Goal: Task Accomplishment & Management: Complete application form

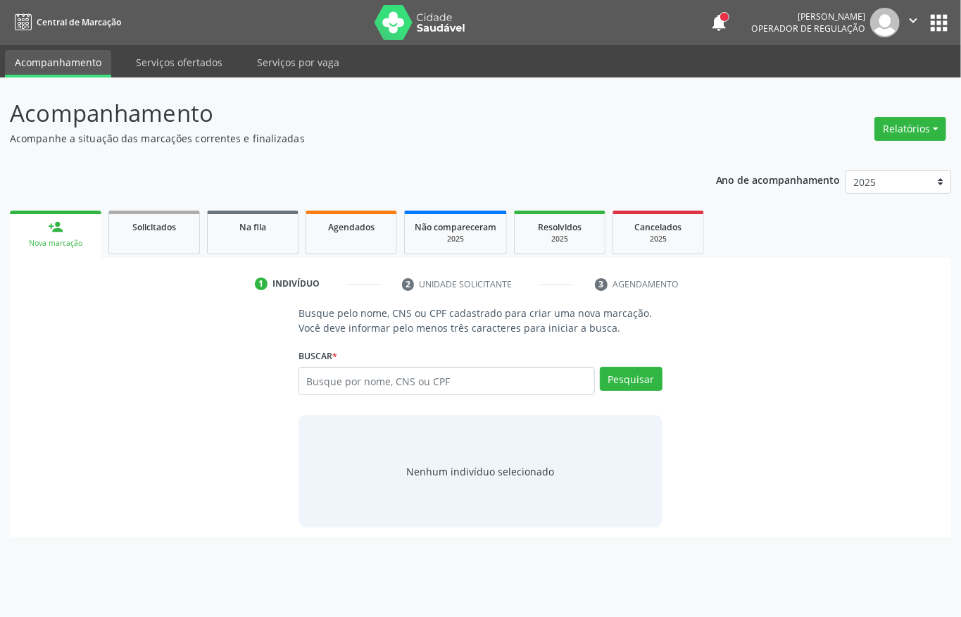
click at [423, 367] on input "text" at bounding box center [447, 381] width 297 height 28
type input "13429989442"
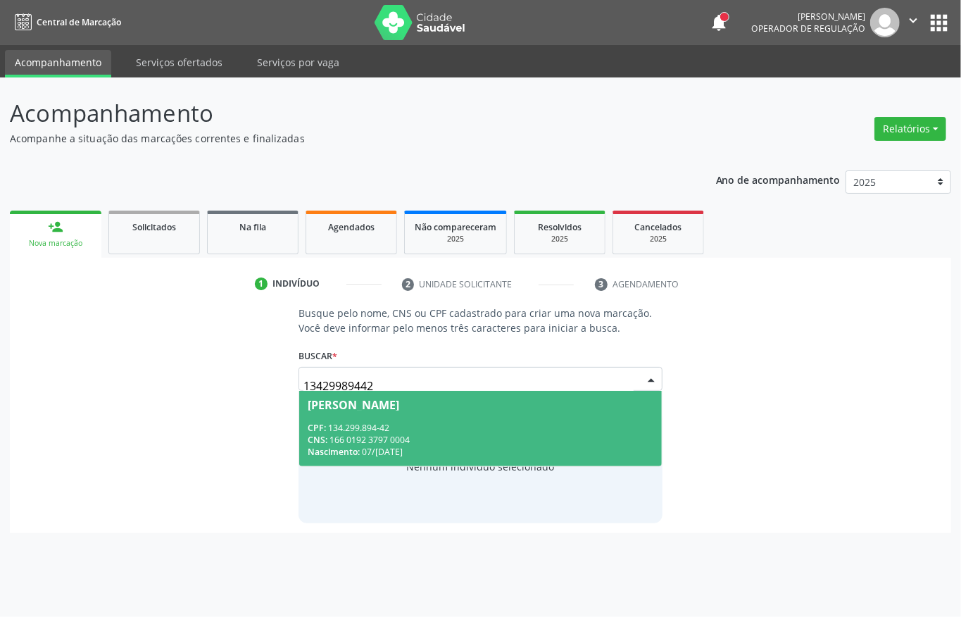
click at [448, 442] on div "CNS: 166 0192 3797 0004" at bounding box center [481, 440] width 346 height 12
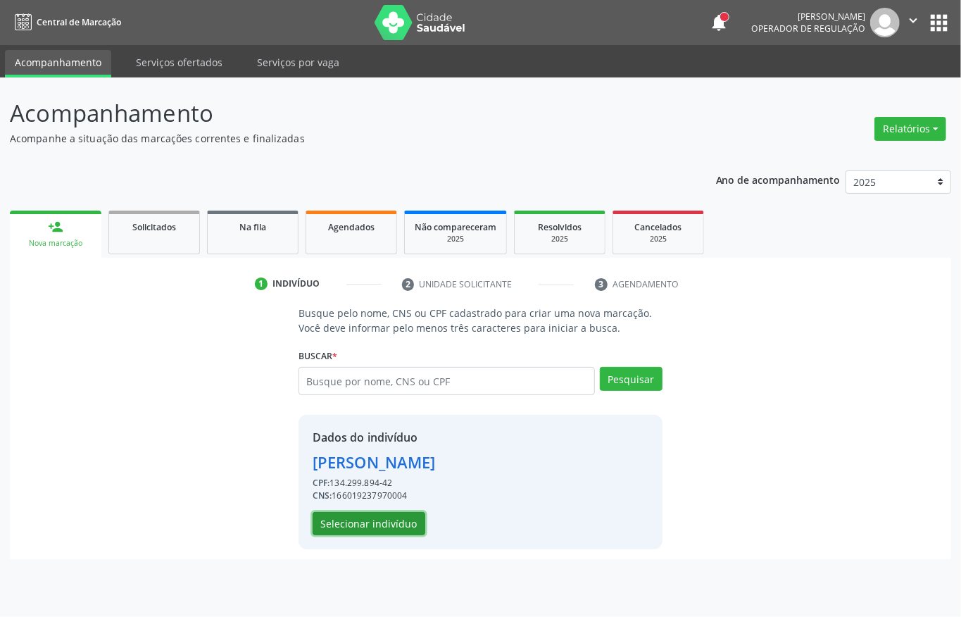
click at [347, 519] on button "Selecionar indivíduo" at bounding box center [369, 524] width 113 height 24
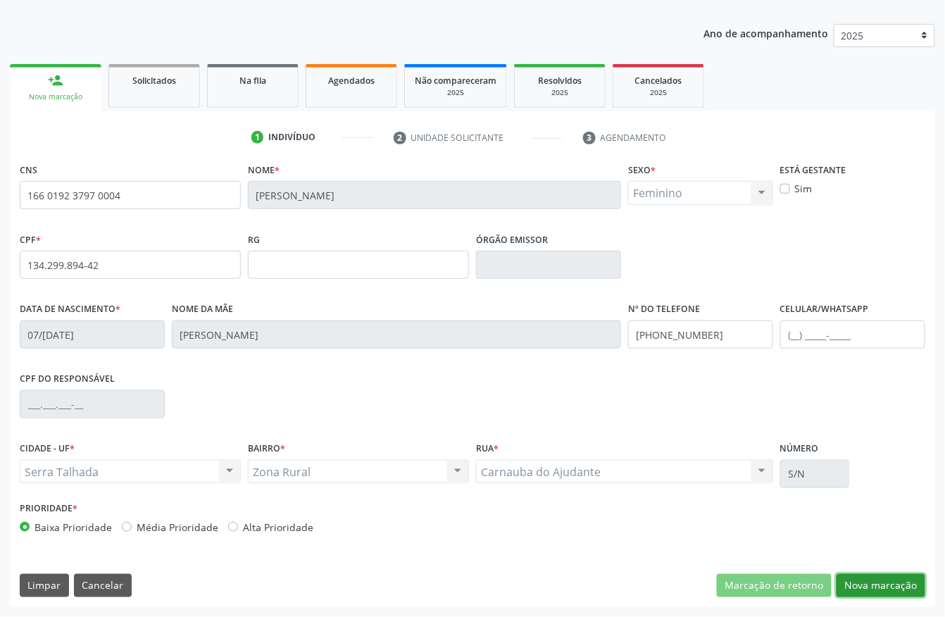
click at [911, 580] on button "Nova marcação" at bounding box center [881, 586] width 89 height 24
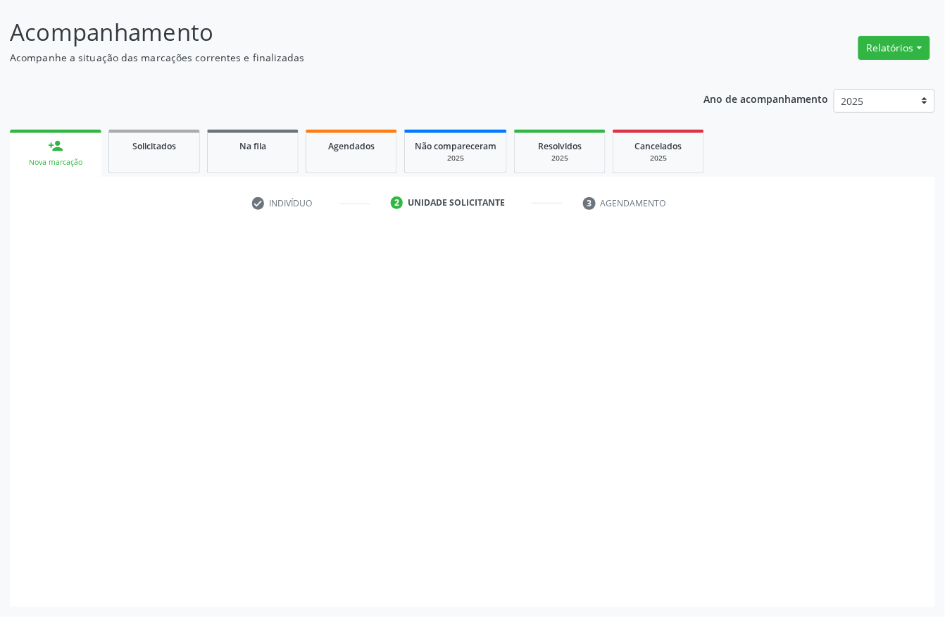
scroll to position [82, 0]
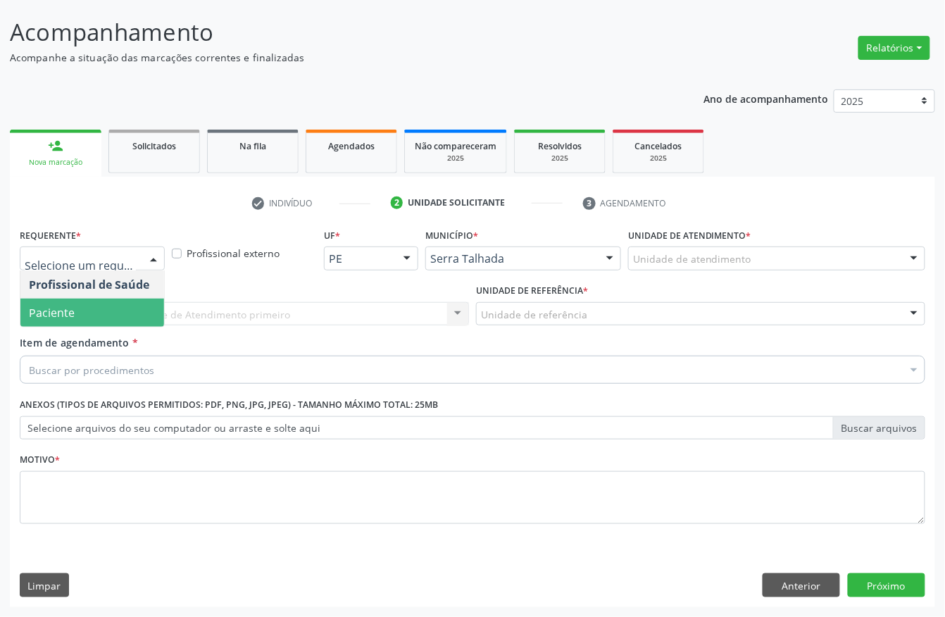
drag, startPoint x: 105, startPoint y: 303, endPoint x: 116, endPoint y: 338, distance: 37.0
click at [105, 304] on span "Paciente" at bounding box center [92, 313] width 144 height 28
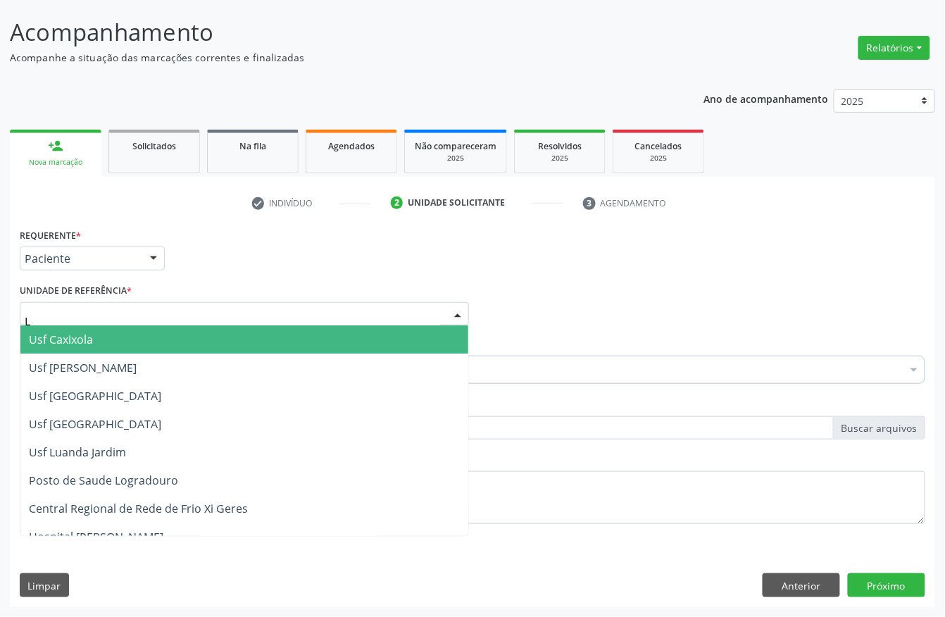
type input "LU"
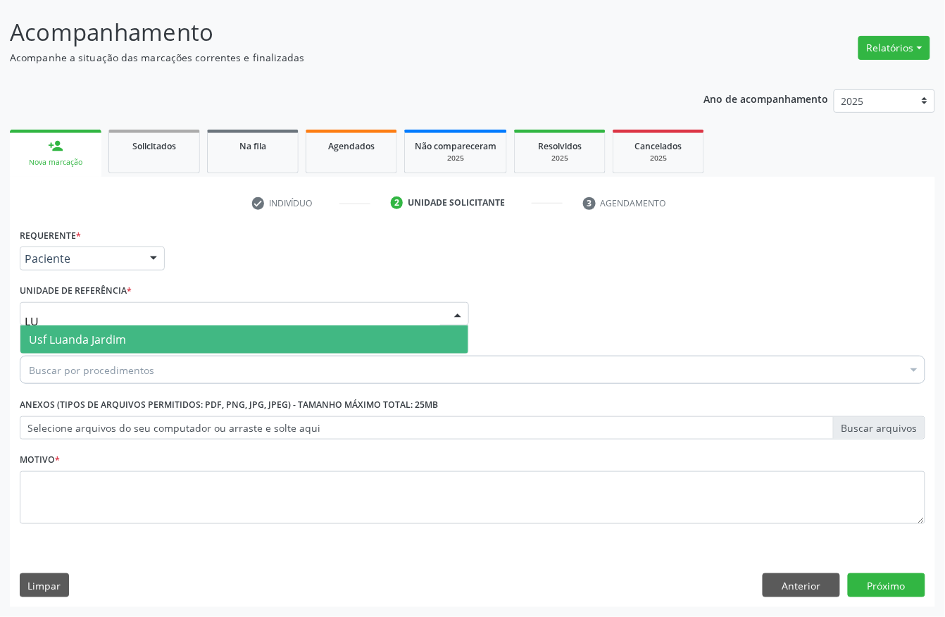
drag, startPoint x: 127, startPoint y: 328, endPoint x: 127, endPoint y: 340, distance: 11.3
click at [127, 328] on span "Usf Luanda Jardim" at bounding box center [244, 339] width 448 height 28
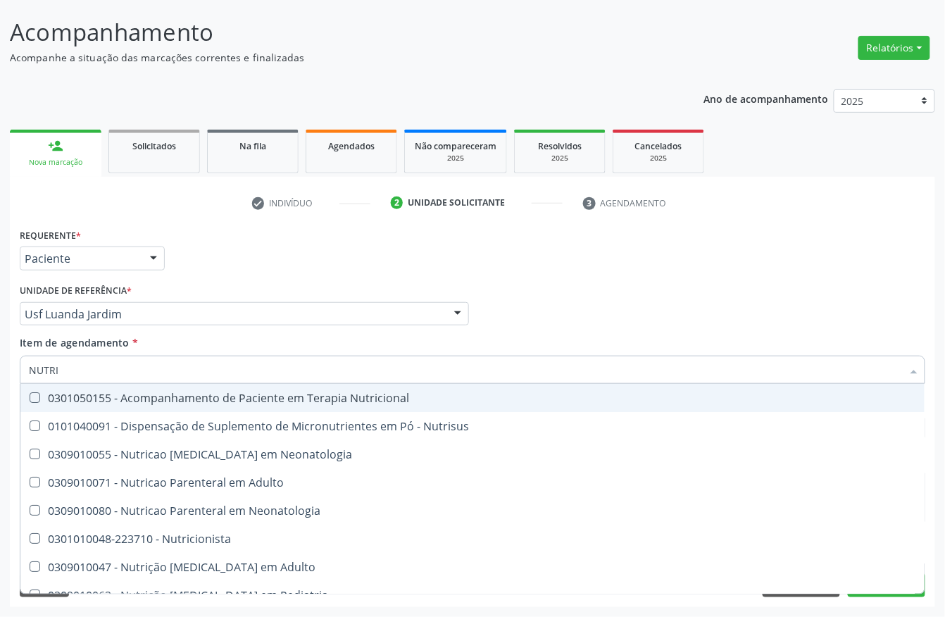
type input "NUTRIC"
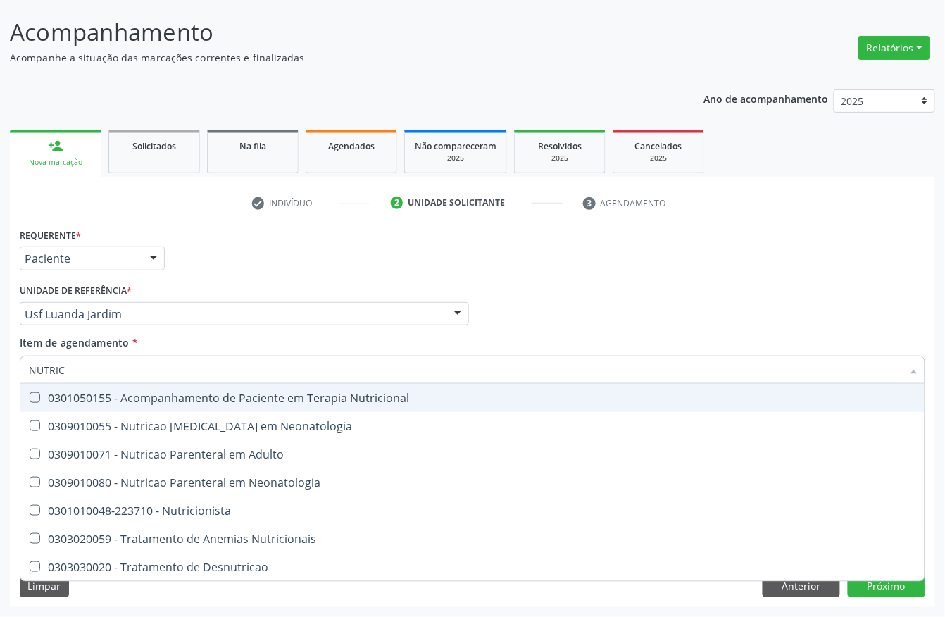
click at [209, 393] on div "0301050155 - Acompanhamento de Paciente em Terapia Nutricional" at bounding box center [473, 397] width 888 height 11
checkbox Nutricional "true"
click at [795, 269] on div "Requerente * Paciente Profissional de Saúde Paciente Nenhum resultado encontrad…" at bounding box center [472, 252] width 913 height 55
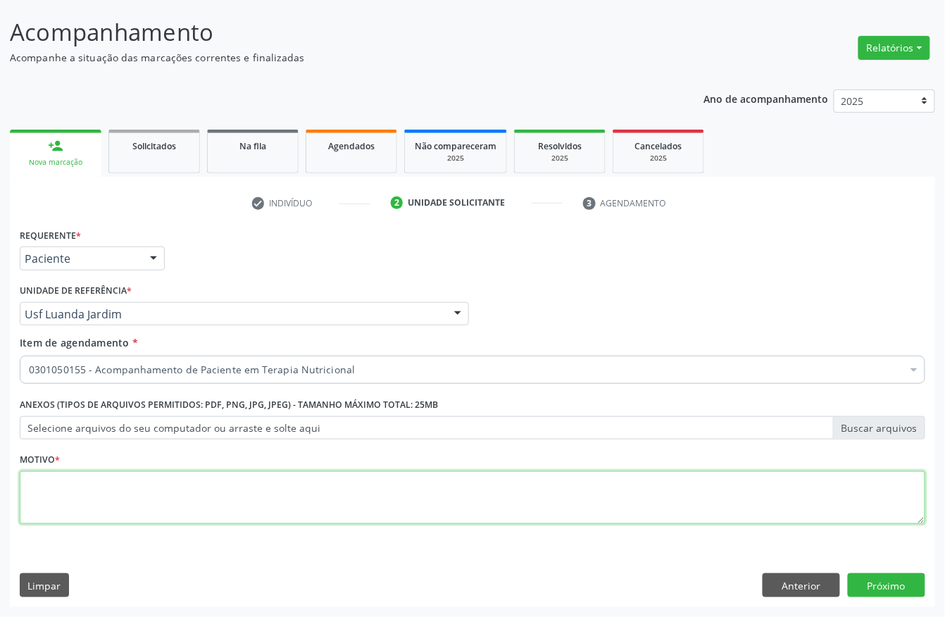
click at [658, 499] on textarea at bounding box center [473, 498] width 906 height 54
type textarea "."
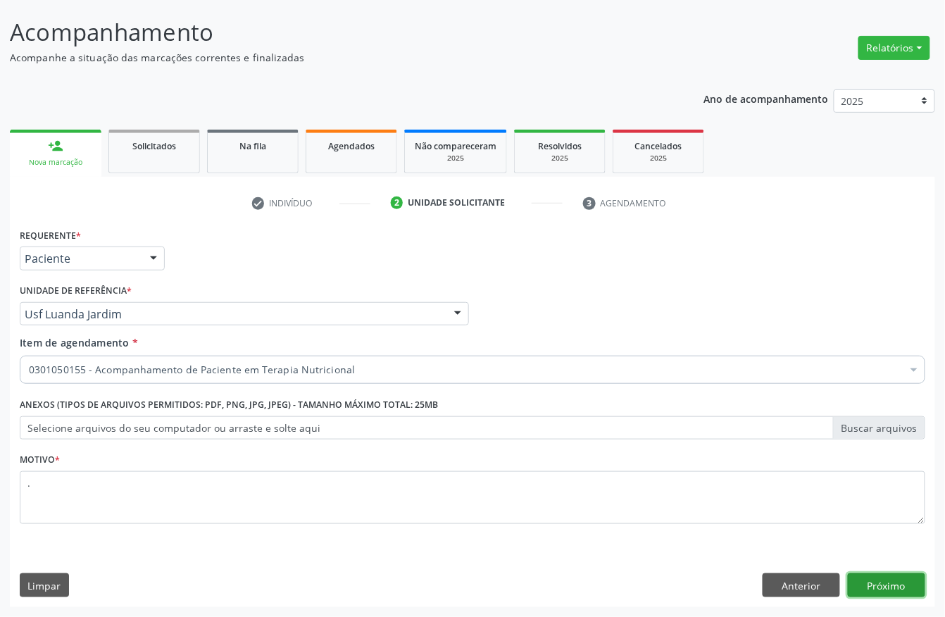
click at [852, 583] on button "Próximo" at bounding box center [886, 585] width 77 height 24
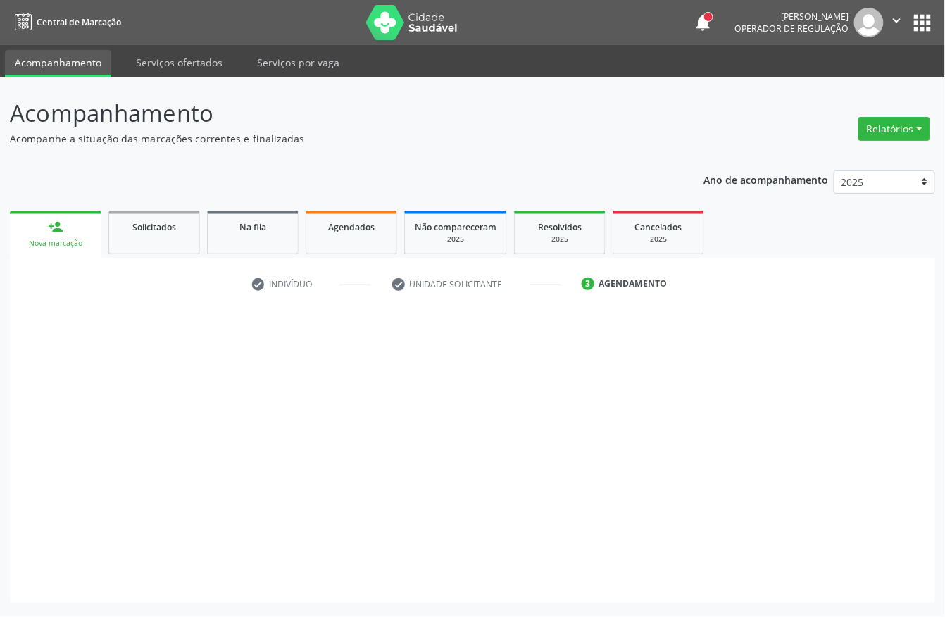
scroll to position [0, 0]
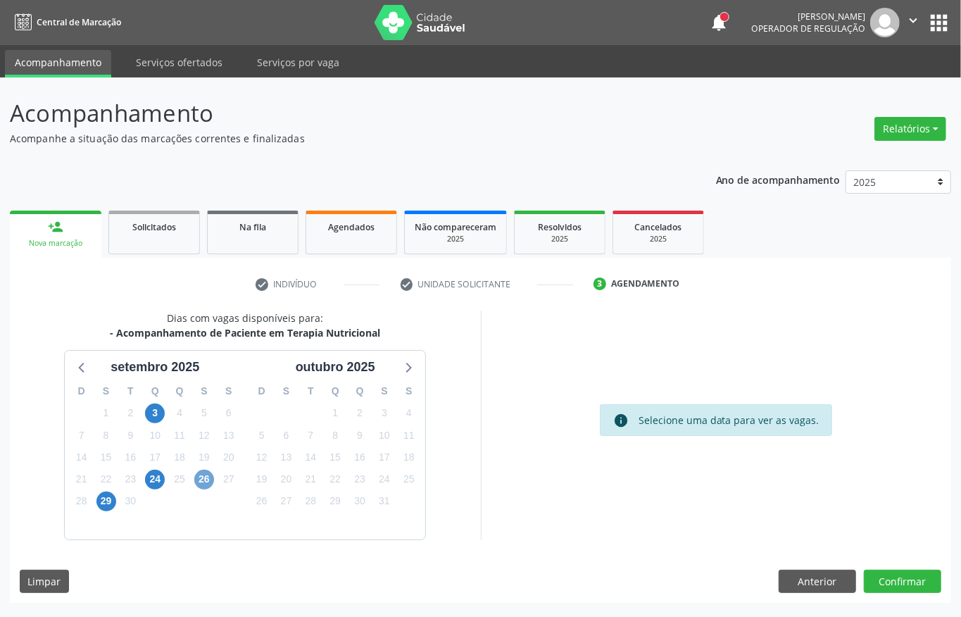
click at [201, 485] on span "26" at bounding box center [204, 480] width 20 height 20
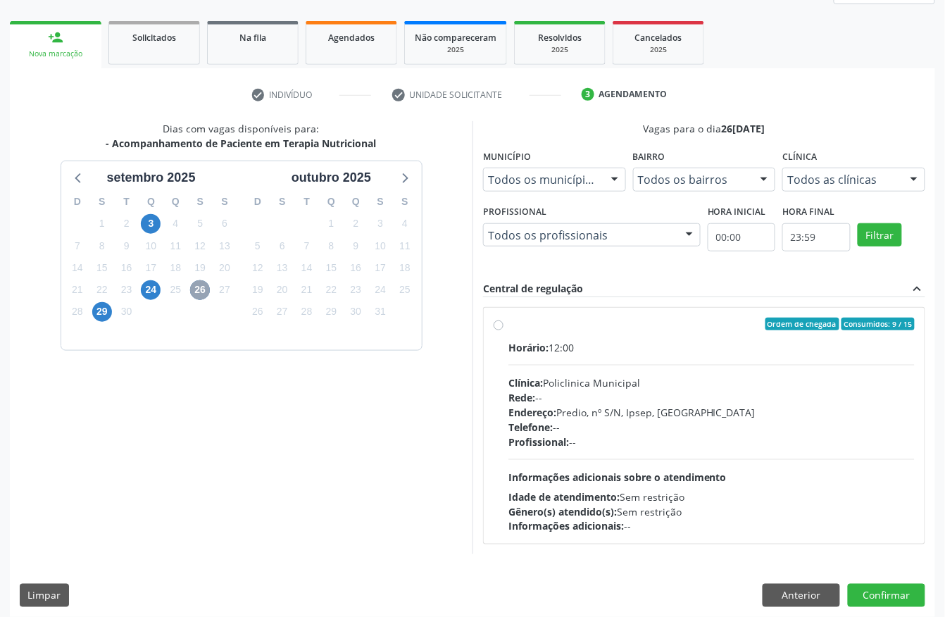
scroll to position [201, 0]
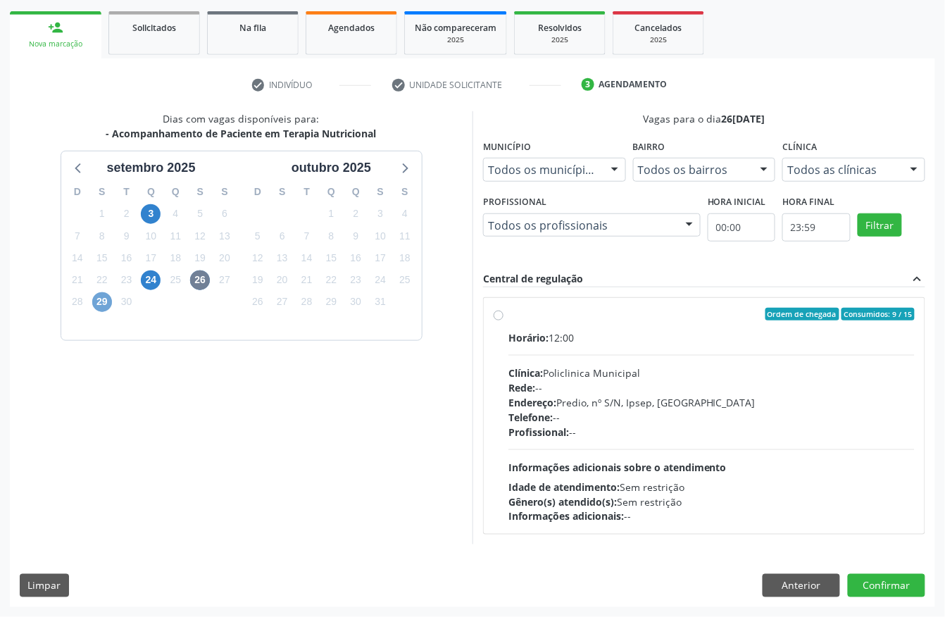
click at [99, 297] on span "29" at bounding box center [102, 302] width 20 height 20
click at [629, 325] on label "Ordem de chegada Consumidos: 2 / 15 Horário: 12:00 Clínica: Policlinica Municip…" at bounding box center [712, 416] width 406 height 216
click at [504, 320] on input "Ordem de chegada Consumidos: 2 / 15 Horário: 12:00 Clínica: Policlinica Municip…" at bounding box center [499, 314] width 10 height 13
radio input "true"
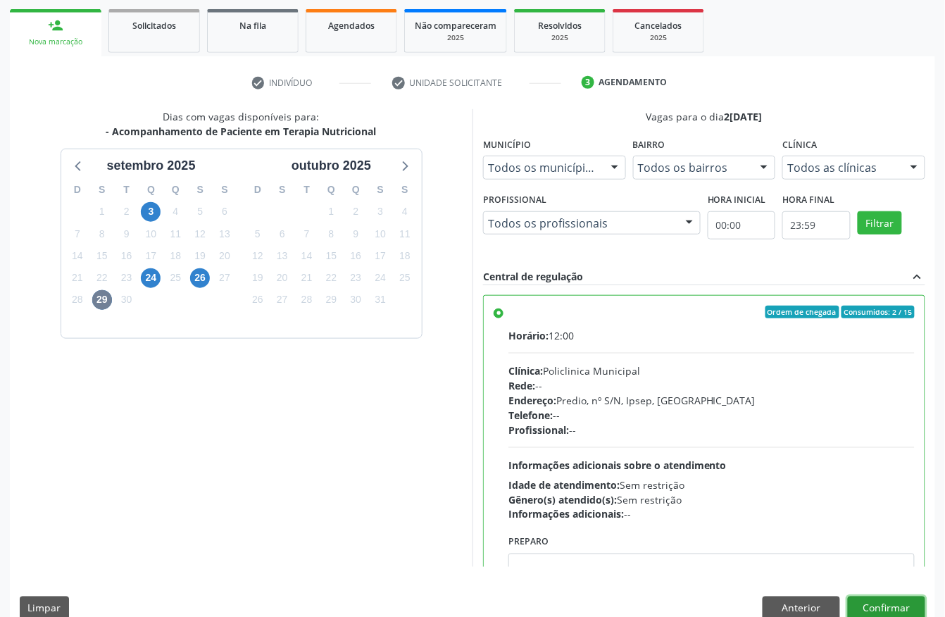
click at [888, 609] on button "Confirmar" at bounding box center [886, 609] width 77 height 24
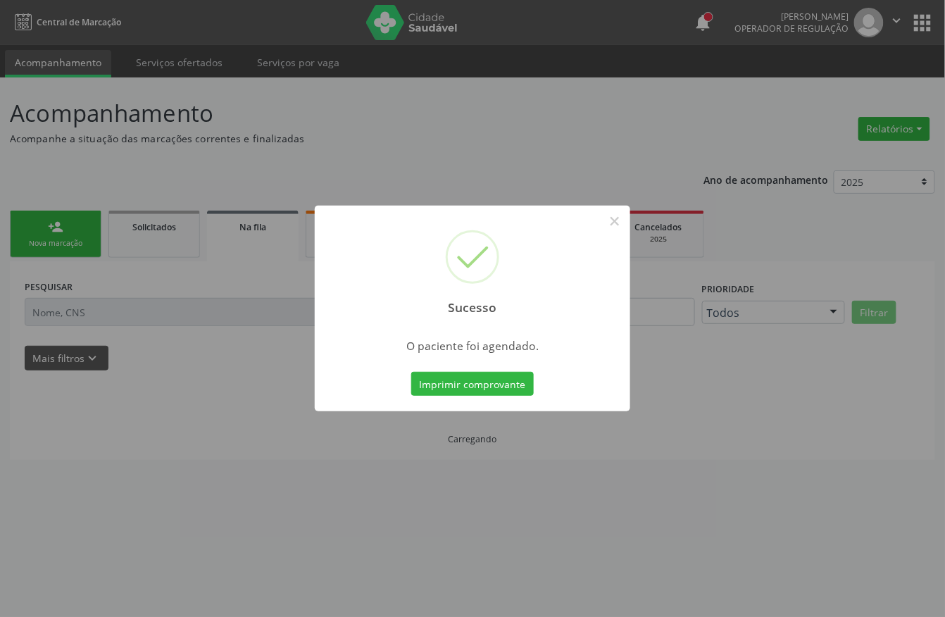
scroll to position [0, 0]
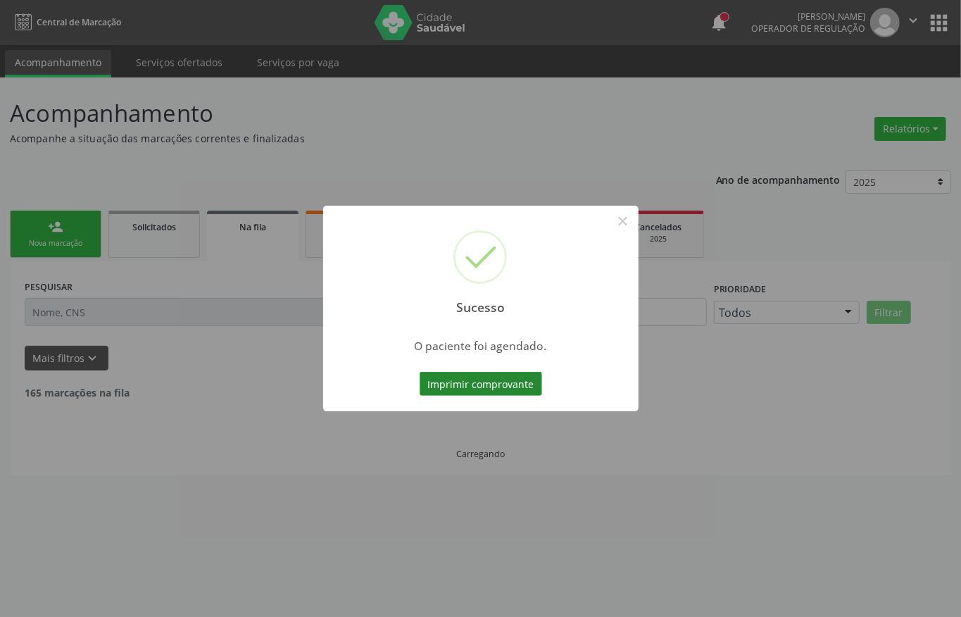
click at [483, 381] on button "Imprimir comprovante" at bounding box center [481, 384] width 123 height 24
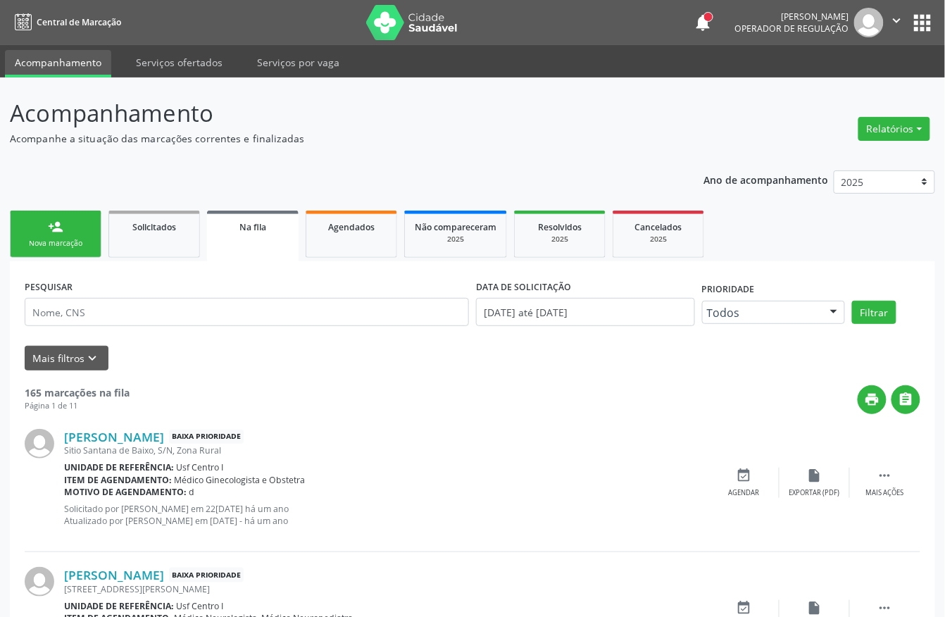
click at [59, 225] on div "person_add" at bounding box center [55, 226] width 15 height 15
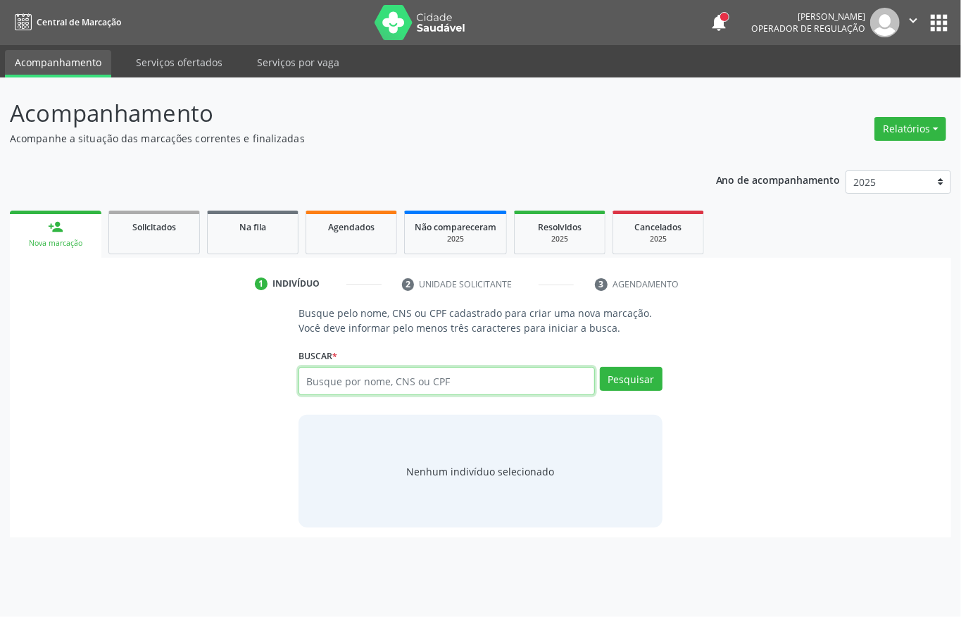
click at [330, 379] on input "text" at bounding box center [447, 381] width 297 height 28
type input "09461309490"
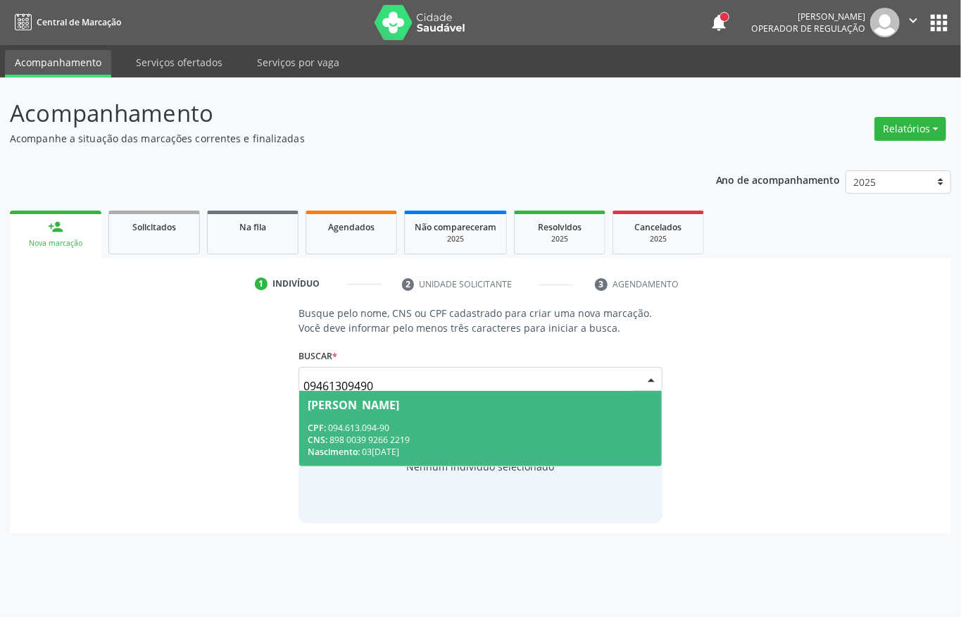
click at [342, 434] on div "CNS: 898 0039 9266 2219" at bounding box center [481, 440] width 346 height 12
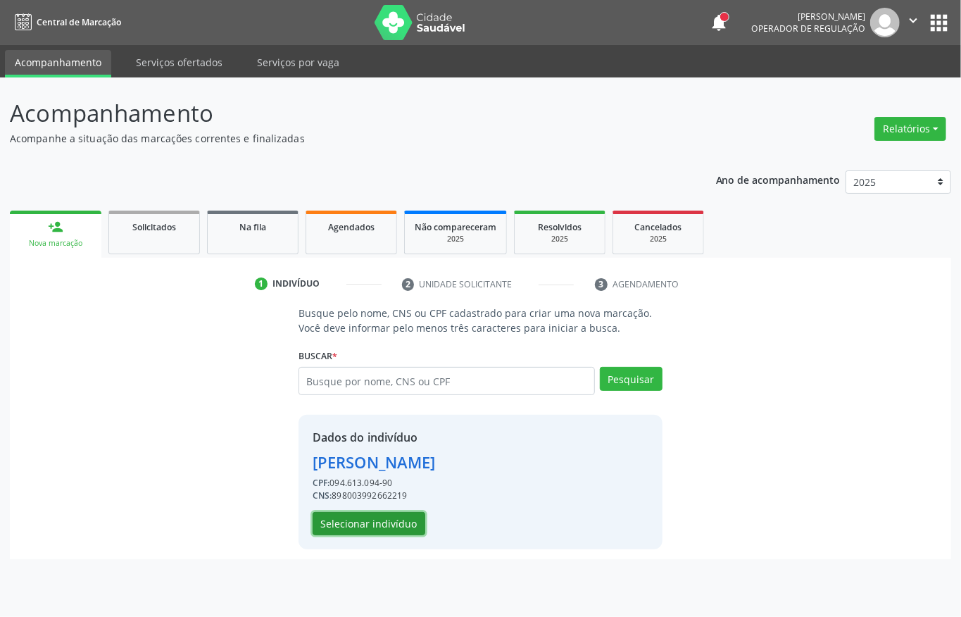
click at [350, 513] on button "Selecionar indivíduo" at bounding box center [369, 524] width 113 height 24
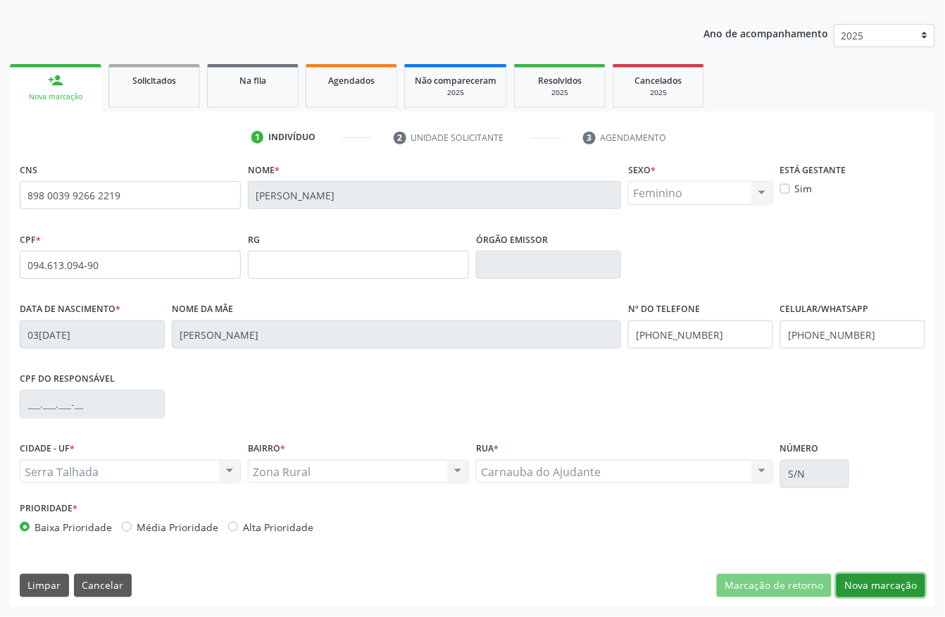
drag, startPoint x: 866, startPoint y: 584, endPoint x: 837, endPoint y: 555, distance: 40.8
click at [866, 584] on button "Nova marcação" at bounding box center [881, 586] width 89 height 24
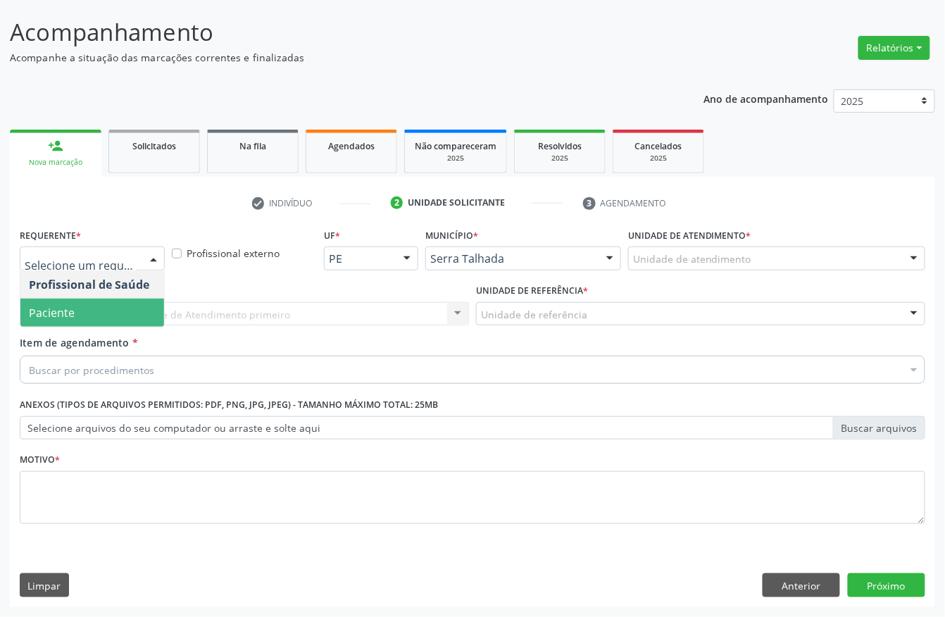
click at [77, 319] on span "Paciente" at bounding box center [92, 313] width 144 height 28
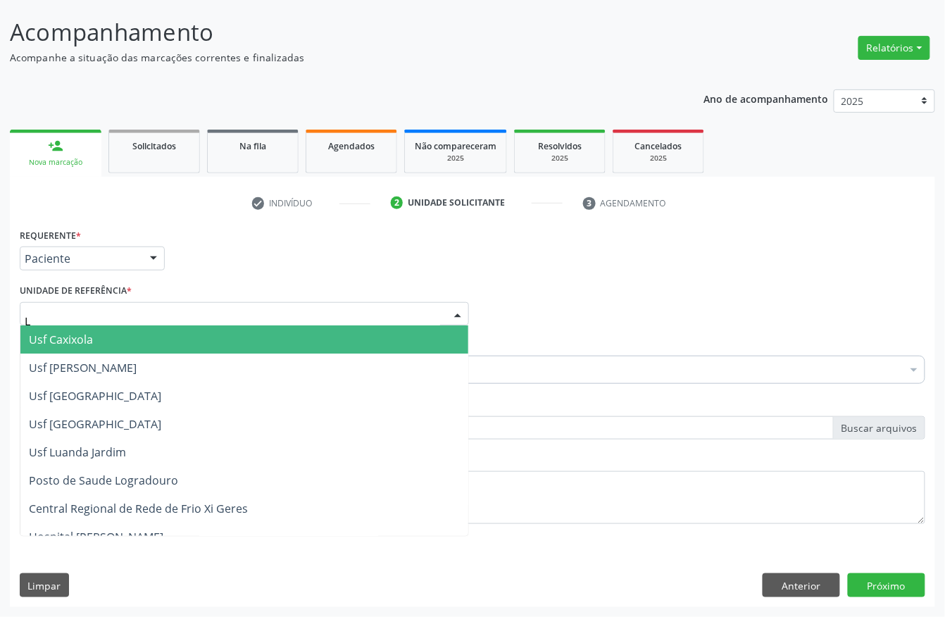
type input "LU"
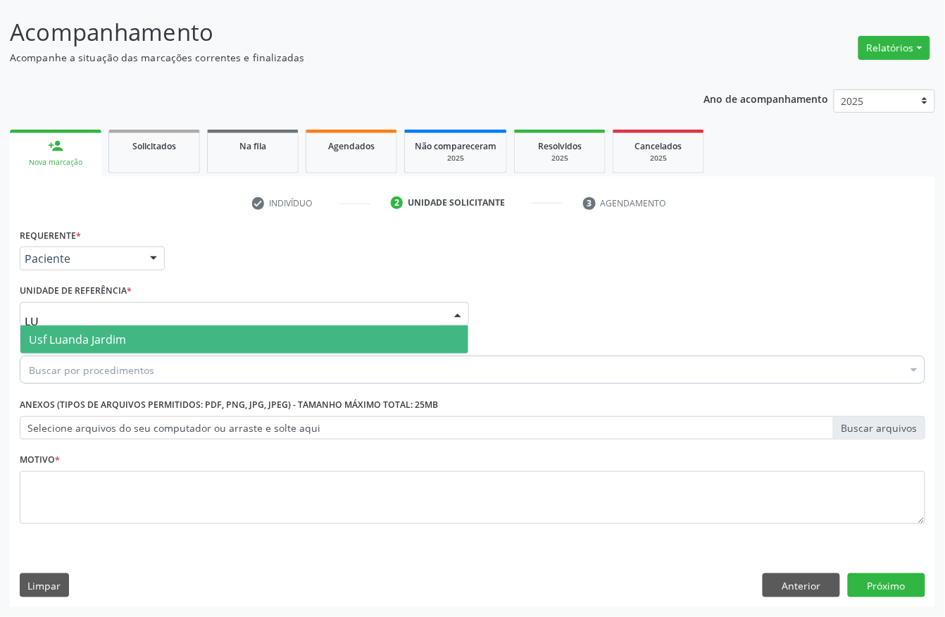
click at [91, 332] on span "Usf Luanda Jardim" at bounding box center [77, 339] width 97 height 15
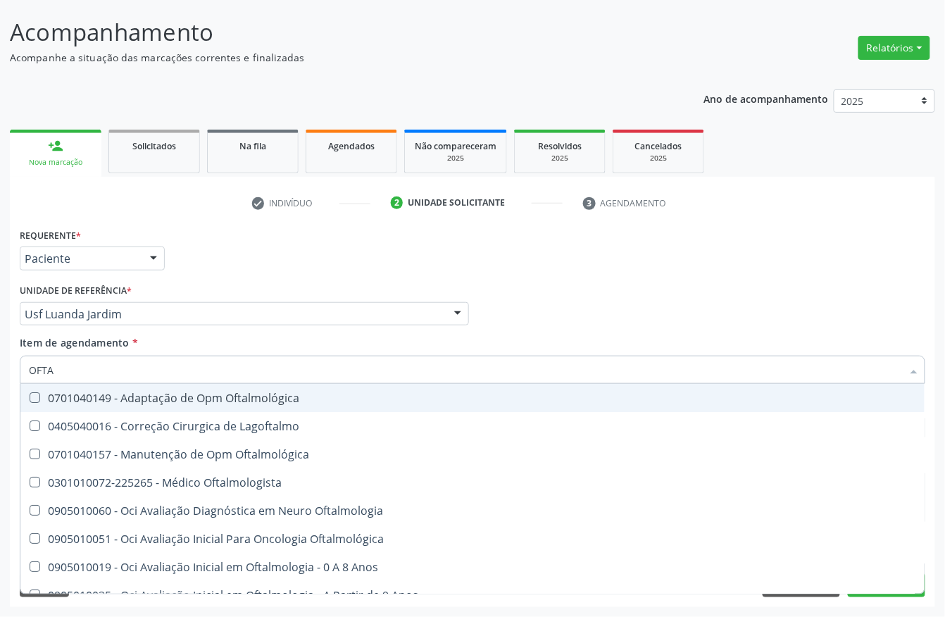
type input "OFTAL"
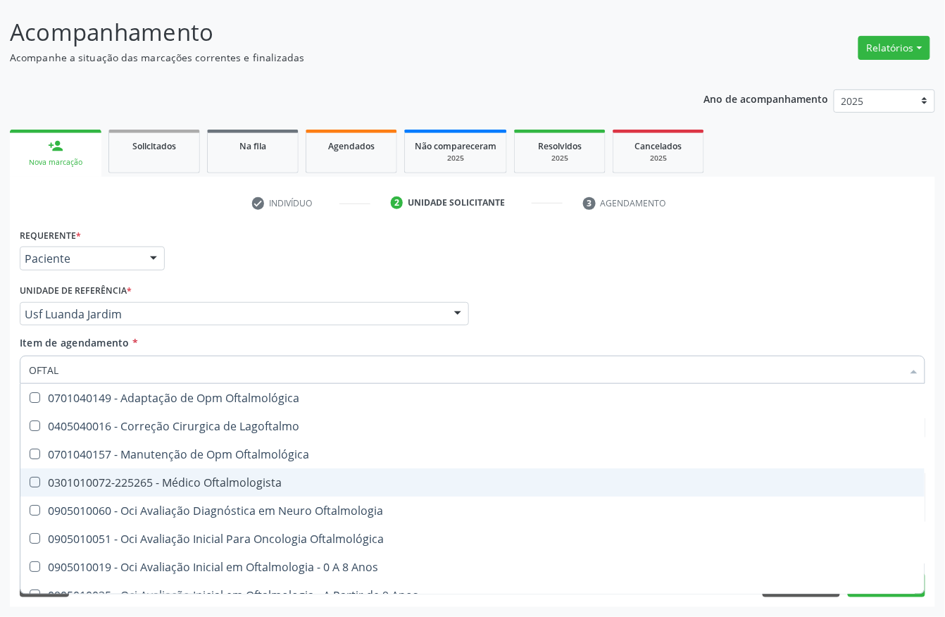
drag, startPoint x: 116, startPoint y: 485, endPoint x: 151, endPoint y: 463, distance: 40.5
click at [116, 485] on div "0301010072-225265 - Médico Oftalmologista" at bounding box center [473, 482] width 888 height 11
checkbox Oftalmologista "true"
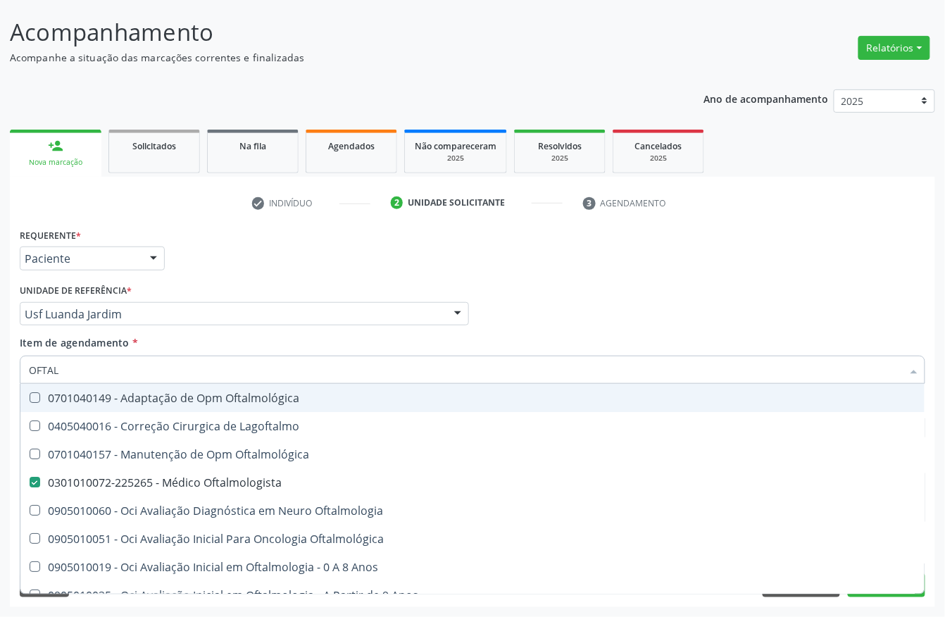
click at [621, 309] on div "Profissional Solicitante Por favor, selecione a Unidade de Atendimento primeiro…" at bounding box center [472, 307] width 913 height 55
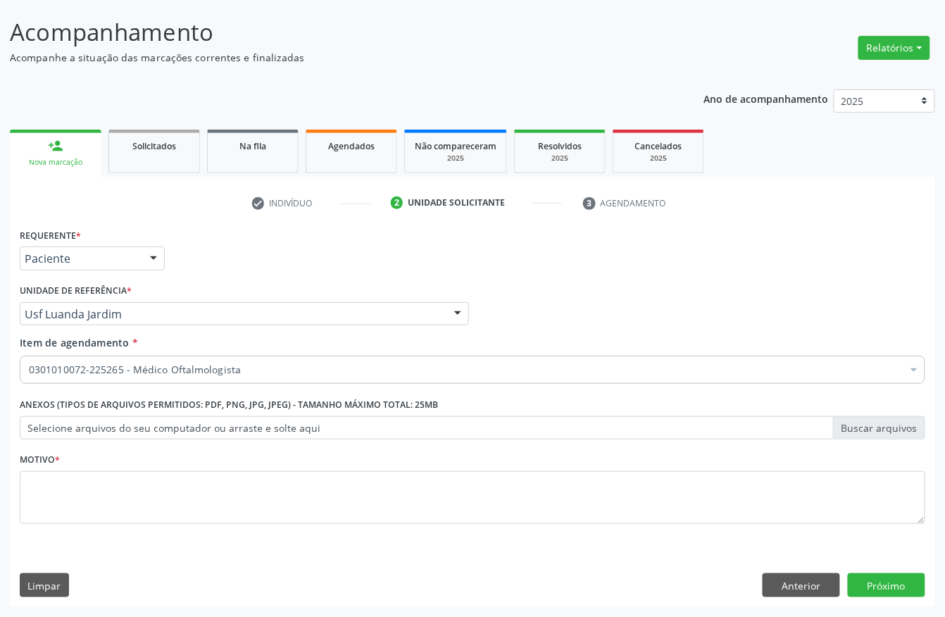
drag, startPoint x: 303, startPoint y: 449, endPoint x: 269, endPoint y: 488, distance: 51.4
click at [303, 451] on div "Motivo *" at bounding box center [473, 486] width 906 height 75
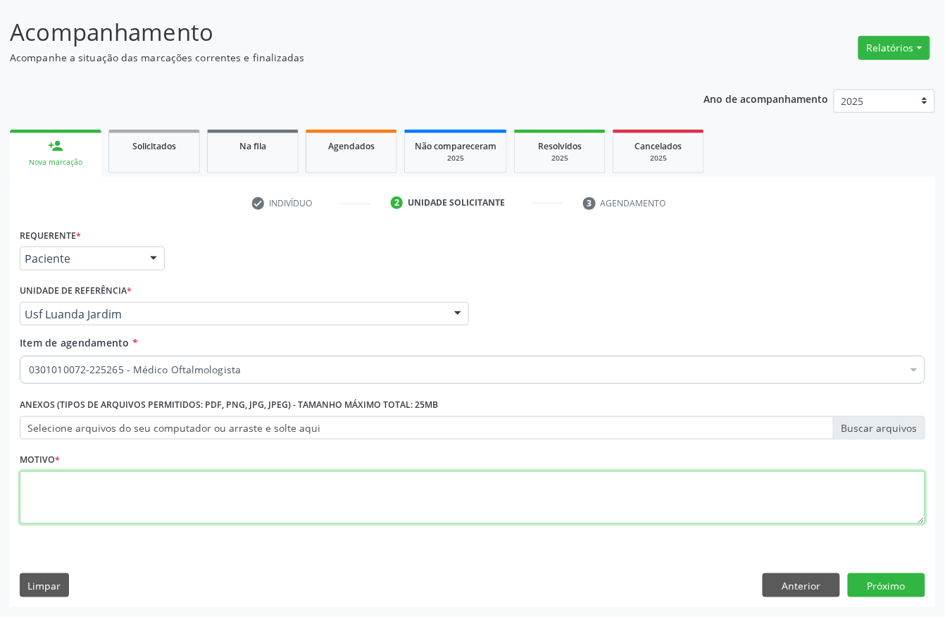
click at [268, 492] on textarea at bounding box center [473, 498] width 906 height 54
type textarea "."
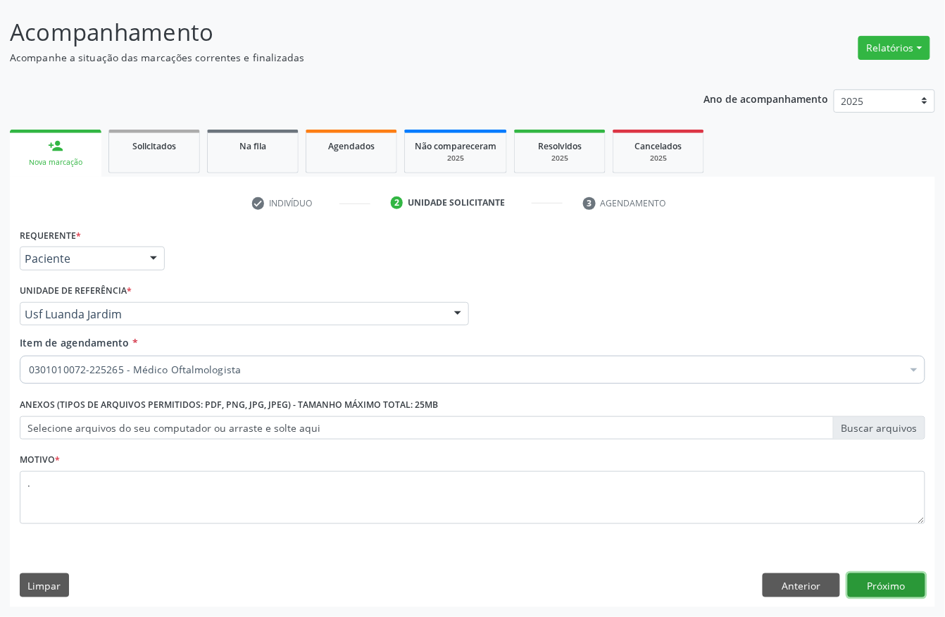
click at [895, 582] on button "Próximo" at bounding box center [886, 585] width 77 height 24
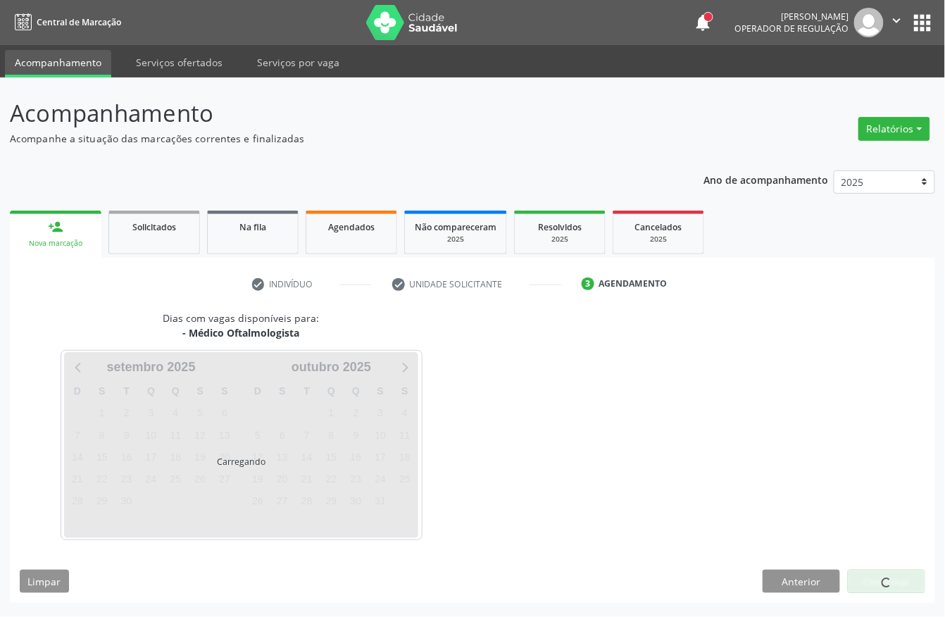
scroll to position [0, 0]
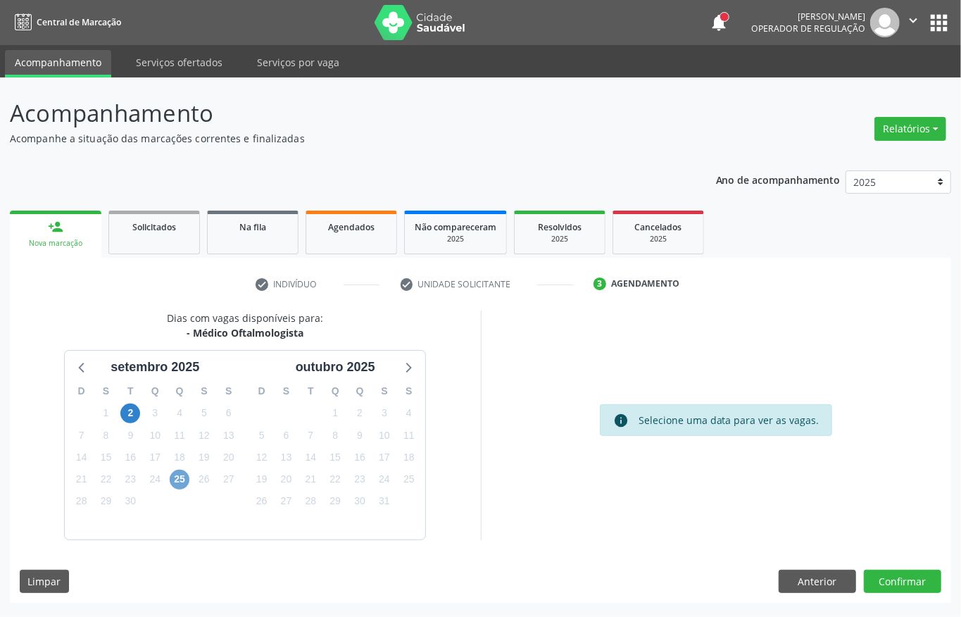
click at [179, 480] on span "25" at bounding box center [180, 480] width 20 height 20
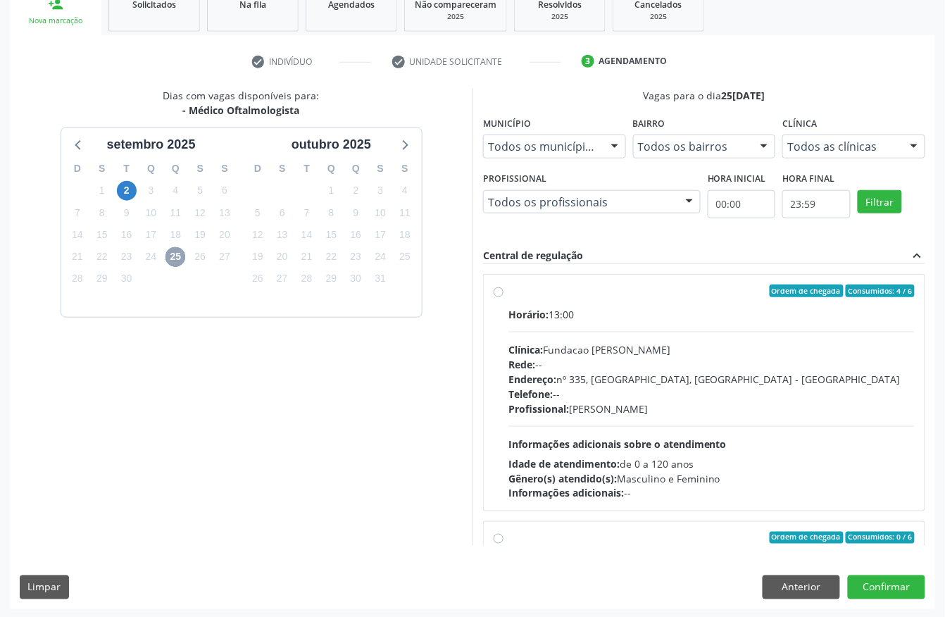
scroll to position [225, 0]
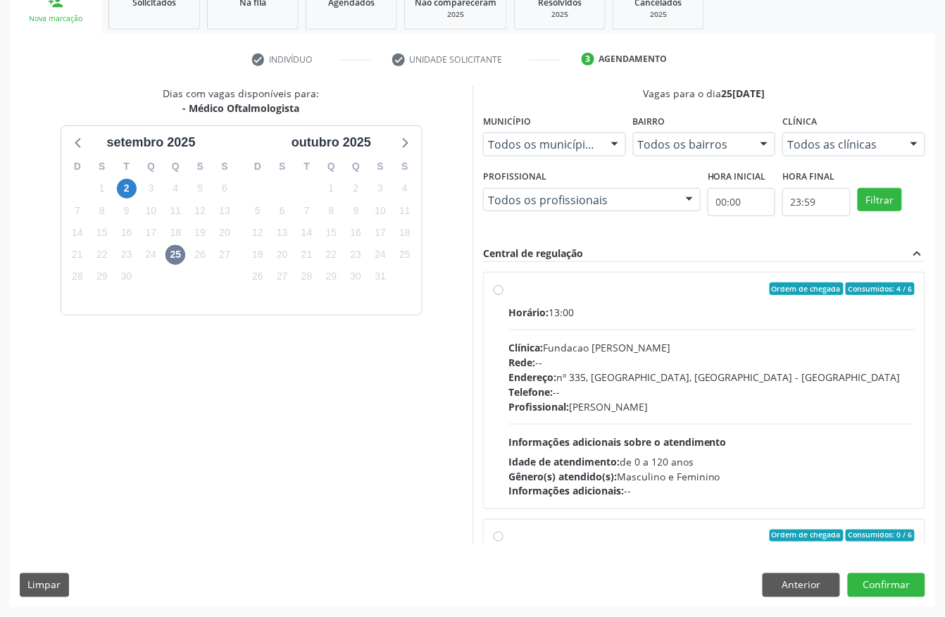
click at [649, 331] on div "Horário: 13:00 Clínica: Fundacao [PERSON_NAME] Rede: -- Endereço: [STREET_ADDRE…" at bounding box center [712, 402] width 406 height 194
click at [504, 295] on input "Ordem de chegada Consumidos: 4 / 6 Horário: 13:00 Clínica: Fundacao [PERSON_NAM…" at bounding box center [499, 288] width 10 height 13
radio input "true"
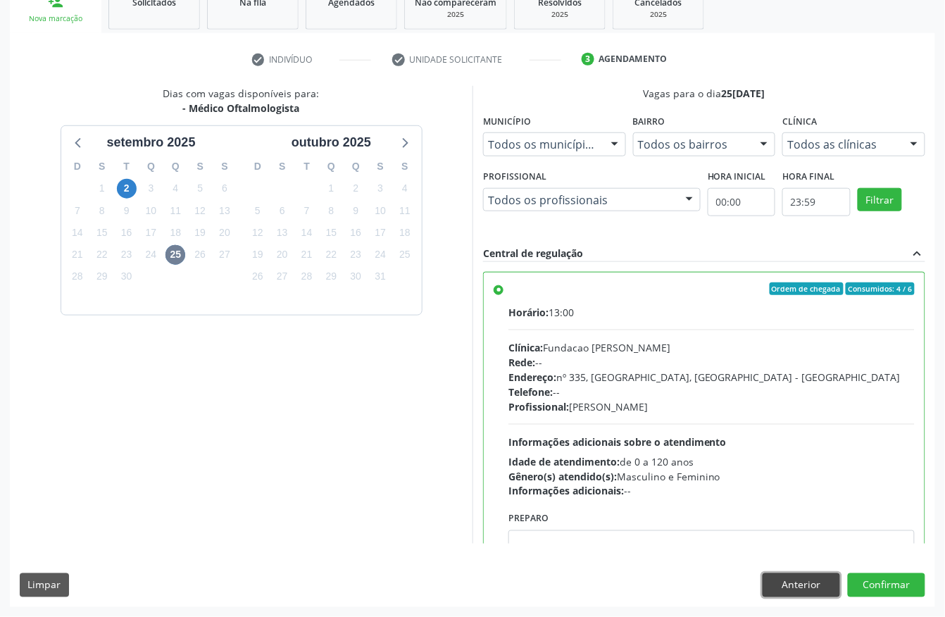
click at [776, 581] on button "Anterior" at bounding box center [801, 585] width 77 height 24
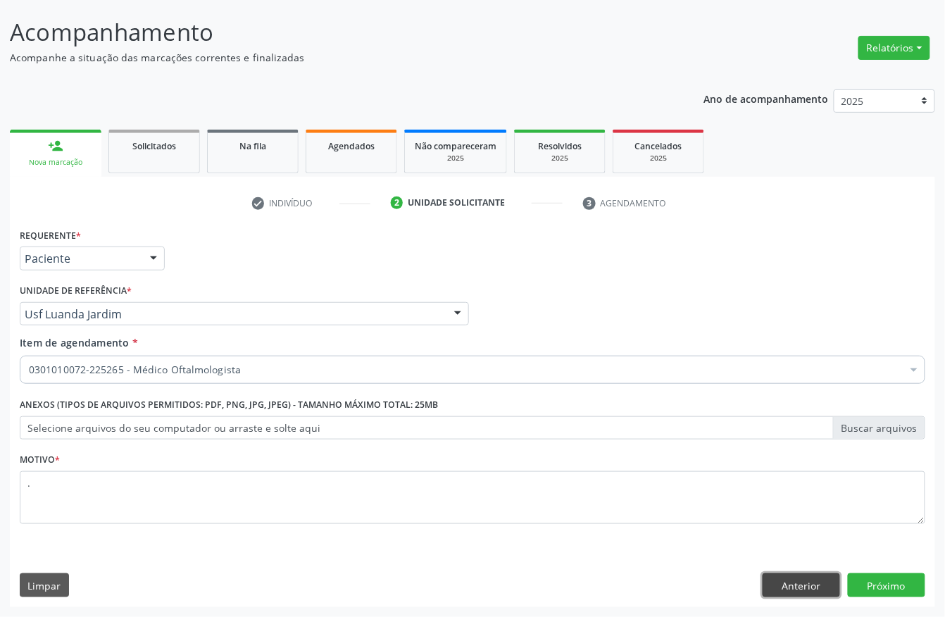
click at [792, 579] on button "Anterior" at bounding box center [801, 585] width 77 height 24
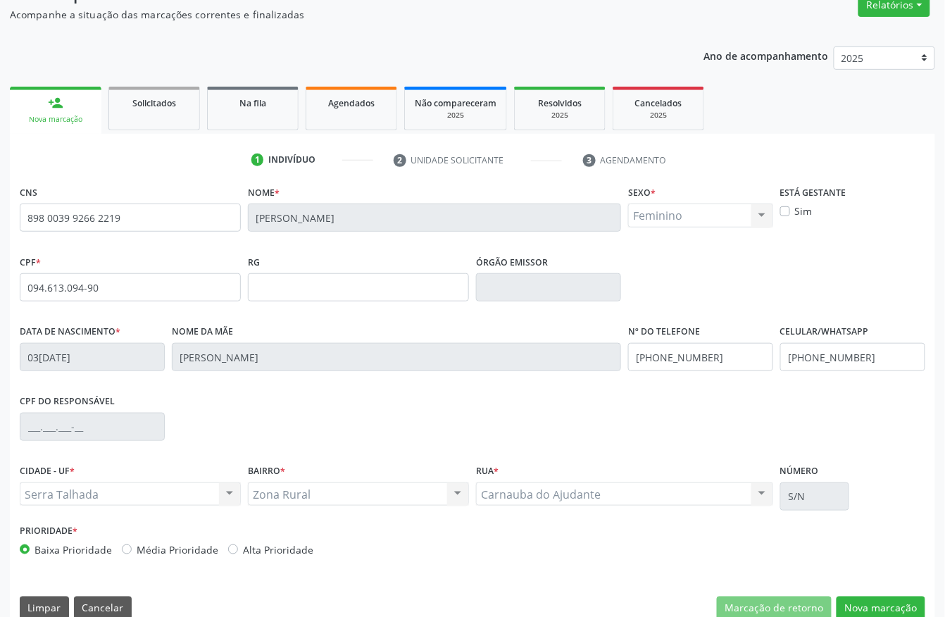
scroll to position [147, 0]
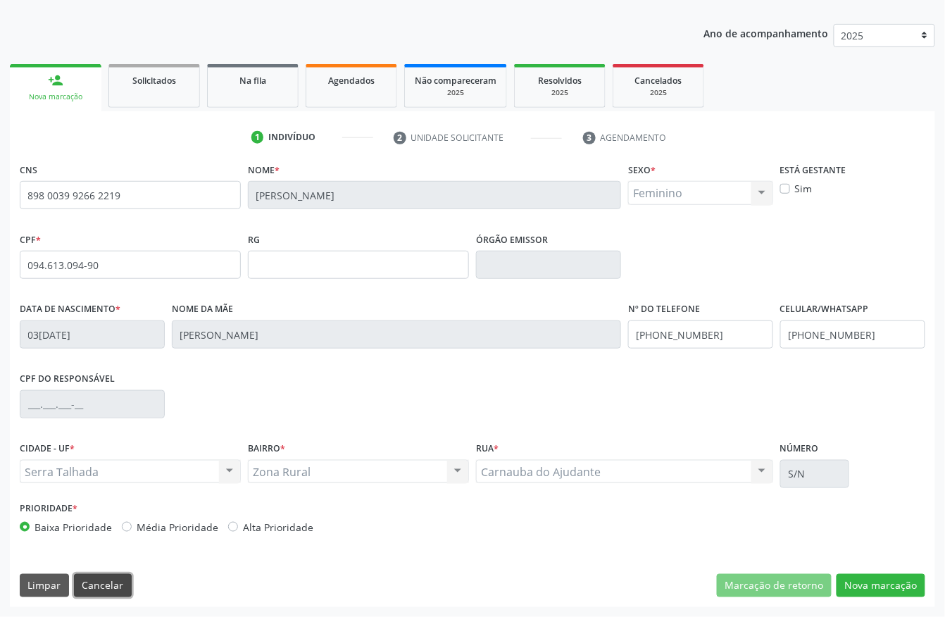
click at [108, 585] on button "Cancelar" at bounding box center [103, 586] width 58 height 24
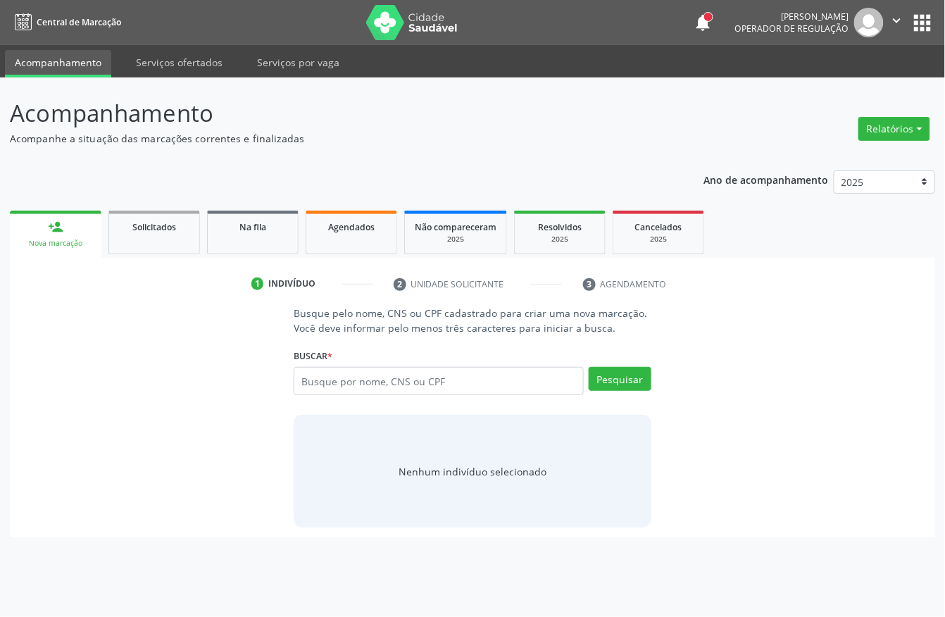
scroll to position [0, 0]
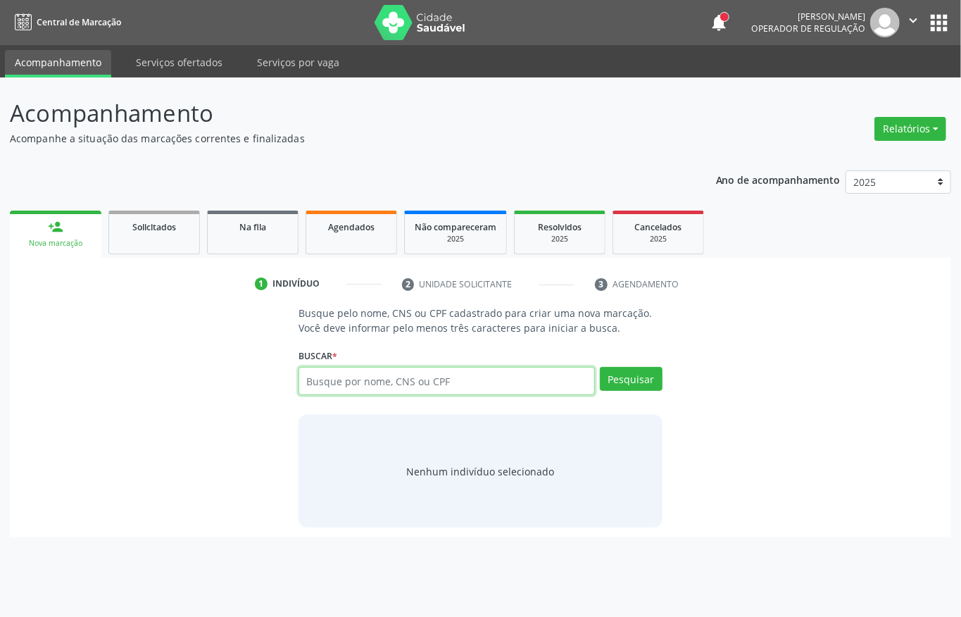
click at [523, 373] on input "text" at bounding box center [447, 381] width 297 height 28
type input "03180809400"
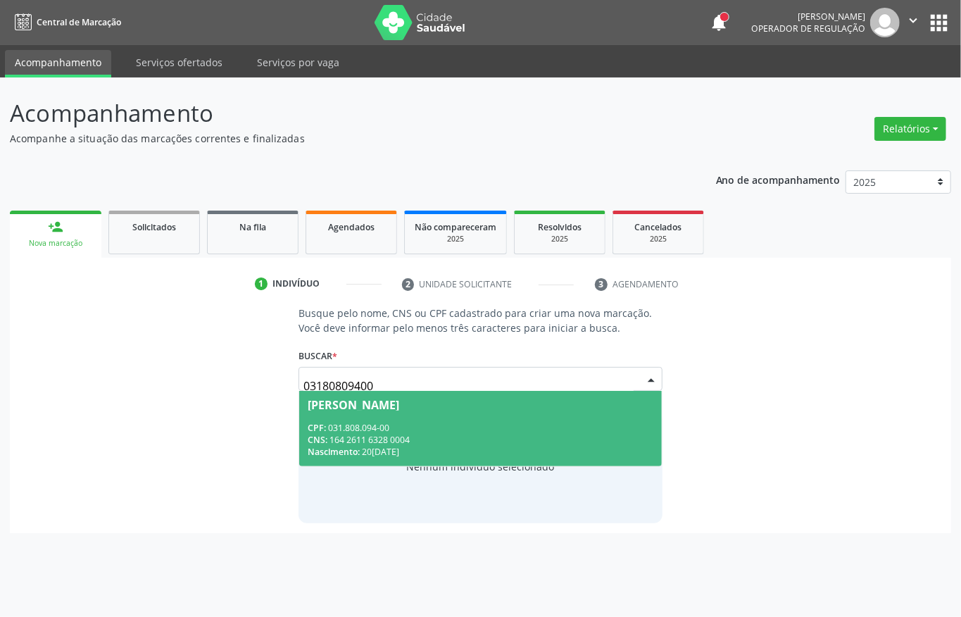
click at [447, 431] on div "CPF: 031.808.094-00" at bounding box center [481, 428] width 346 height 12
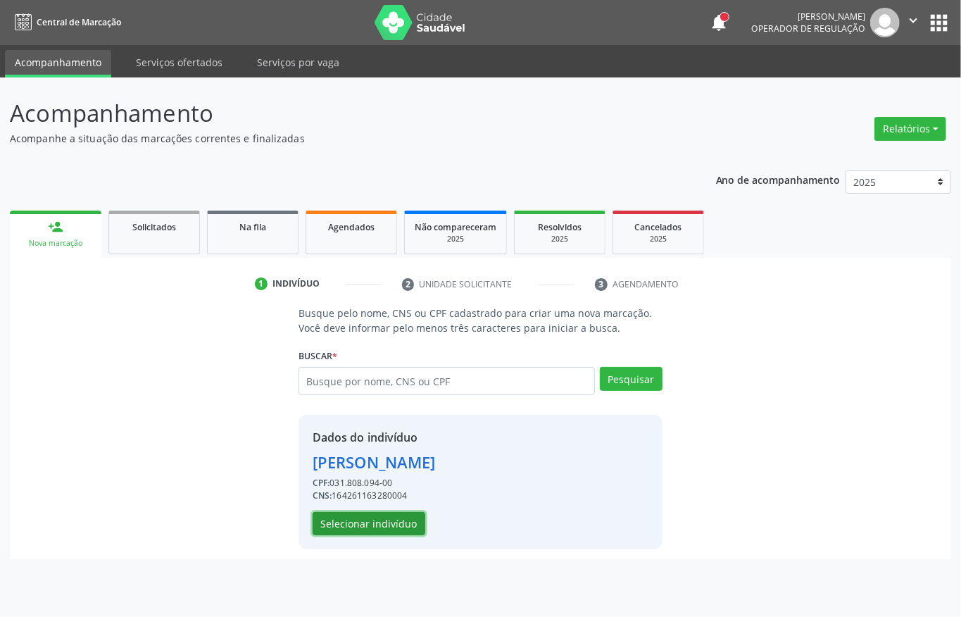
click at [361, 524] on button "Selecionar indivíduo" at bounding box center [369, 524] width 113 height 24
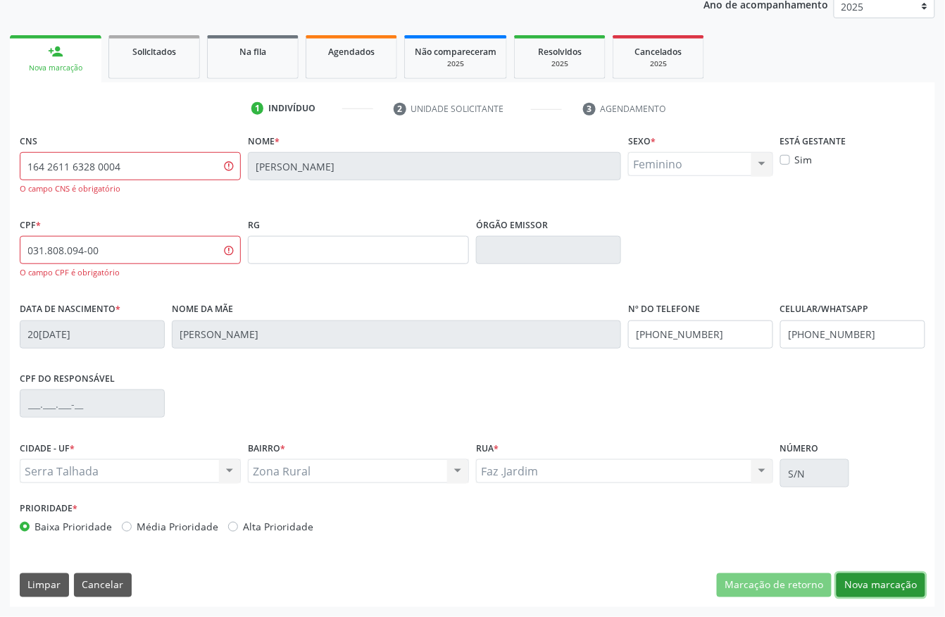
drag, startPoint x: 892, startPoint y: 573, endPoint x: 861, endPoint y: 559, distance: 34.0
click at [892, 573] on button "Nova marcação" at bounding box center [881, 585] width 89 height 24
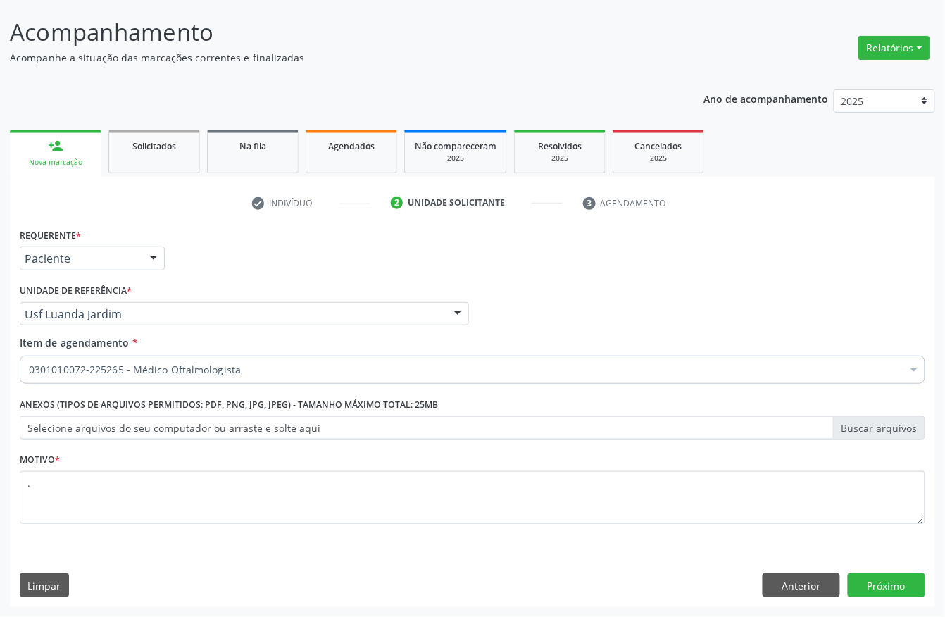
scroll to position [82, 0]
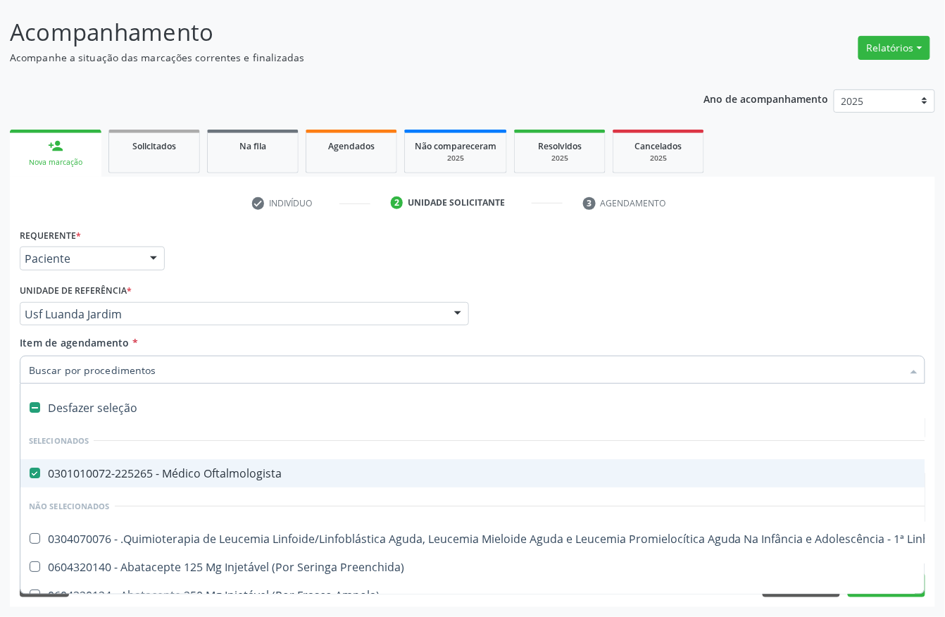
click at [101, 416] on div "Desfazer seleção" at bounding box center [577, 408] width 1114 height 28
checkbox Oftalmologista "false"
click at [116, 366] on input "Item de agendamento *" at bounding box center [465, 370] width 873 height 28
type input "MAMA"
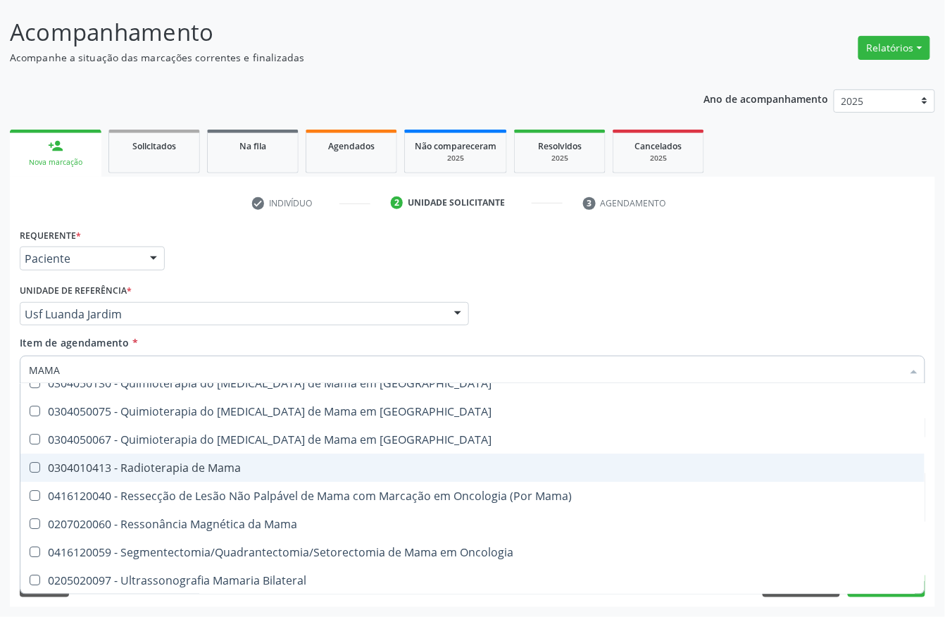
scroll to position [1237, 0]
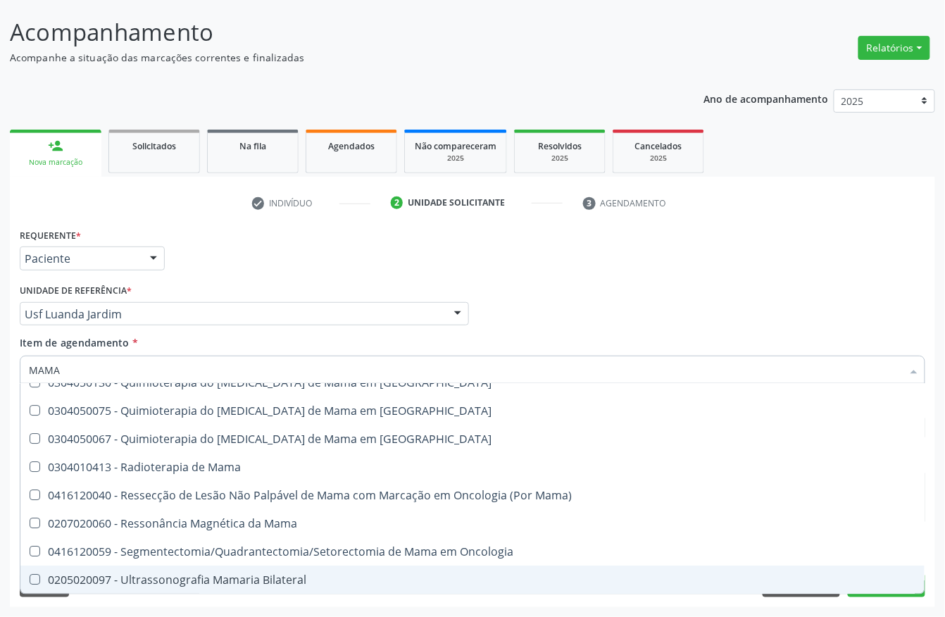
click at [224, 582] on div "0205020097 - Ultrassonografia Mamaria Bilateral" at bounding box center [473, 579] width 888 height 11
checkbox Bilateral "true"
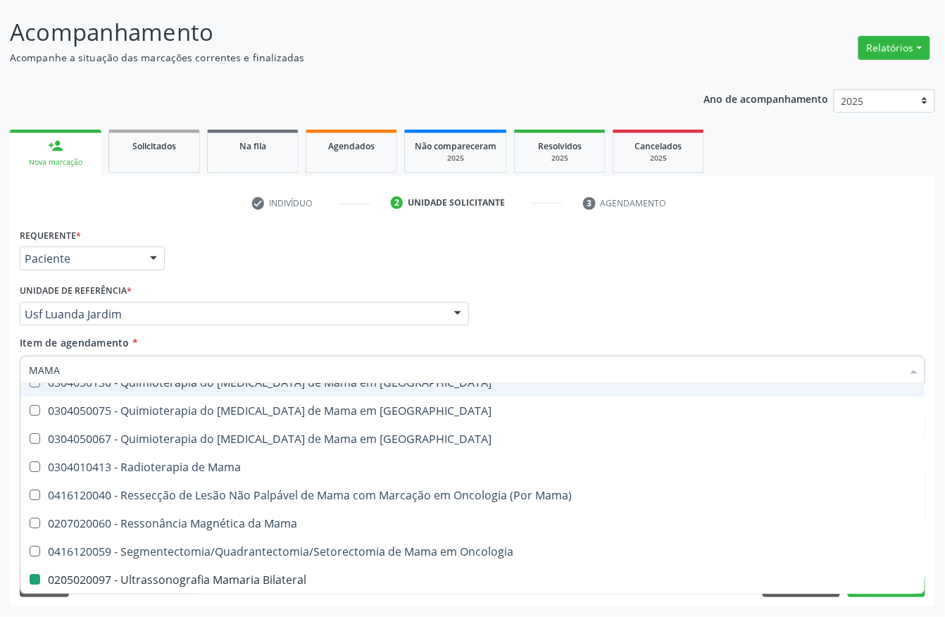
drag, startPoint x: 718, startPoint y: 297, endPoint x: 187, endPoint y: 486, distance: 564.3
click at [718, 297] on div "Profissional Solicitante Por favor, selecione a Unidade de Atendimento primeiro…" at bounding box center [472, 307] width 913 height 55
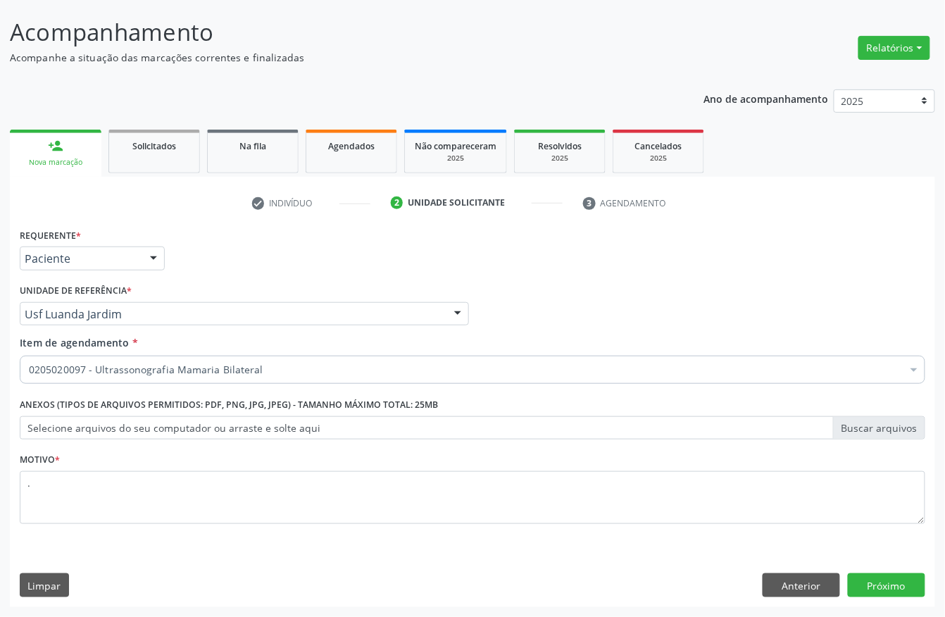
scroll to position [0, 0]
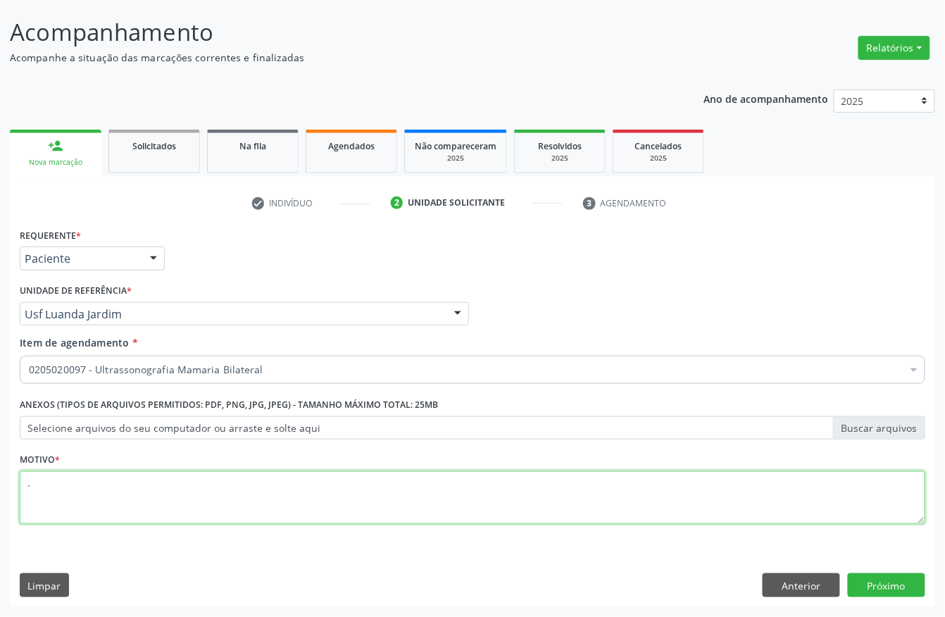
click at [170, 487] on textarea "." at bounding box center [473, 498] width 906 height 54
type textarea ".."
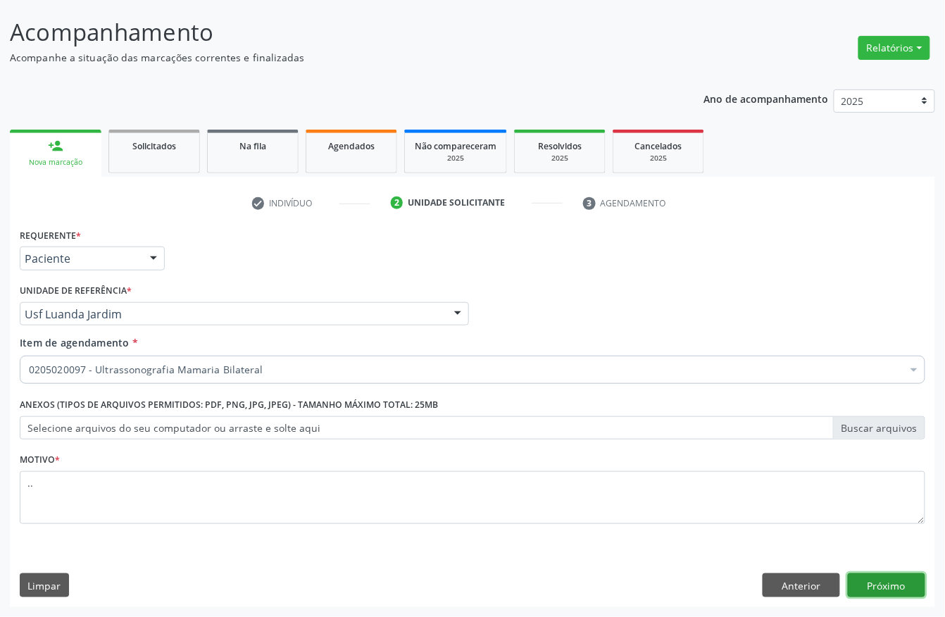
click at [879, 581] on button "Próximo" at bounding box center [886, 585] width 77 height 24
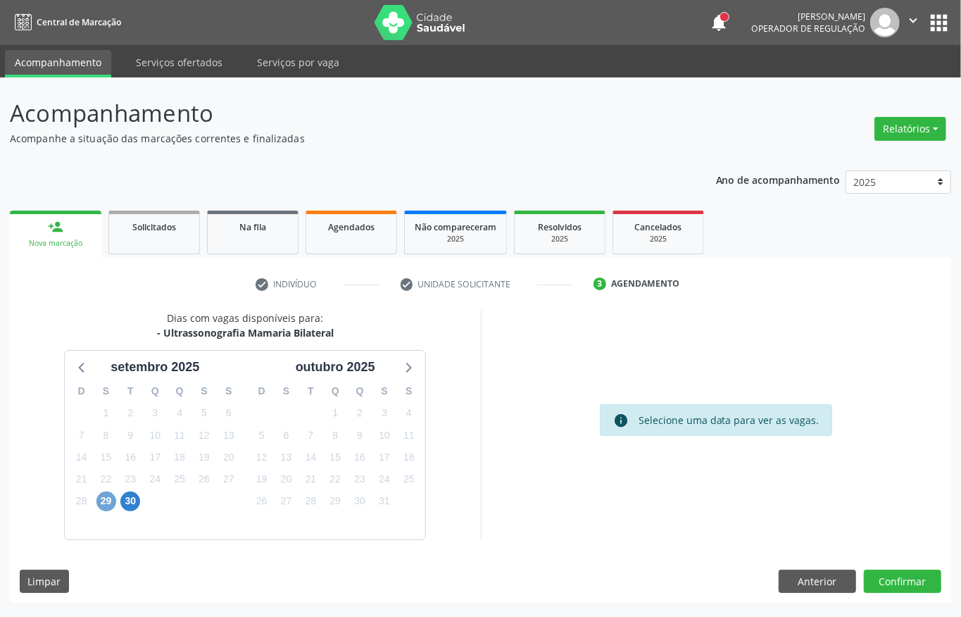
click at [107, 506] on span "29" at bounding box center [107, 502] width 20 height 20
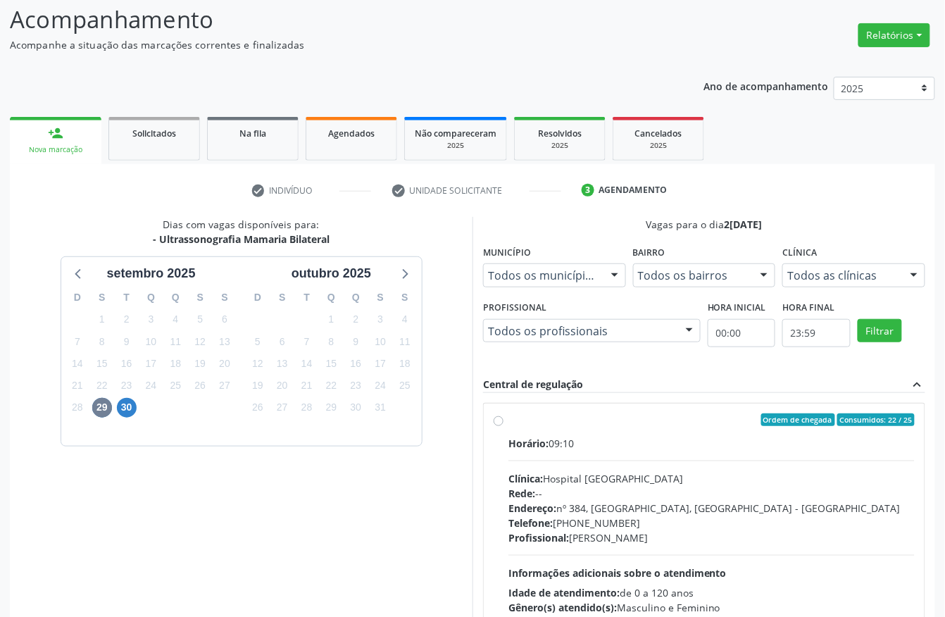
click at [651, 494] on div "Rede: --" at bounding box center [712, 493] width 406 height 15
click at [504, 426] on input "Ordem de chegada Consumidos: 22 / 25 Horário: 09:10 Clínica: Hospital [GEOGRAPH…" at bounding box center [499, 419] width 10 height 13
radio input "true"
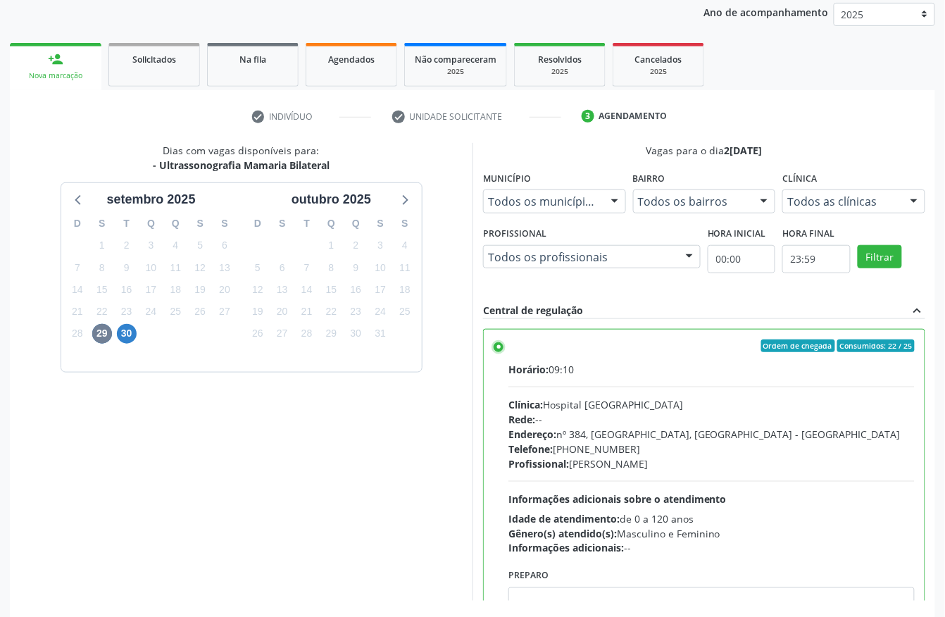
scroll to position [225, 0]
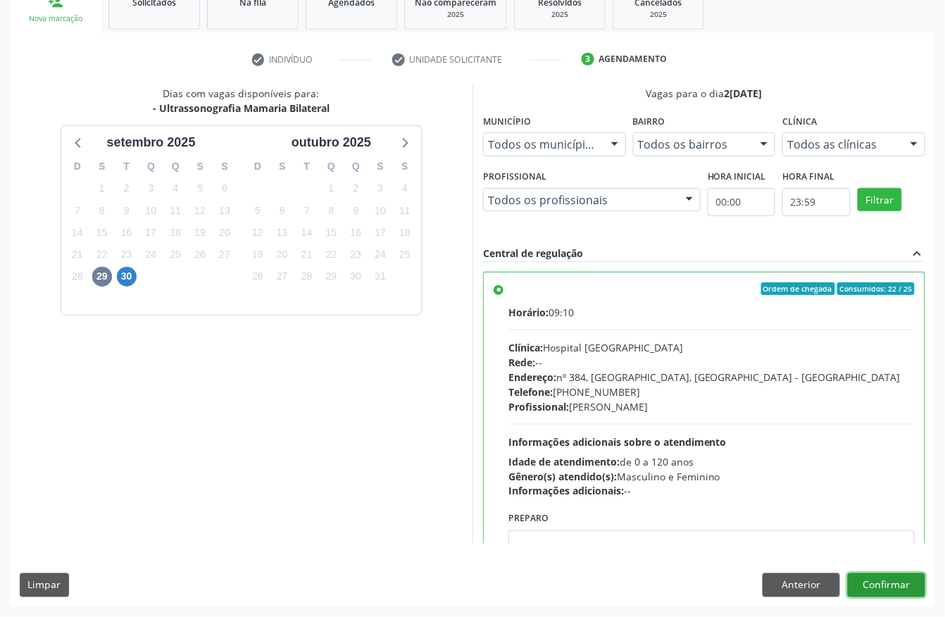
click at [876, 587] on button "Confirmar" at bounding box center [886, 585] width 77 height 24
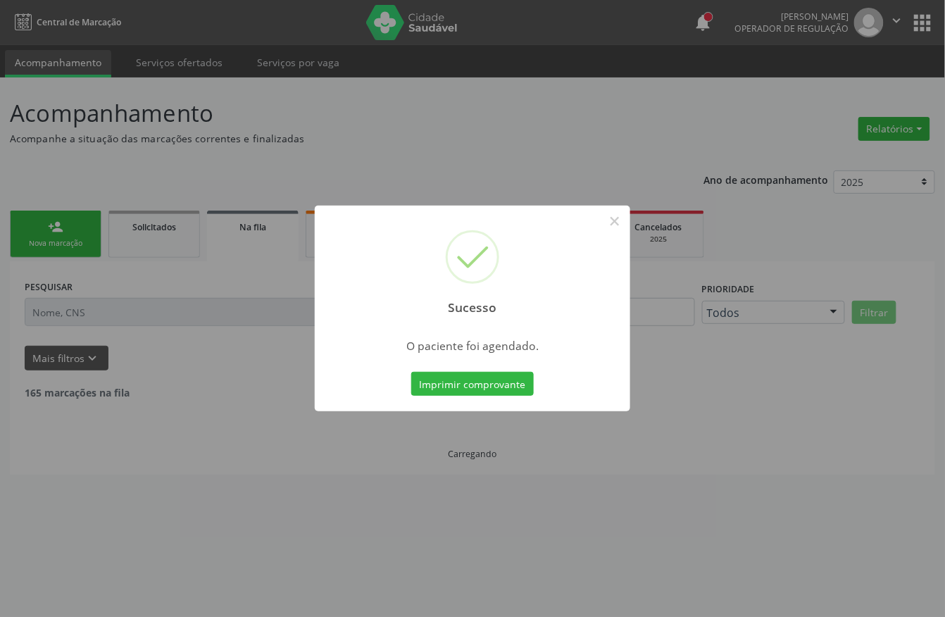
scroll to position [0, 0]
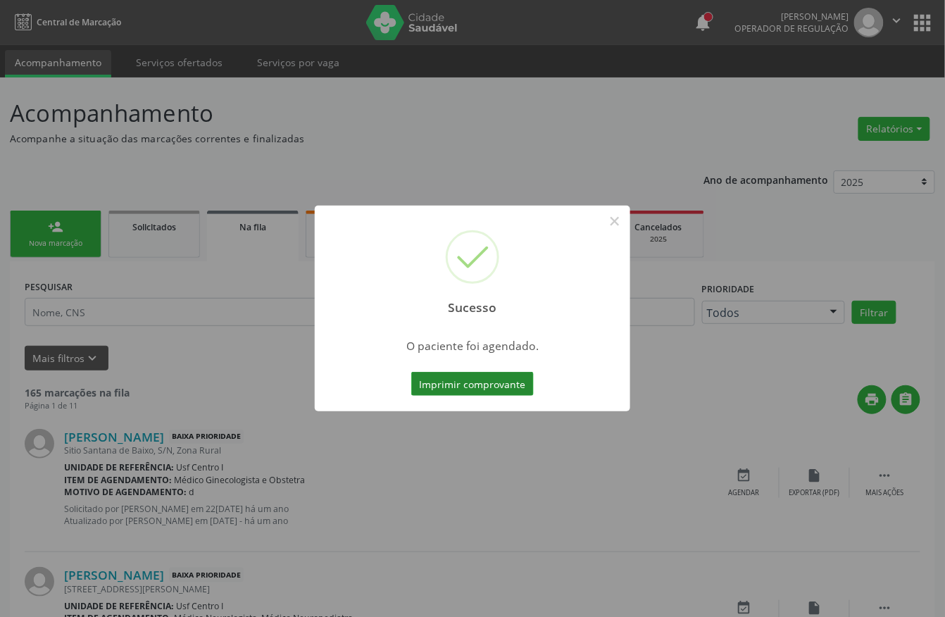
click at [466, 382] on button "Imprimir comprovante" at bounding box center [472, 384] width 123 height 24
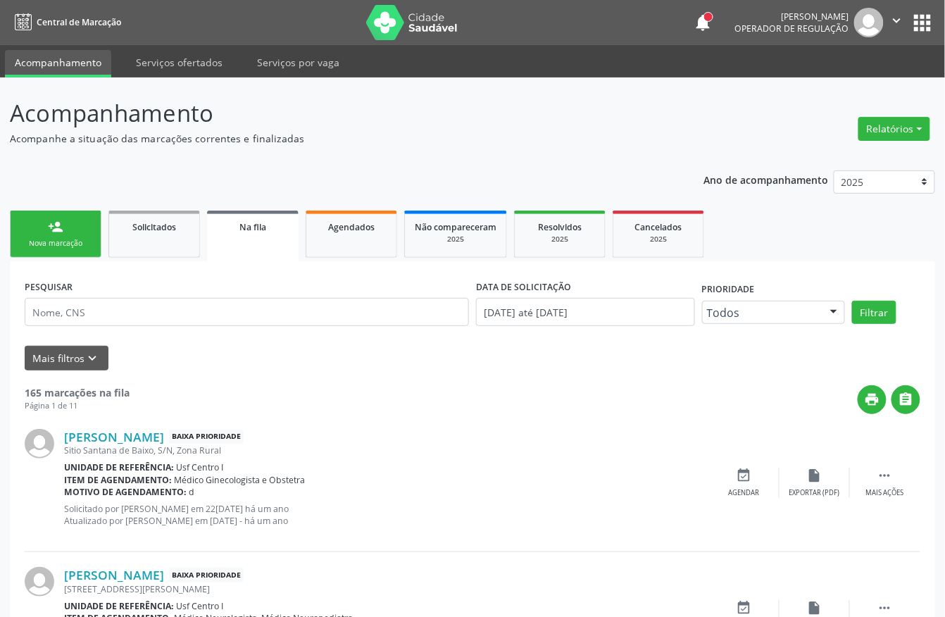
scroll to position [94, 0]
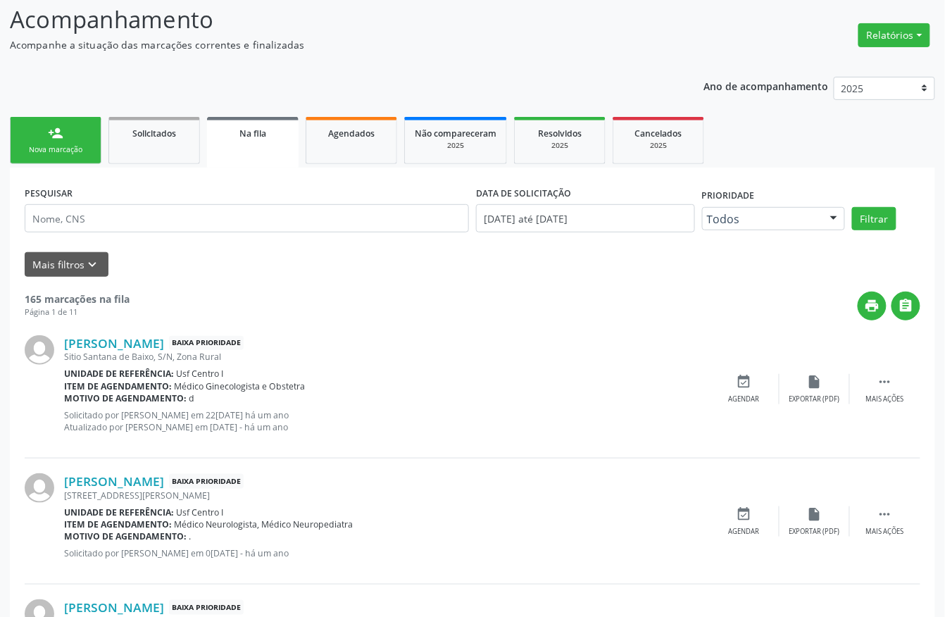
click at [51, 147] on div "Nova marcação" at bounding box center [55, 149] width 70 height 11
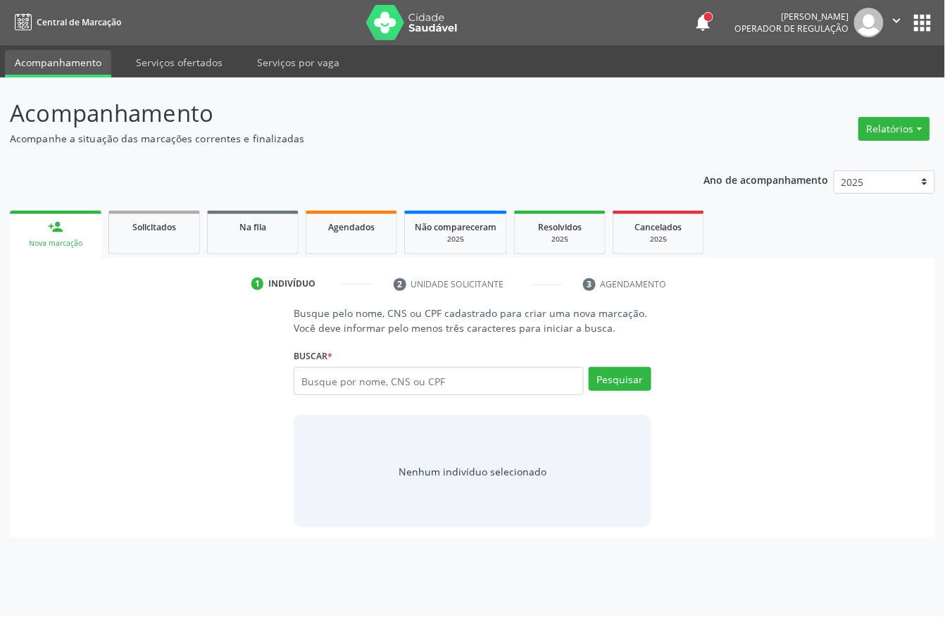
scroll to position [0, 0]
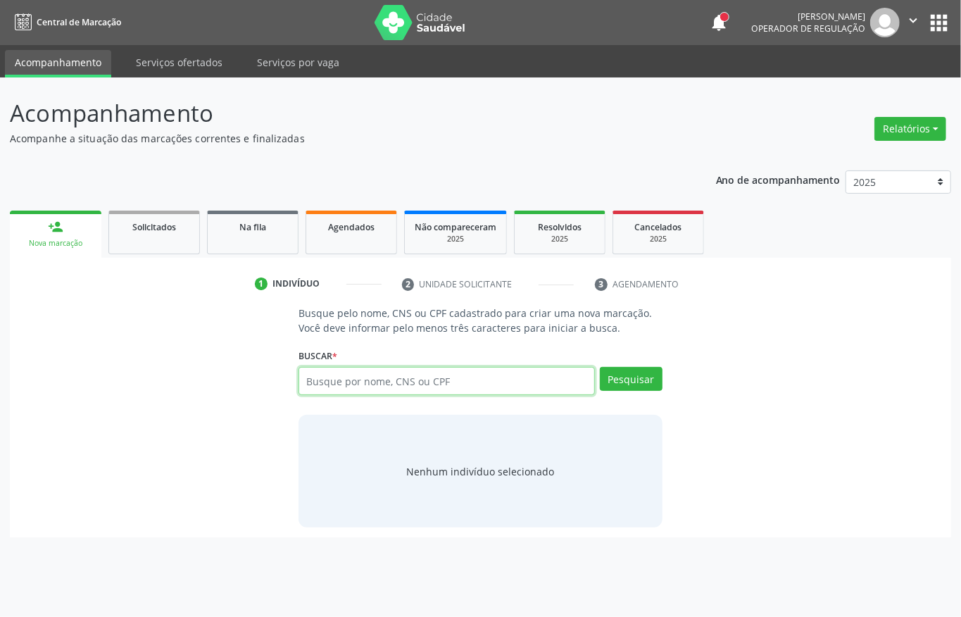
click at [458, 378] on input "text" at bounding box center [447, 381] width 297 height 28
type input "03180809400"
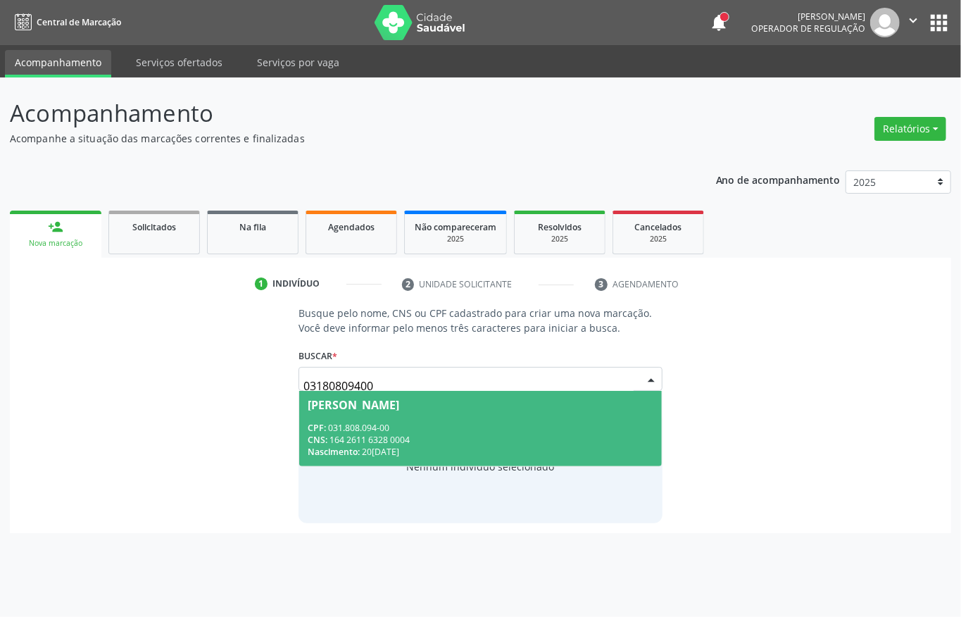
click at [311, 448] on span "Nascimento:" at bounding box center [334, 452] width 52 height 12
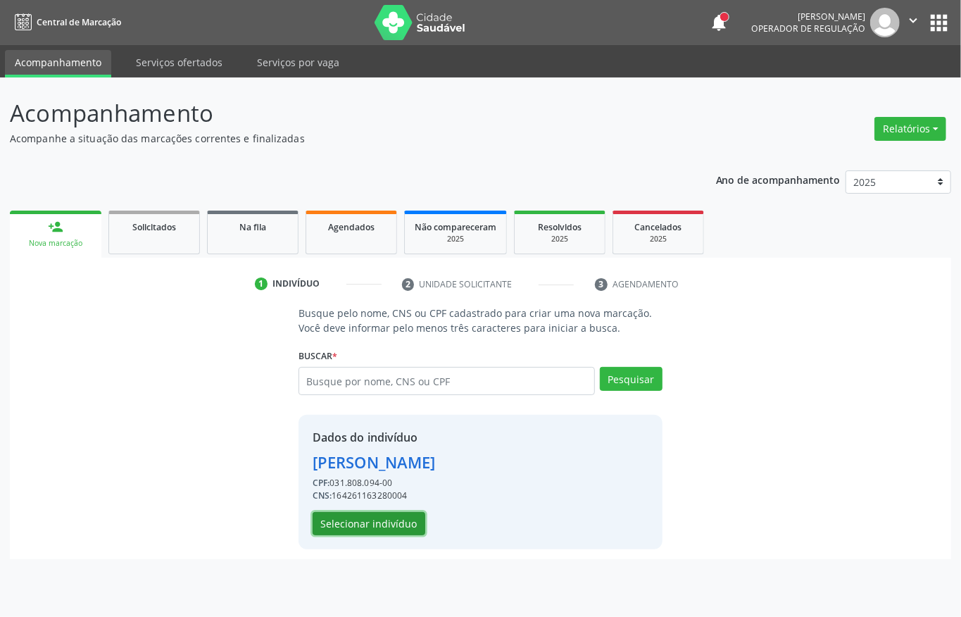
click at [332, 525] on button "Selecionar indivíduo" at bounding box center [369, 524] width 113 height 24
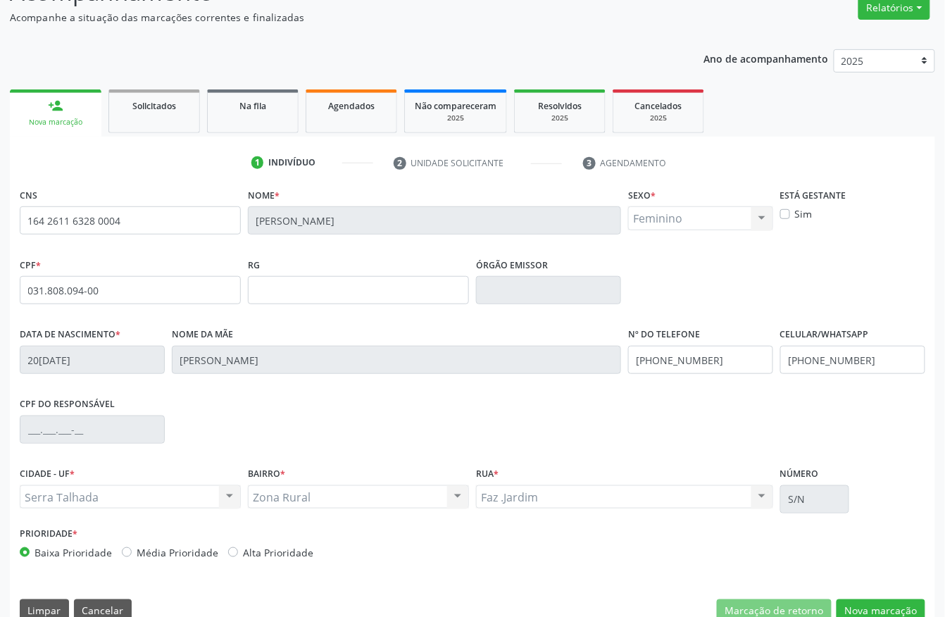
scroll to position [147, 0]
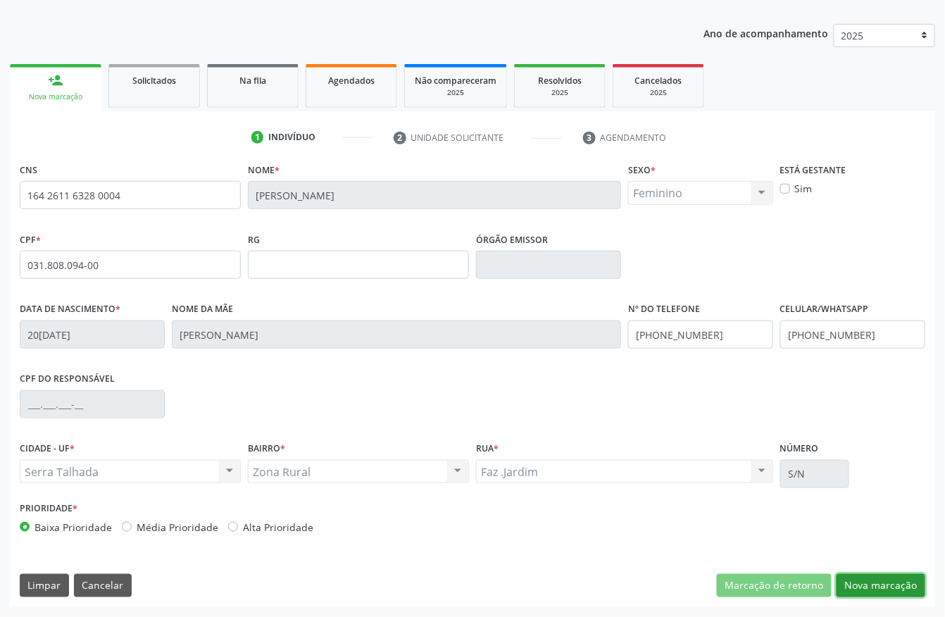
click at [869, 578] on button "Nova marcação" at bounding box center [881, 586] width 89 height 24
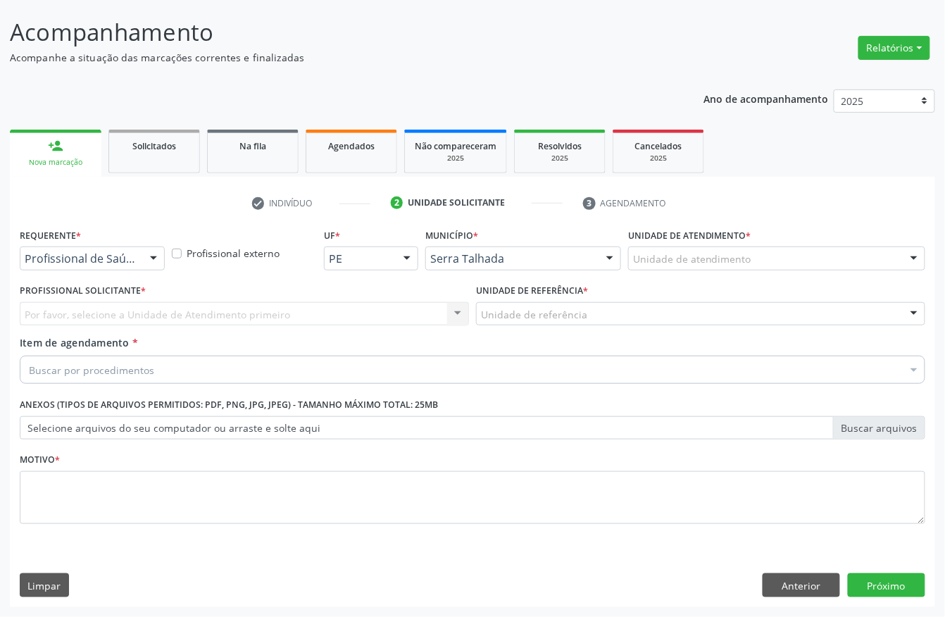
scroll to position [82, 0]
drag, startPoint x: 79, startPoint y: 259, endPoint x: 77, endPoint y: 297, distance: 37.4
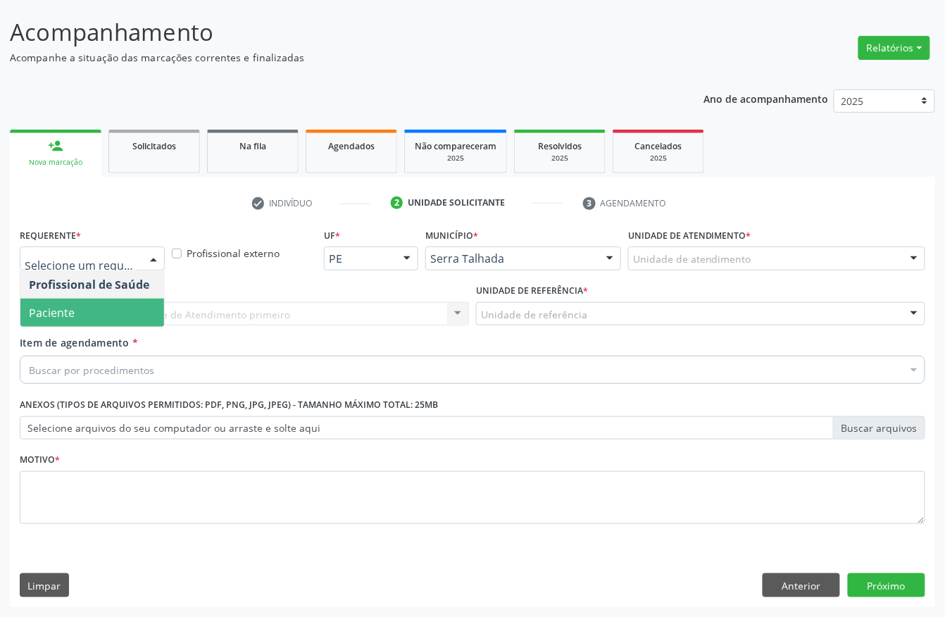
click at [77, 314] on span "Paciente" at bounding box center [92, 313] width 144 height 28
click at [75, 311] on span "Paciente" at bounding box center [52, 312] width 46 height 15
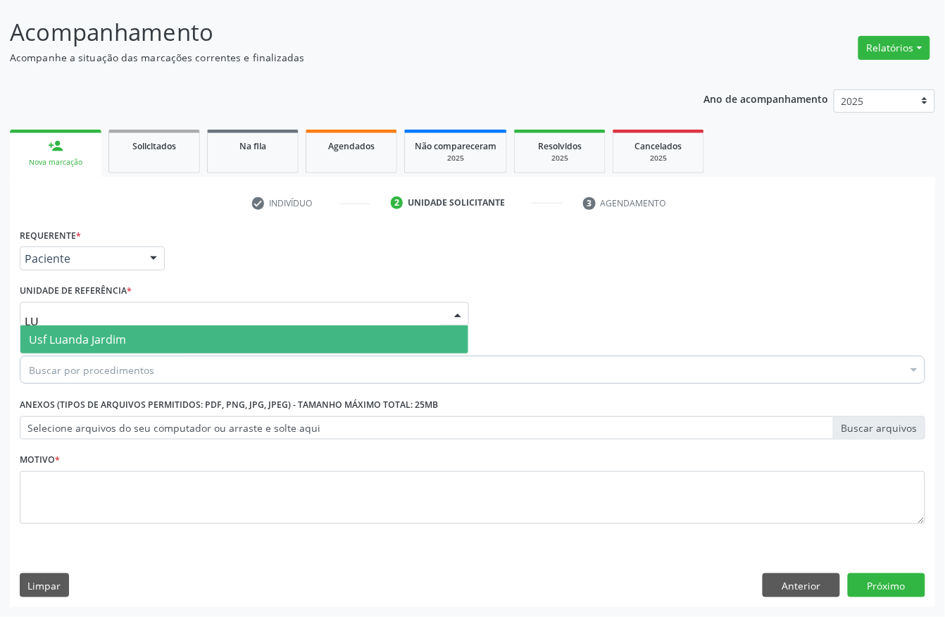
type input "LUA"
click at [65, 332] on span "Usf Luanda Jardim" at bounding box center [77, 339] width 97 height 15
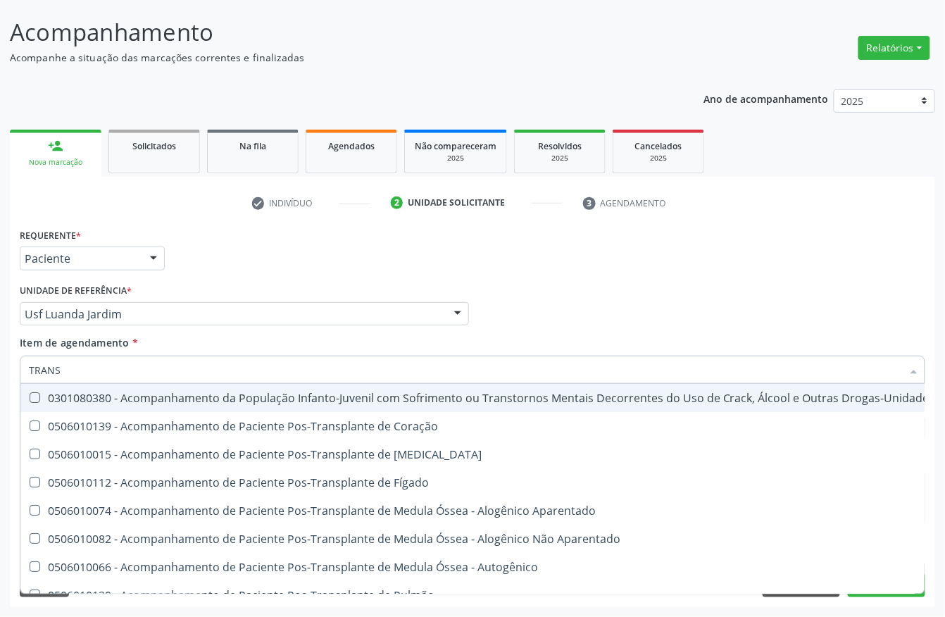
type input "TRANSV"
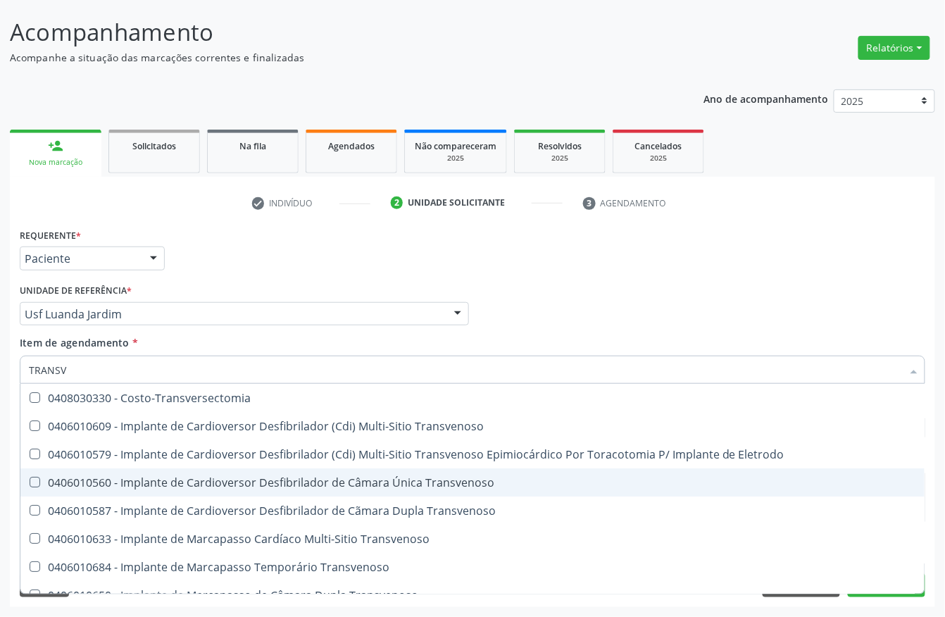
scroll to position [156, 0]
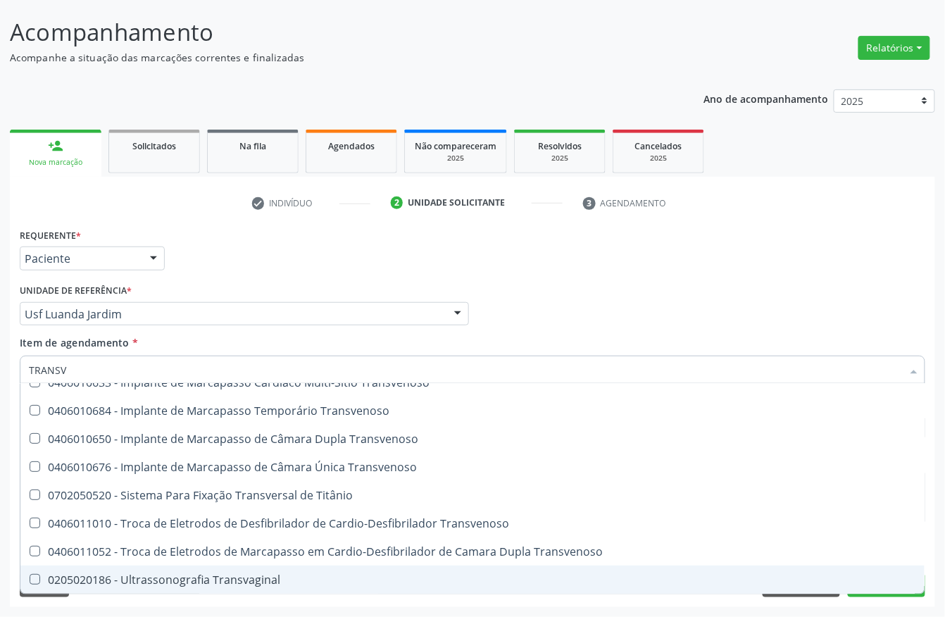
click at [125, 574] on div "0205020186 - Ultrassonografia Transvaginal" at bounding box center [473, 579] width 888 height 11
checkbox Transvaginal "true"
click at [0, 468] on div "Acompanhamento Acompanhe a situação das marcações correntes e finalizadas Relat…" at bounding box center [472, 306] width 945 height 621
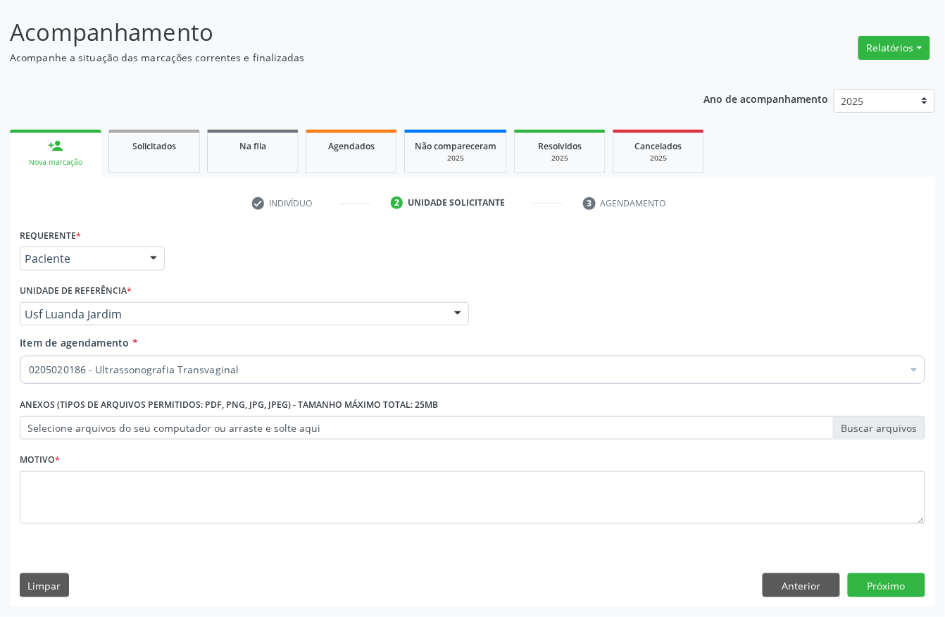
scroll to position [0, 0]
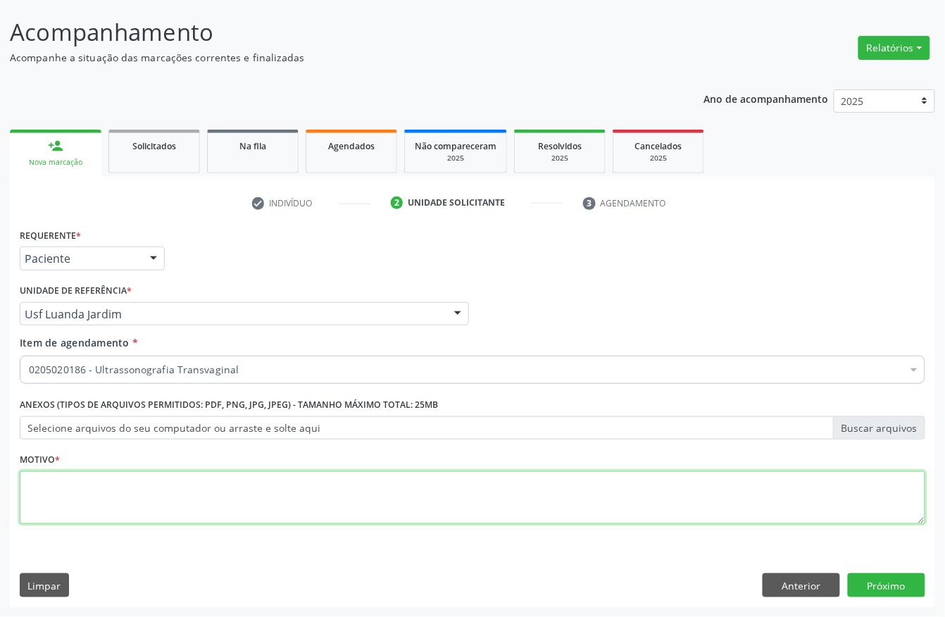
drag, startPoint x: 107, startPoint y: 485, endPoint x: 73, endPoint y: 494, distance: 34.9
click at [104, 486] on textarea at bounding box center [473, 498] width 906 height 54
type textarea "."
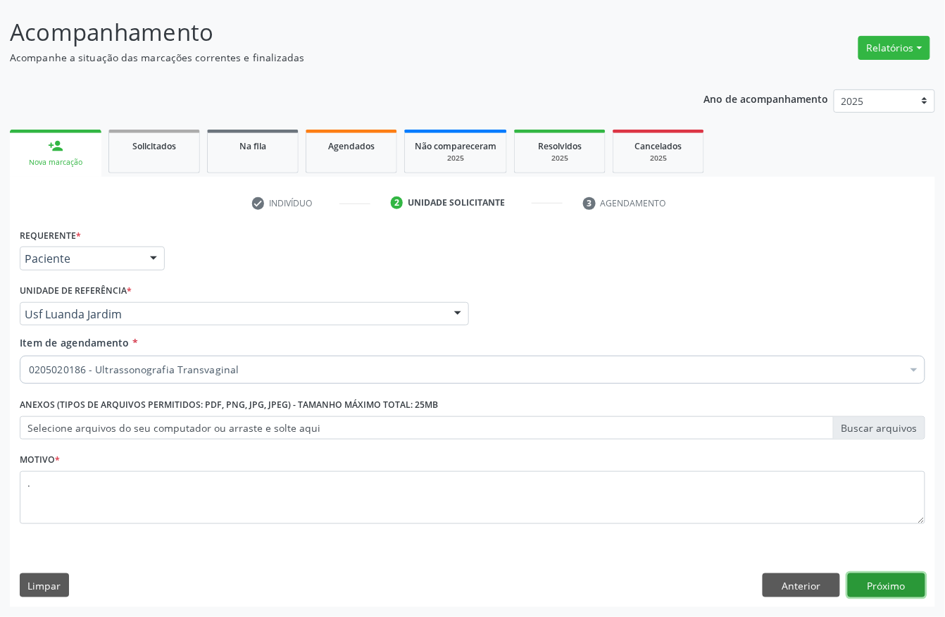
click at [900, 580] on button "Próximo" at bounding box center [886, 585] width 77 height 24
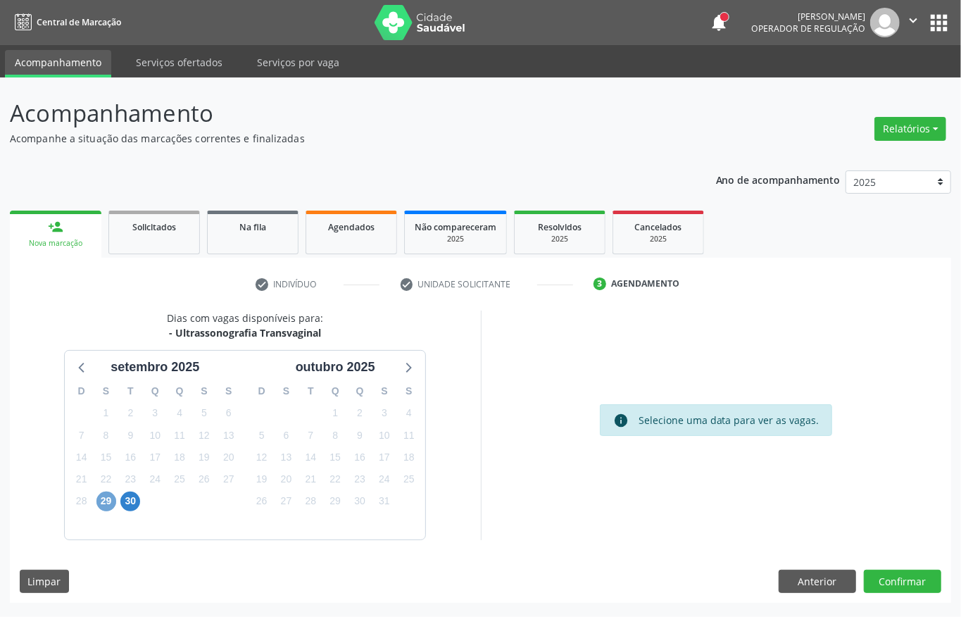
click at [111, 497] on span "29" at bounding box center [107, 502] width 20 height 20
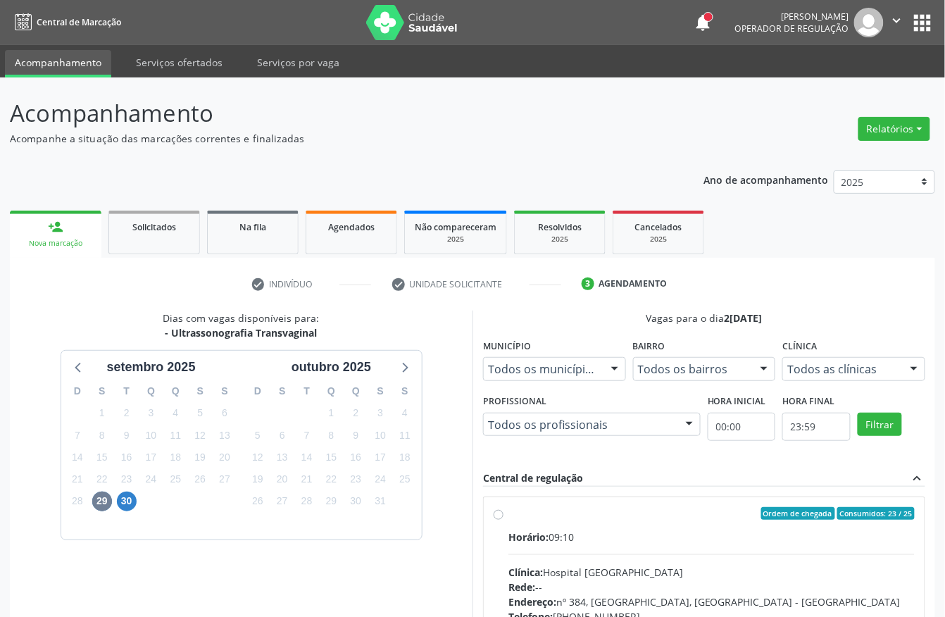
drag, startPoint x: 660, startPoint y: 553, endPoint x: 664, endPoint y: 539, distance: 14.5
click at [662, 551] on div "Horário: 09:10 Clínica: Hospital [GEOGRAPHIC_DATA] Rede: -- Endereço: [STREET_A…" at bounding box center [712, 627] width 406 height 194
click at [504, 520] on input "Ordem de chegada Consumidos: 23 / 25 Horário: 09:10 Clínica: Hospital [GEOGRAPH…" at bounding box center [499, 513] width 10 height 13
radio input "true"
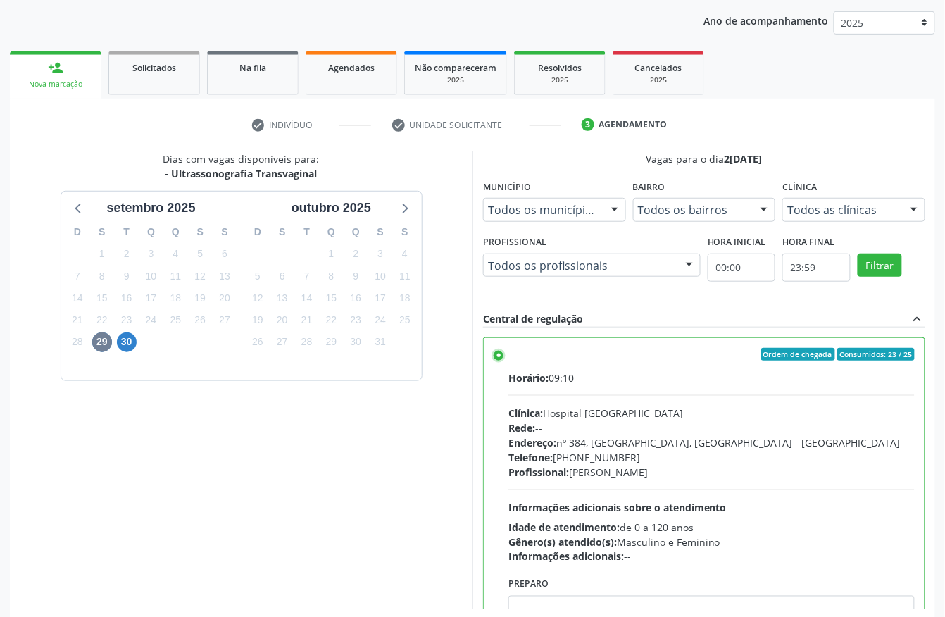
scroll to position [225, 0]
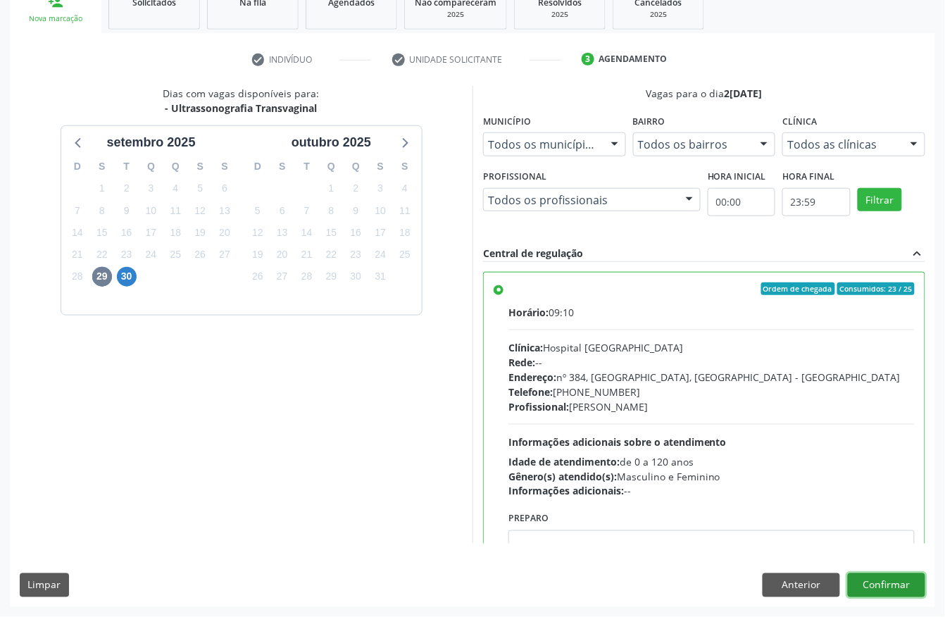
click at [863, 580] on button "Confirmar" at bounding box center [886, 585] width 77 height 24
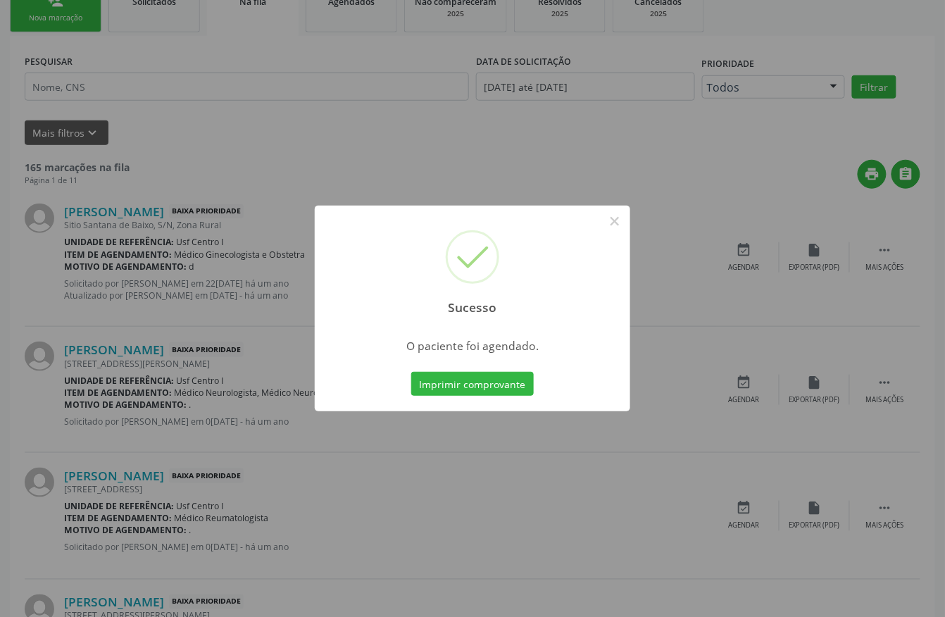
scroll to position [0, 0]
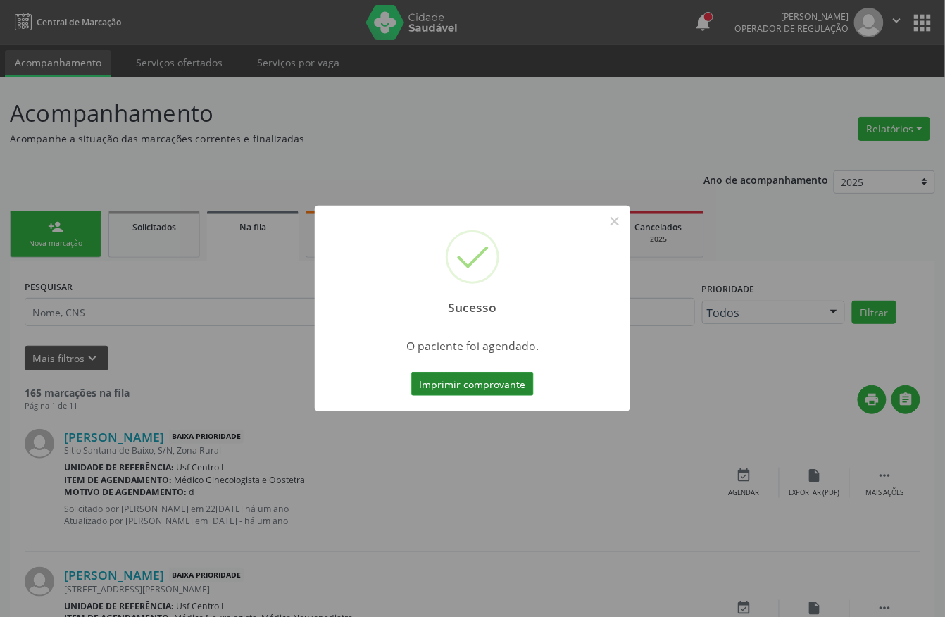
click at [483, 390] on button "Imprimir comprovante" at bounding box center [472, 384] width 123 height 24
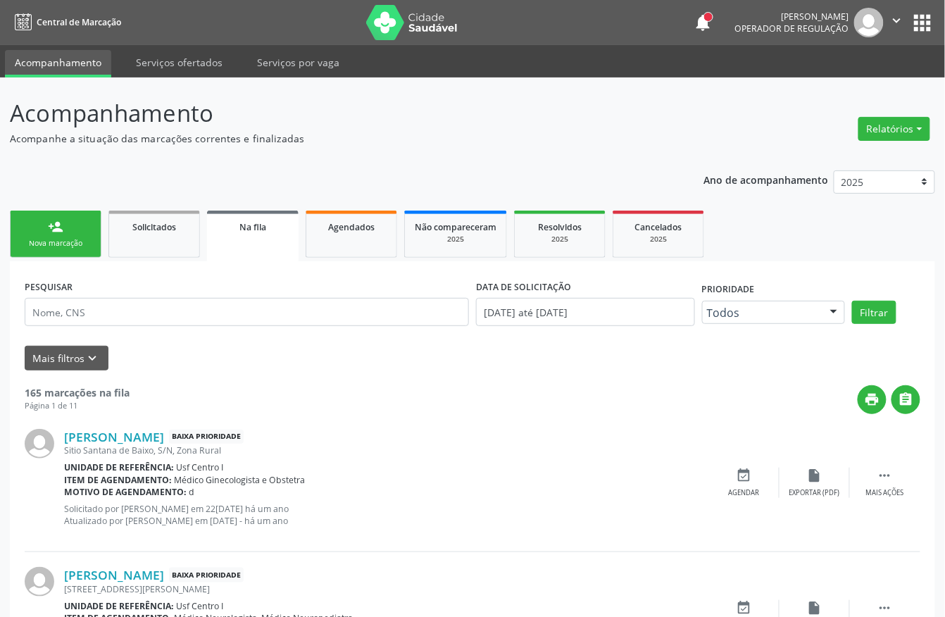
drag, startPoint x: 45, startPoint y: 229, endPoint x: 49, endPoint y: 214, distance: 15.4
click at [45, 229] on link "person_add Nova marcação" at bounding box center [56, 234] width 92 height 47
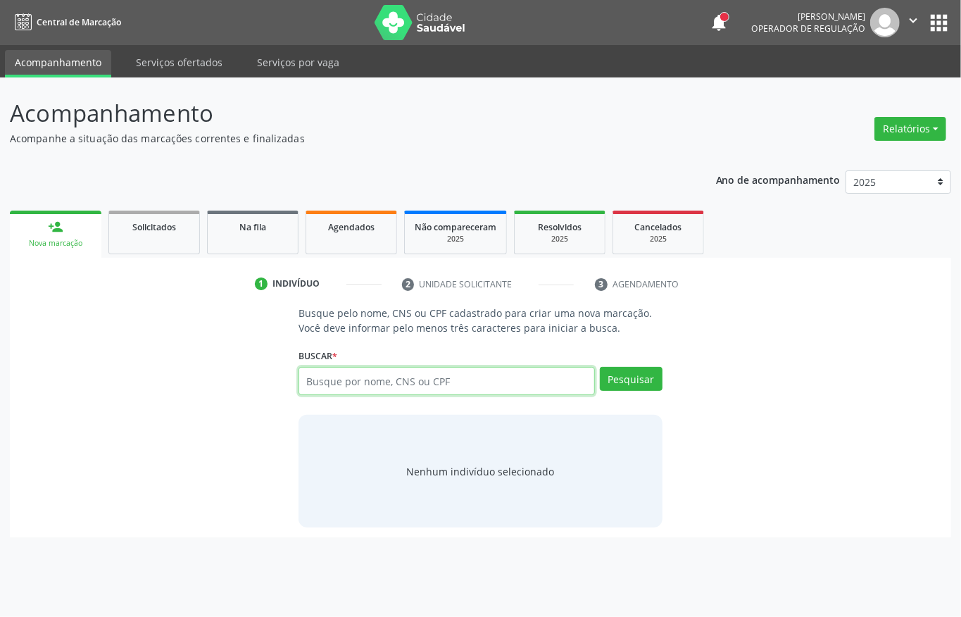
click at [406, 390] on input "text" at bounding box center [447, 381] width 297 height 28
type input "088958184115"
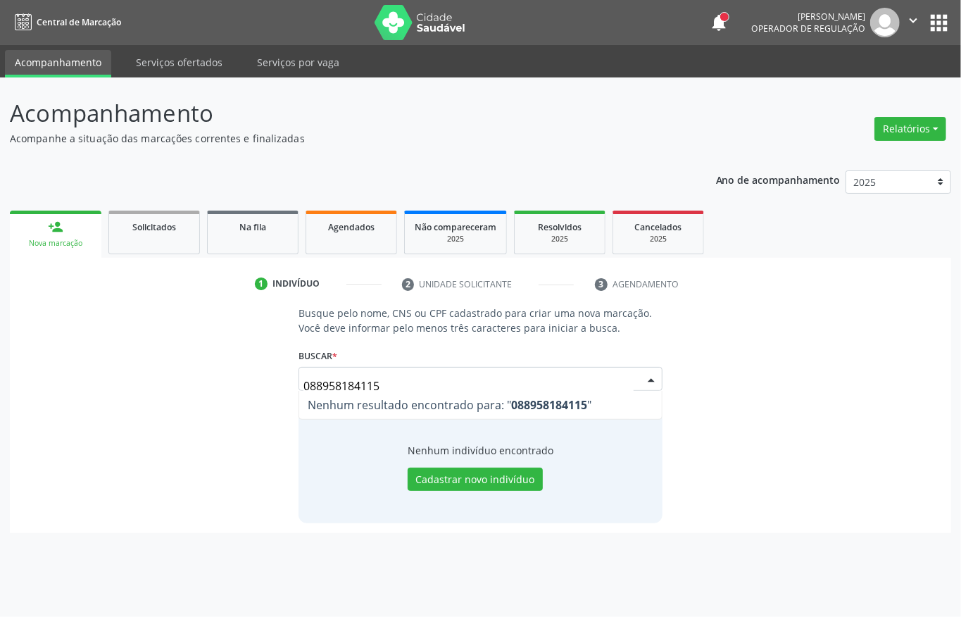
click at [0, 390] on div "Acompanhamento Acompanhe a situação das marcações correntes e finalizadas Relat…" at bounding box center [480, 347] width 961 height 540
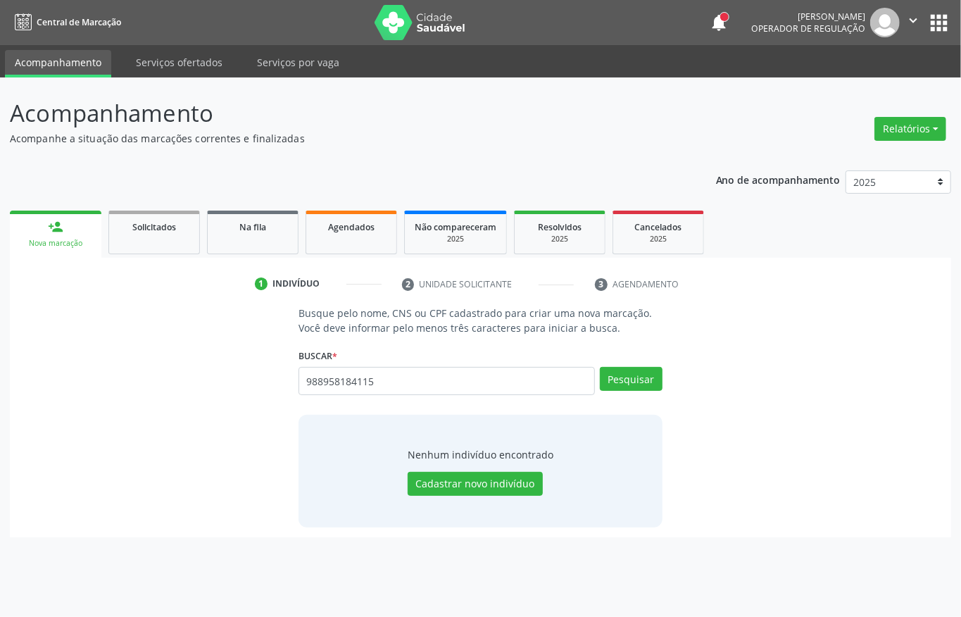
type input "988958184115"
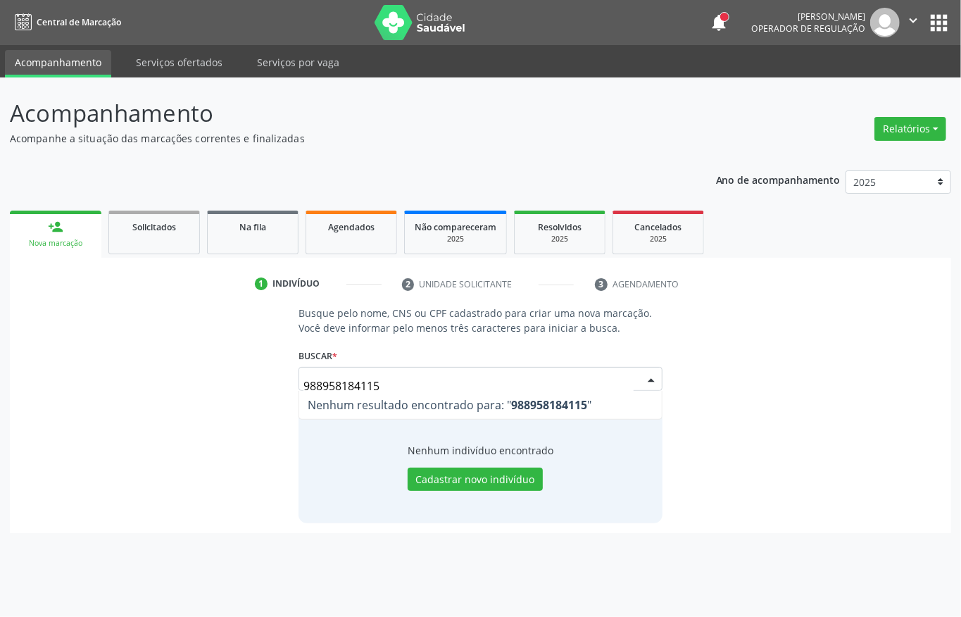
drag, startPoint x: 390, startPoint y: 378, endPoint x: 58, endPoint y: 378, distance: 332.5
click at [159, 378] on div "Busque pelo nome, CNS ou CPF cadastrado para criar uma nova marcação. Você deve…" at bounding box center [481, 414] width 922 height 217
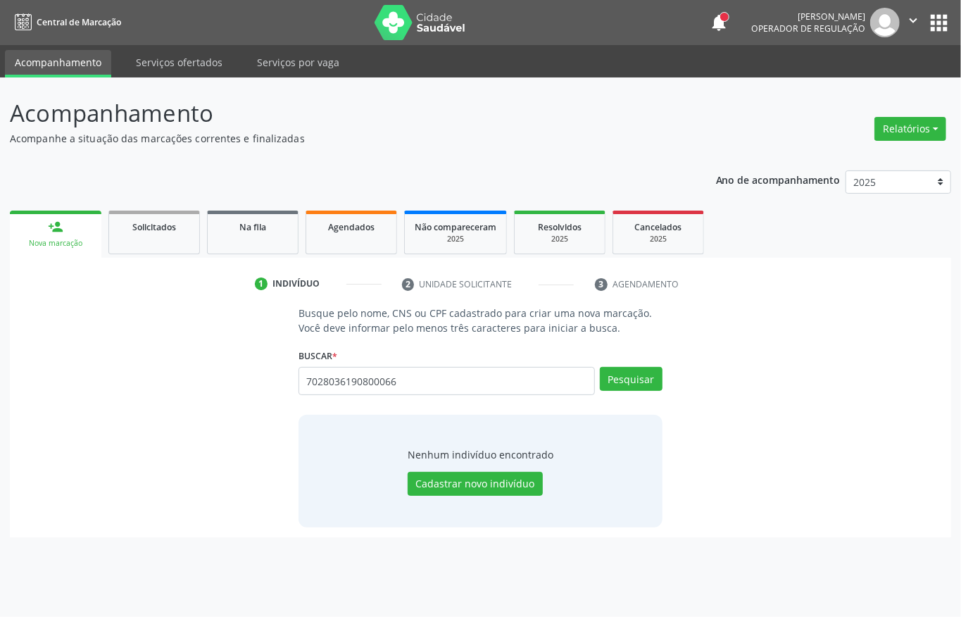
type input "7028036190800066"
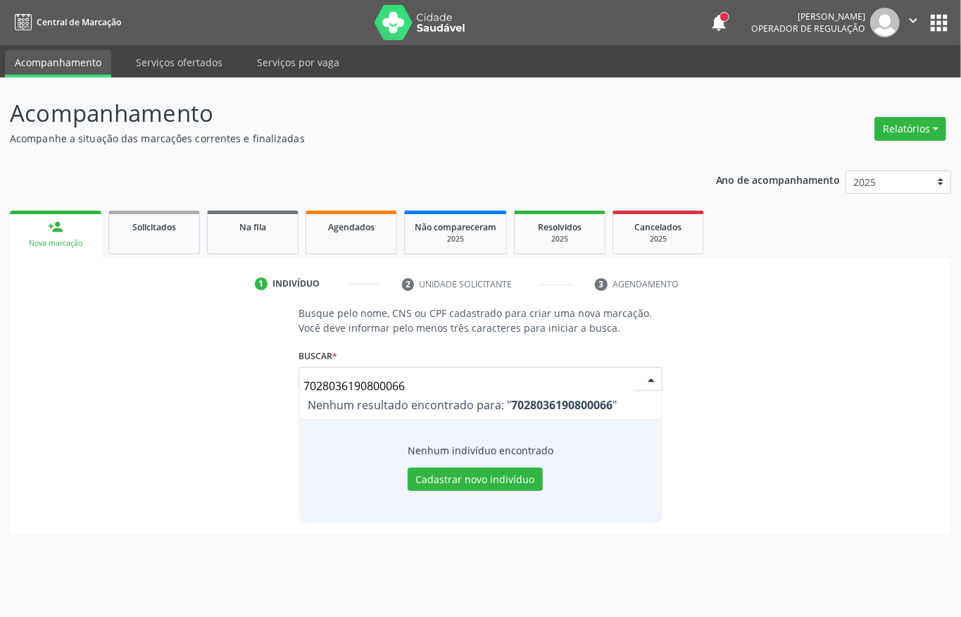
click at [0, 383] on div "Acompanhamento Acompanhe a situação das marcações correntes e finalizadas Relat…" at bounding box center [480, 347] width 961 height 540
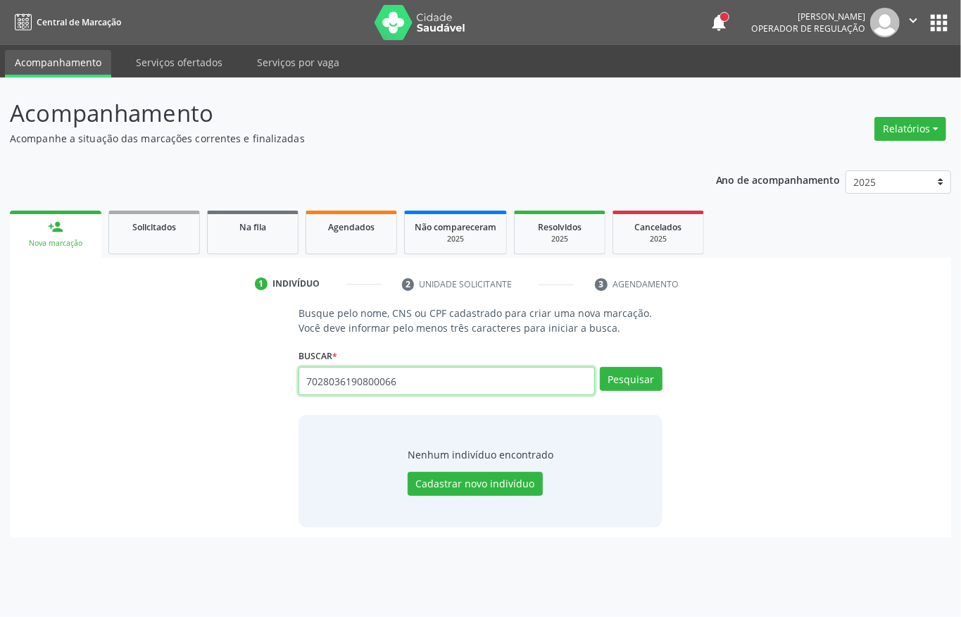
drag, startPoint x: 381, startPoint y: 382, endPoint x: 176, endPoint y: 395, distance: 205.4
click at [176, 395] on div "Busque pelo nome, CNS ou CPF cadastrado para criar uma nova marcação. Você deve…" at bounding box center [481, 417] width 922 height 222
paste input "text"
type input "702803619080066"
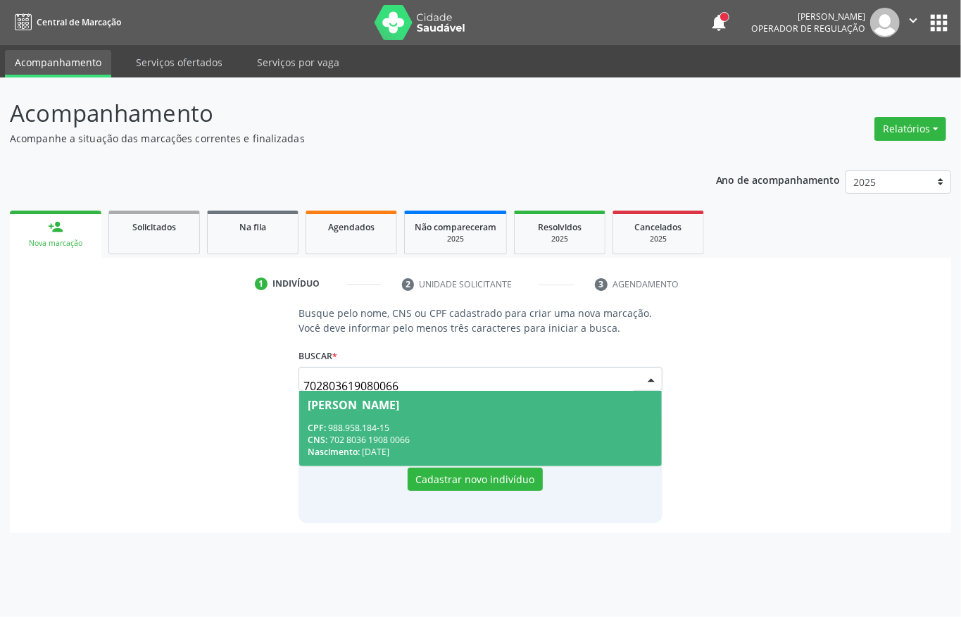
click at [372, 437] on div "CNS: 702 8036 1908 0066" at bounding box center [481, 440] width 346 height 12
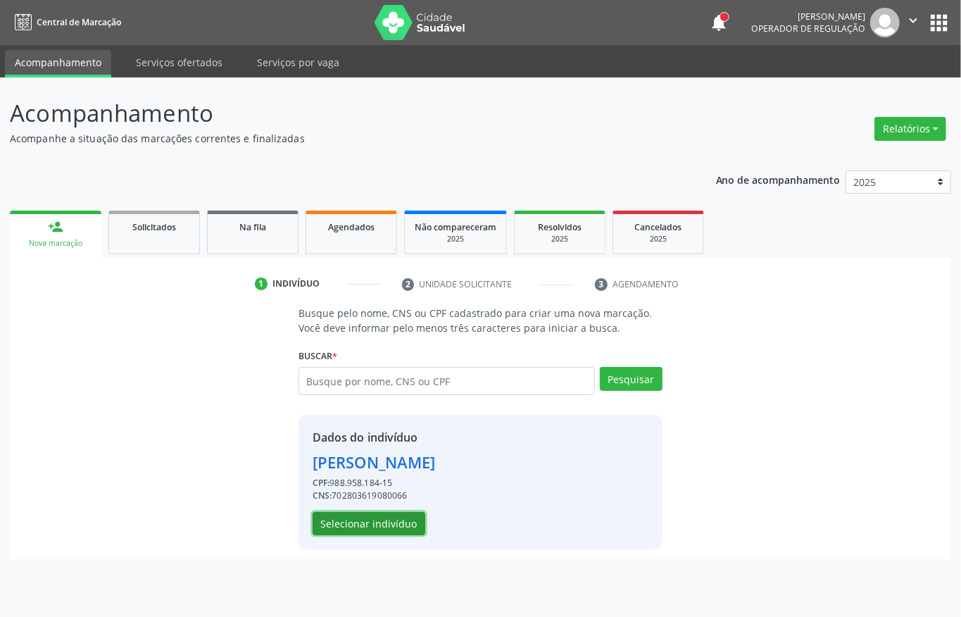
click at [378, 520] on button "Selecionar indivíduo" at bounding box center [369, 524] width 113 height 24
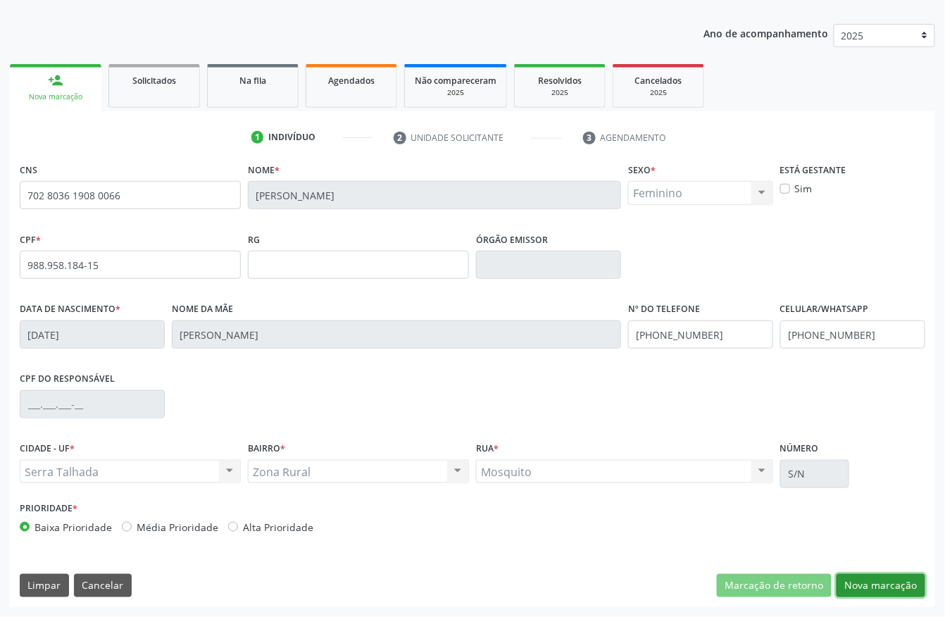
drag, startPoint x: 903, startPoint y: 576, endPoint x: 719, endPoint y: 499, distance: 199.5
click at [900, 575] on button "Nova marcação" at bounding box center [881, 586] width 89 height 24
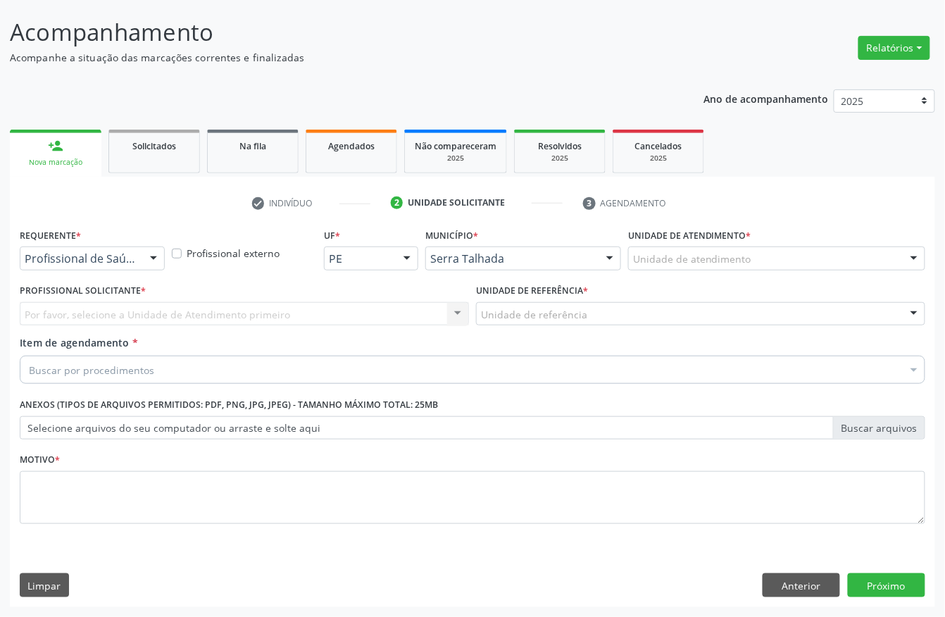
scroll to position [82, 0]
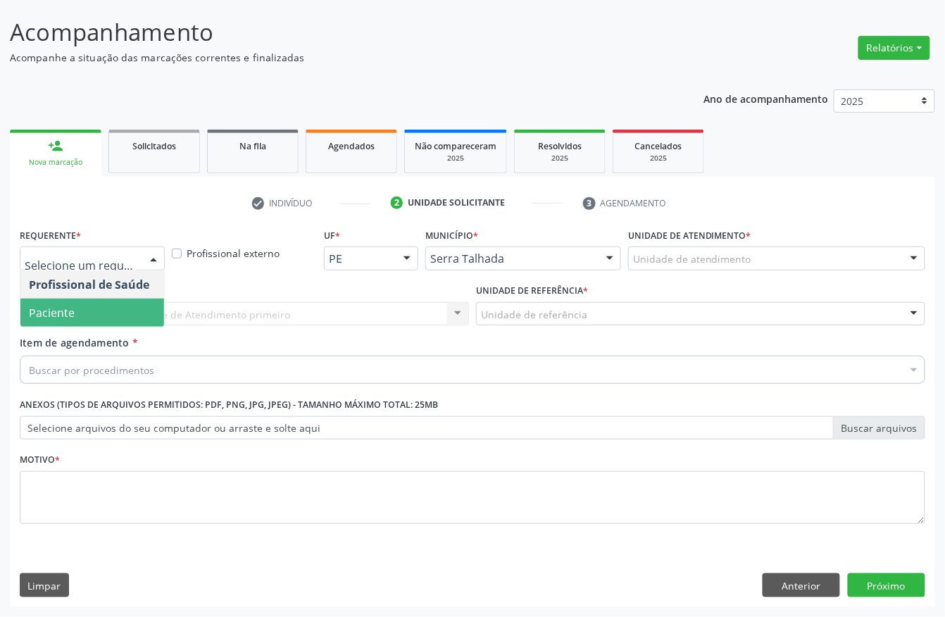
click at [108, 321] on span "Paciente" at bounding box center [92, 313] width 144 height 28
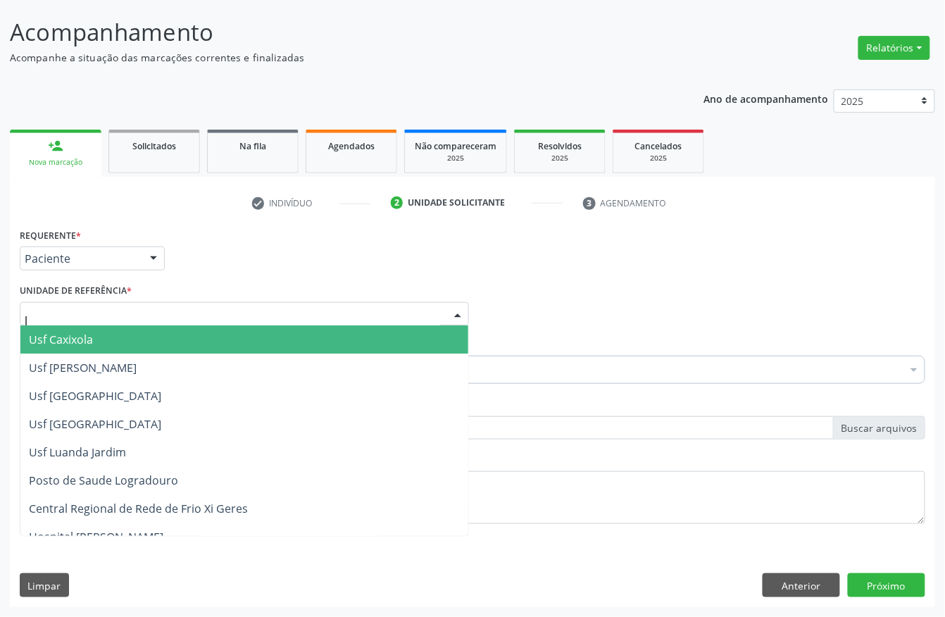
type input "lu"
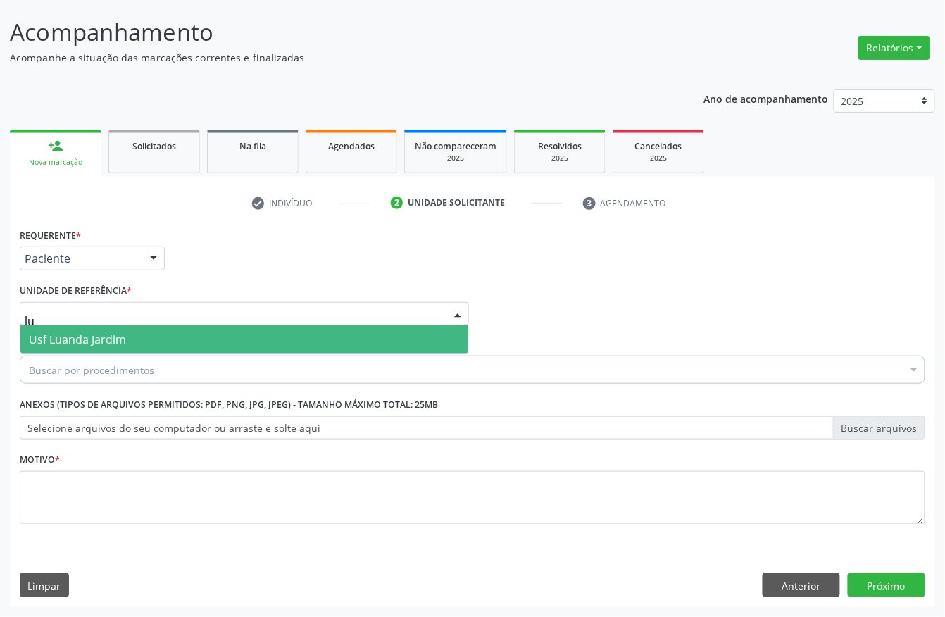
click at [85, 342] on span "Usf Luanda Jardim" at bounding box center [77, 339] width 97 height 15
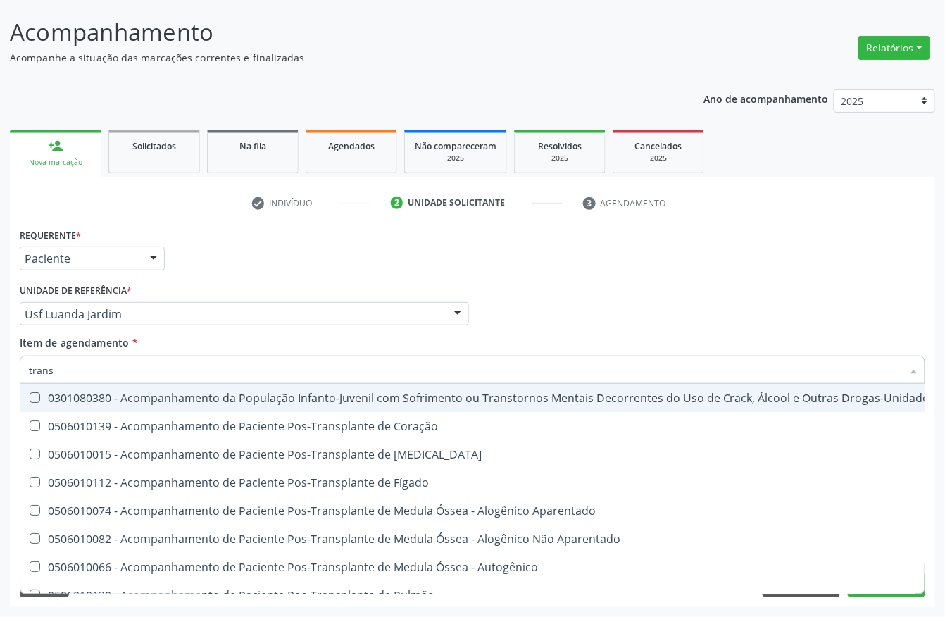
type input "transv"
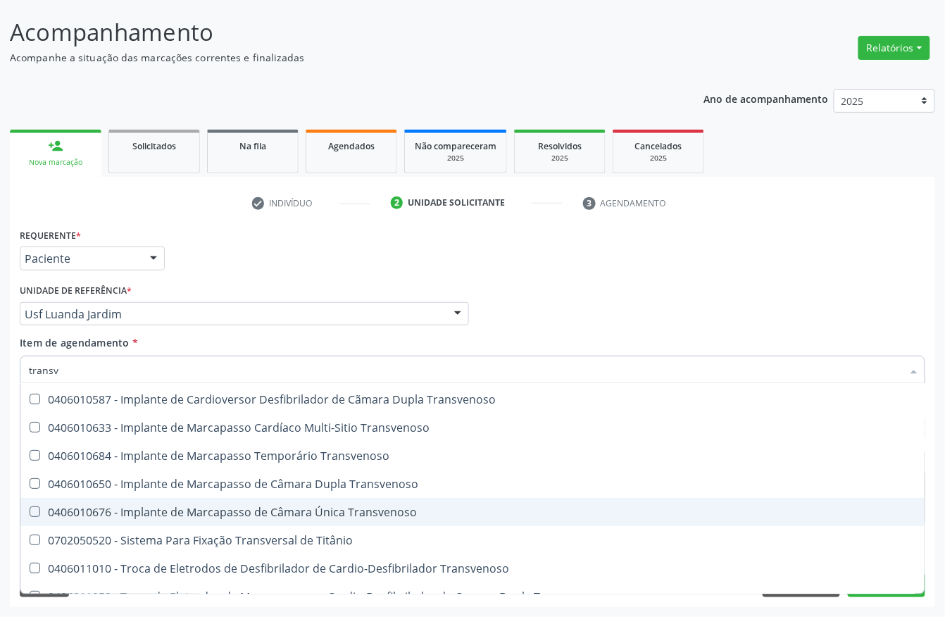
scroll to position [156, 0]
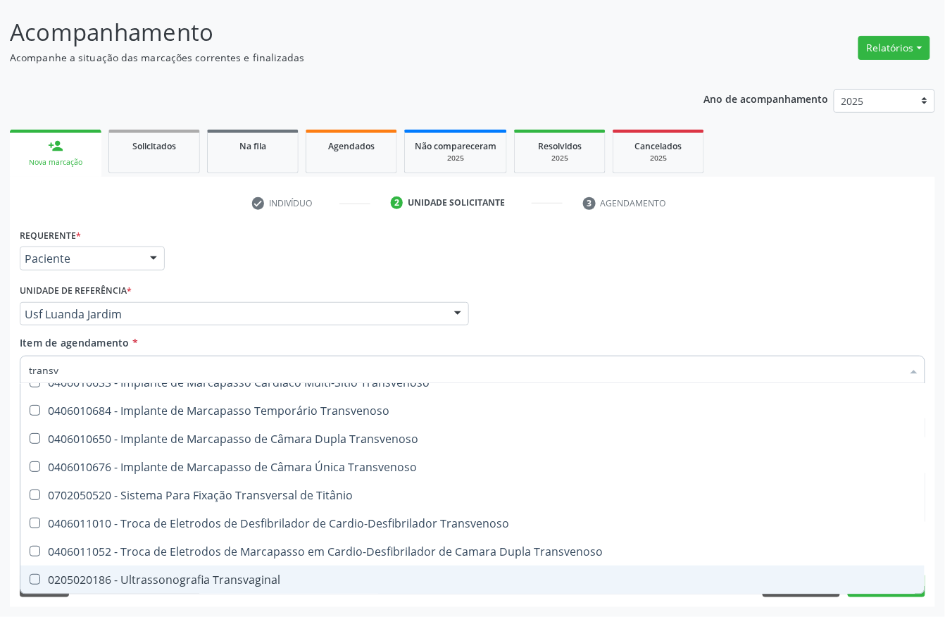
click at [125, 575] on div "0205020186 - Ultrassonografia Transvaginal" at bounding box center [473, 579] width 888 height 11
checkbox Transvaginal "true"
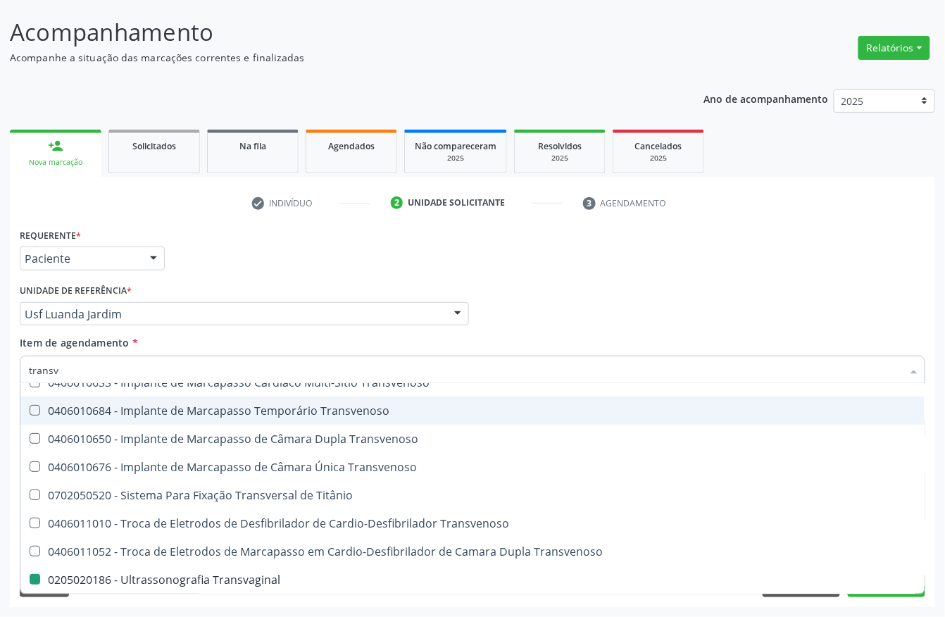
drag, startPoint x: 556, startPoint y: 294, endPoint x: 235, endPoint y: 438, distance: 351.9
click at [556, 294] on div "Profissional Solicitante Por favor, selecione a Unidade de Atendimento primeiro…" at bounding box center [472, 307] width 913 height 55
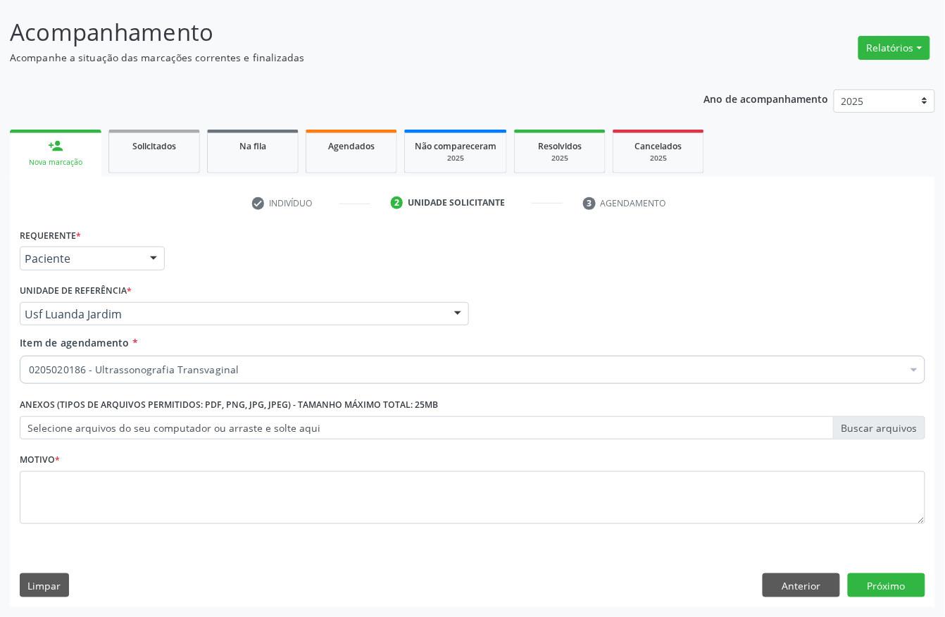
scroll to position [0, 0]
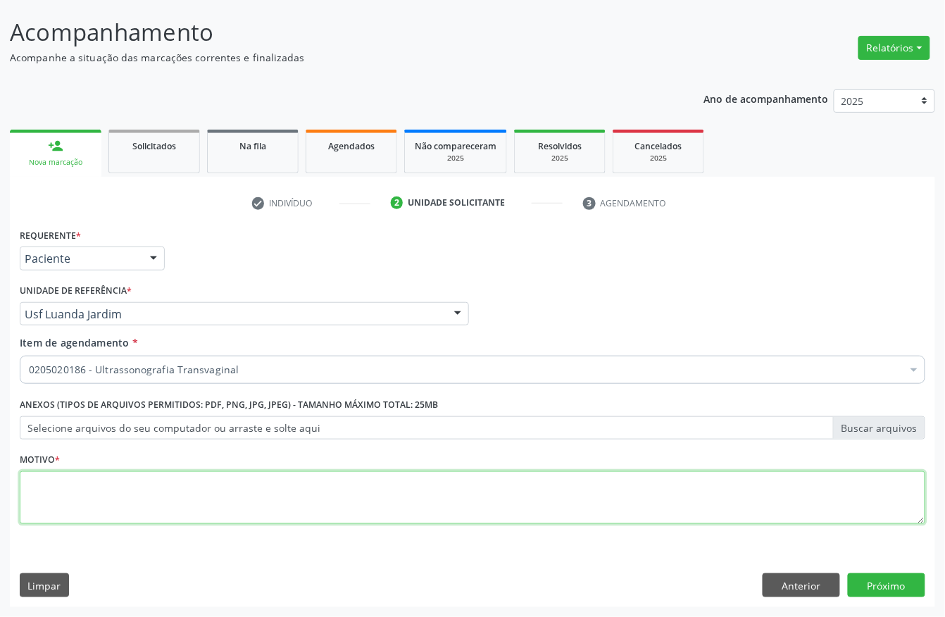
click at [179, 500] on textarea at bounding box center [473, 498] width 906 height 54
type textarea "."
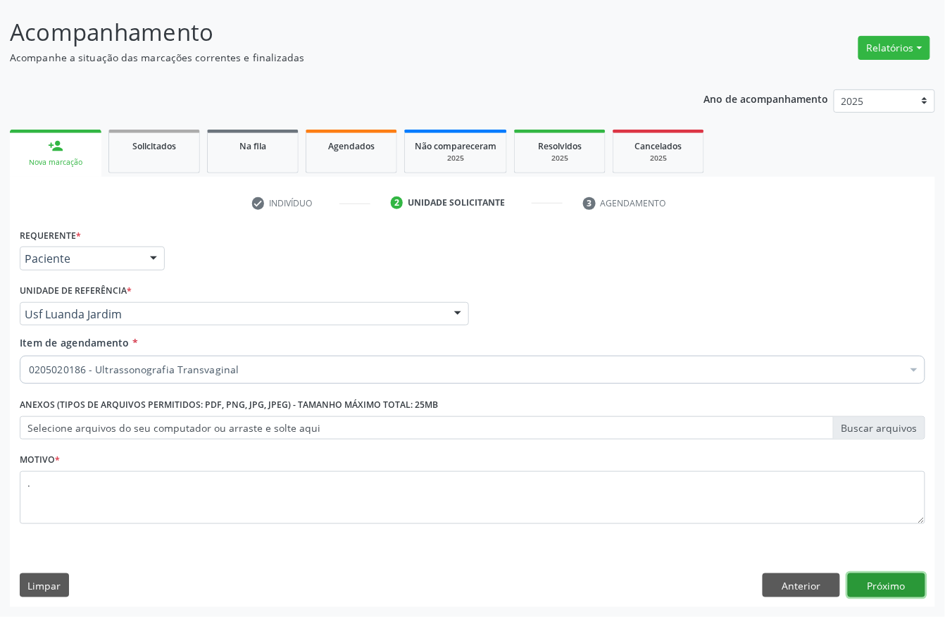
click at [876, 573] on button "Próximo" at bounding box center [886, 585] width 77 height 24
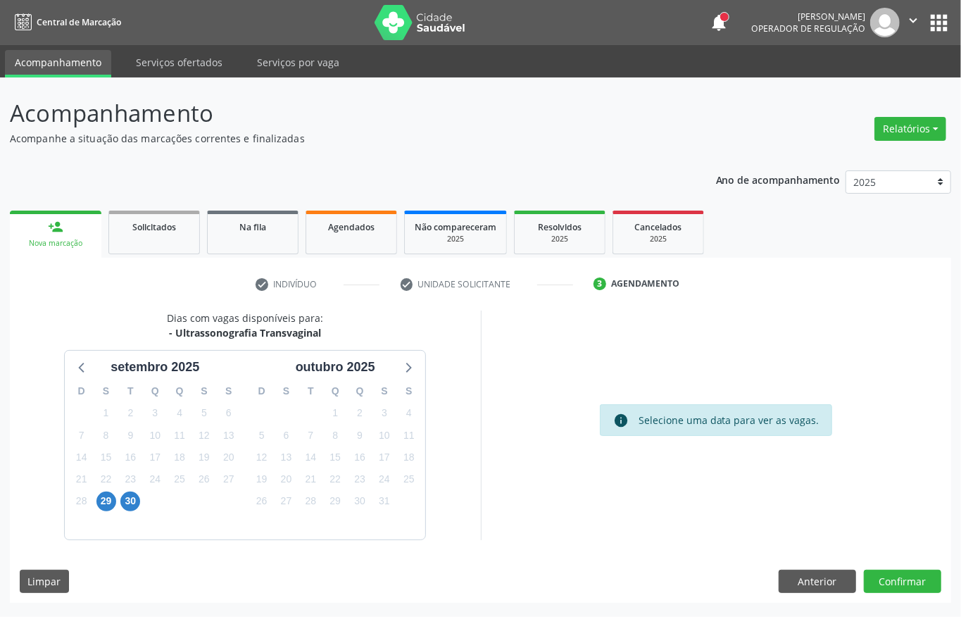
click at [94, 506] on div "29" at bounding box center [106, 501] width 25 height 22
click at [100, 502] on span "29" at bounding box center [107, 502] width 20 height 20
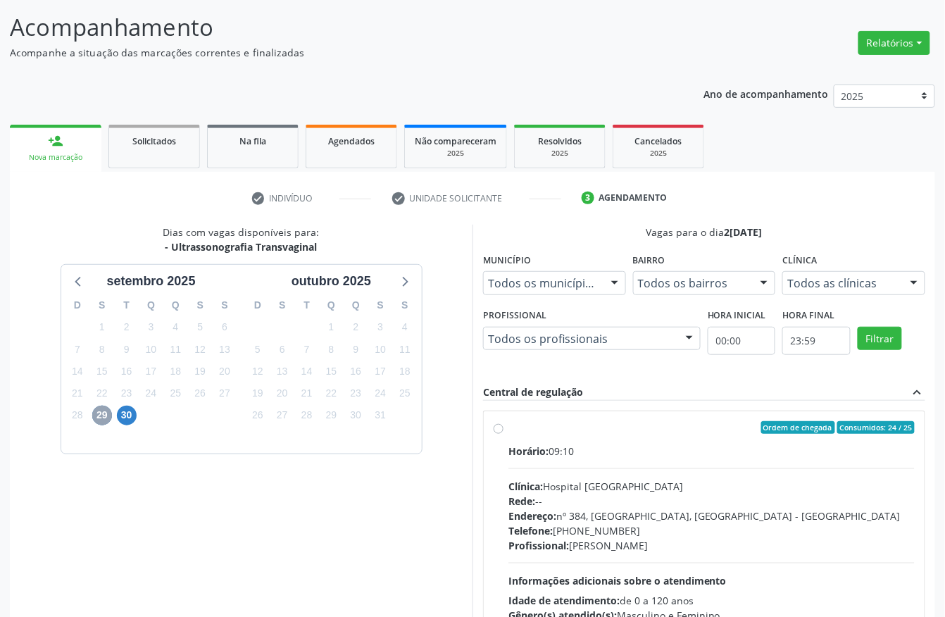
scroll to position [201, 0]
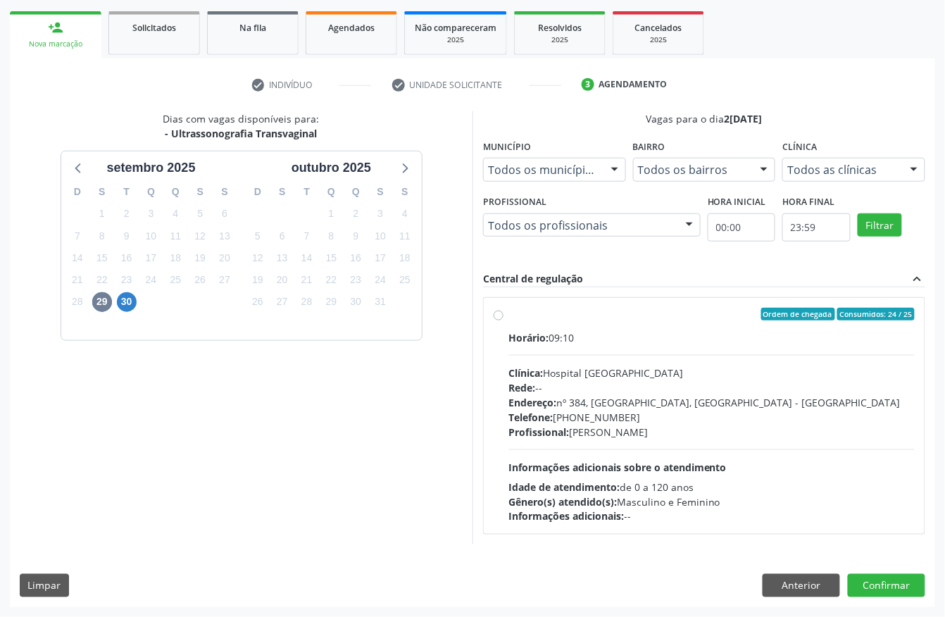
click at [669, 401] on div "Endereço: nº 384, [GEOGRAPHIC_DATA], [GEOGRAPHIC_DATA] - [GEOGRAPHIC_DATA]" at bounding box center [712, 402] width 406 height 15
click at [504, 320] on input "Ordem de chegada Consumidos: 24 / 25 Horário: 09:10 Clínica: Hospital [GEOGRAPH…" at bounding box center [499, 314] width 10 height 13
radio input "true"
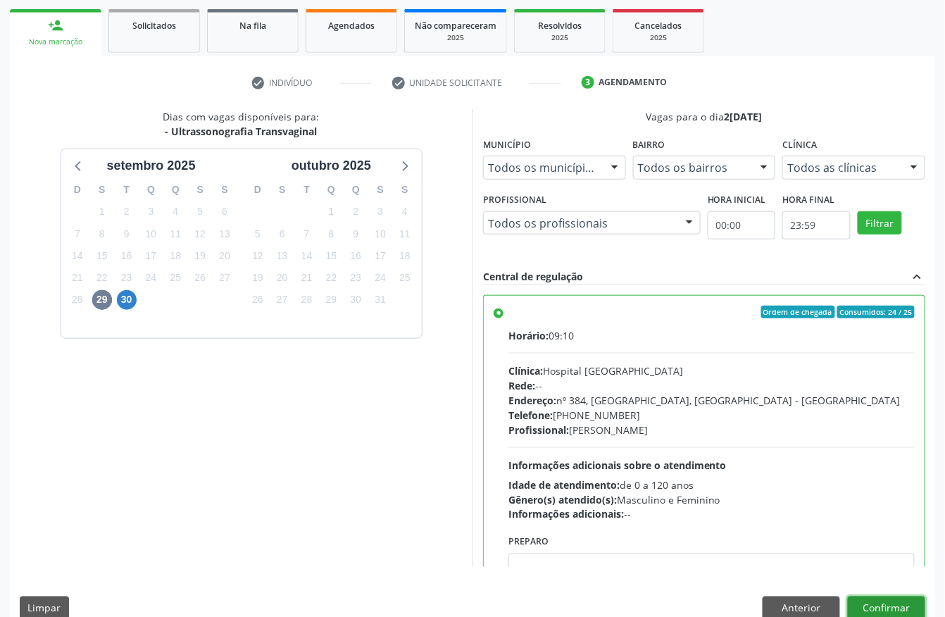
click at [885, 601] on button "Confirmar" at bounding box center [886, 609] width 77 height 24
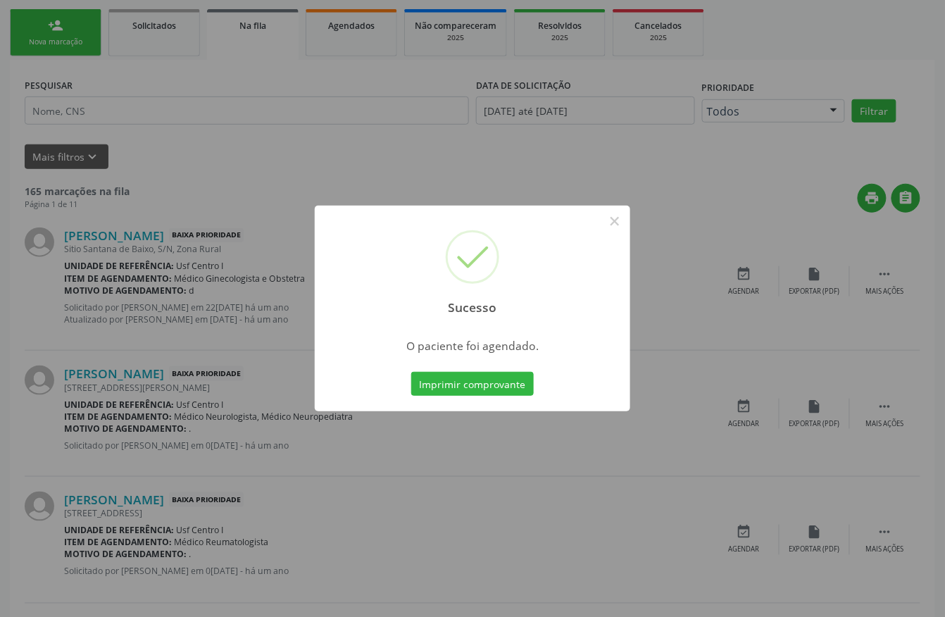
scroll to position [0, 0]
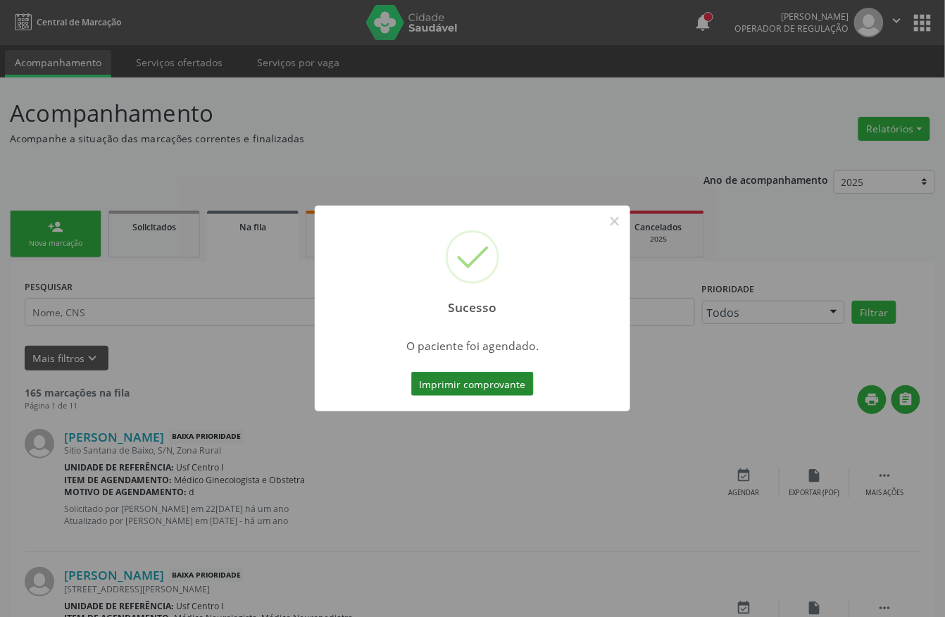
click at [452, 386] on button "Imprimir comprovante" at bounding box center [472, 384] width 123 height 24
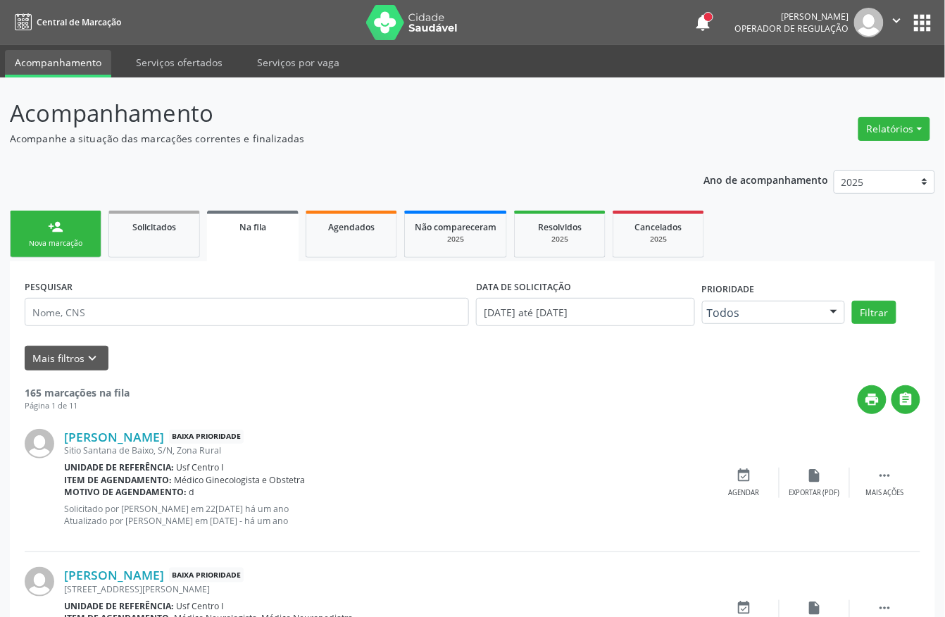
click at [73, 235] on link "person_add Nova marcação" at bounding box center [56, 234] width 92 height 47
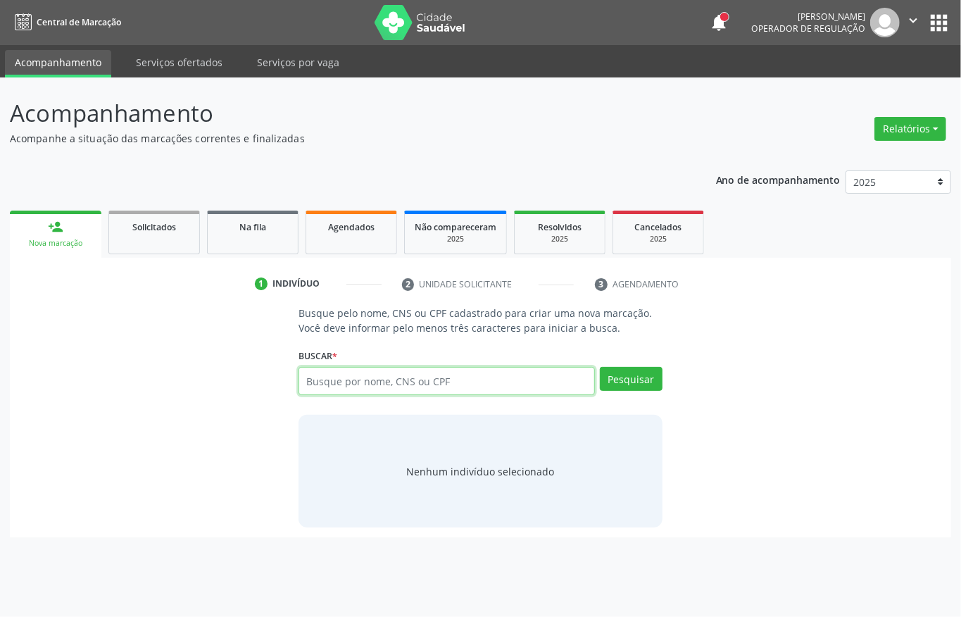
click at [387, 387] on input "text" at bounding box center [447, 381] width 297 height 28
type input "07938674443"
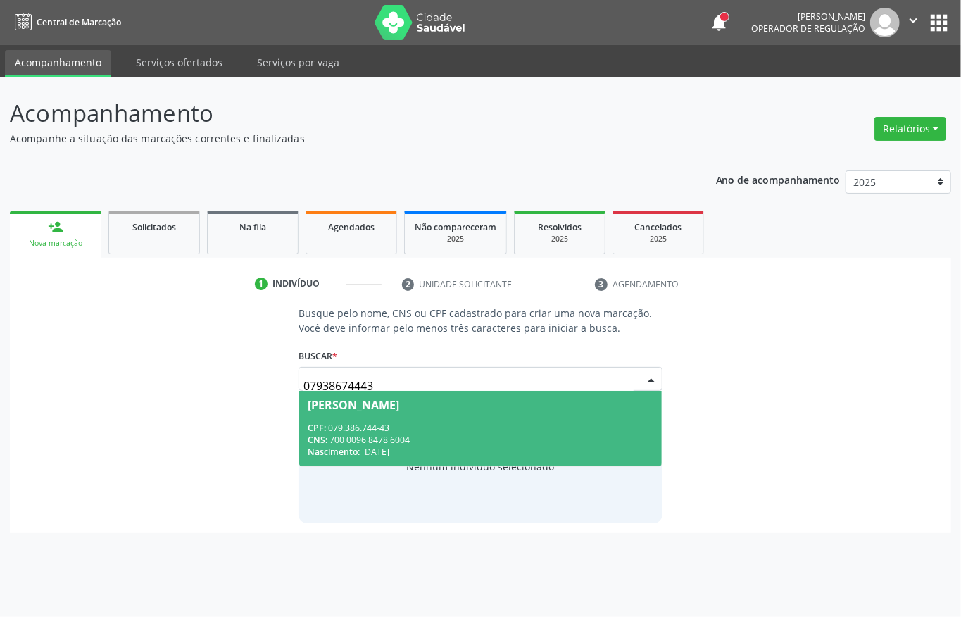
click at [461, 438] on div "CNS: 700 0096 8478 6004" at bounding box center [481, 440] width 346 height 12
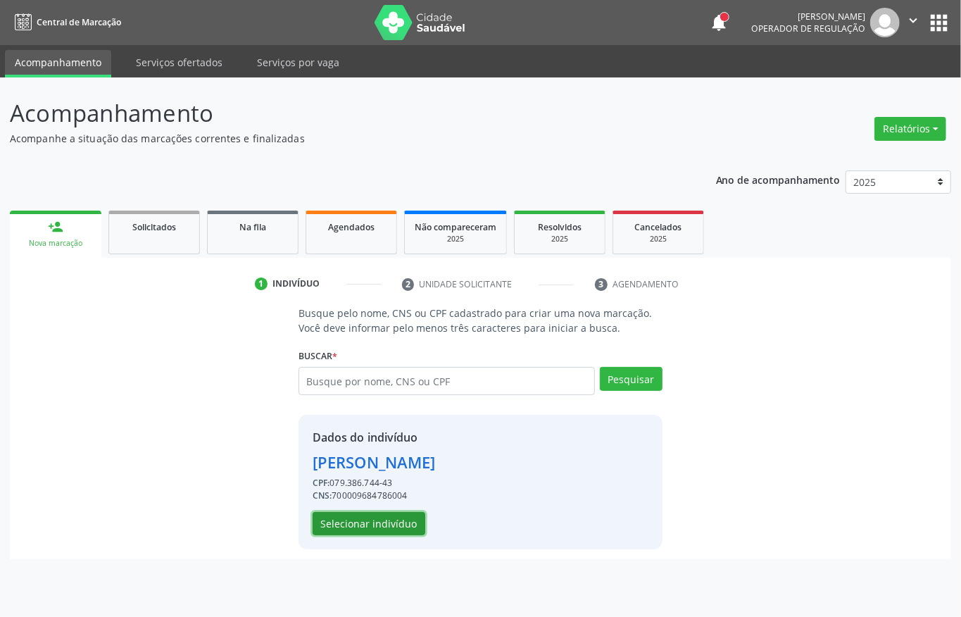
click at [350, 527] on button "Selecionar indivíduo" at bounding box center [369, 524] width 113 height 24
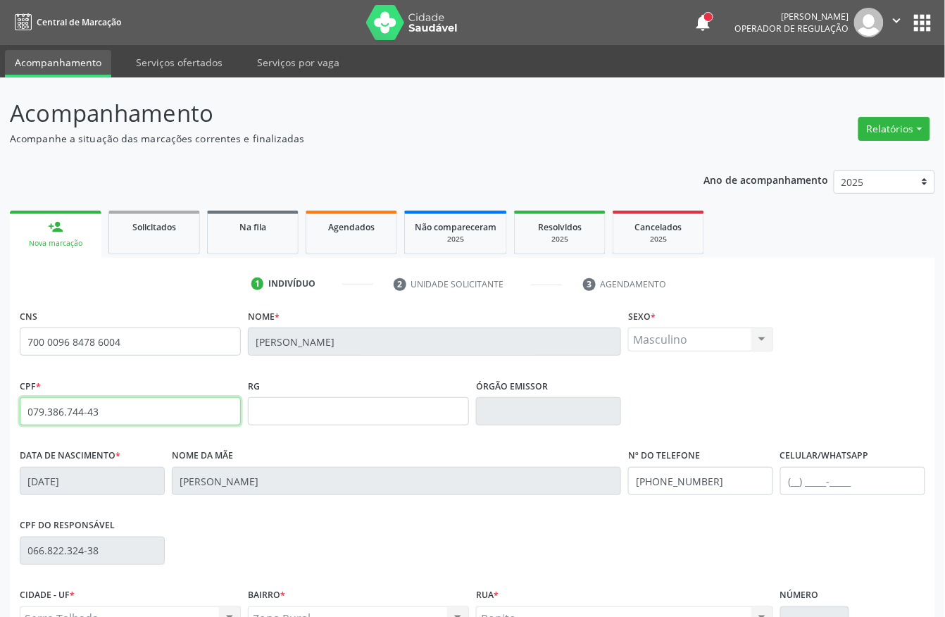
drag, startPoint x: 77, startPoint y: 413, endPoint x: 0, endPoint y: 418, distance: 76.9
click at [0, 418] on div "Acompanhamento Acompanhe a situação das marcações correntes e finalizadas Relat…" at bounding box center [472, 420] width 945 height 686
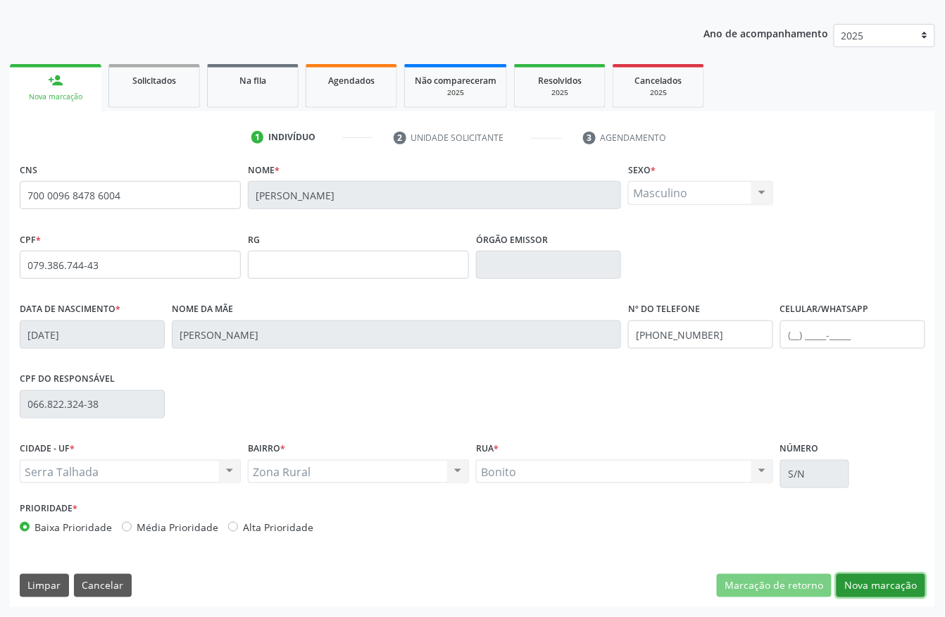
drag, startPoint x: 857, startPoint y: 583, endPoint x: 638, endPoint y: 499, distance: 234.1
click at [857, 584] on button "Nova marcação" at bounding box center [881, 586] width 89 height 24
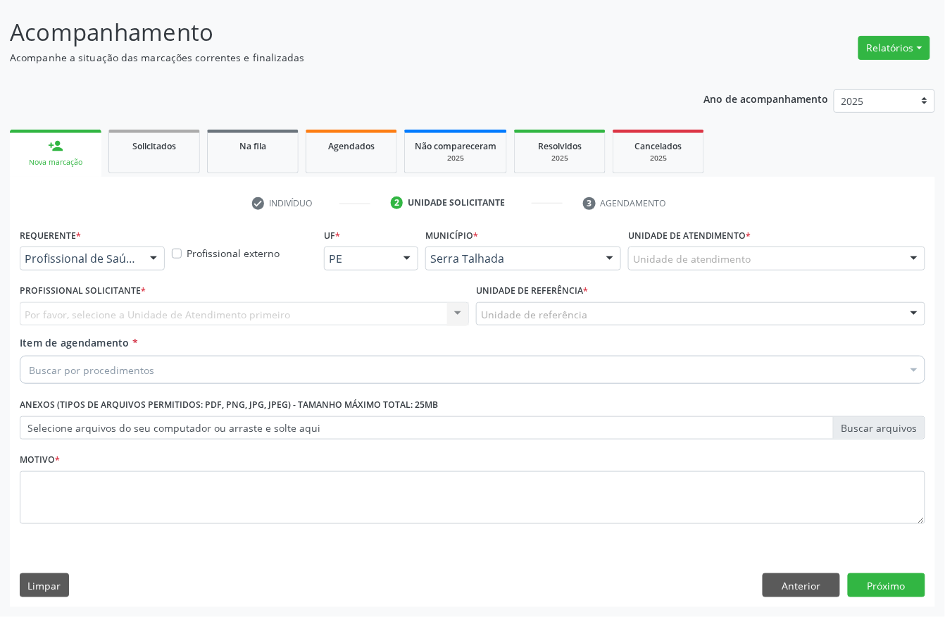
scroll to position [82, 0]
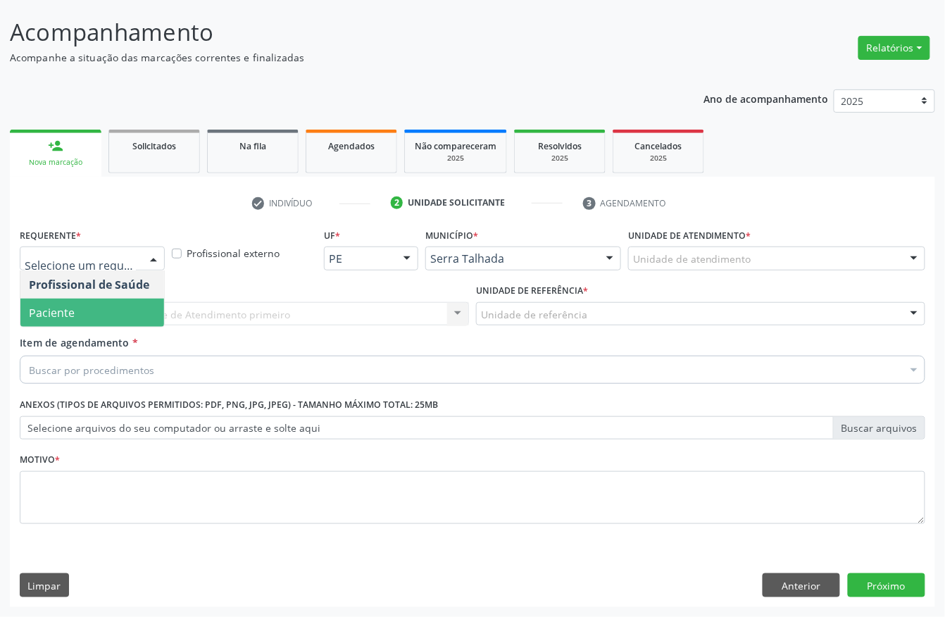
click at [58, 314] on span "Paciente" at bounding box center [52, 312] width 46 height 15
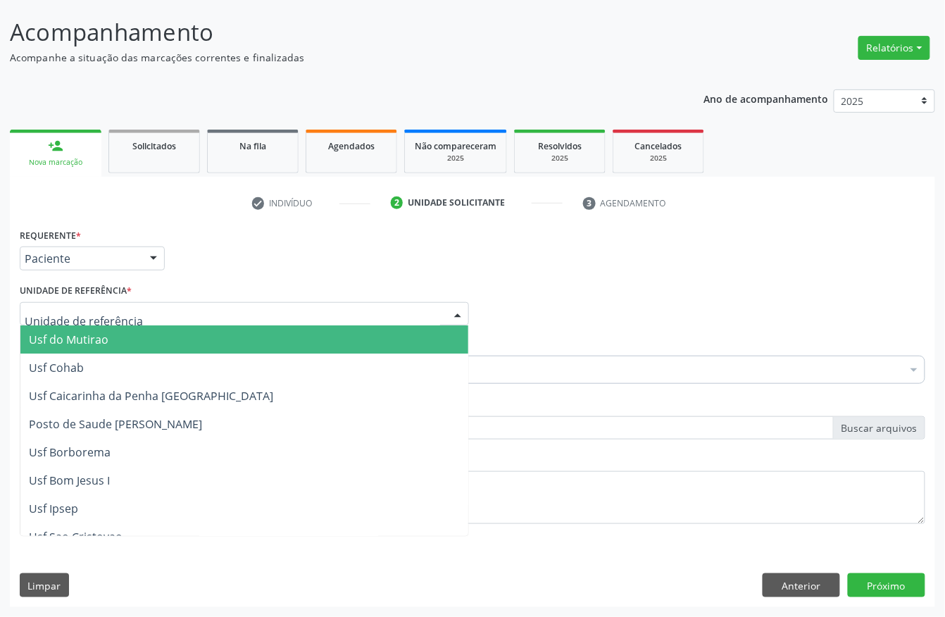
click at [144, 319] on div at bounding box center [244, 314] width 449 height 24
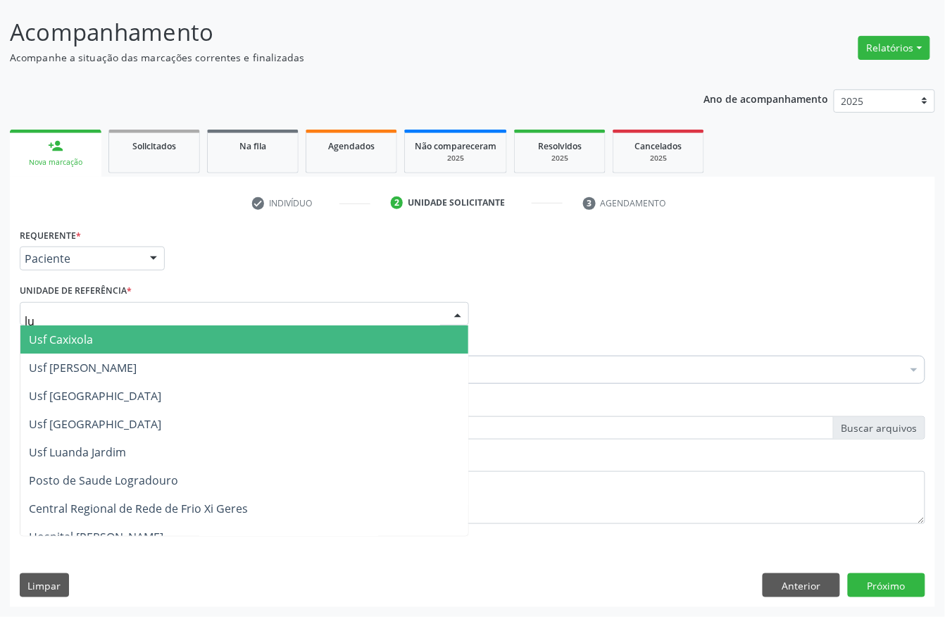
type input "lua"
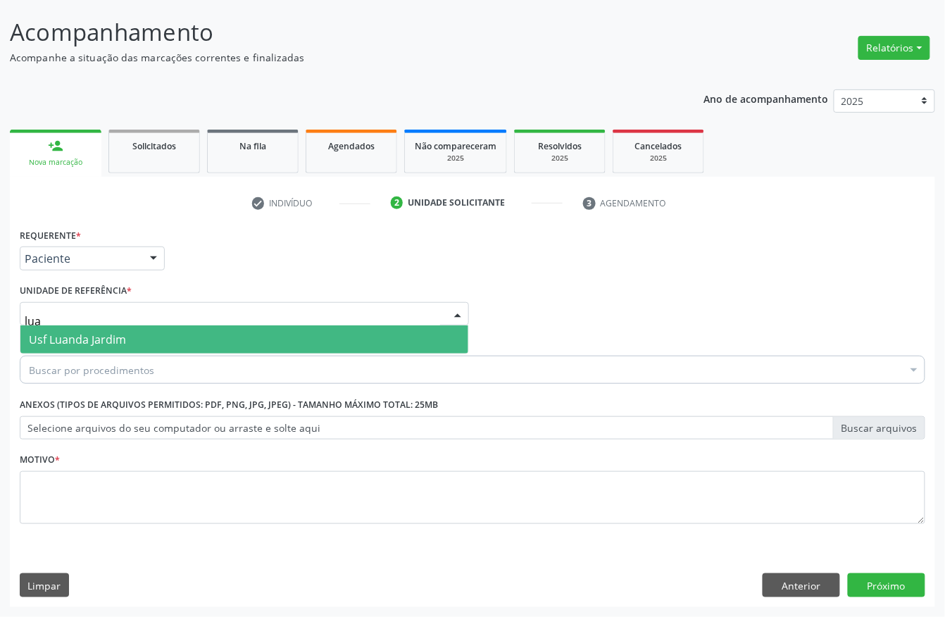
click at [122, 325] on span "Usf Luanda Jardim" at bounding box center [244, 339] width 448 height 28
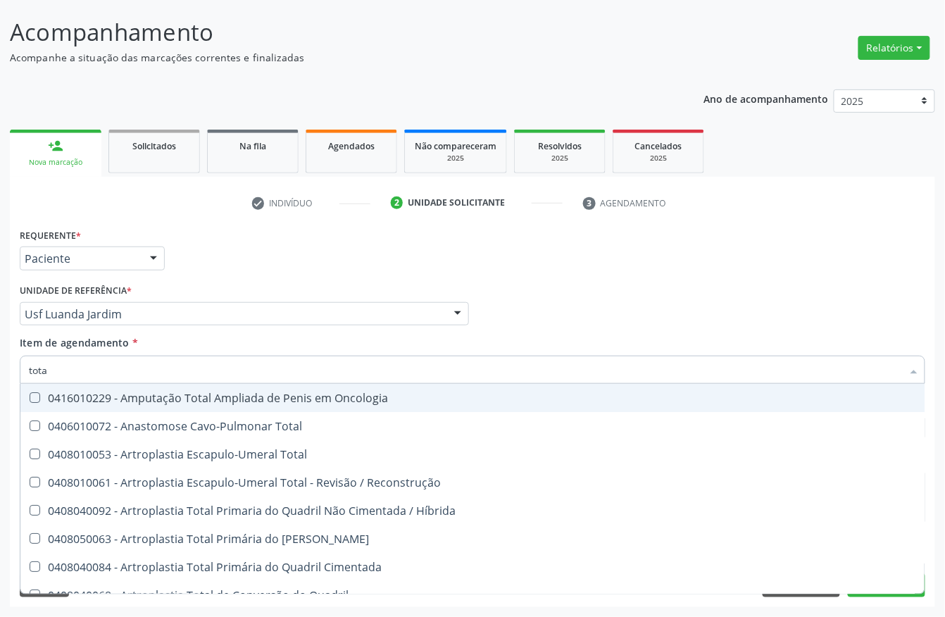
type input "total"
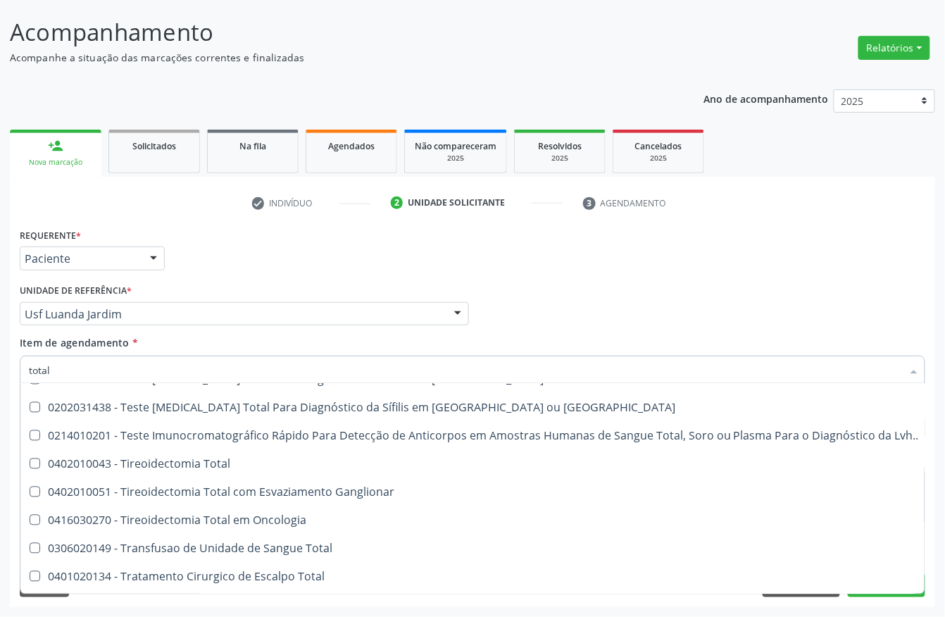
scroll to position [2342, 0]
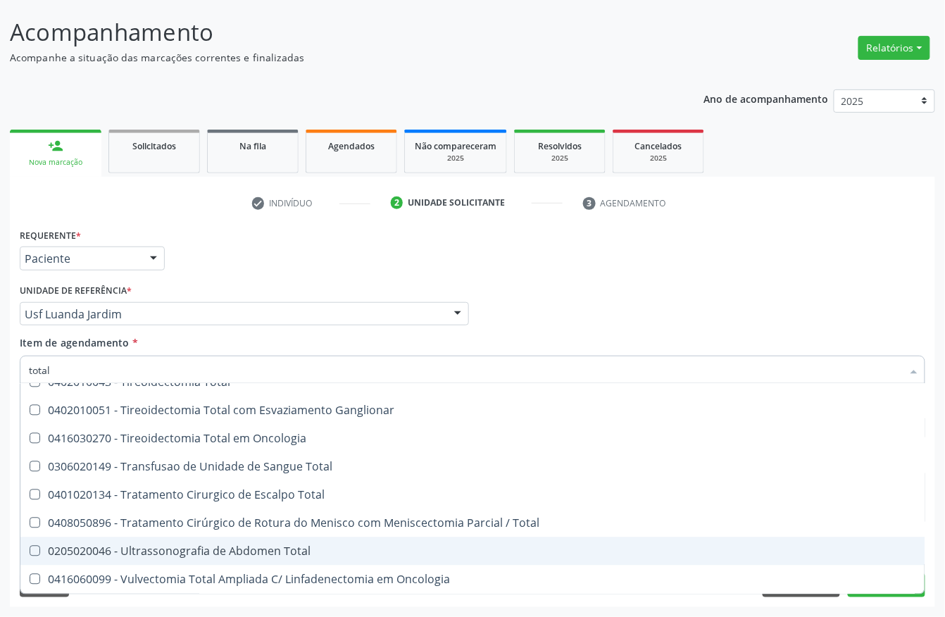
click at [200, 537] on span "0205020046 - Ultrassonografia de Abdomen Total" at bounding box center [473, 551] width 907 height 28
checkbox Total "true"
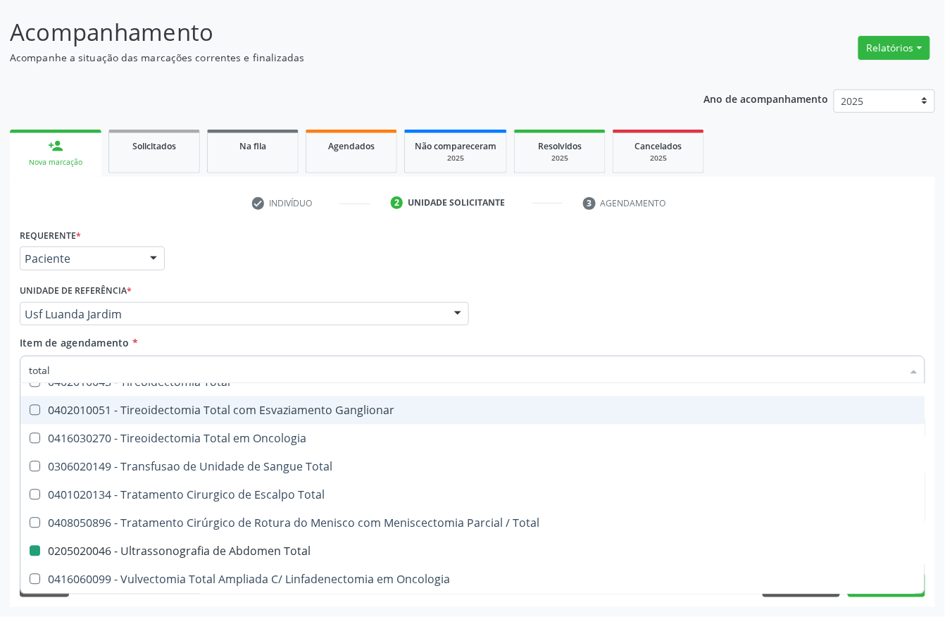
click at [721, 310] on div "Profissional Solicitante Por favor, selecione a Unidade de Atendimento primeiro…" at bounding box center [472, 307] width 913 height 55
checkbox Total "true"
checkbox Total "false"
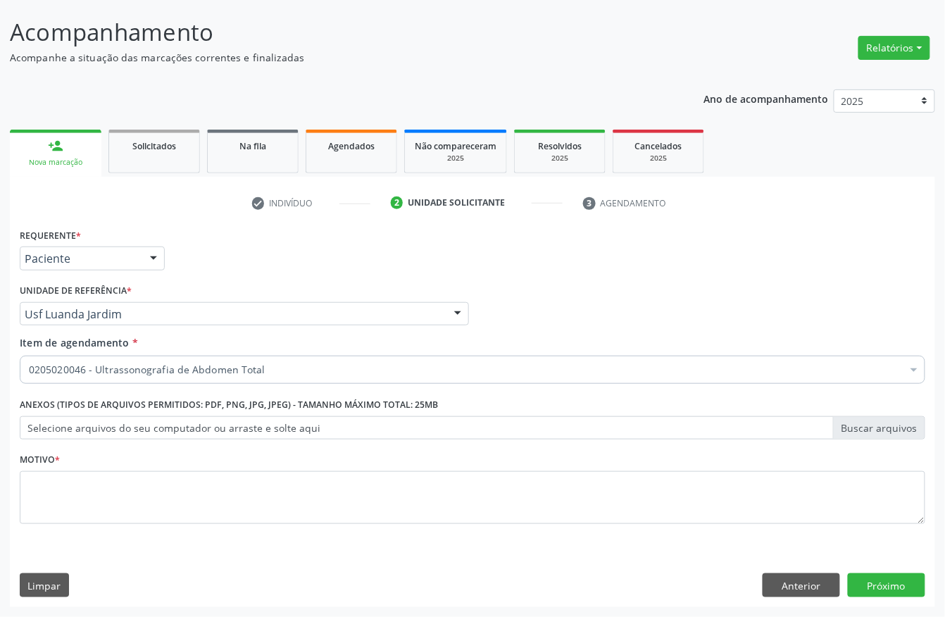
scroll to position [0, 0]
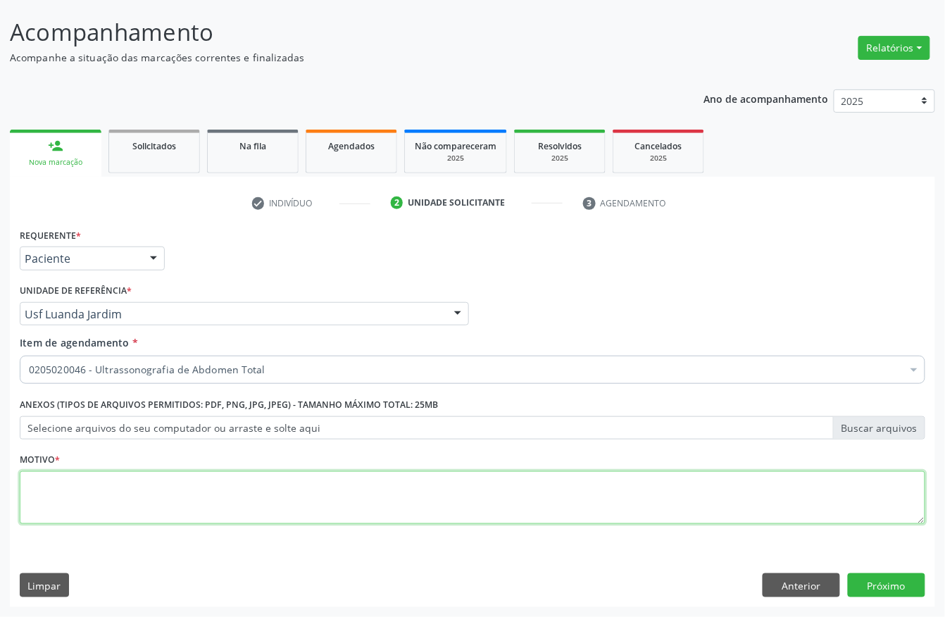
click at [533, 490] on textarea at bounding box center [473, 498] width 906 height 54
type textarea "6"
type textarea "."
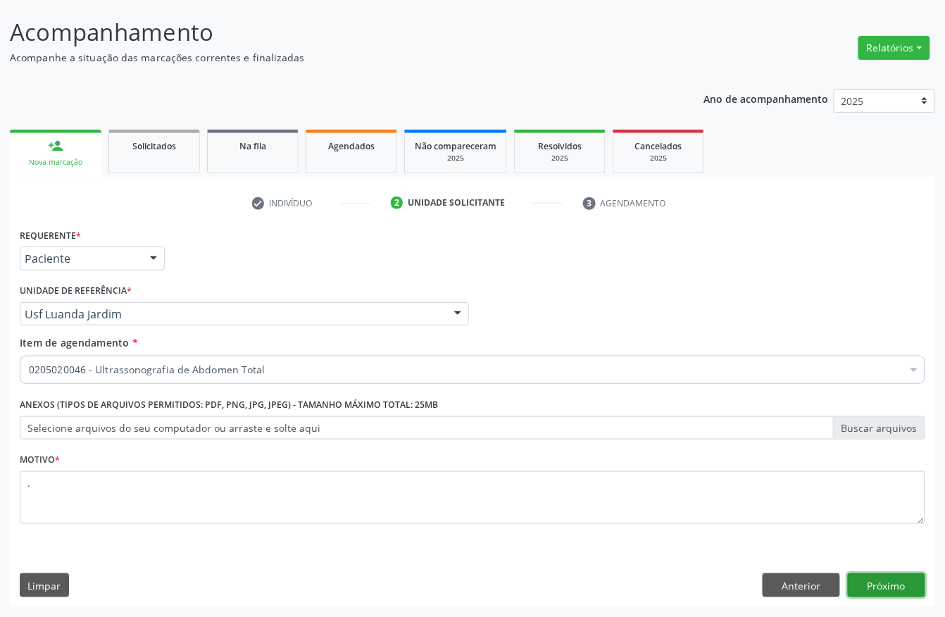
click at [882, 595] on button "Próximo" at bounding box center [886, 585] width 77 height 24
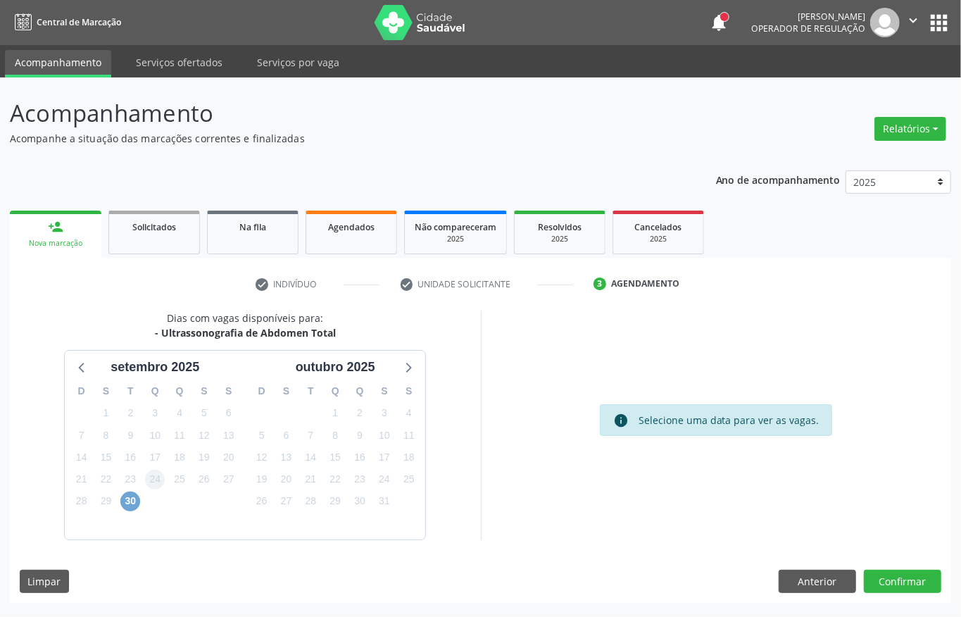
drag, startPoint x: 135, startPoint y: 499, endPoint x: 161, endPoint y: 485, distance: 29.3
click at [135, 499] on span "30" at bounding box center [130, 502] width 20 height 20
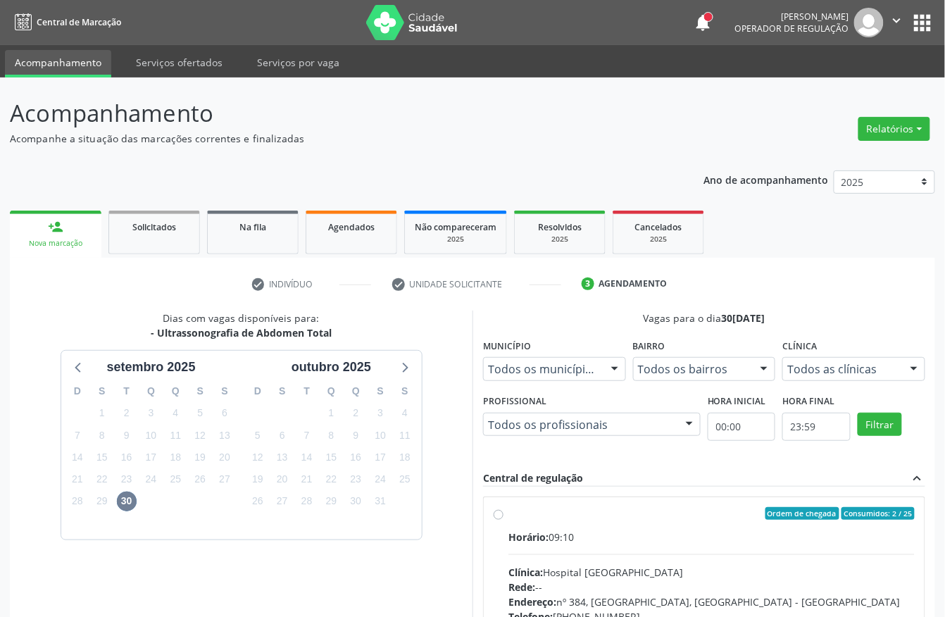
click at [664, 535] on div "Horário: 09:10" at bounding box center [712, 537] width 406 height 15
click at [504, 520] on input "Ordem de chegada Consumidos: 2 / 25 Horário: 09:10 Clínica: Hospital [GEOGRAPHI…" at bounding box center [499, 513] width 10 height 13
radio input "true"
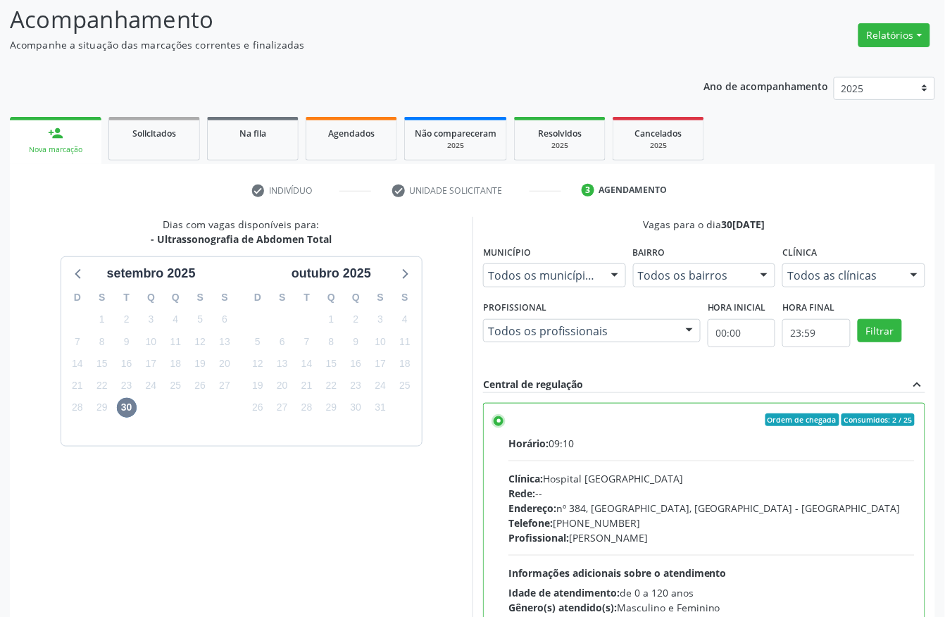
scroll to position [225, 0]
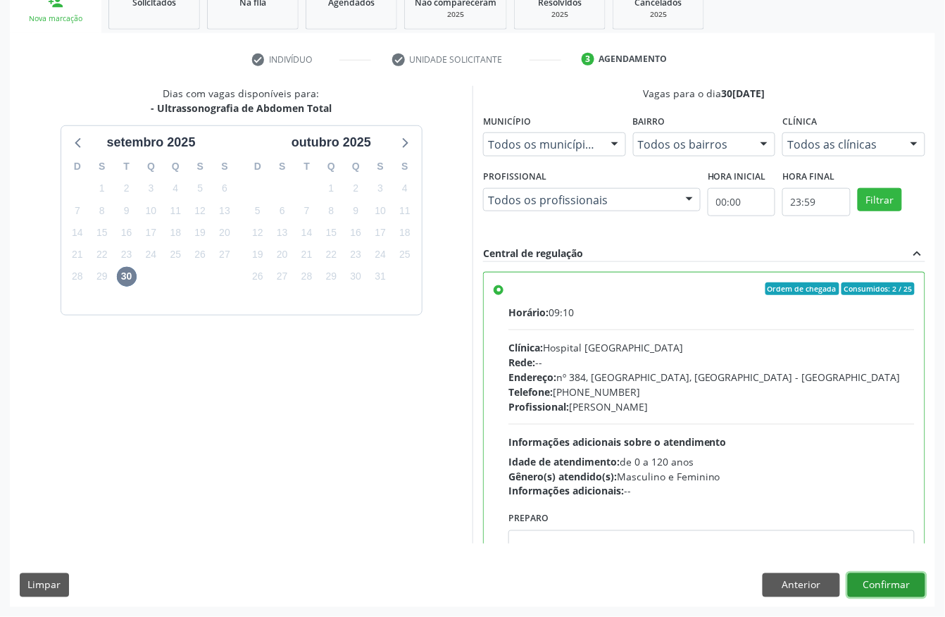
click at [888, 587] on button "Confirmar" at bounding box center [886, 585] width 77 height 24
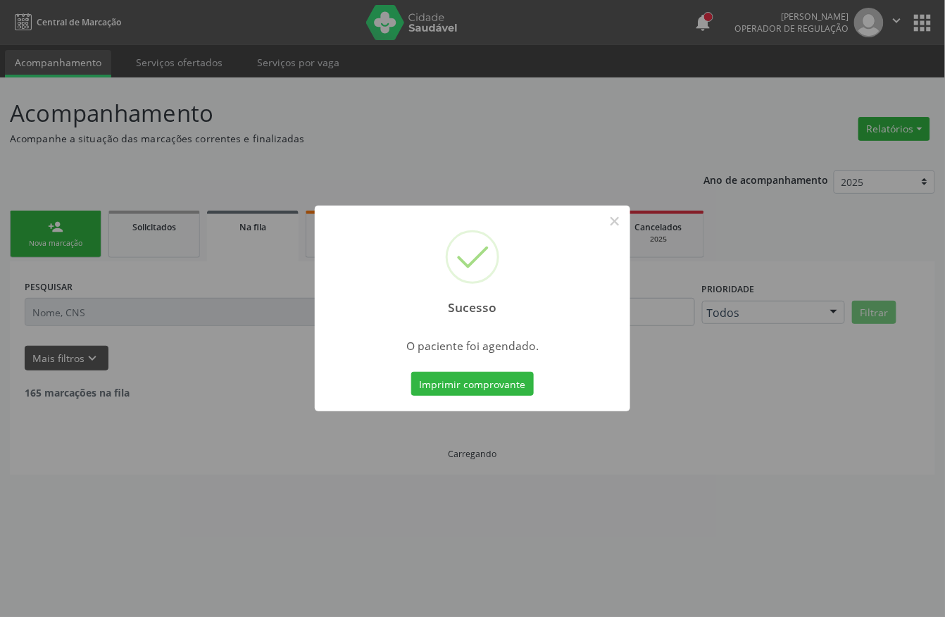
scroll to position [0, 0]
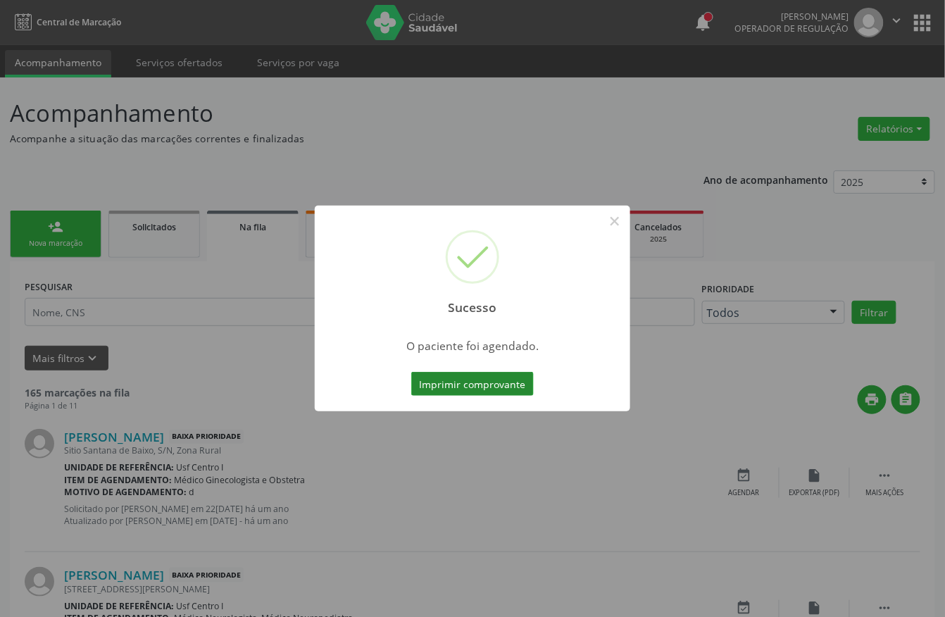
click at [489, 375] on button "Imprimir comprovante" at bounding box center [472, 384] width 123 height 24
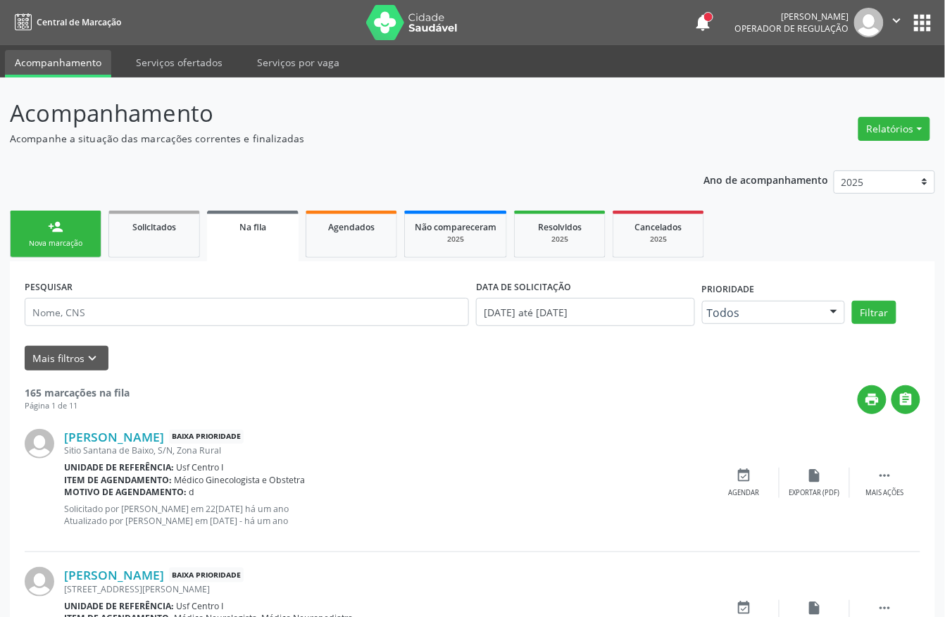
click at [51, 248] on div "Sucesso × O paciente foi agendado. Imprimir comprovante Cancel" at bounding box center [472, 308] width 945 height 617
click at [51, 234] on div "Sucesso × O paciente foi agendado. Imprimir comprovante Cancel" at bounding box center [472, 308] width 945 height 617
click at [59, 239] on div "Sucesso × O paciente foi agendado. Imprimir comprovante Cancel" at bounding box center [472, 308] width 945 height 617
click at [57, 237] on div "Sucesso × O paciente foi agendado. Imprimir comprovante Cancel" at bounding box center [472, 308] width 945 height 617
click at [70, 225] on div "Sucesso × O paciente foi agendado. Imprimir comprovante Cancel" at bounding box center [472, 308] width 945 height 617
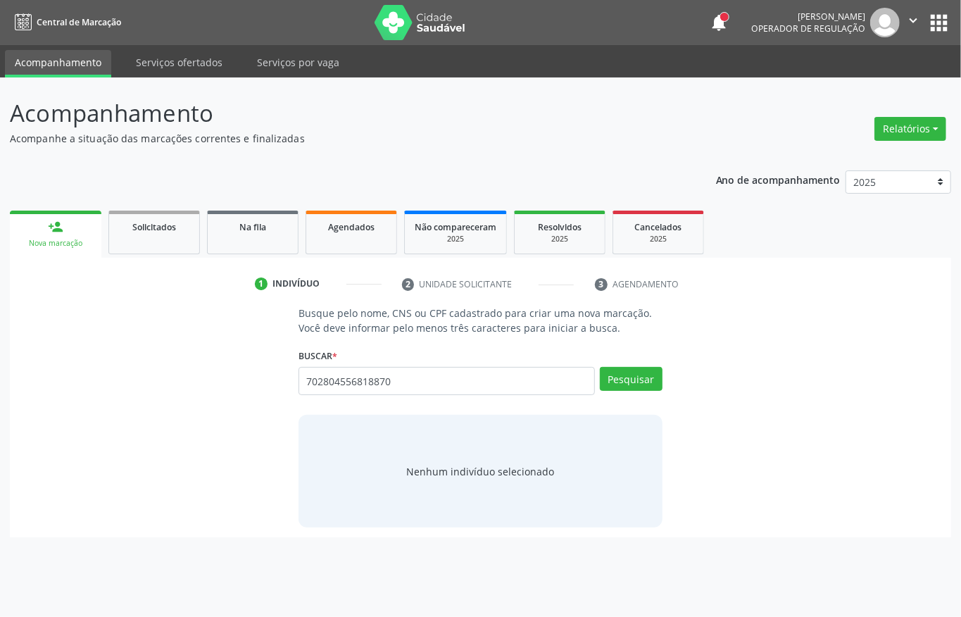
type input "702804556818870"
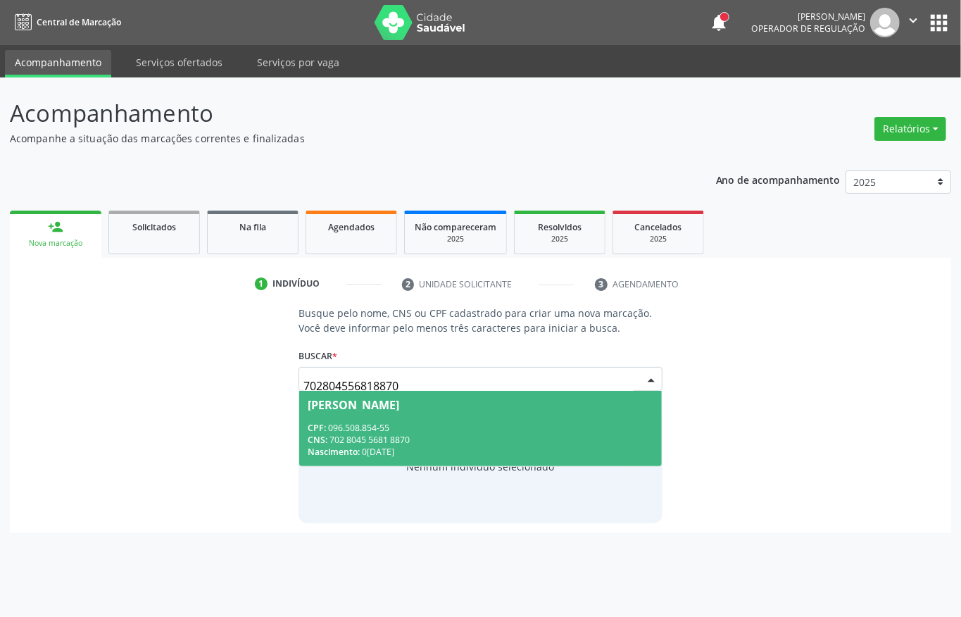
click at [311, 414] on span "Ildivana Pereira Mourato CPF: 096.508.854-55 CNS: 702 8045 5681 8870 Nascimento…" at bounding box center [480, 428] width 363 height 75
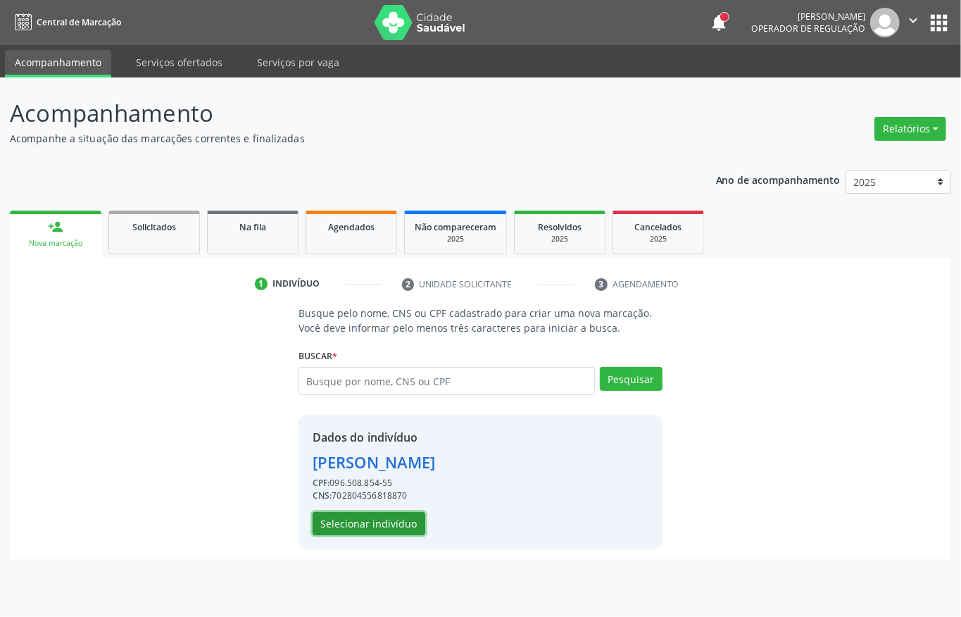
click at [342, 513] on button "Selecionar indivíduo" at bounding box center [369, 524] width 113 height 24
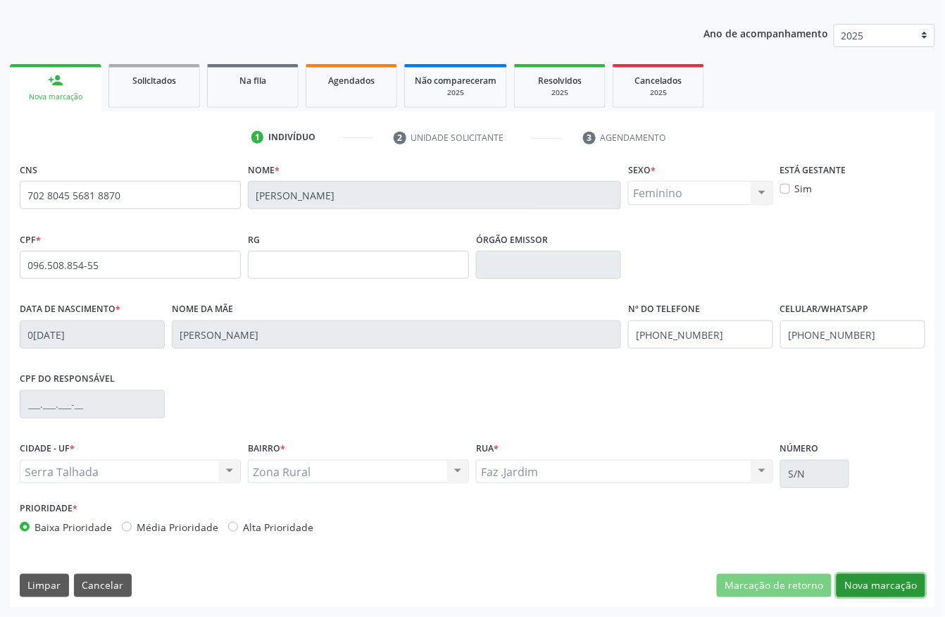
drag, startPoint x: 897, startPoint y: 583, endPoint x: 548, endPoint y: 458, distance: 370.5
click at [895, 583] on button "Nova marcação" at bounding box center [881, 586] width 89 height 24
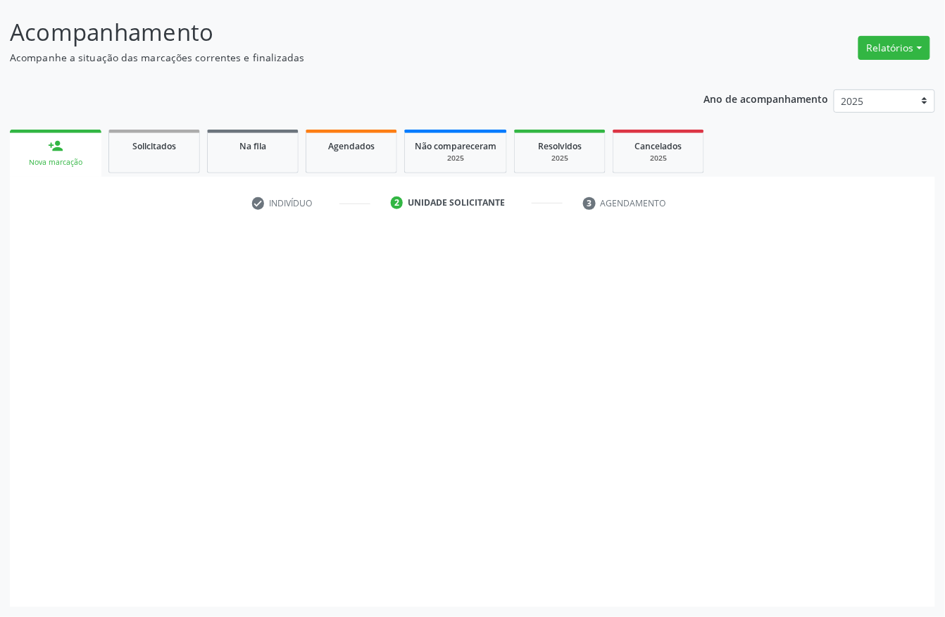
scroll to position [82, 0]
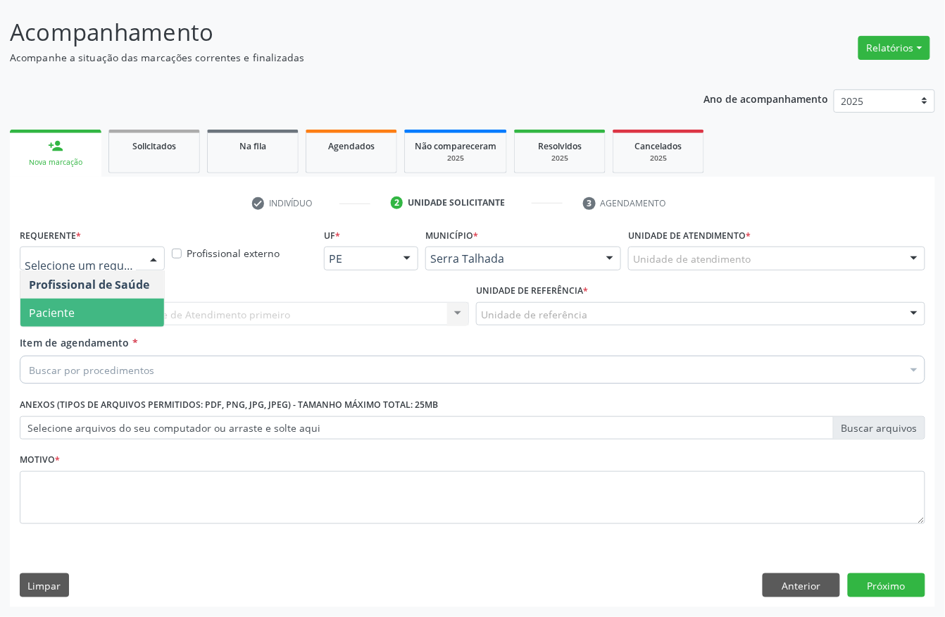
click at [80, 316] on span "Paciente" at bounding box center [92, 313] width 144 height 28
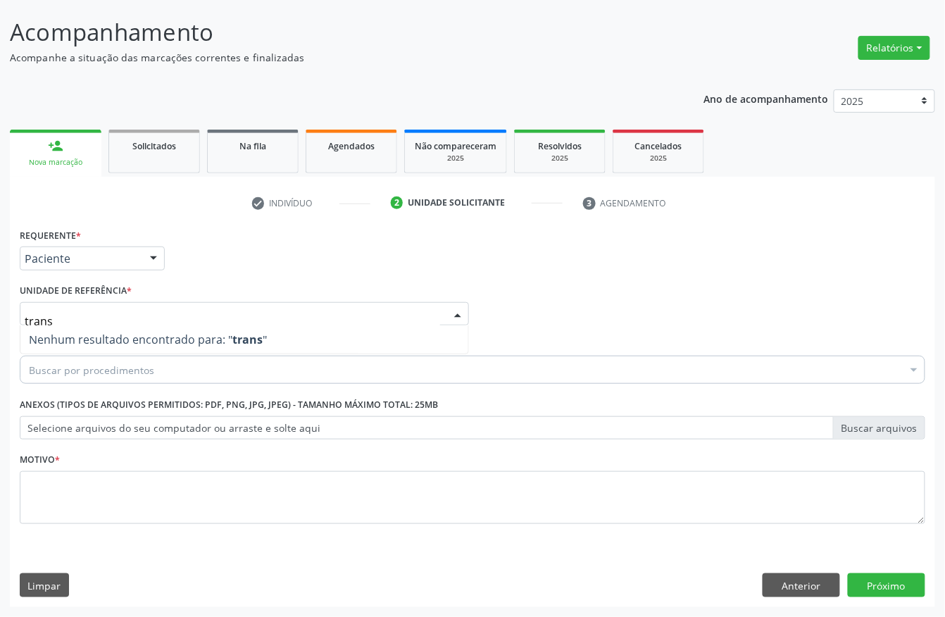
drag, startPoint x: 87, startPoint y: 314, endPoint x: 0, endPoint y: 308, distance: 87.6
click at [0, 308] on div "Acompanhamento Acompanhe a situação das marcações correntes e finalizadas Relat…" at bounding box center [472, 306] width 945 height 621
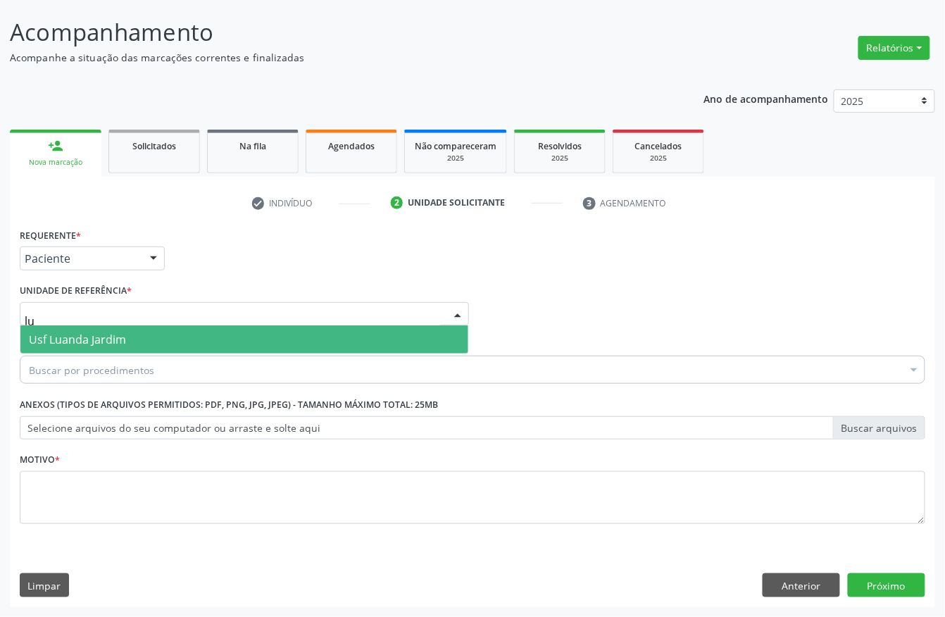
type input "lua"
click at [104, 332] on span "Usf Luanda Jardim" at bounding box center [77, 339] width 97 height 15
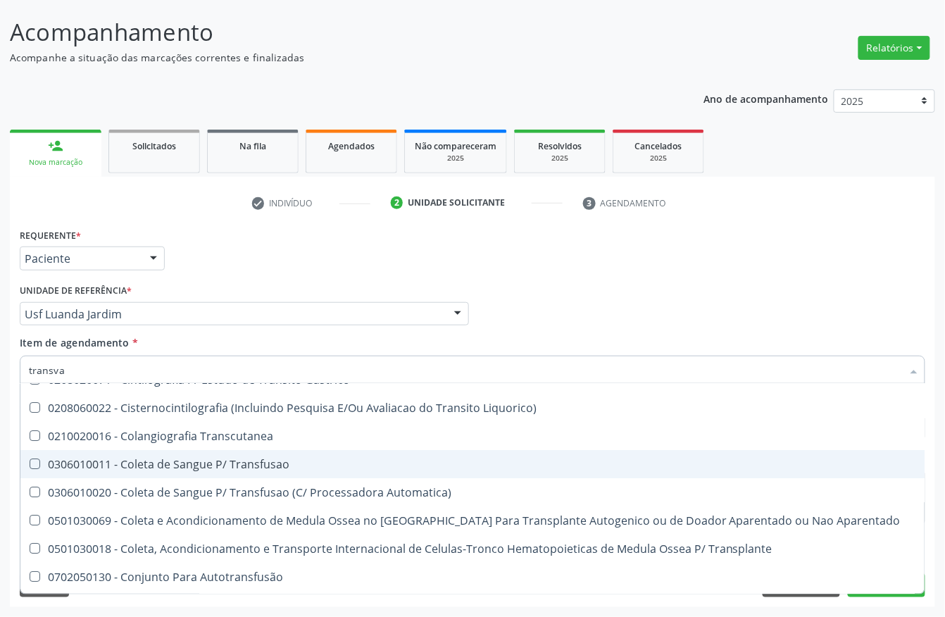
scroll to position [0, 0]
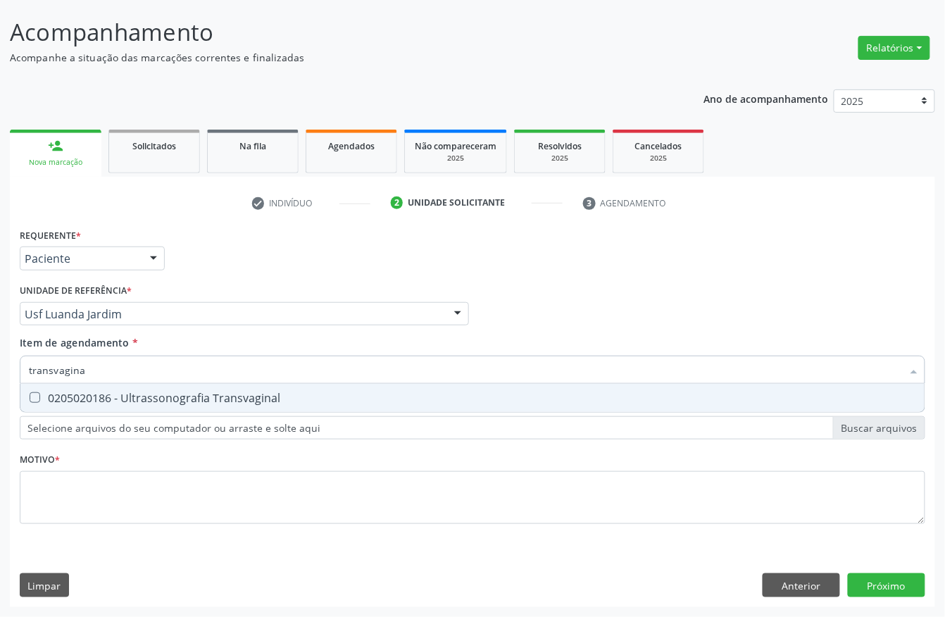
type input "transvaginal"
click at [304, 392] on div "0205020186 - Ultrassonografia Transvaginal" at bounding box center [473, 397] width 888 height 11
checkbox Transvaginal "true"
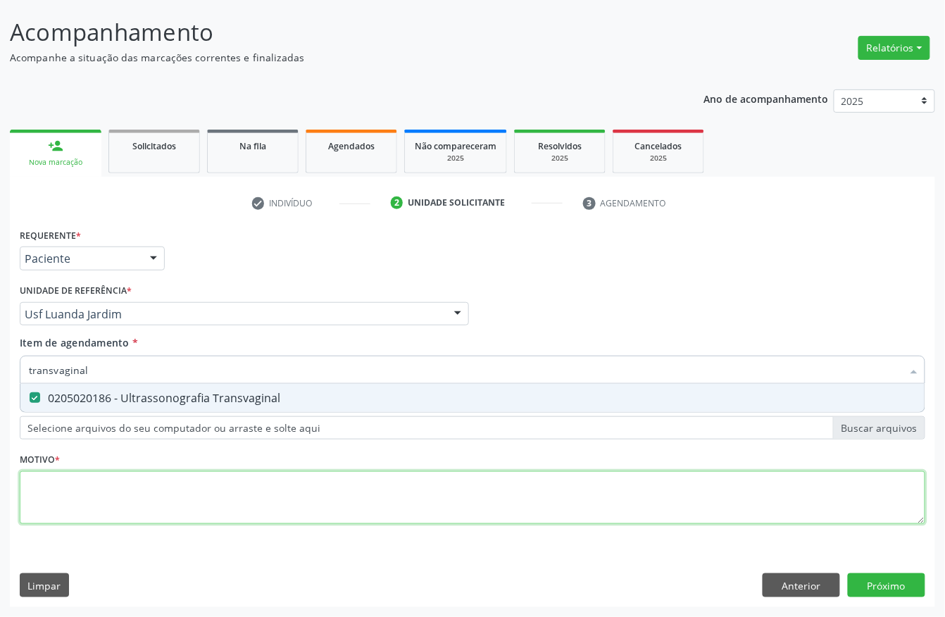
click at [232, 497] on div "Requerente * Paciente Profissional de Saúde Paciente Nenhum resultado encontrad…" at bounding box center [473, 384] width 906 height 319
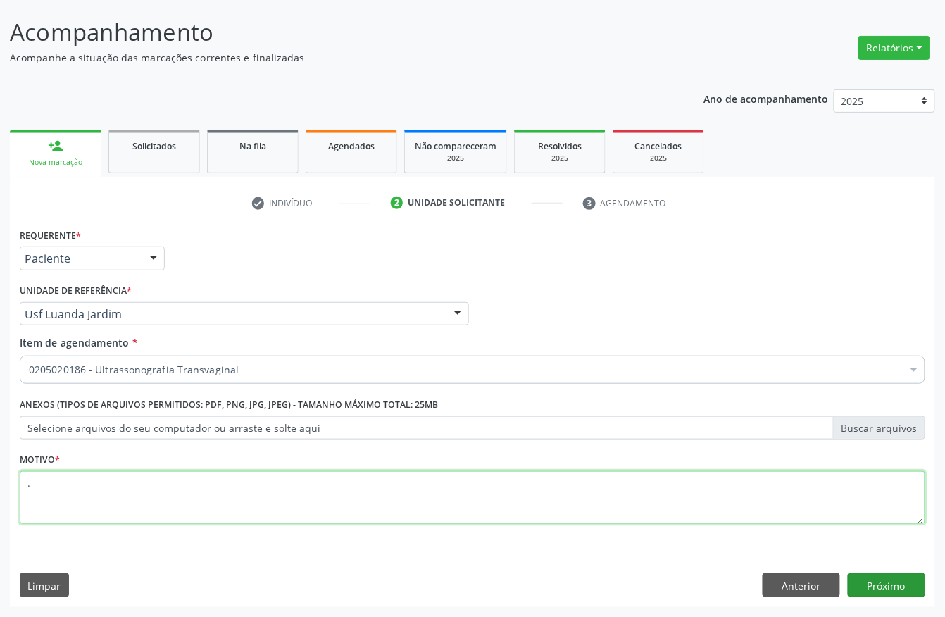
type textarea "."
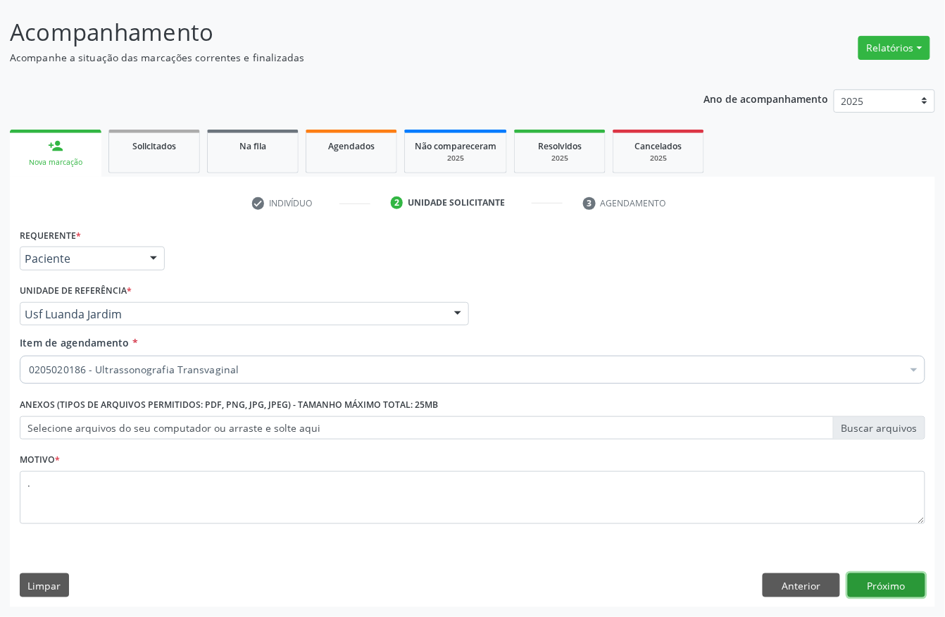
drag, startPoint x: 883, startPoint y: 573, endPoint x: 875, endPoint y: 570, distance: 8.2
click at [878, 572] on div "Requerente * Paciente Profissional de Saúde Paciente Nenhum resultado encontrad…" at bounding box center [473, 416] width 926 height 382
click at [897, 585] on button "Próximo" at bounding box center [886, 585] width 77 height 24
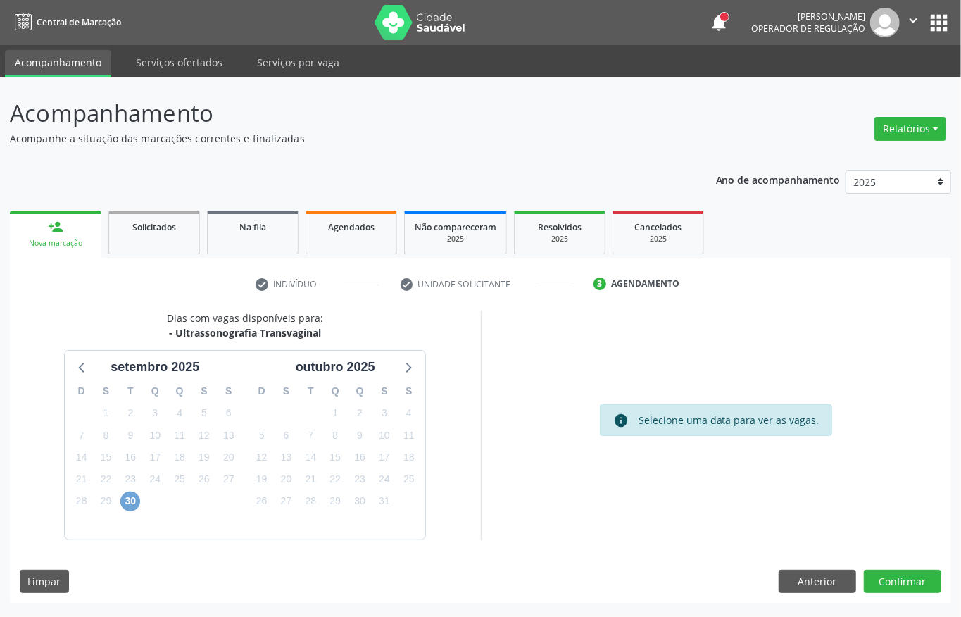
click at [127, 500] on span "30" at bounding box center [130, 502] width 20 height 20
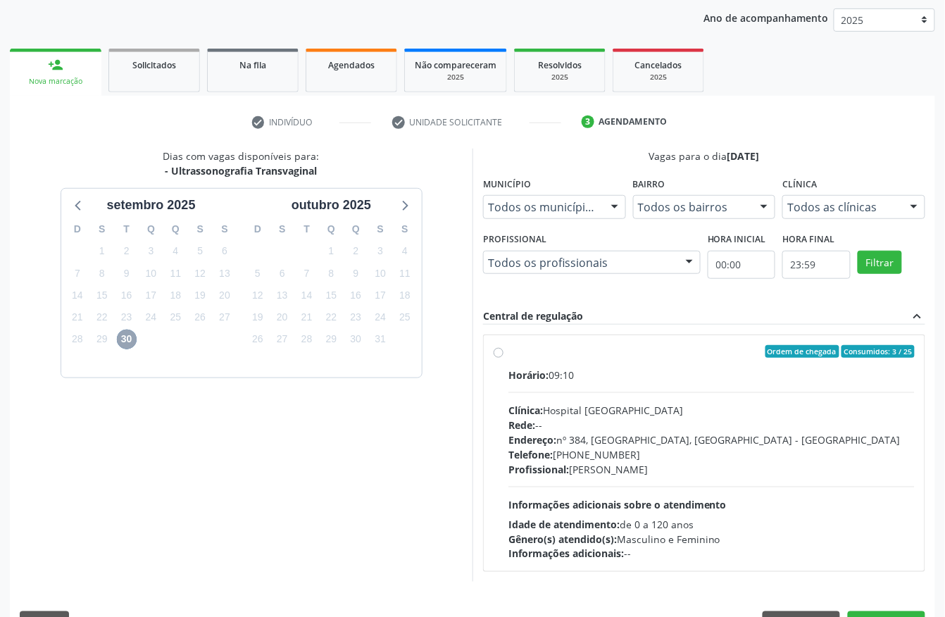
scroll to position [201, 0]
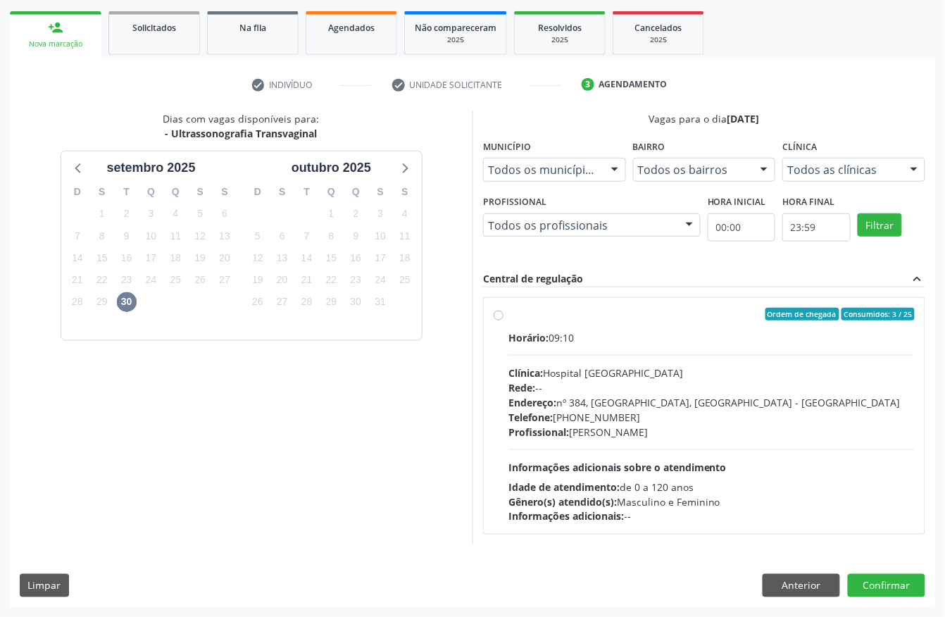
click at [656, 406] on div "Endereço: nº 384, [GEOGRAPHIC_DATA], [GEOGRAPHIC_DATA] - [GEOGRAPHIC_DATA]" at bounding box center [712, 402] width 406 height 15
click at [504, 320] on input "Ordem de chegada Consumidos: 3 / 25 Horário: 09:10 Clínica: Hospital Sao Franci…" at bounding box center [499, 314] width 10 height 13
radio input "true"
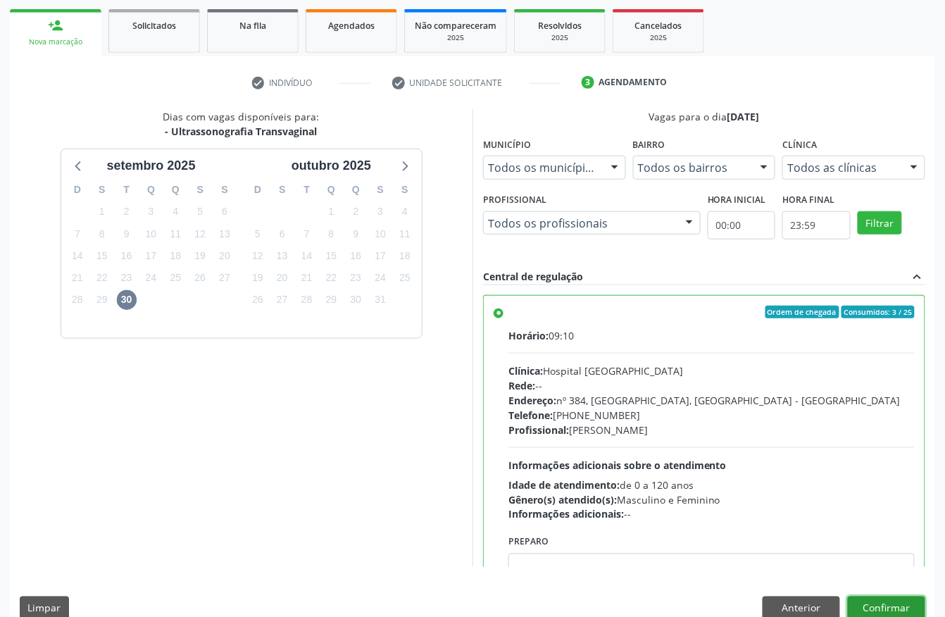
click at [888, 597] on button "Confirmar" at bounding box center [886, 609] width 77 height 24
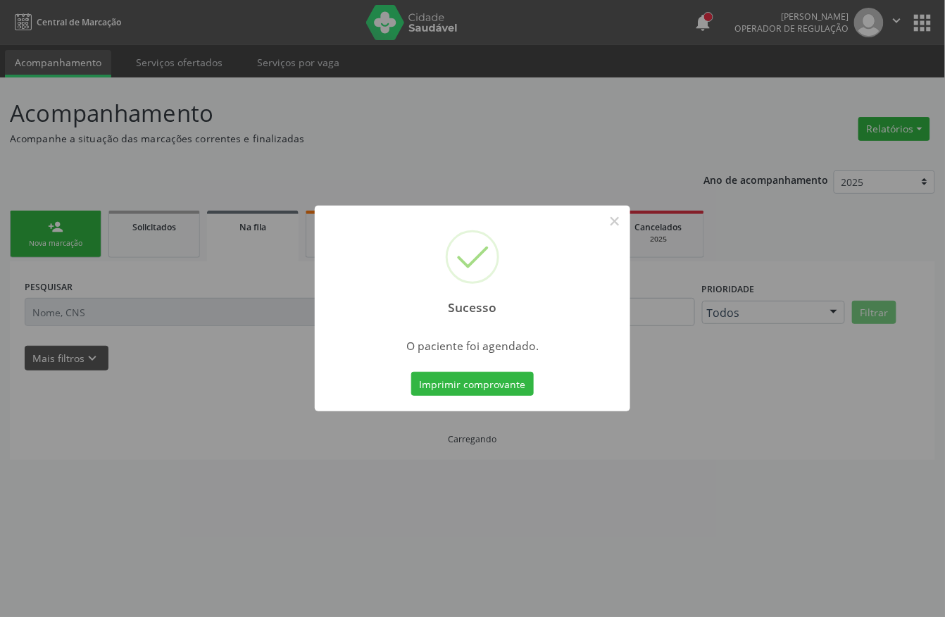
scroll to position [0, 0]
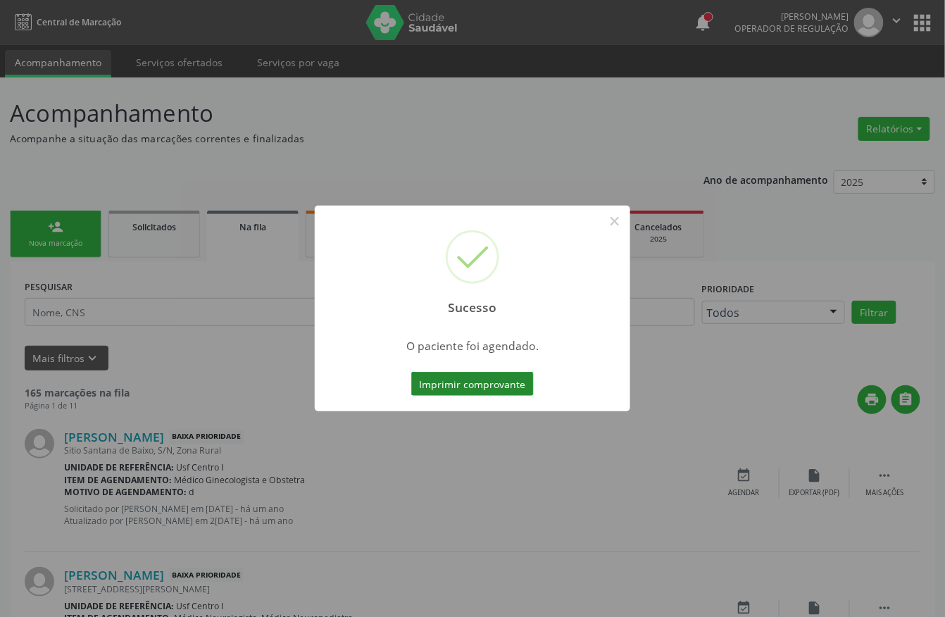
click at [435, 379] on button "Imprimir comprovante" at bounding box center [472, 384] width 123 height 24
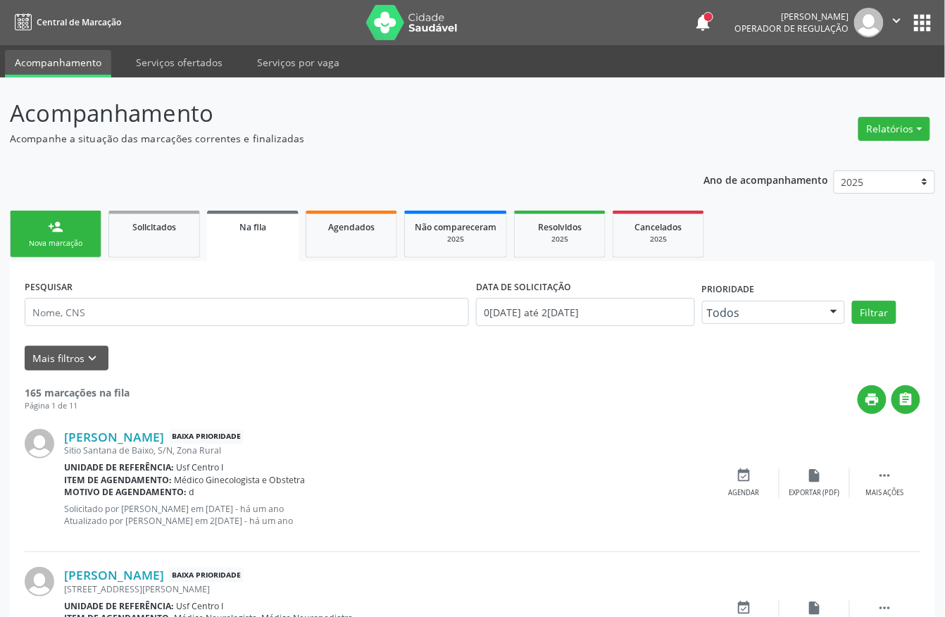
click at [52, 227] on div "person_add" at bounding box center [55, 226] width 15 height 15
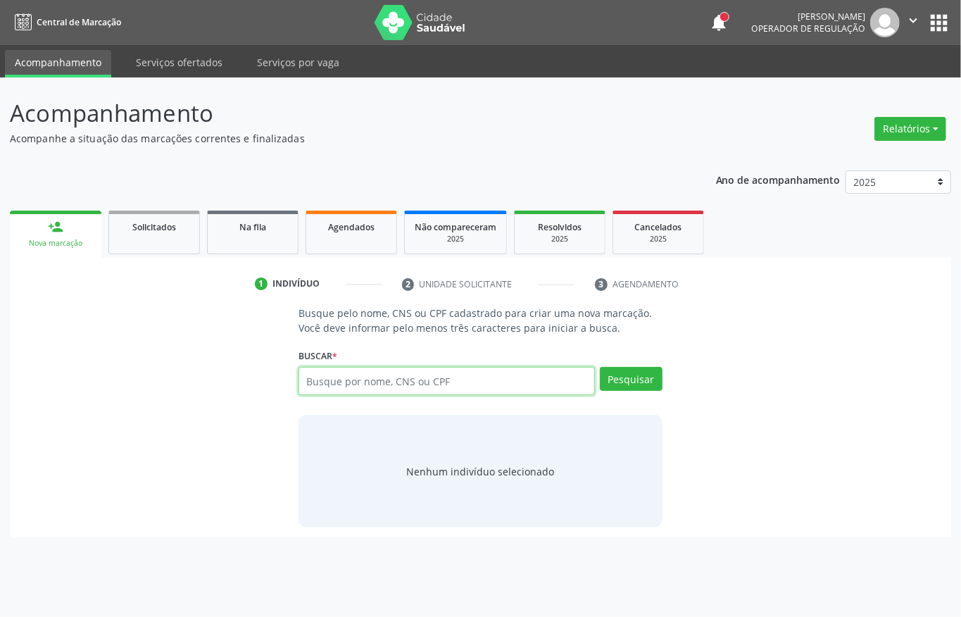
click at [319, 387] on input "text" at bounding box center [447, 381] width 297 height 28
type input "898003479244795"
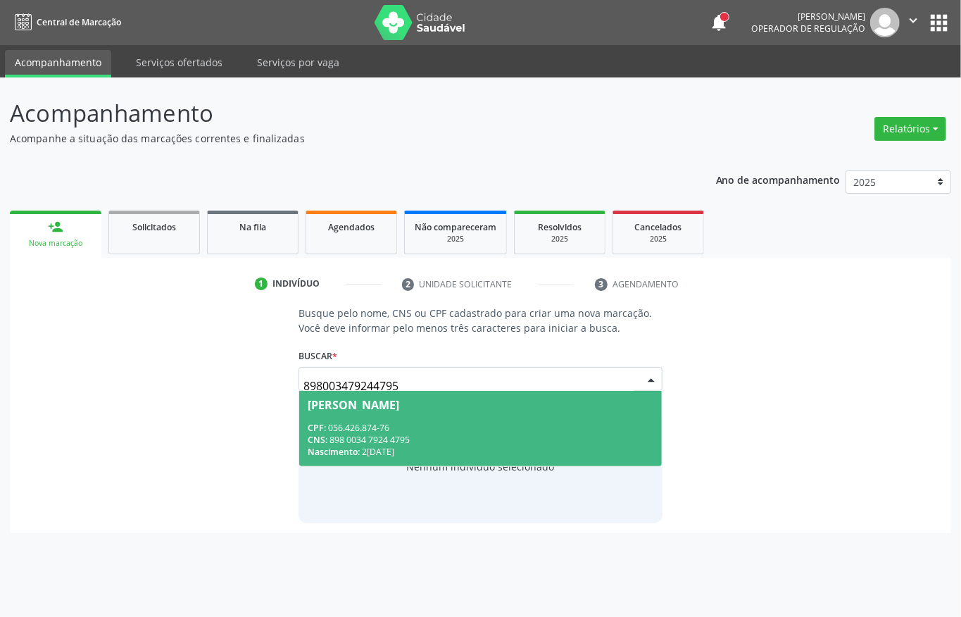
drag, startPoint x: 415, startPoint y: 435, endPoint x: 396, endPoint y: 428, distance: 20.0
click at [410, 430] on div "CPF: 056.426.874-76 CNS: 898 0034 7924 4795 Nascimento: 21/05/1986" at bounding box center [481, 440] width 346 height 36
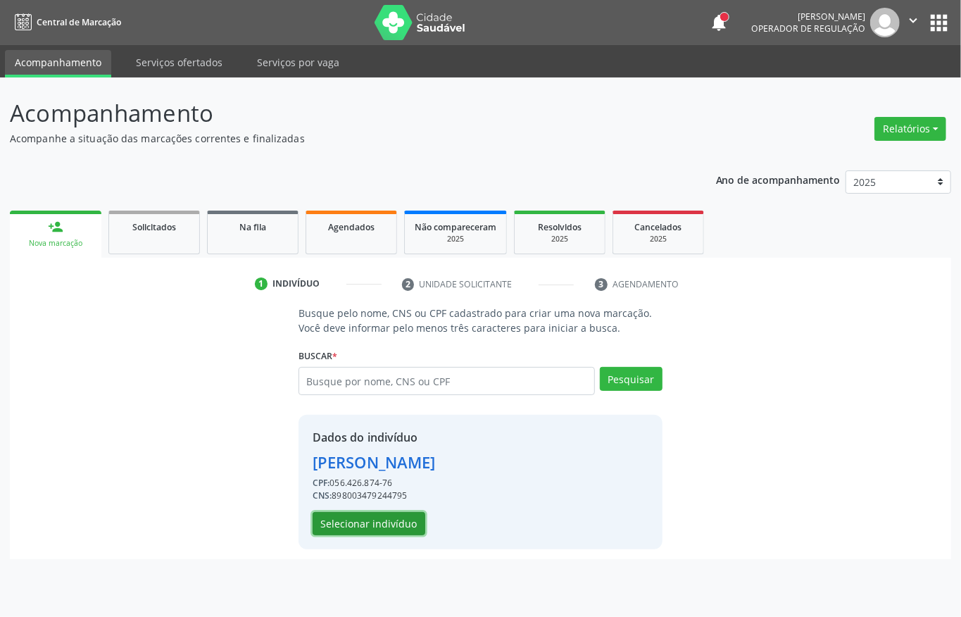
click at [337, 528] on button "Selecionar indivíduo" at bounding box center [369, 524] width 113 height 24
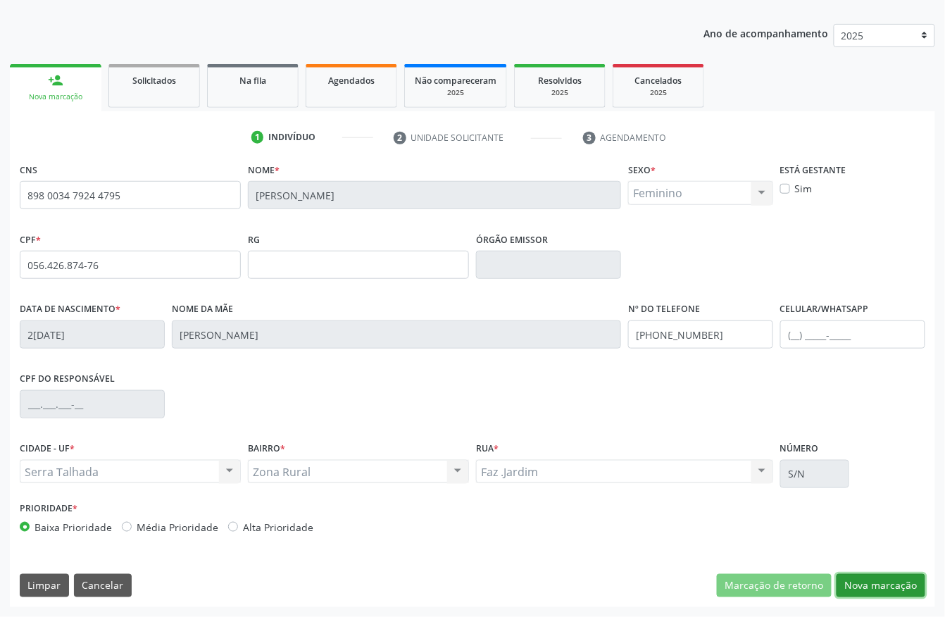
click at [871, 587] on button "Nova marcação" at bounding box center [881, 586] width 89 height 24
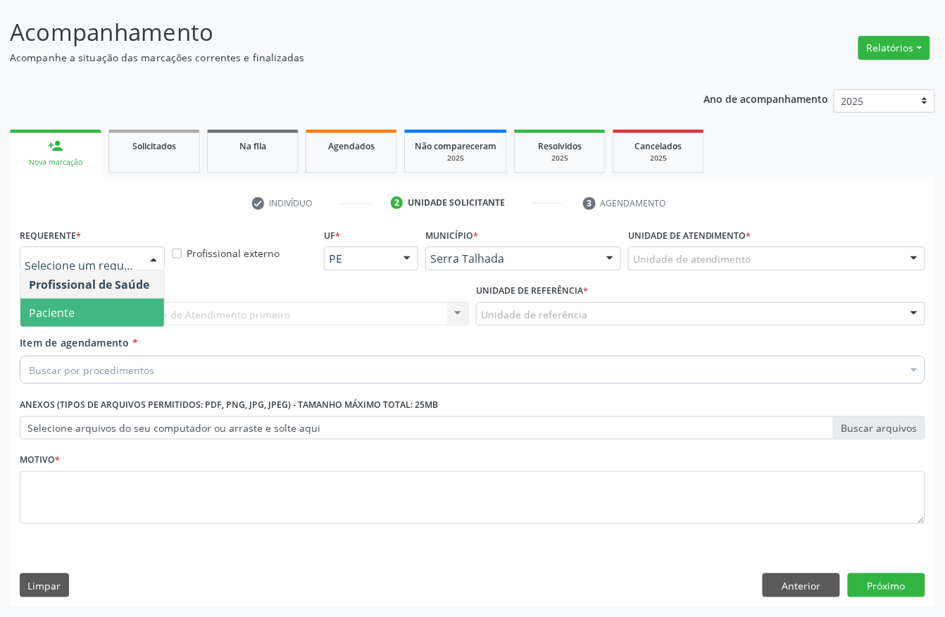
click at [91, 308] on span "Paciente" at bounding box center [92, 313] width 144 height 28
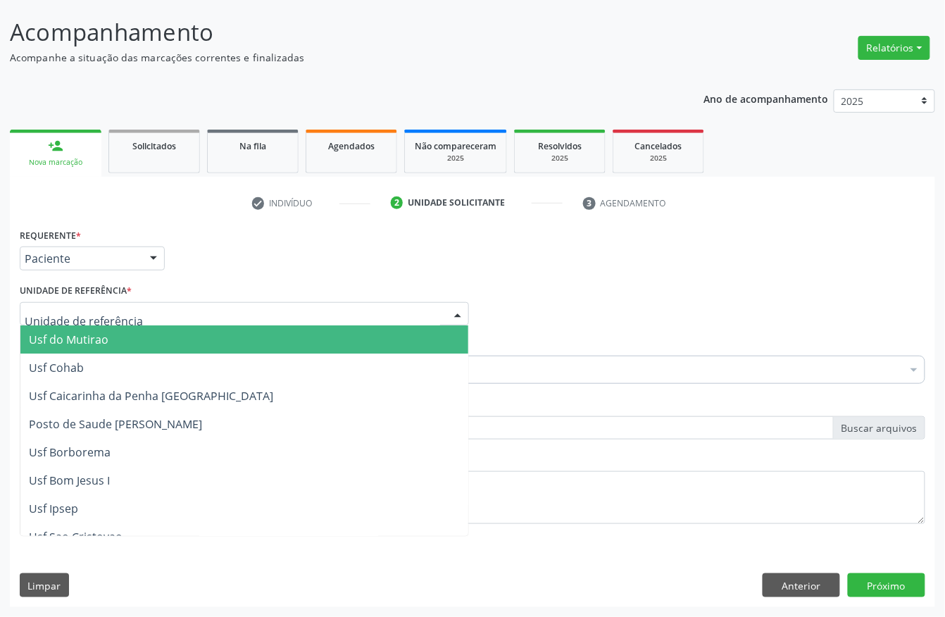
click at [130, 319] on input "text" at bounding box center [233, 321] width 416 height 28
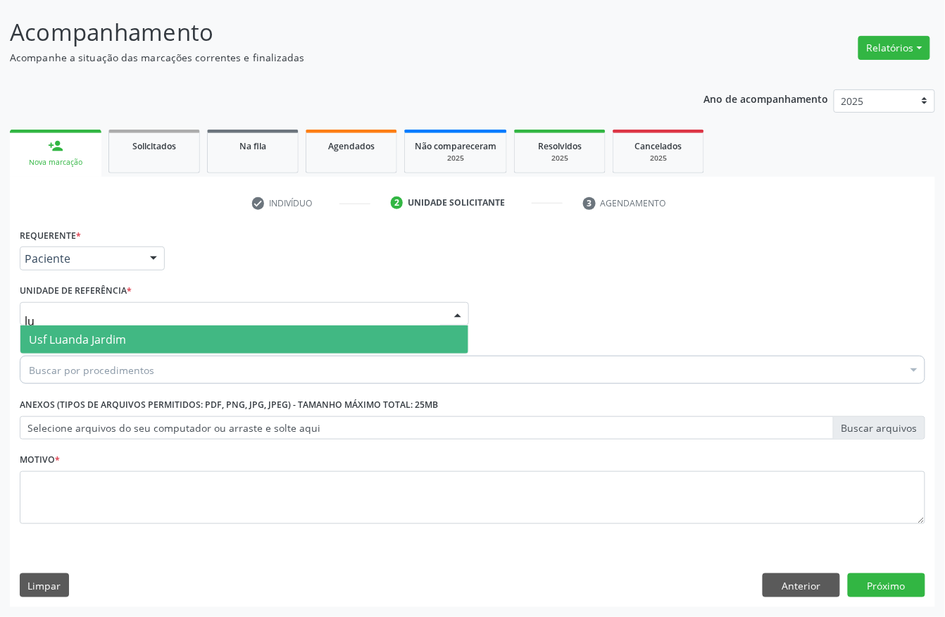
type input "lua"
click at [155, 328] on span "Usf Luanda Jardim" at bounding box center [244, 339] width 448 height 28
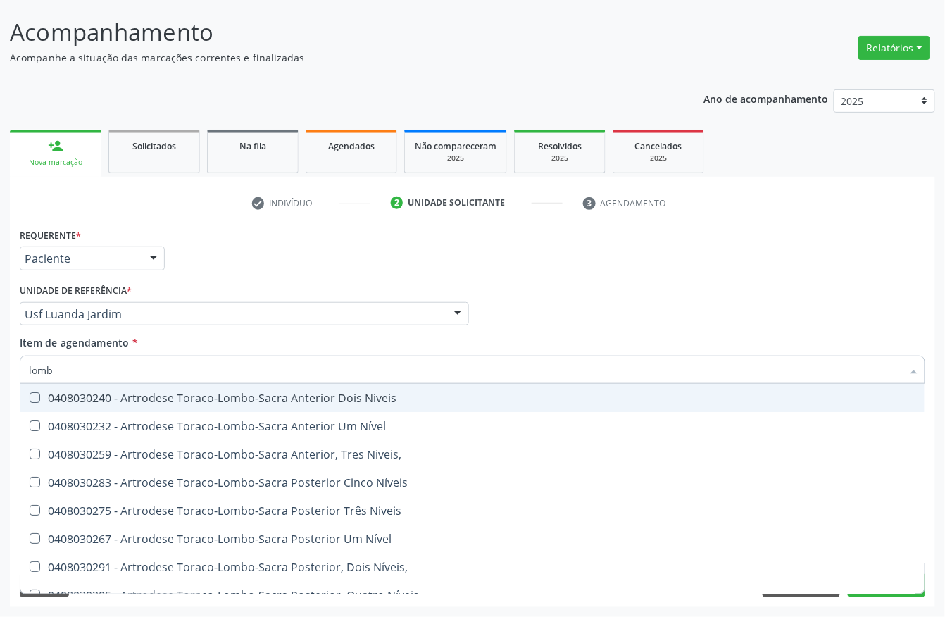
type input "lombo"
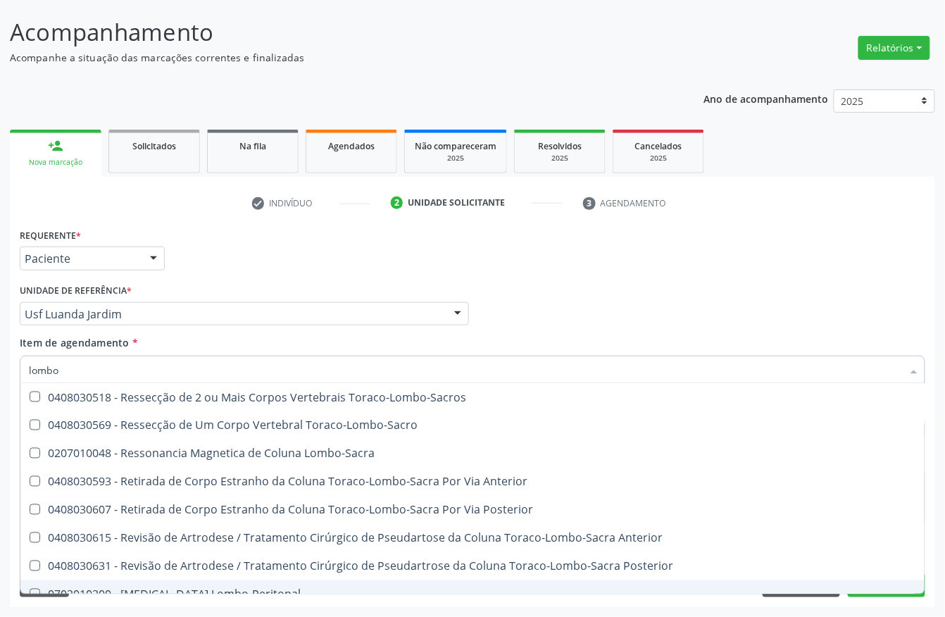
scroll to position [617, 0]
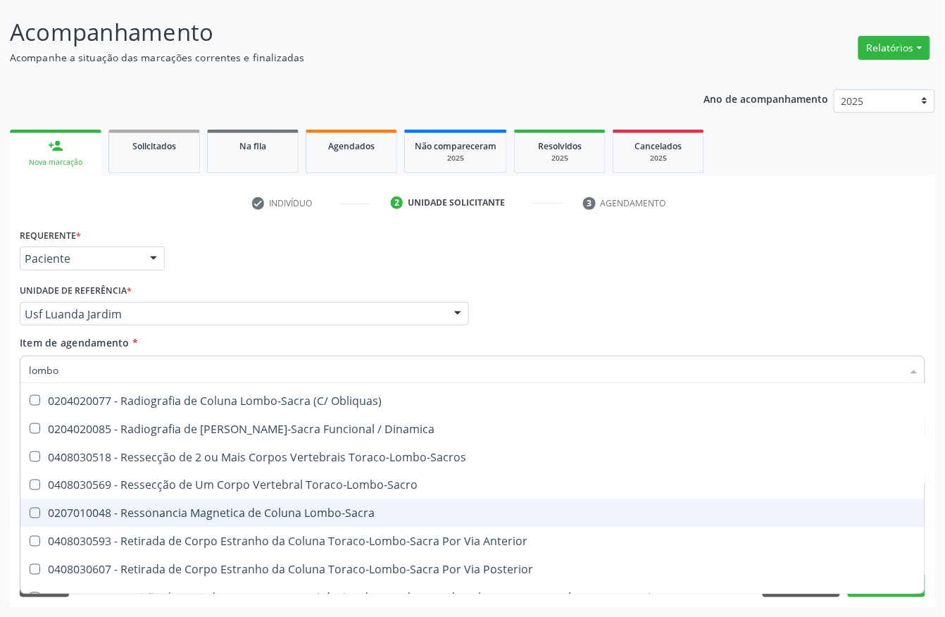
click at [906, 520] on ul "Selecionar todos 0408030240 - Artrodese Toraco-Lombo-Sacra Anterior Dois Niveis…" at bounding box center [472, 274] width 904 height 1014
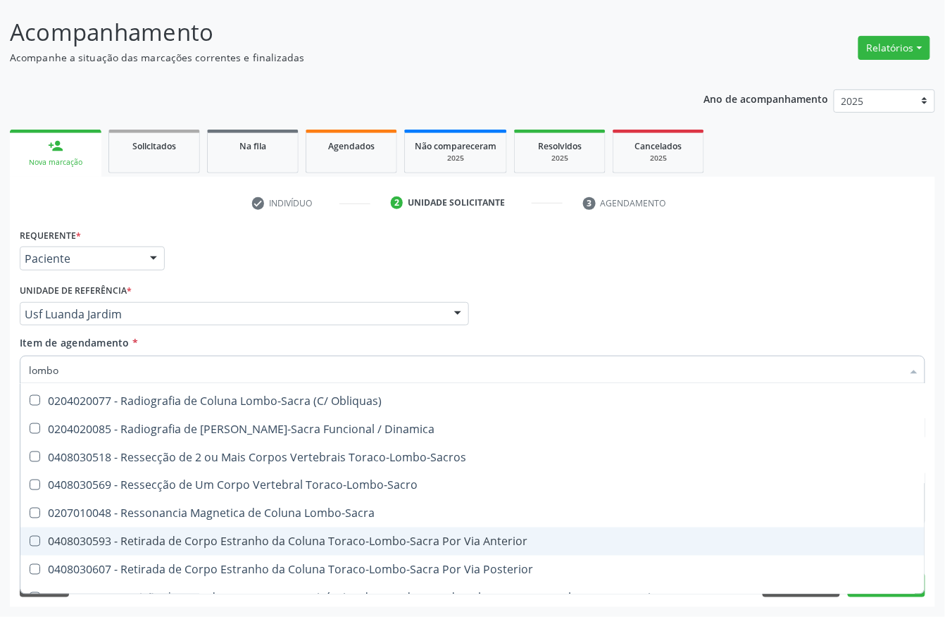
scroll to position [523, 0]
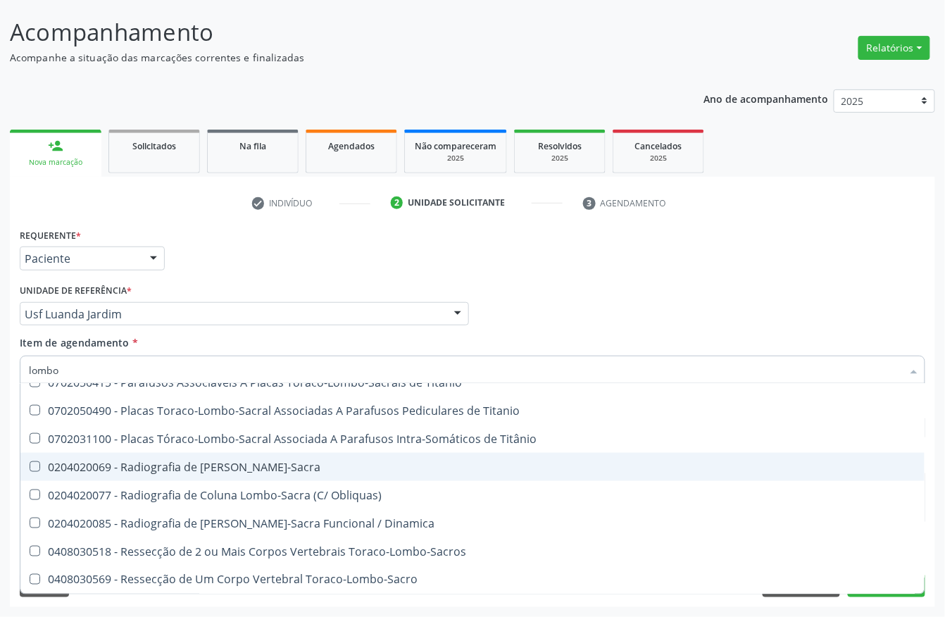
click at [214, 463] on div "0204020069 - Radiografia de Coluna Lombo-Sacra" at bounding box center [473, 466] width 888 height 11
checkbox Lombo-Sacra "true"
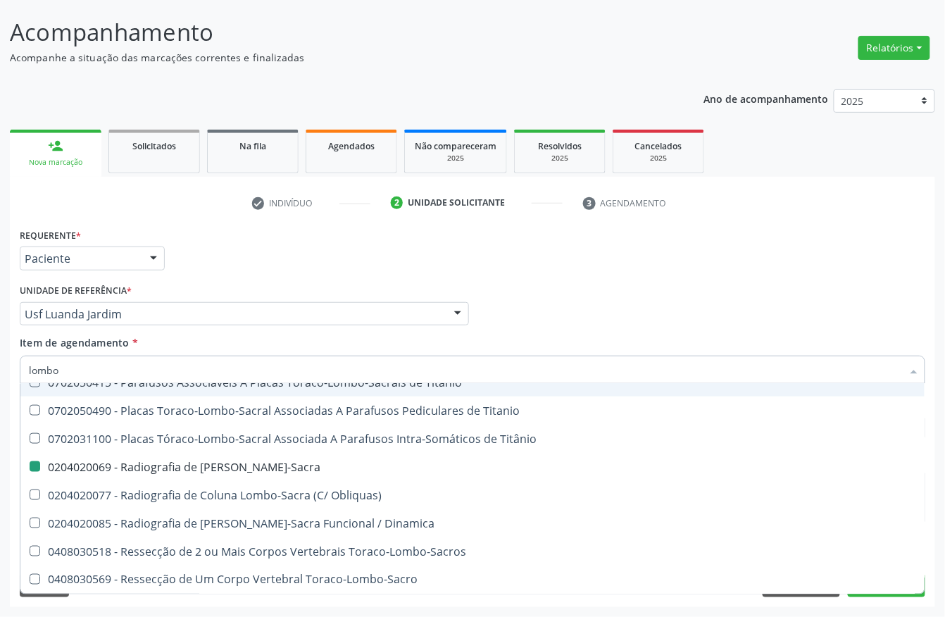
click at [726, 305] on div "Profissional Solicitante Por favor, selecione a Unidade de Atendimento primeiro…" at bounding box center [472, 307] width 913 height 55
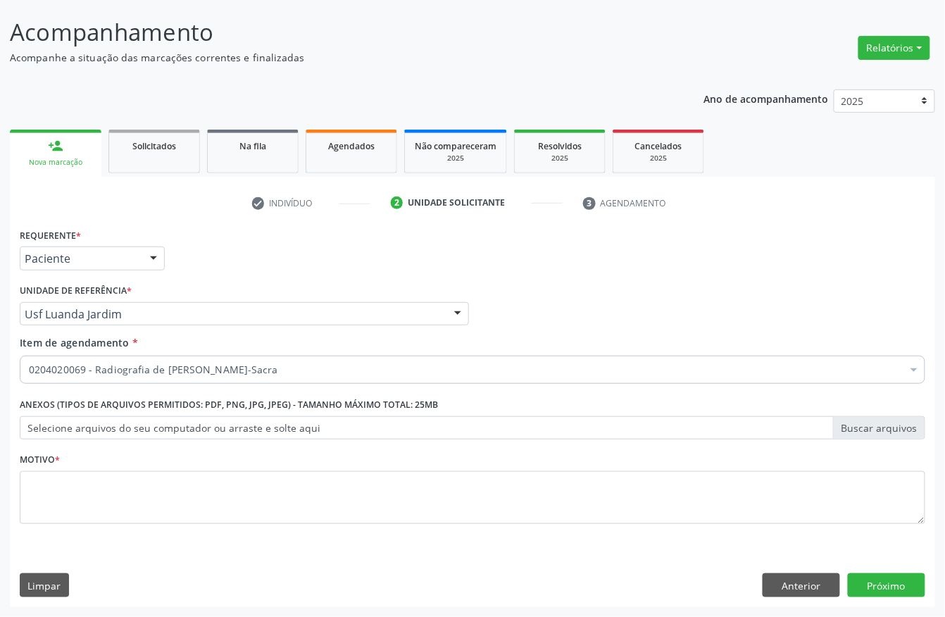
scroll to position [0, 0]
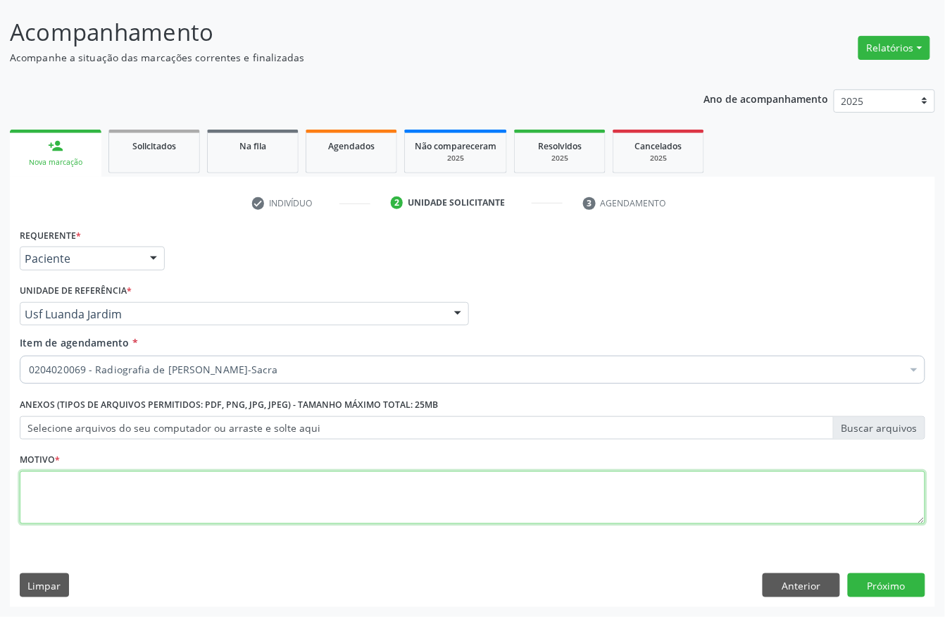
click at [97, 494] on textarea at bounding box center [473, 498] width 906 height 54
type textarea "."
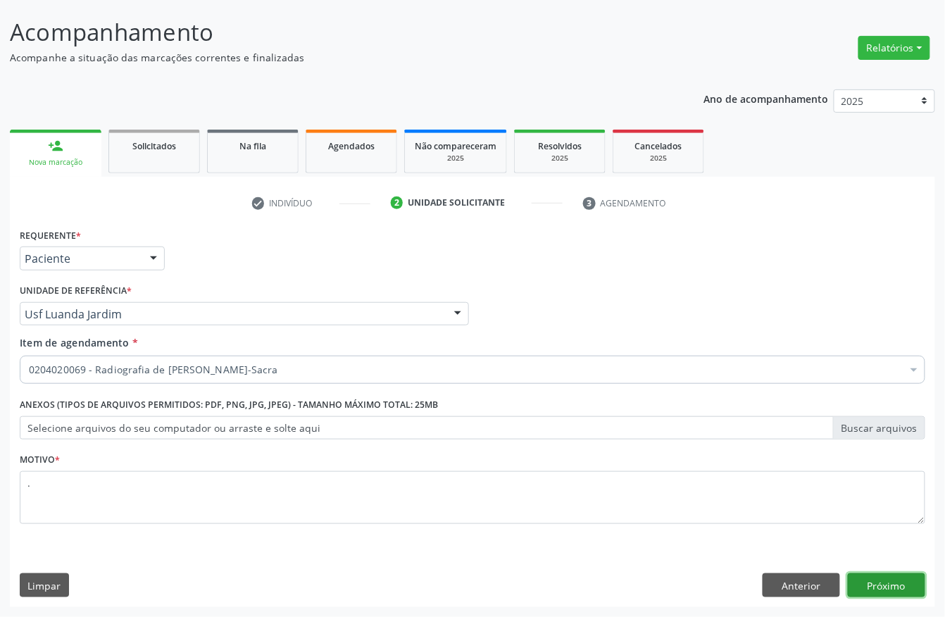
click at [880, 587] on button "Próximo" at bounding box center [886, 585] width 77 height 24
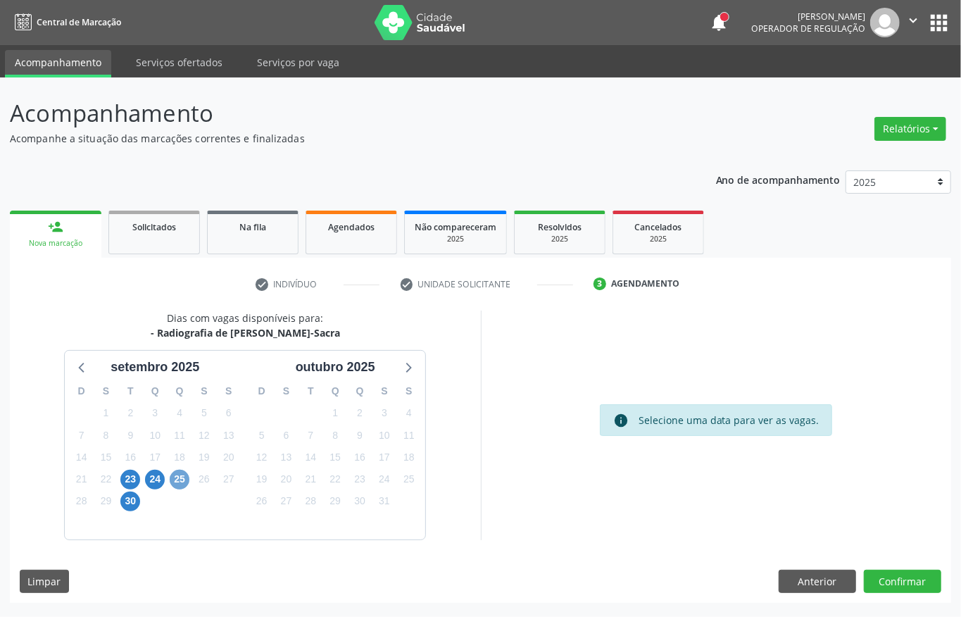
click at [175, 485] on span "25" at bounding box center [180, 480] width 20 height 20
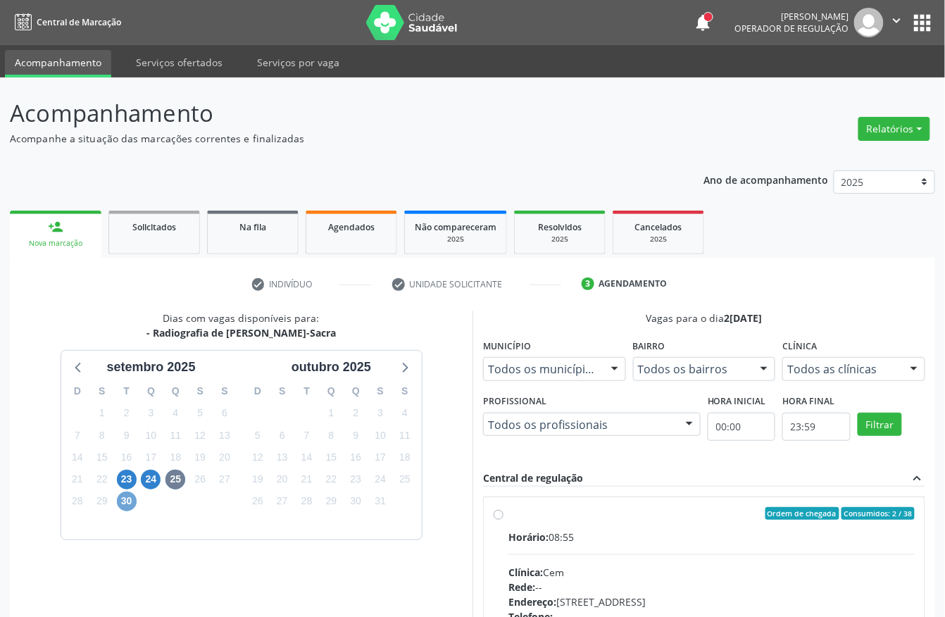
click at [124, 504] on span "30" at bounding box center [127, 502] width 20 height 20
drag, startPoint x: 611, startPoint y: 555, endPoint x: 634, endPoint y: 466, distance: 91.6
click at [611, 555] on hr at bounding box center [712, 554] width 406 height 1
click at [504, 520] on input "Ordem de chegada Consumidos: 0 / 38 Horário: 08:55 Clínica: Cem Rede: -- Endere…" at bounding box center [499, 513] width 10 height 13
radio input "true"
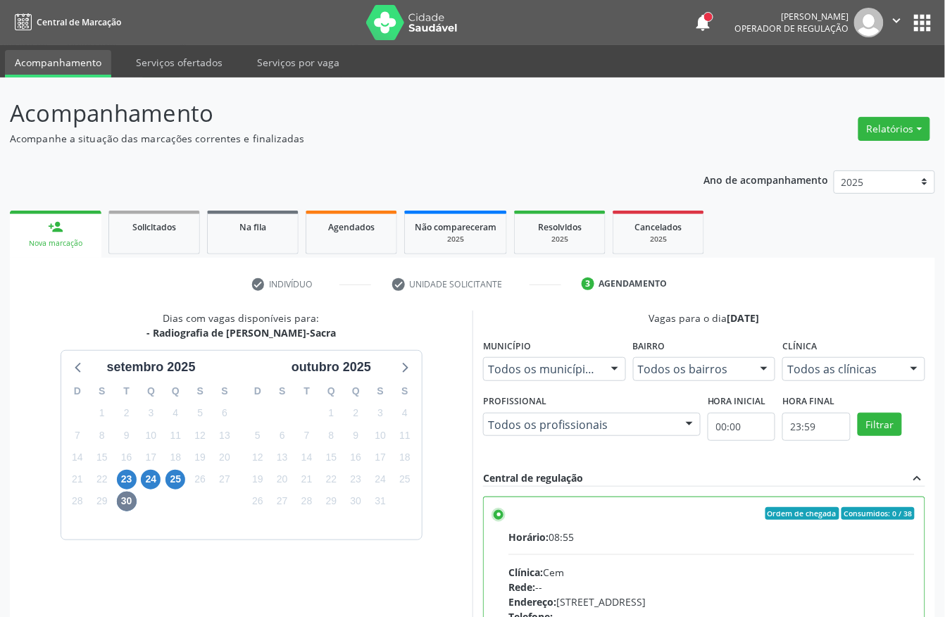
scroll to position [225, 0]
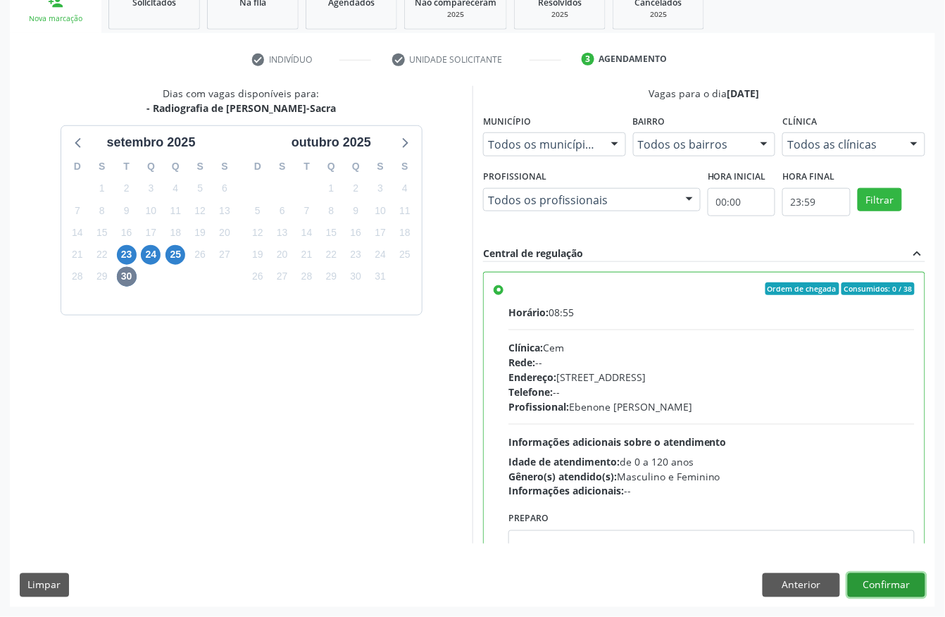
click at [889, 587] on button "Confirmar" at bounding box center [886, 585] width 77 height 24
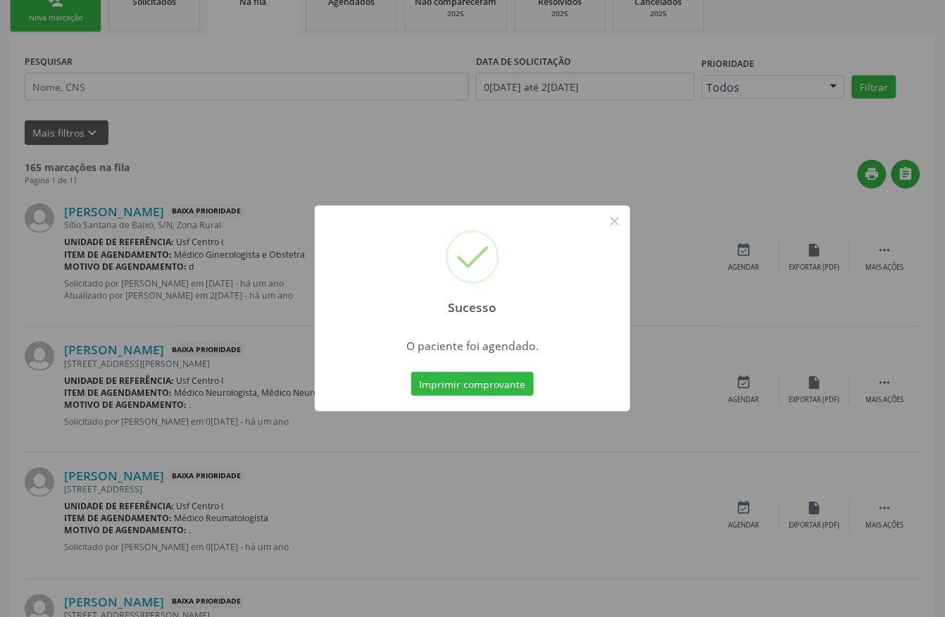
scroll to position [0, 0]
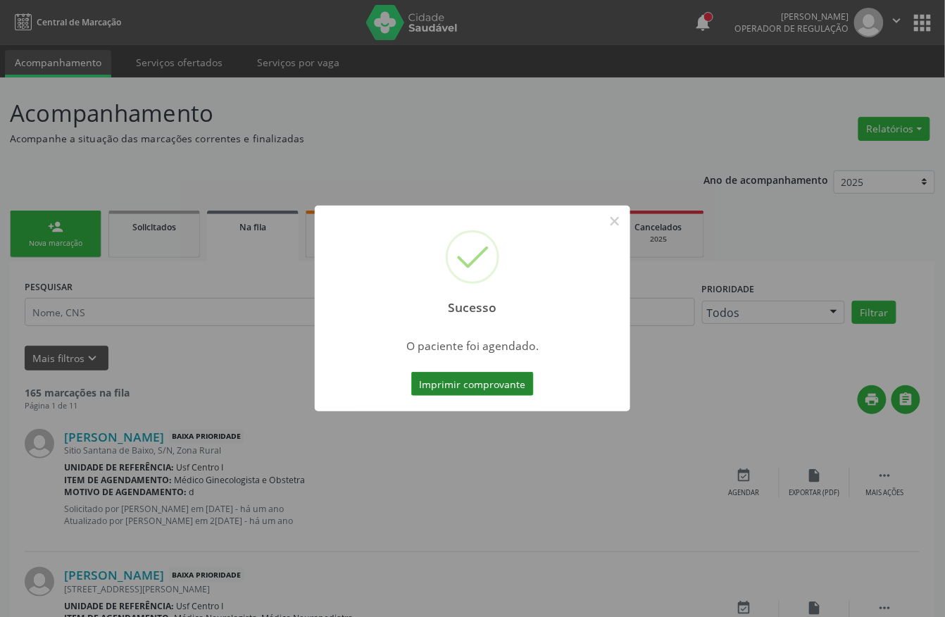
click at [480, 383] on button "Imprimir comprovante" at bounding box center [472, 384] width 123 height 24
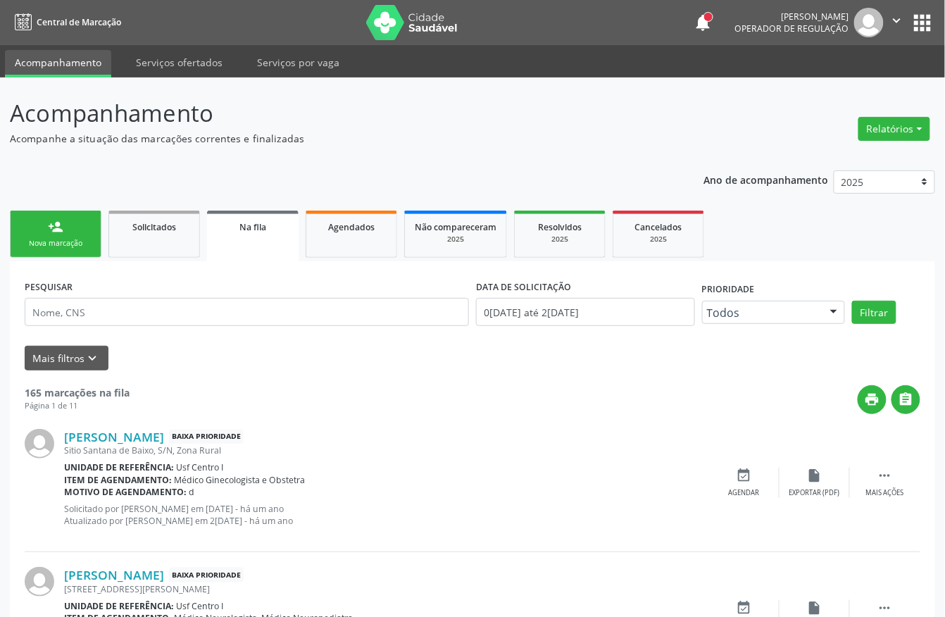
click at [80, 224] on link "person_add Nova marcação" at bounding box center [56, 234] width 92 height 47
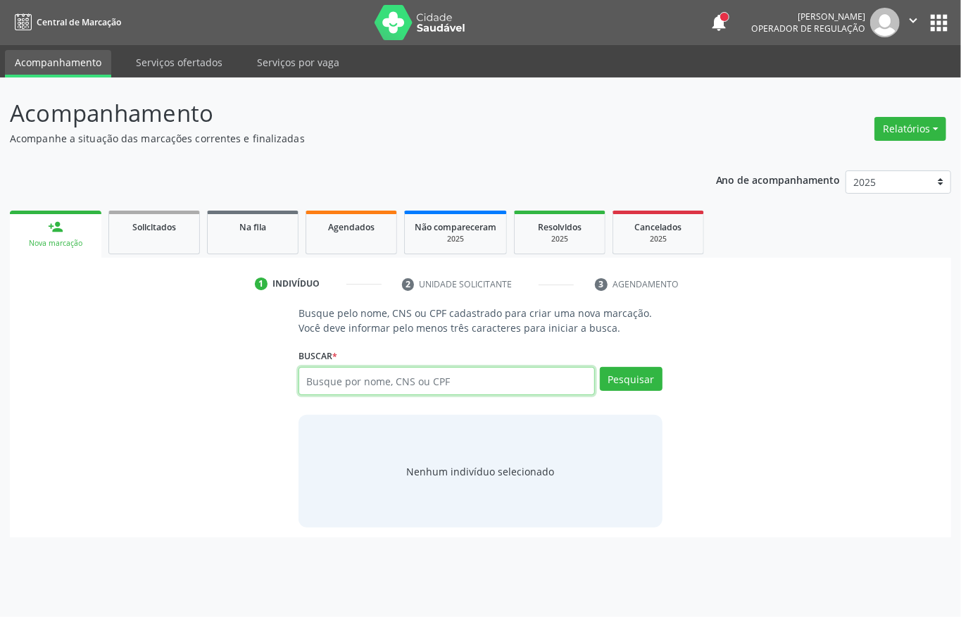
click at [339, 392] on input "text" at bounding box center [447, 381] width 297 height 28
type input "898003727719364"
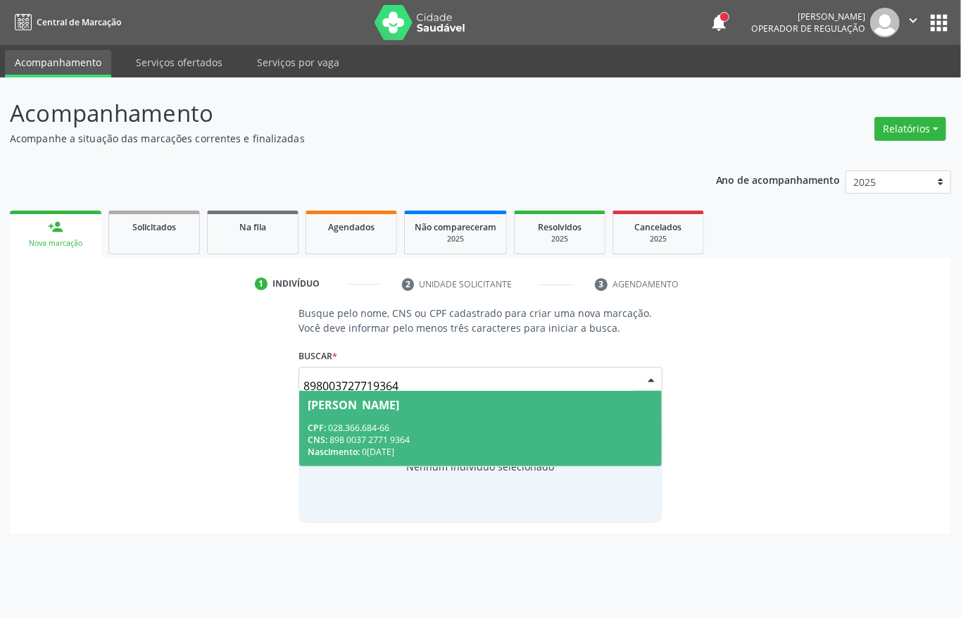
click at [447, 442] on div "CNS: 898 0037 2771 9364" at bounding box center [481, 440] width 346 height 12
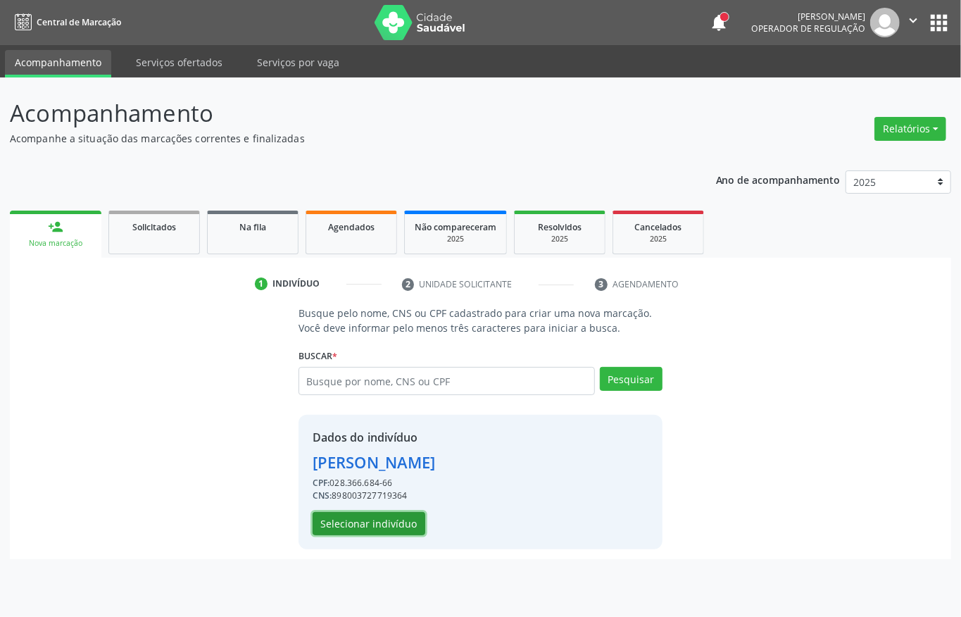
click at [339, 520] on button "Selecionar indivíduo" at bounding box center [369, 524] width 113 height 24
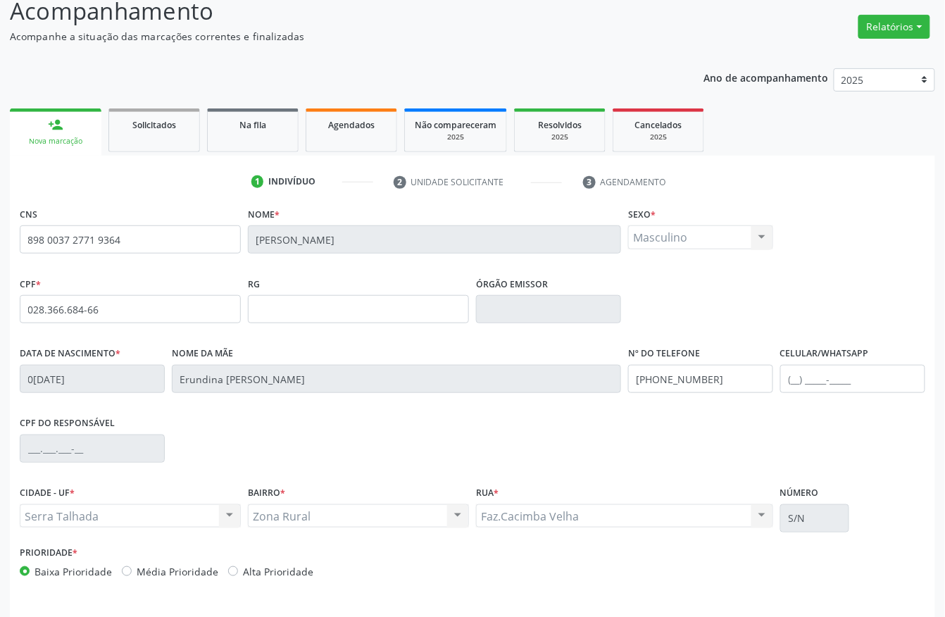
scroll to position [147, 0]
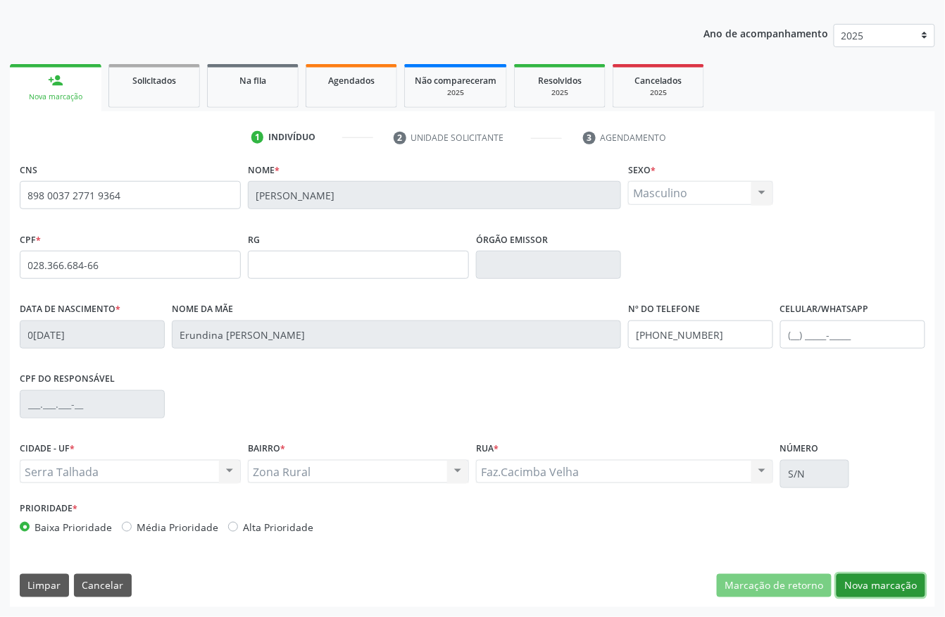
drag, startPoint x: 899, startPoint y: 578, endPoint x: 892, endPoint y: 575, distance: 8.2
click at [899, 578] on button "Nova marcação" at bounding box center [881, 586] width 89 height 24
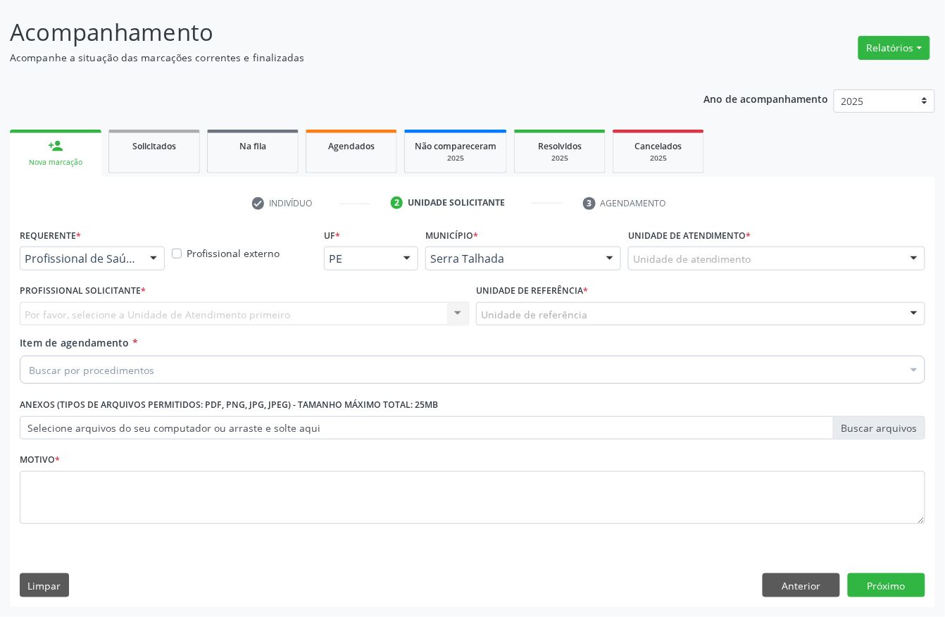
scroll to position [82, 0]
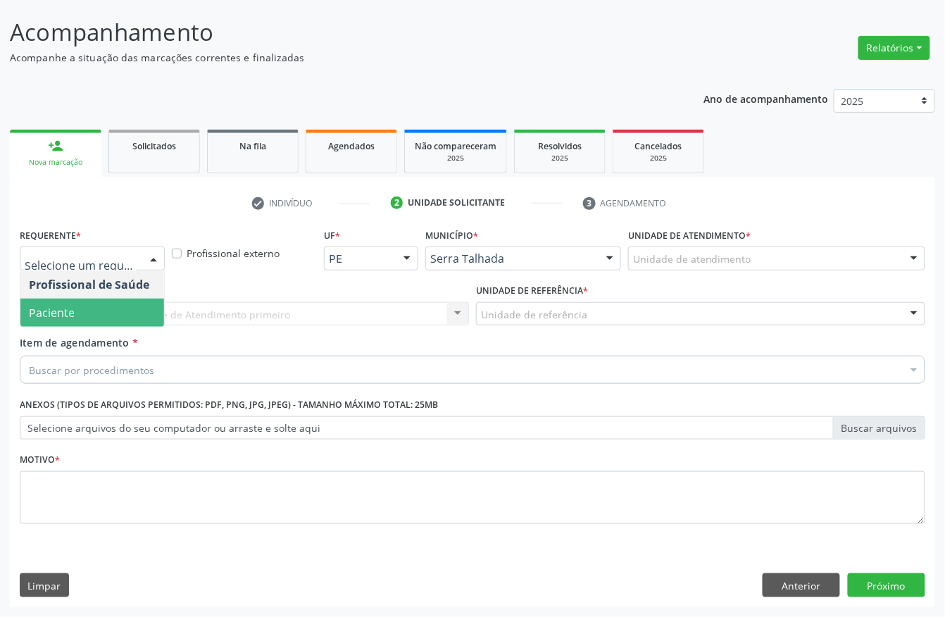
click at [59, 305] on span "Paciente" at bounding box center [52, 312] width 46 height 15
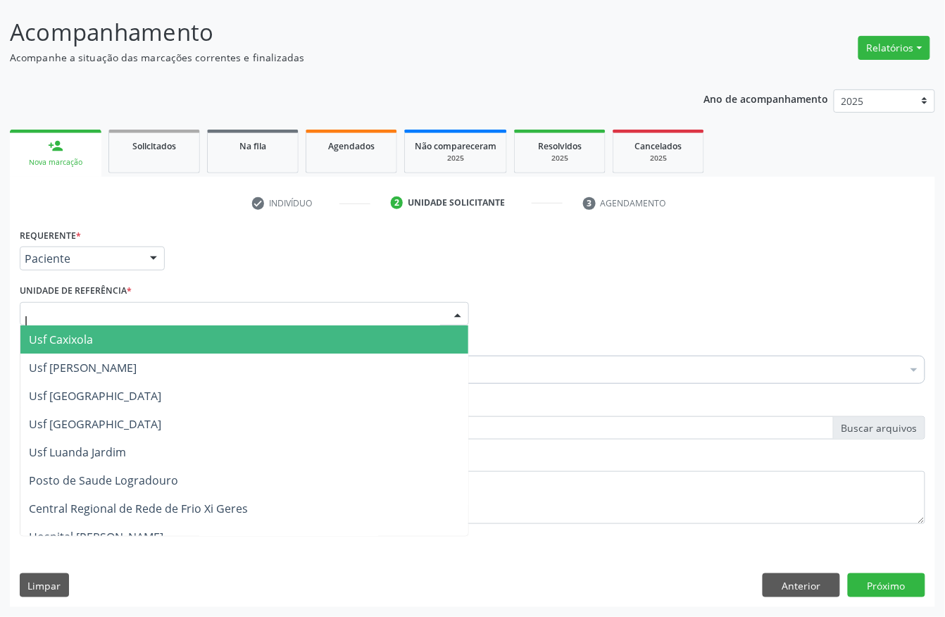
type input "lu"
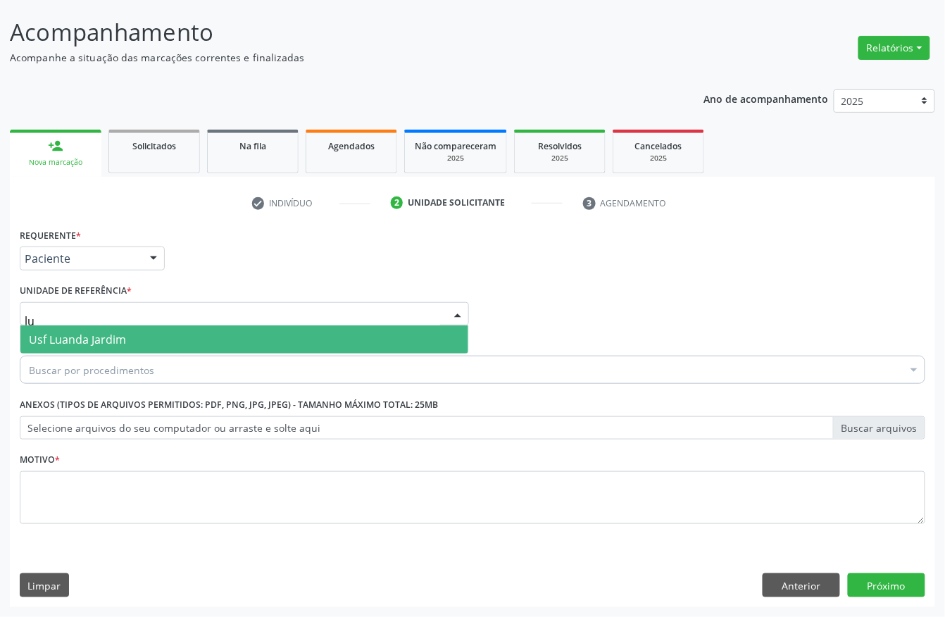
drag, startPoint x: 85, startPoint y: 332, endPoint x: 79, endPoint y: 348, distance: 16.5
click at [82, 332] on span "Usf Luanda Jardim" at bounding box center [77, 339] width 97 height 15
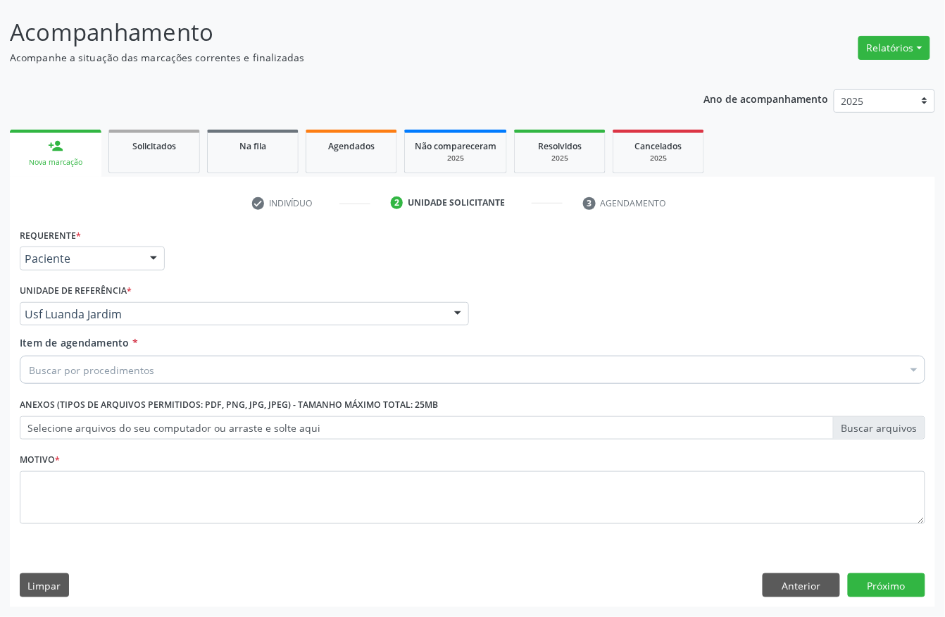
drag, startPoint x: 70, startPoint y: 369, endPoint x: 68, endPoint y: 361, distance: 8.2
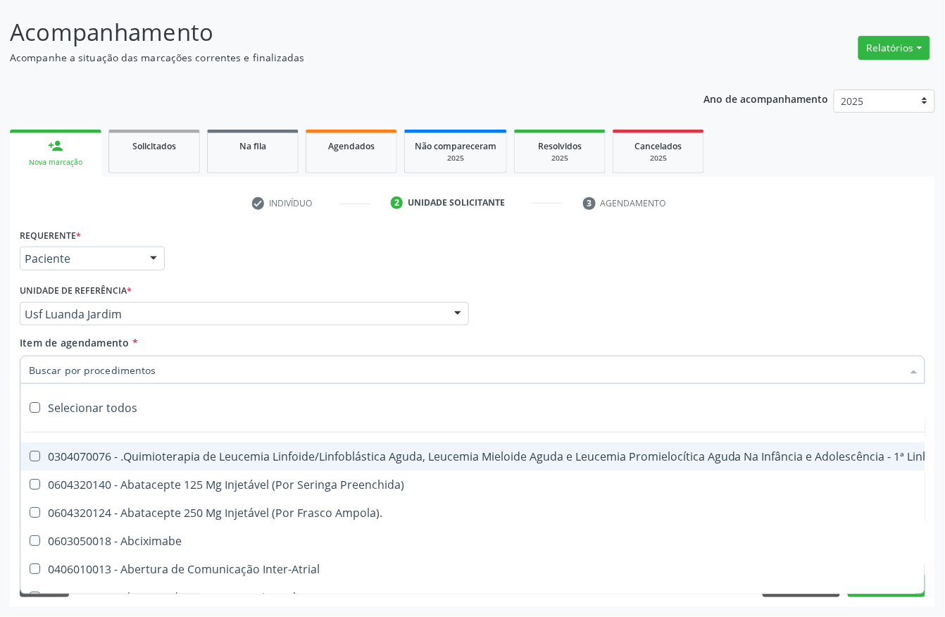
click at [68, 372] on input "Item de agendamento *" at bounding box center [465, 370] width 873 height 28
click at [93, 364] on input "Item de agendamento *" at bounding box center [465, 370] width 873 height 28
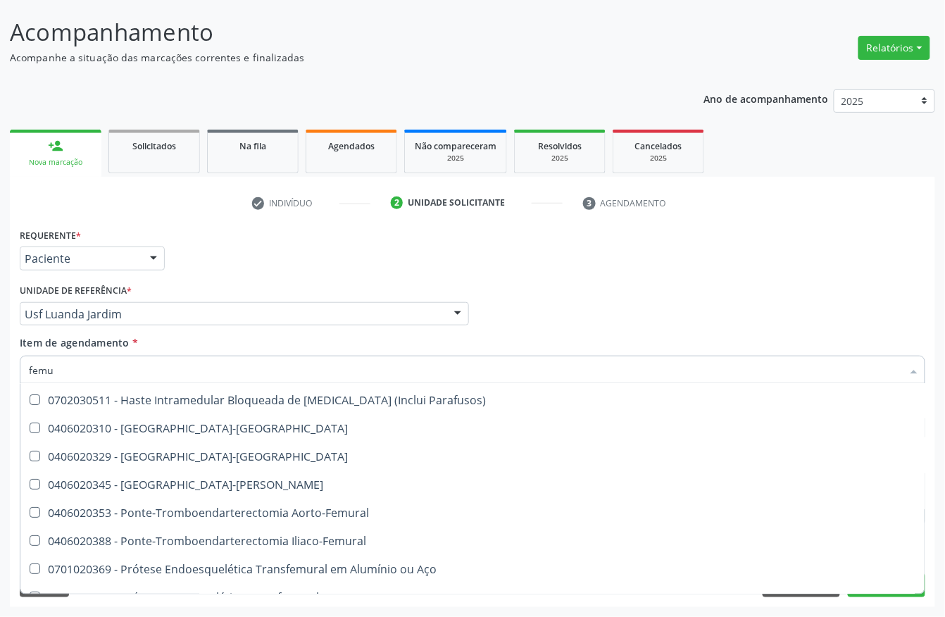
scroll to position [15, 0]
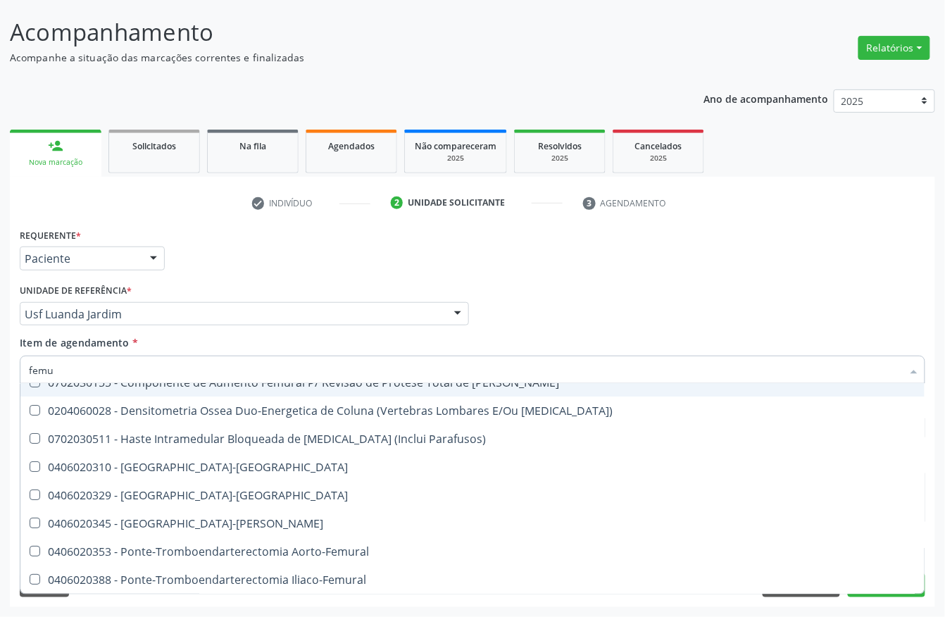
drag, startPoint x: 48, startPoint y: 370, endPoint x: 0, endPoint y: 368, distance: 47.9
click at [0, 369] on div "Acompanhamento Acompanhe a situação das marcações correntes e finalizadas Relat…" at bounding box center [472, 306] width 945 height 621
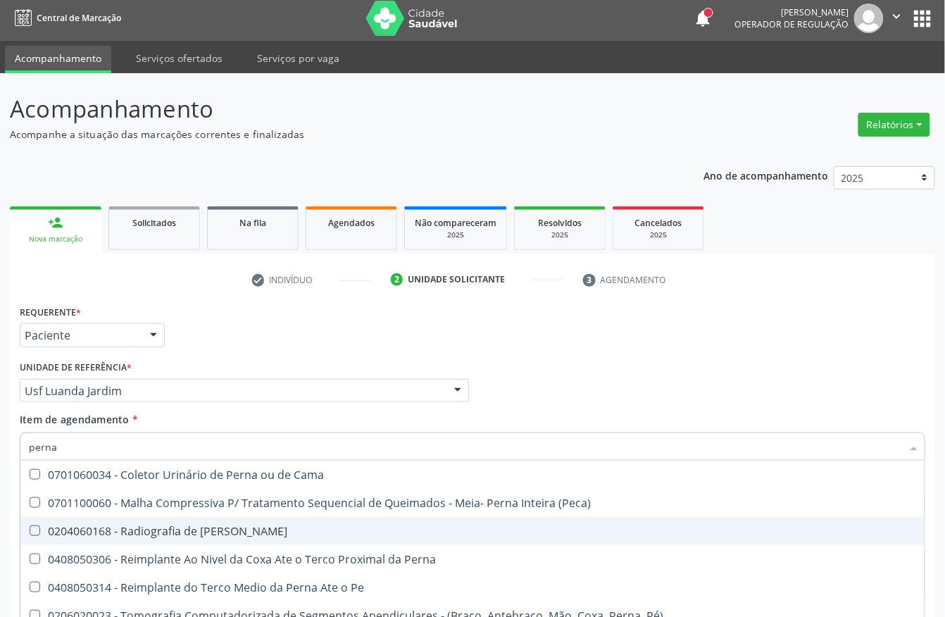
scroll to position [82, 0]
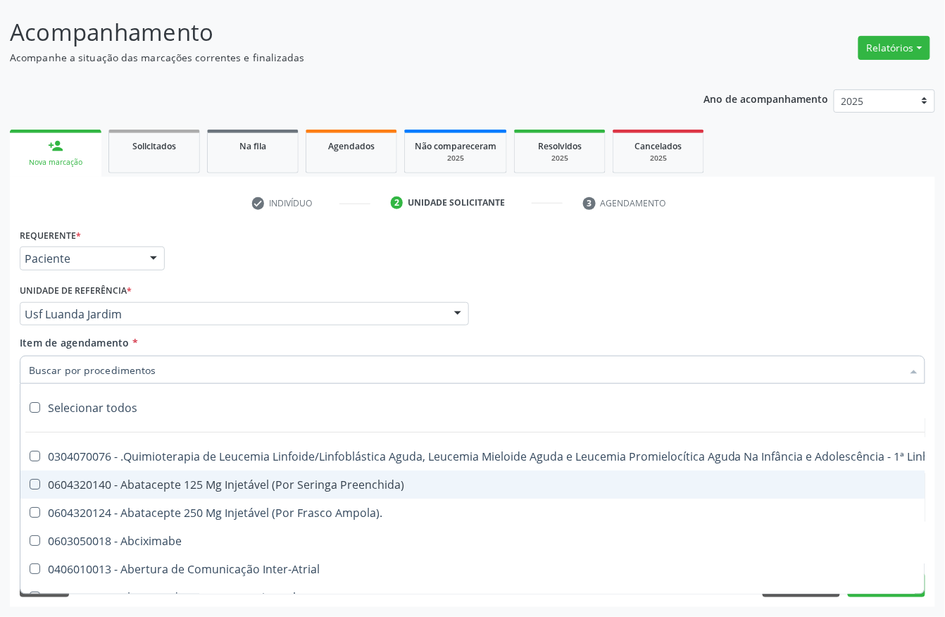
click at [595, 254] on div "Requerente * Paciente Profissional de Saúde Paciente Nenhum resultado encontrad…" at bounding box center [472, 252] width 913 height 55
click at [891, 310] on div "Profissional Solicitante Por favor, selecione a Unidade de Atendimento primeiro…" at bounding box center [472, 307] width 913 height 55
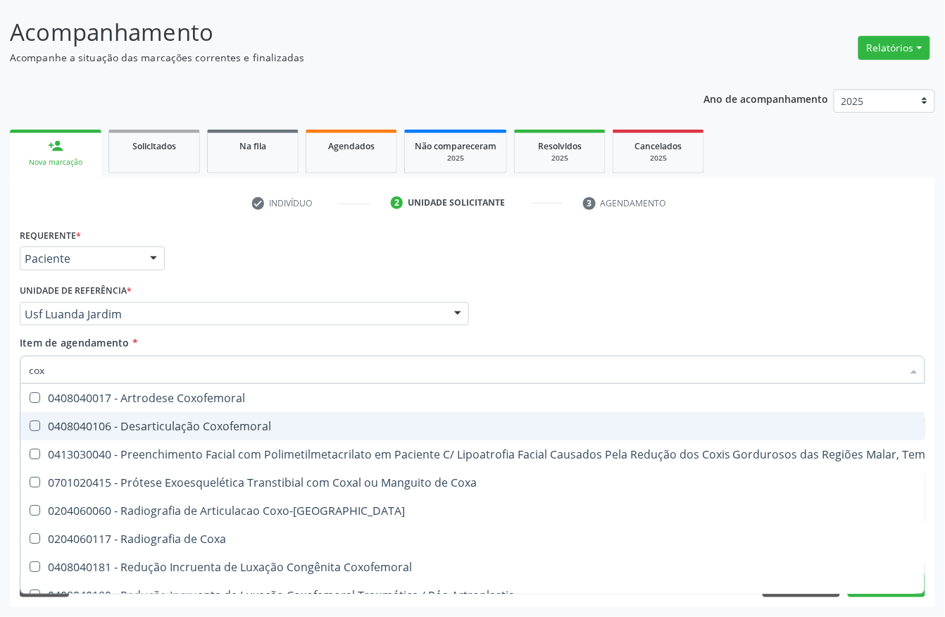
type input "coxa"
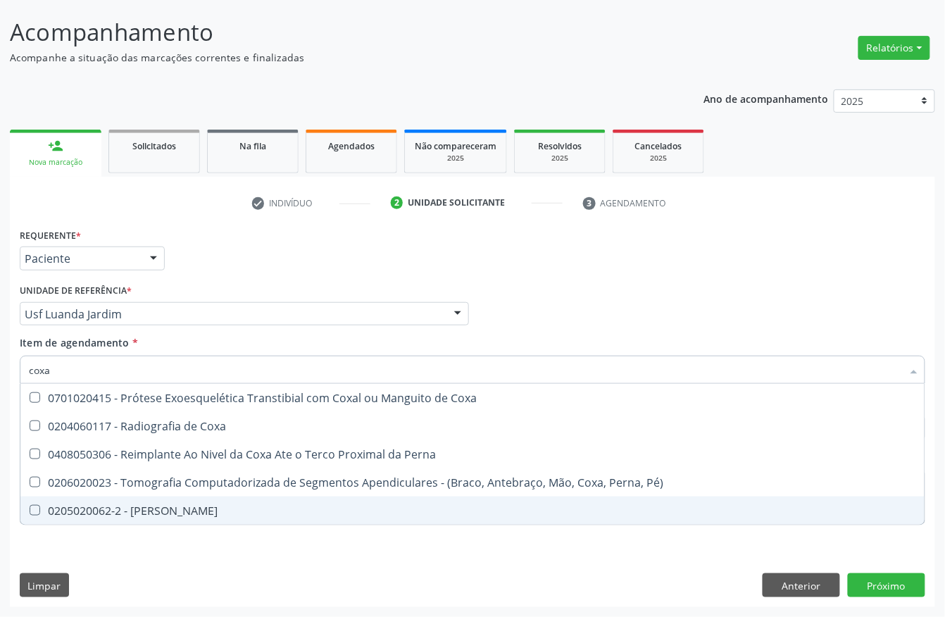
click at [77, 505] on div "0205020062-2 - Usg Coxa" at bounding box center [473, 510] width 888 height 11
click at [97, 505] on div "0205020062-2 - Usg Coxa" at bounding box center [473, 510] width 888 height 11
checkbox Coxa "false"
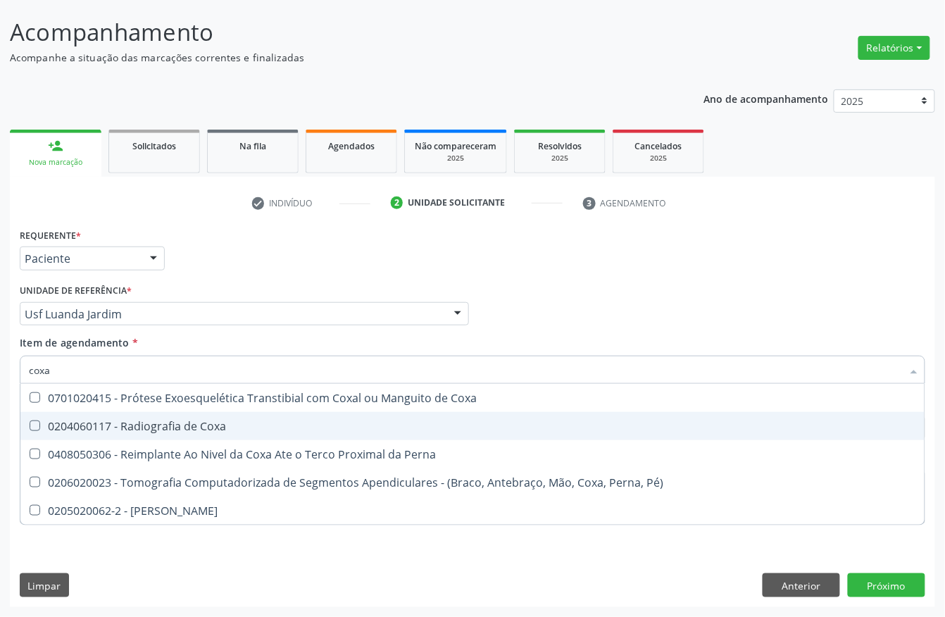
click at [123, 424] on div "0204060117 - Radiografia de Coxa" at bounding box center [473, 426] width 888 height 11
checkbox Coxa "true"
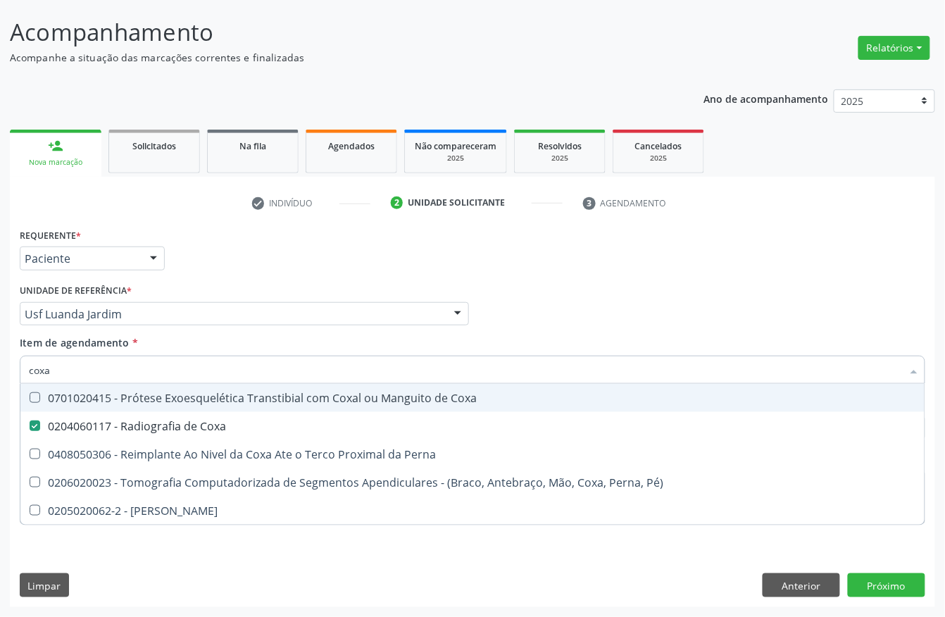
drag, startPoint x: 801, startPoint y: 287, endPoint x: 288, endPoint y: 459, distance: 540.8
click at [801, 287] on div "Profissional Solicitante Por favor, selecione a Unidade de Atendimento primeiro…" at bounding box center [472, 307] width 913 height 55
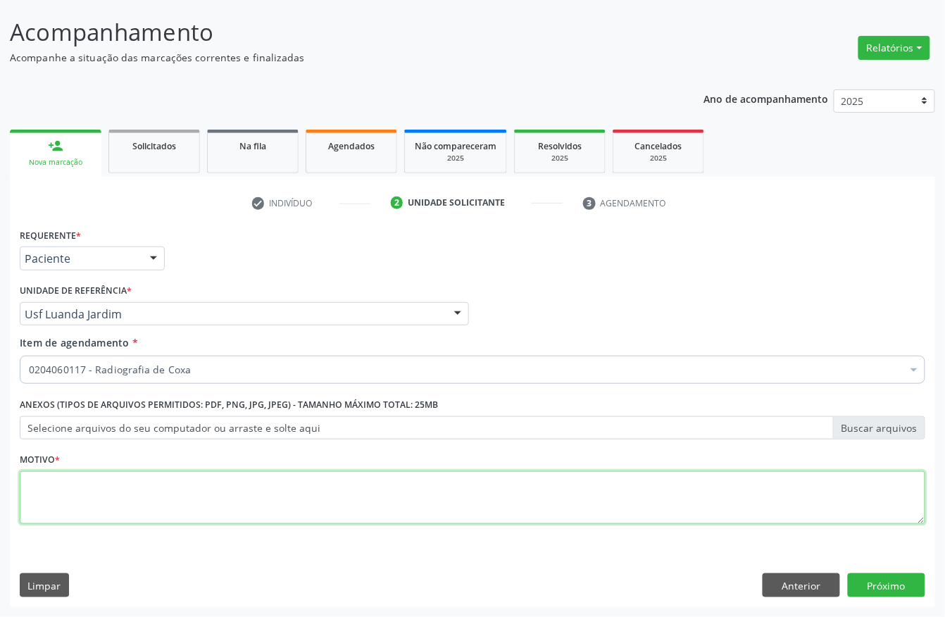
click at [216, 485] on textarea at bounding box center [473, 498] width 906 height 54
type textarea "."
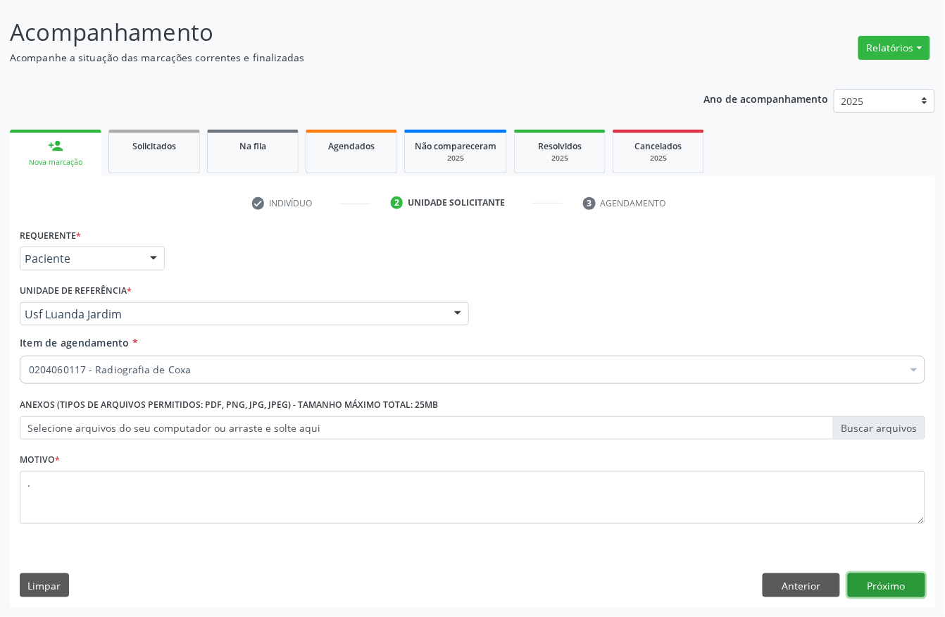
click at [892, 578] on button "Próximo" at bounding box center [886, 585] width 77 height 24
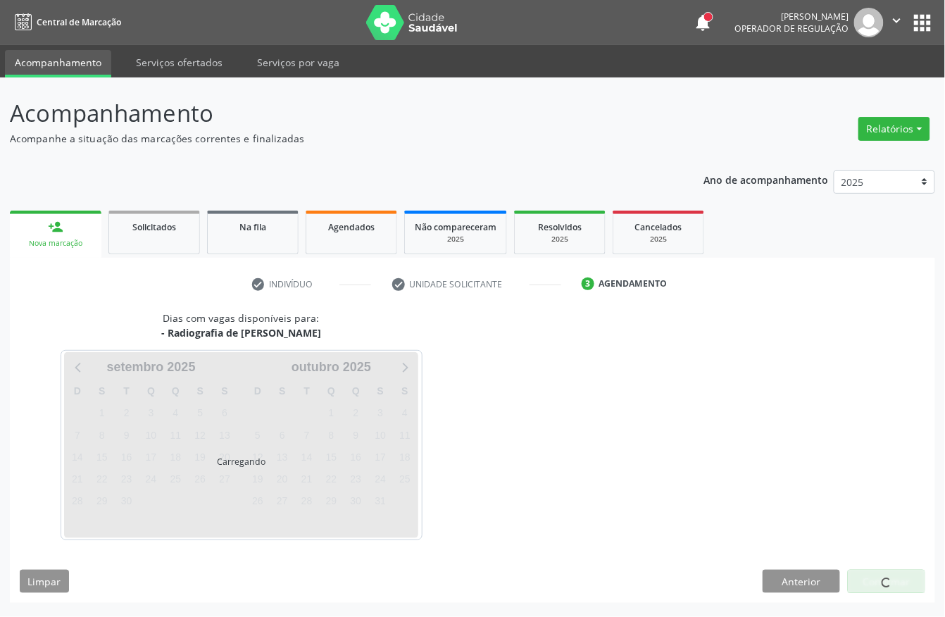
scroll to position [0, 0]
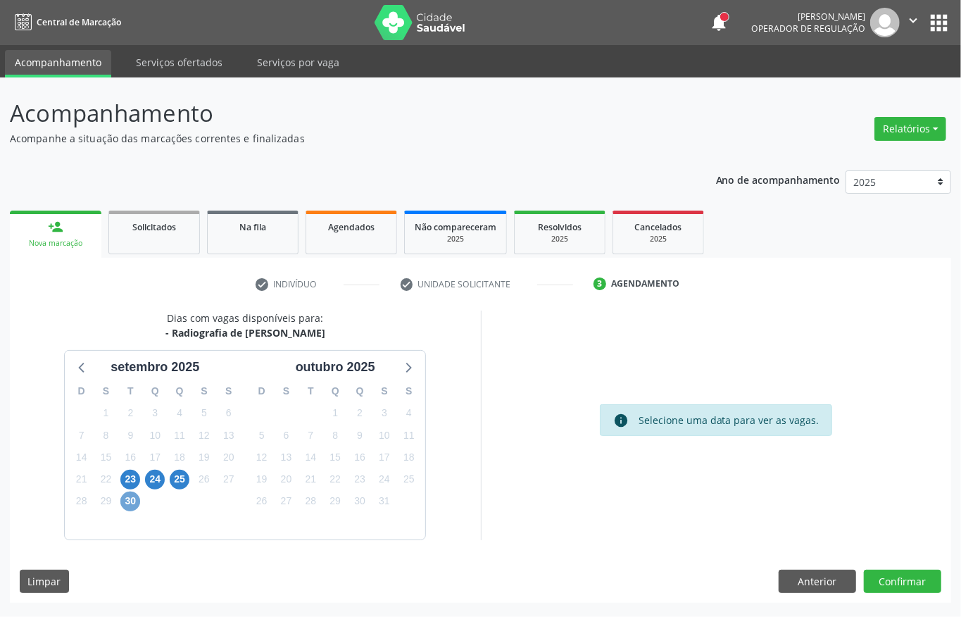
drag, startPoint x: 132, startPoint y: 503, endPoint x: 201, endPoint y: 499, distance: 69.1
click at [131, 503] on span "30" at bounding box center [130, 502] width 20 height 20
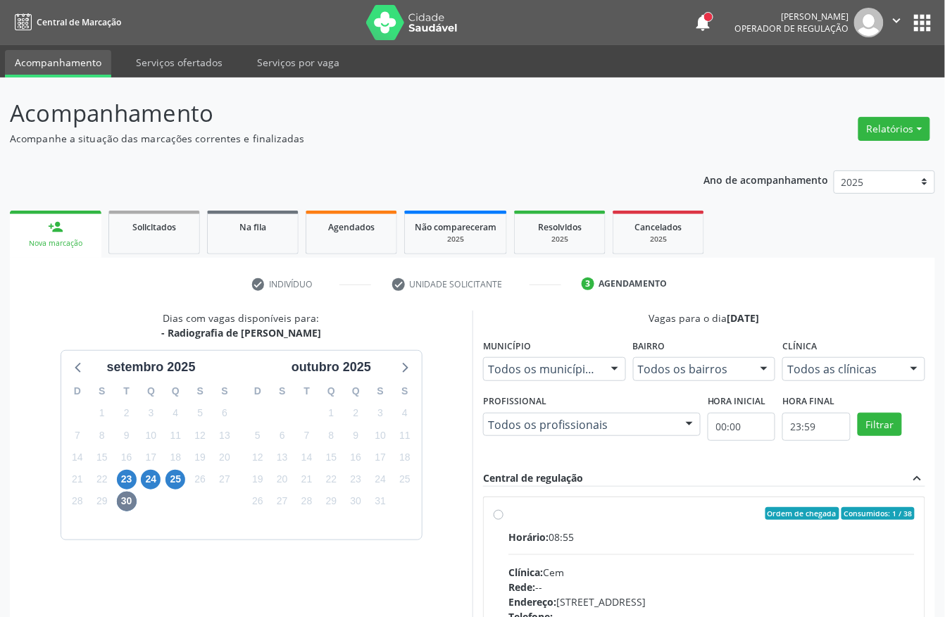
click at [590, 494] on div "Ordem de chegada Consumidos: 1 / 38 Horário: 08:55 Clínica: Cem Rede: -- Endere…" at bounding box center [704, 615] width 442 height 257
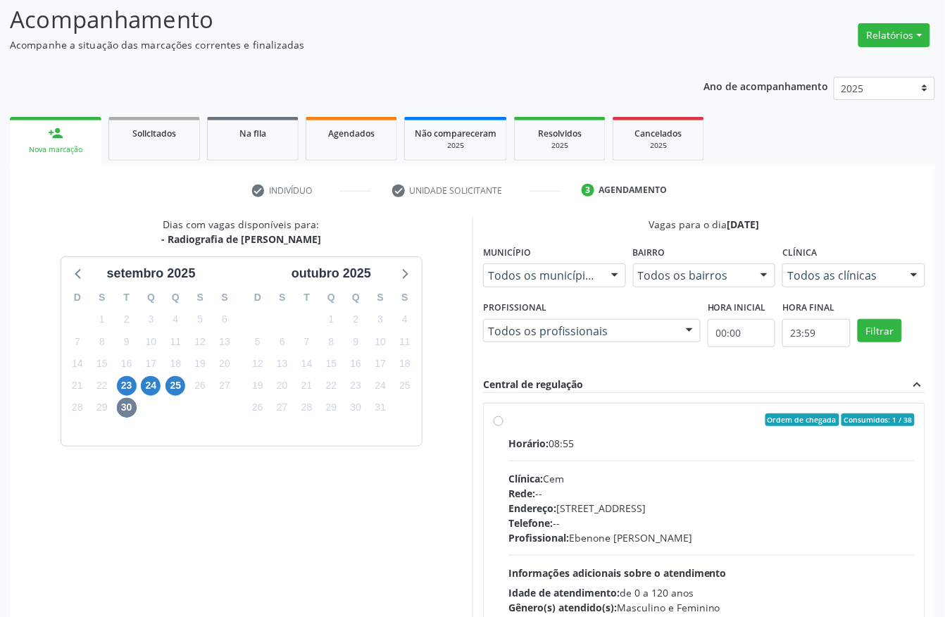
drag, startPoint x: 536, startPoint y: 429, endPoint x: 540, endPoint y: 421, distance: 8.5
click at [536, 429] on label "Ordem de chegada Consumidos: 1 / 38 Horário: 08:55 Clínica: Cem Rede: -- Endere…" at bounding box center [712, 521] width 406 height 216
click at [504, 426] on input "Ordem de chegada Consumidos: 1 / 38 Horário: 08:55 Clínica: Cem Rede: -- Endere…" at bounding box center [499, 419] width 10 height 13
radio input "true"
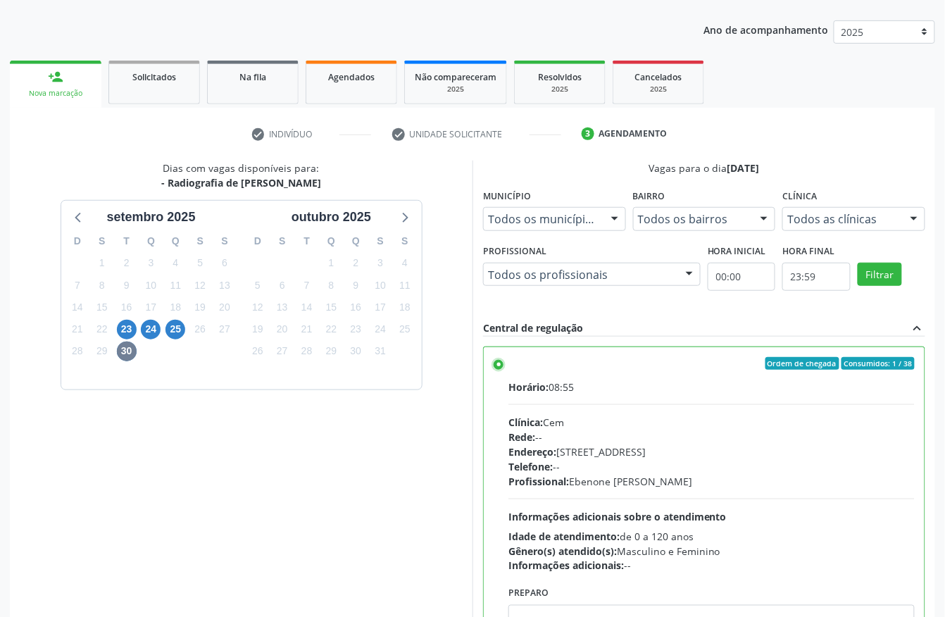
scroll to position [225, 0]
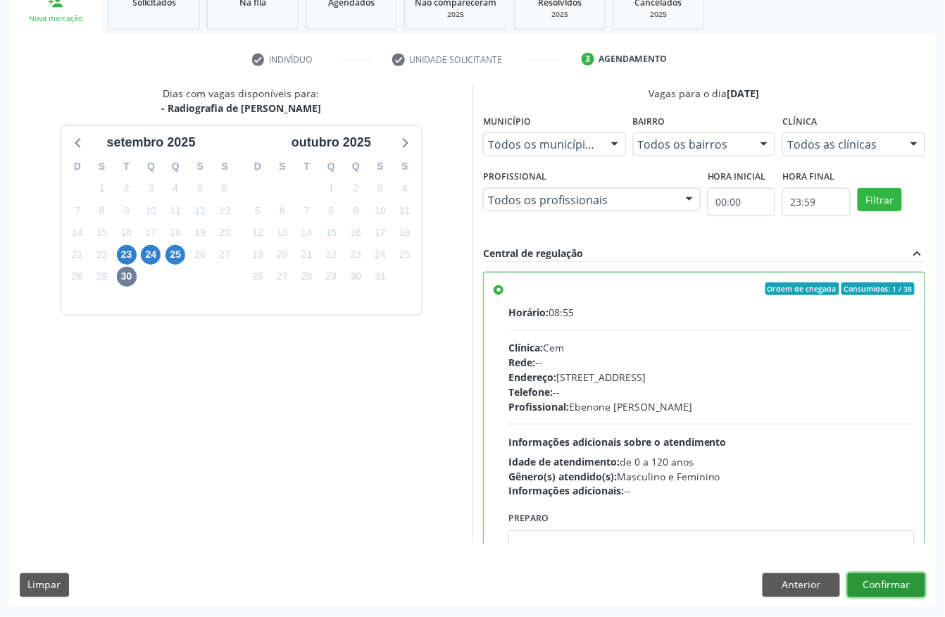
click at [874, 592] on button "Confirmar" at bounding box center [886, 585] width 77 height 24
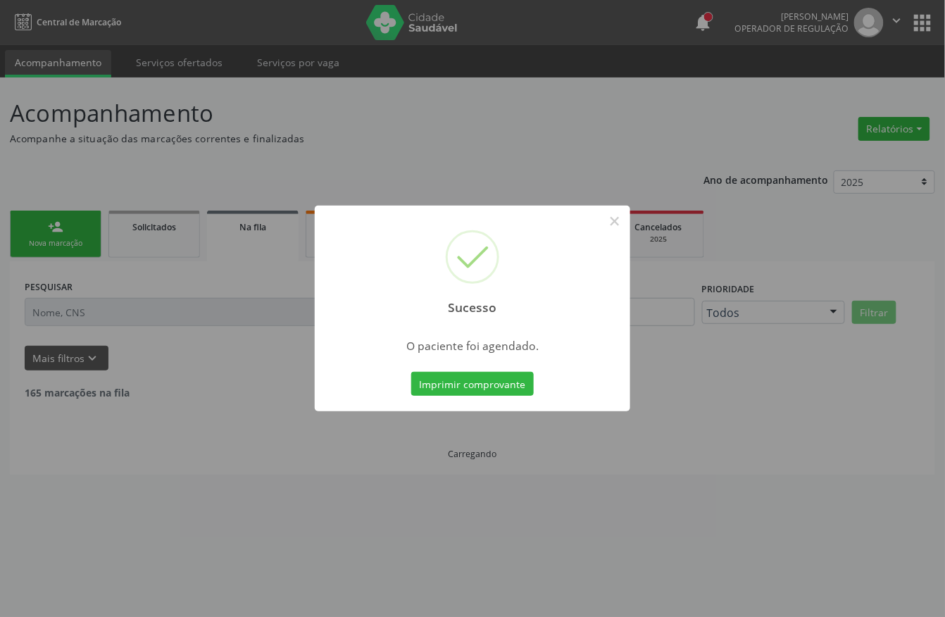
scroll to position [0, 0]
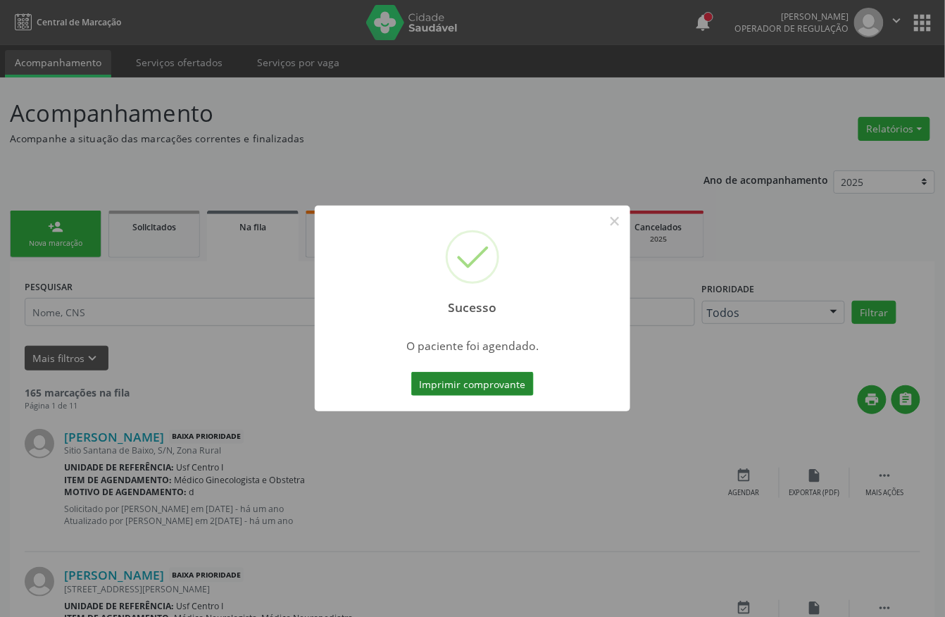
click at [416, 384] on button "Imprimir comprovante" at bounding box center [472, 384] width 123 height 24
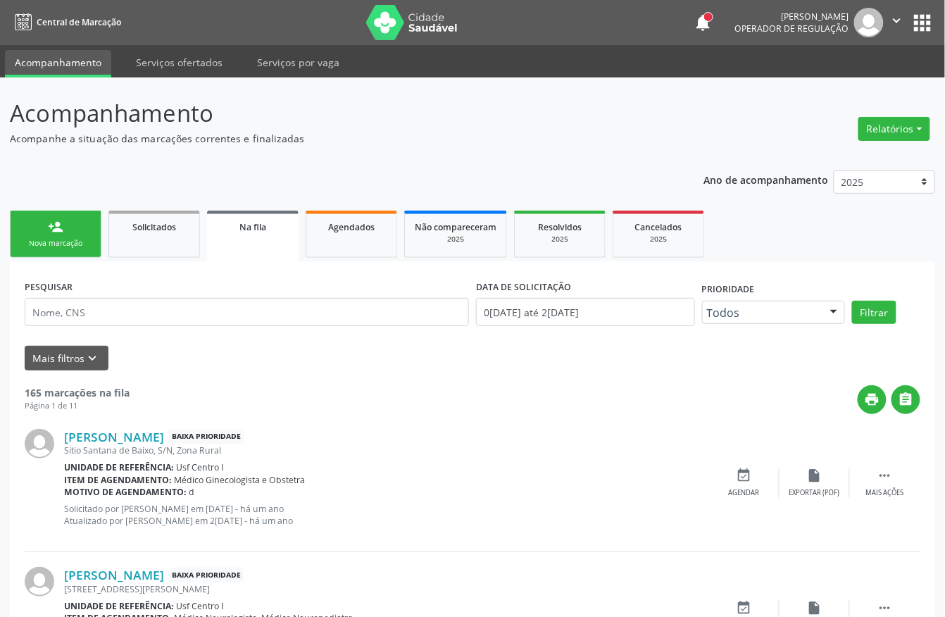
click at [46, 232] on link "person_add Nova marcação" at bounding box center [56, 234] width 92 height 47
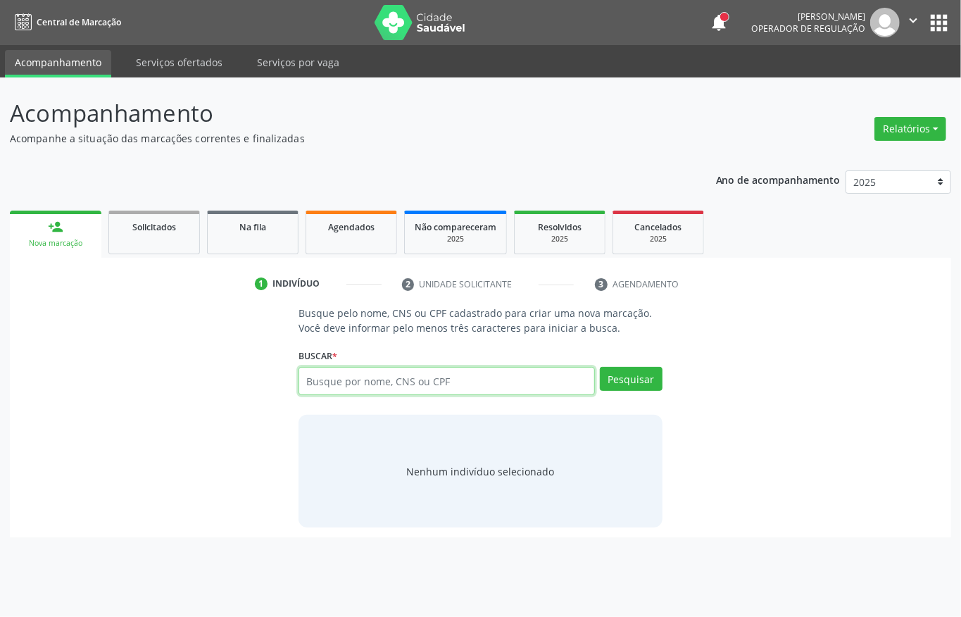
click at [503, 385] on input "text" at bounding box center [447, 381] width 297 height 28
type input "161239886550003"
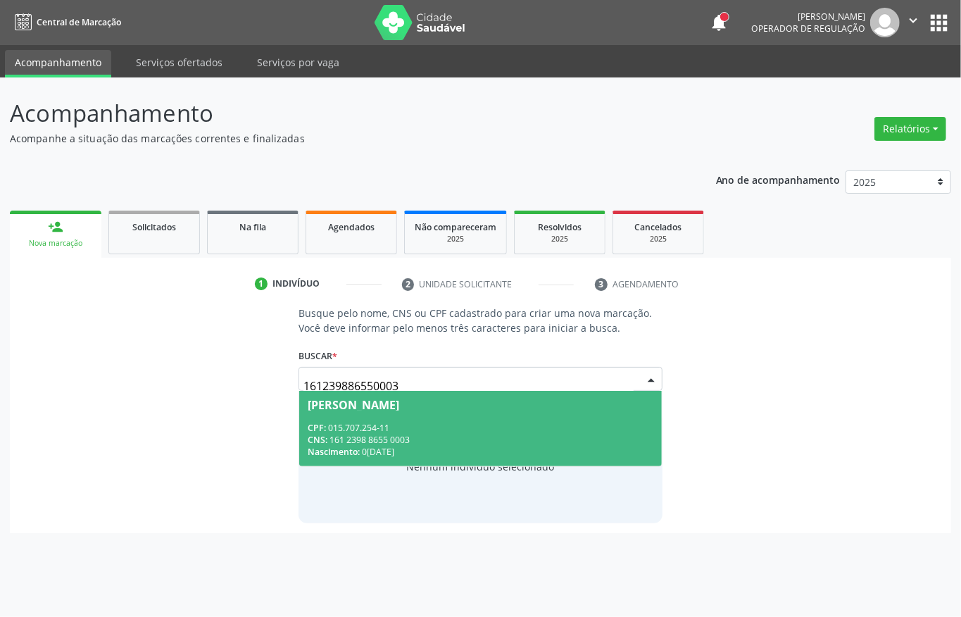
click at [413, 437] on div "CNS: 161 2398 8655 0003" at bounding box center [481, 440] width 346 height 12
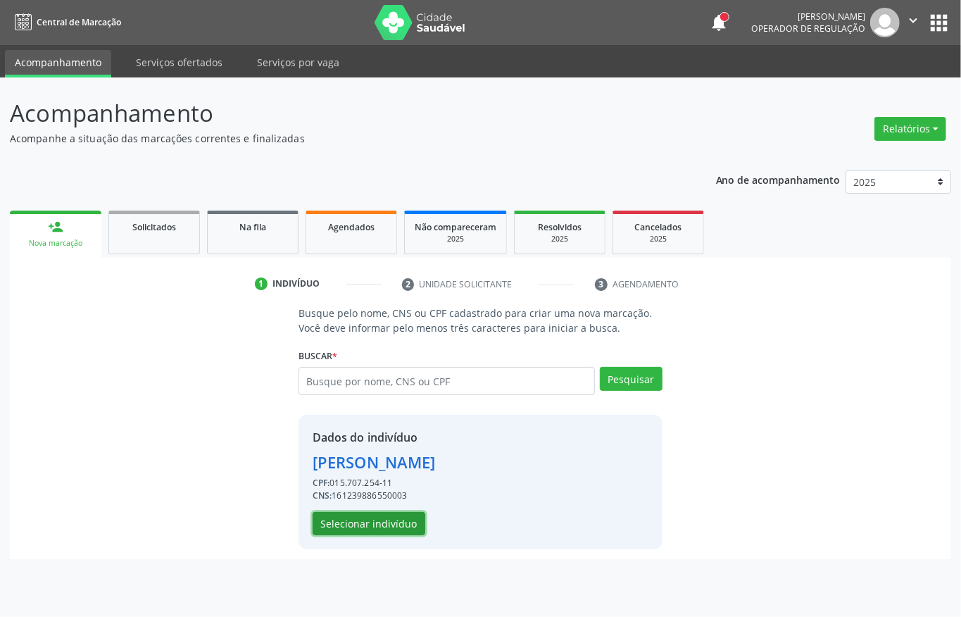
click at [344, 519] on button "Selecionar indivíduo" at bounding box center [369, 524] width 113 height 24
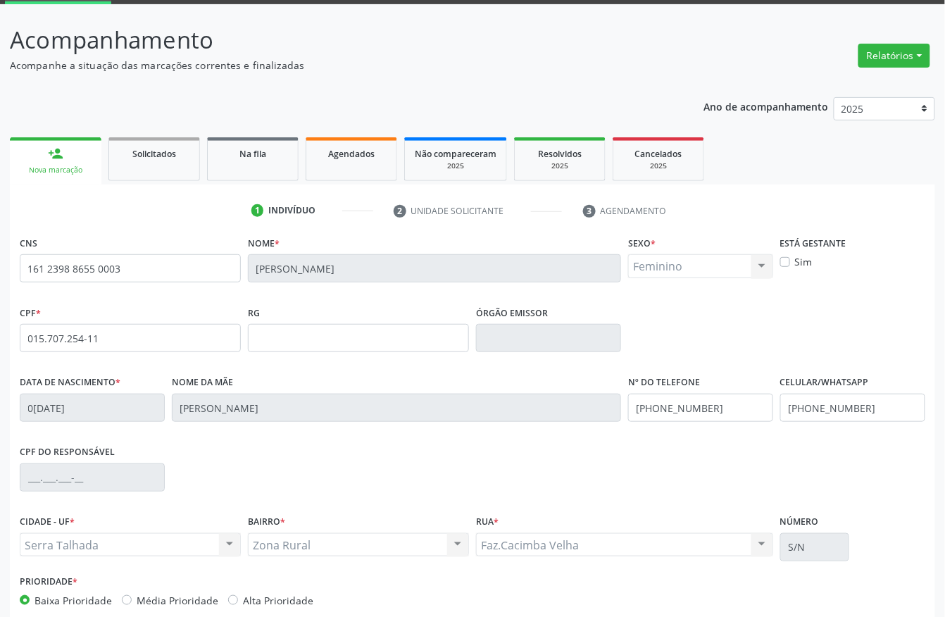
scroll to position [147, 0]
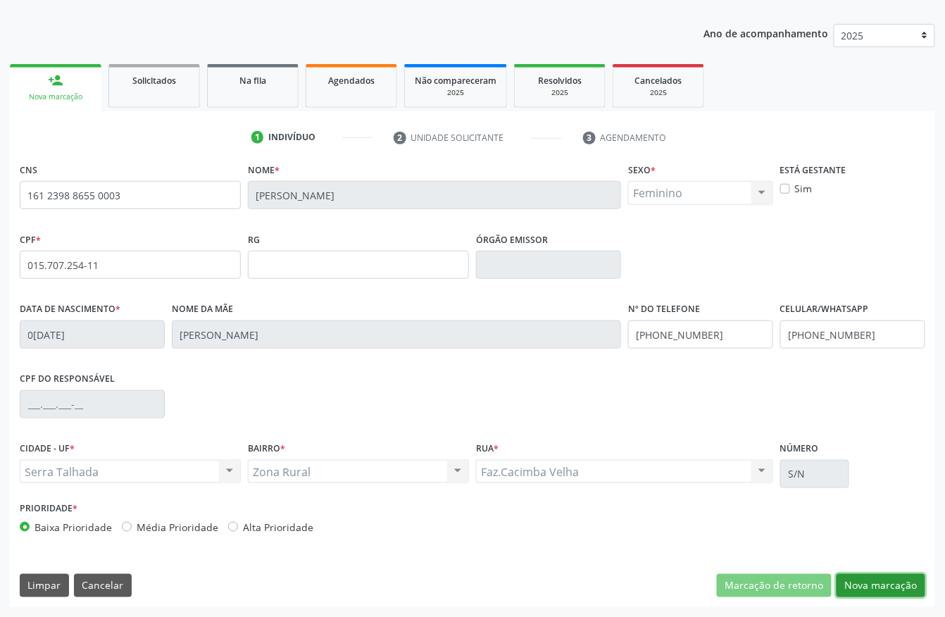
drag, startPoint x: 854, startPoint y: 589, endPoint x: 558, endPoint y: 468, distance: 320.3
click at [854, 589] on button "Nova marcação" at bounding box center [881, 586] width 89 height 24
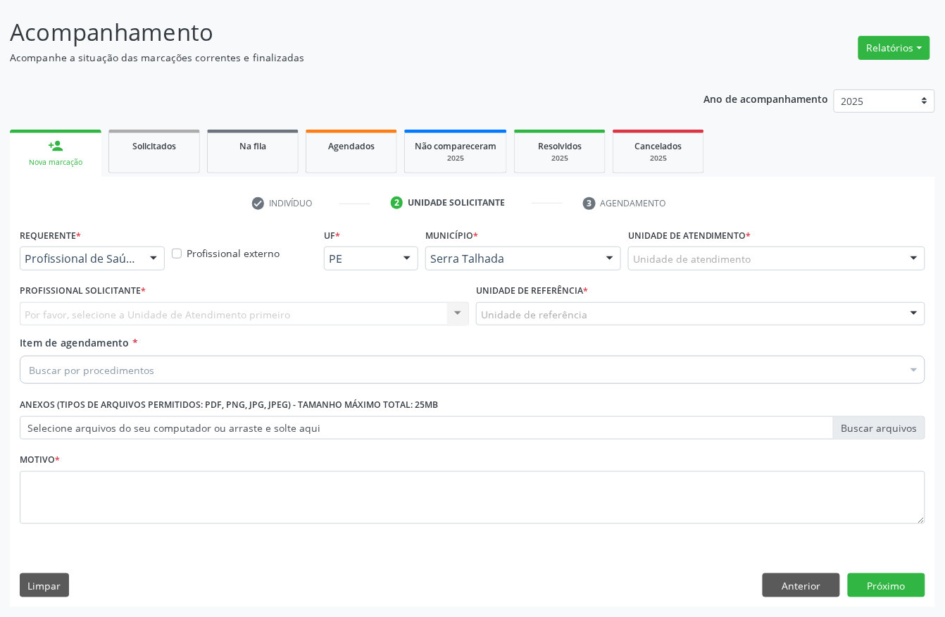
scroll to position [82, 0]
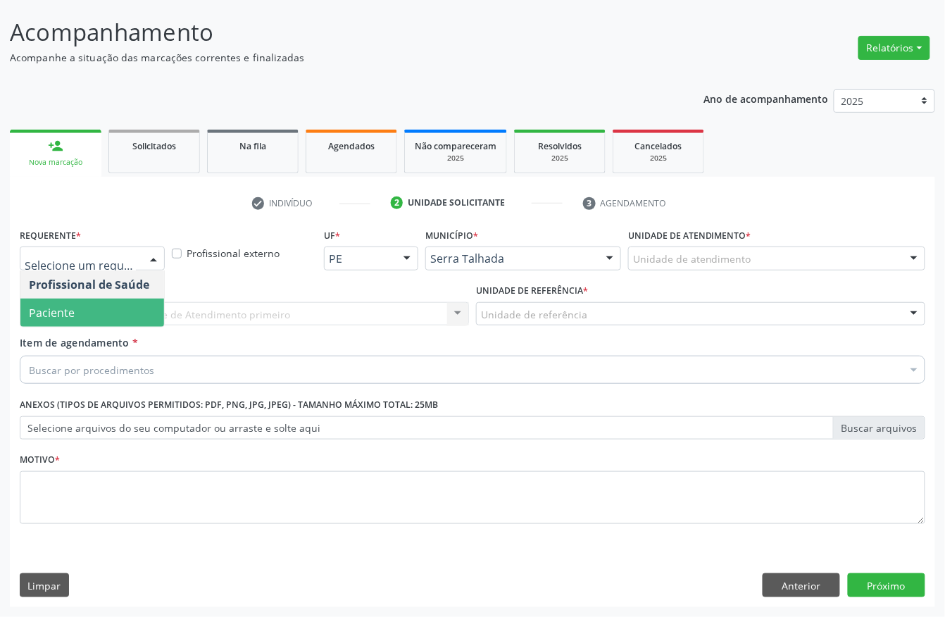
drag, startPoint x: 113, startPoint y: 305, endPoint x: 90, endPoint y: 334, distance: 37.1
click at [113, 305] on span "Paciente" at bounding box center [92, 313] width 144 height 28
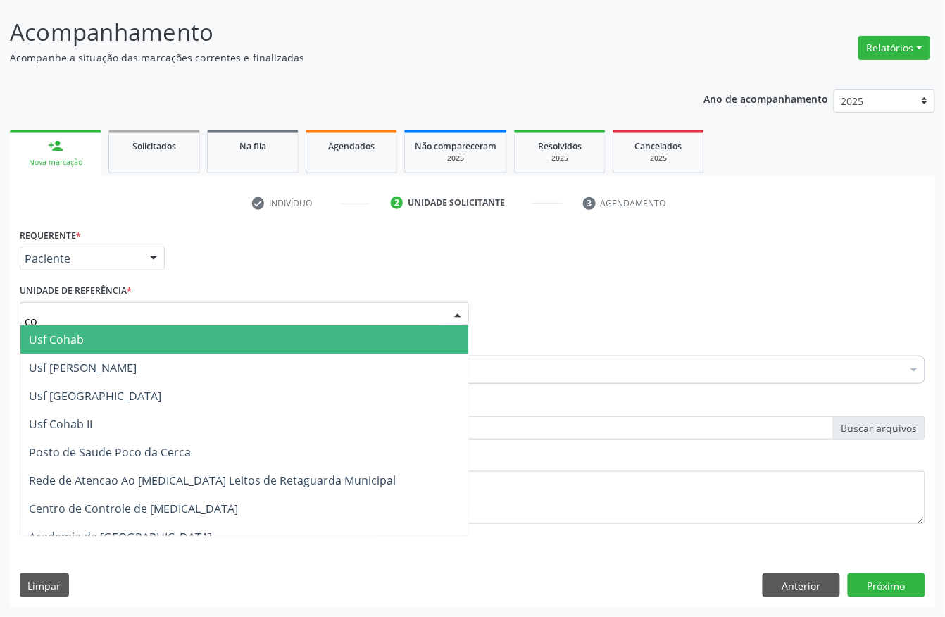
type input "c"
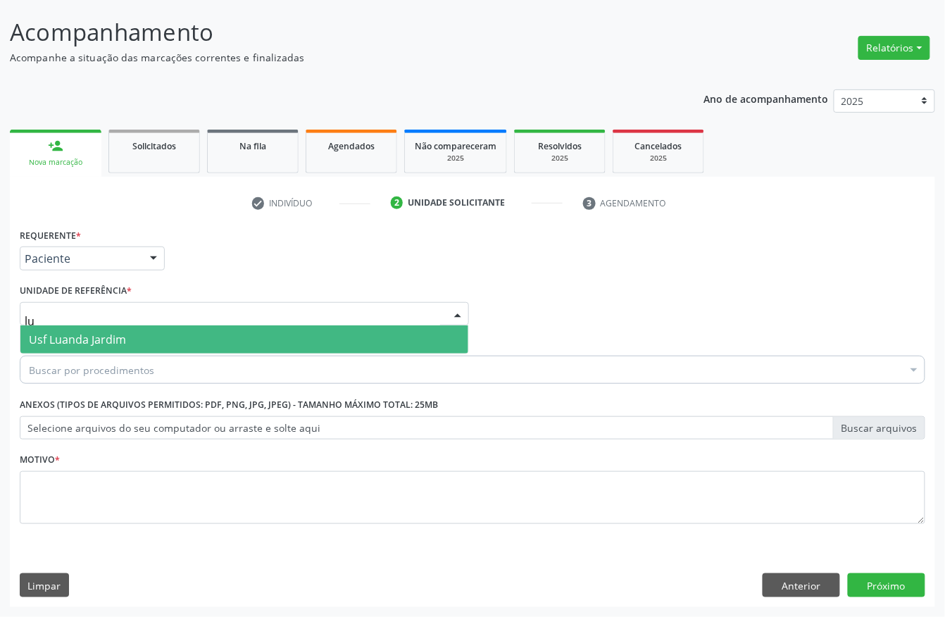
type input "lua"
click at [54, 338] on span "Usf Luanda Jardim" at bounding box center [77, 339] width 97 height 15
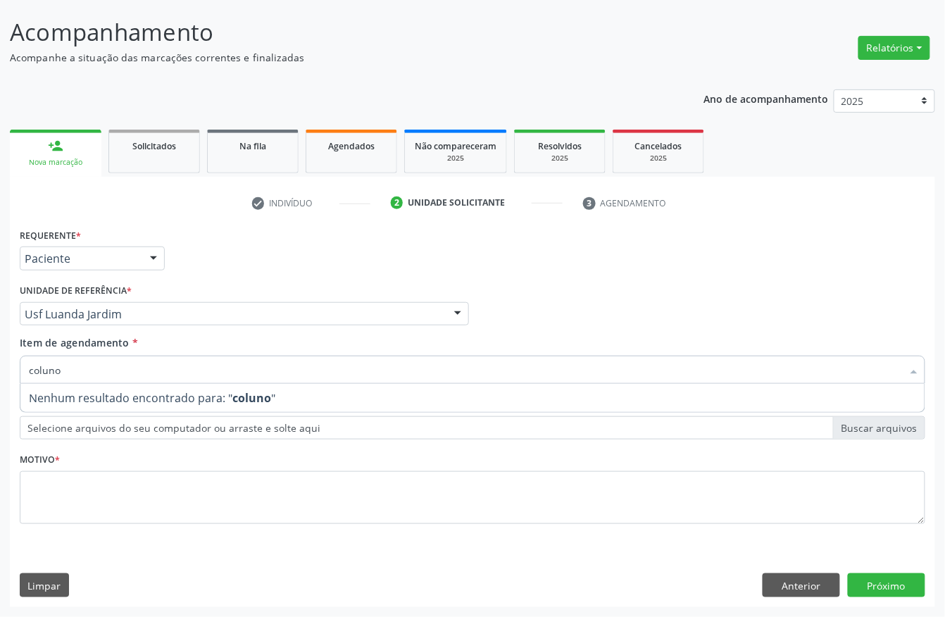
drag, startPoint x: 107, startPoint y: 370, endPoint x: 0, endPoint y: 427, distance: 121.3
click at [0, 427] on div "Acompanhamento Acompanhe a situação das marcações correntes e finalizadas Relat…" at bounding box center [472, 306] width 945 height 621
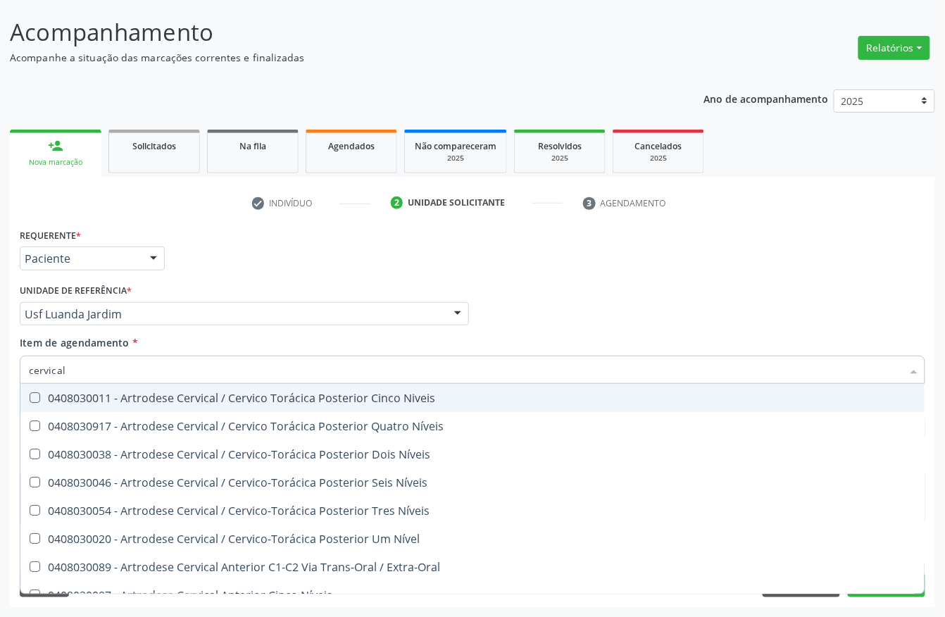
type input "cervical"
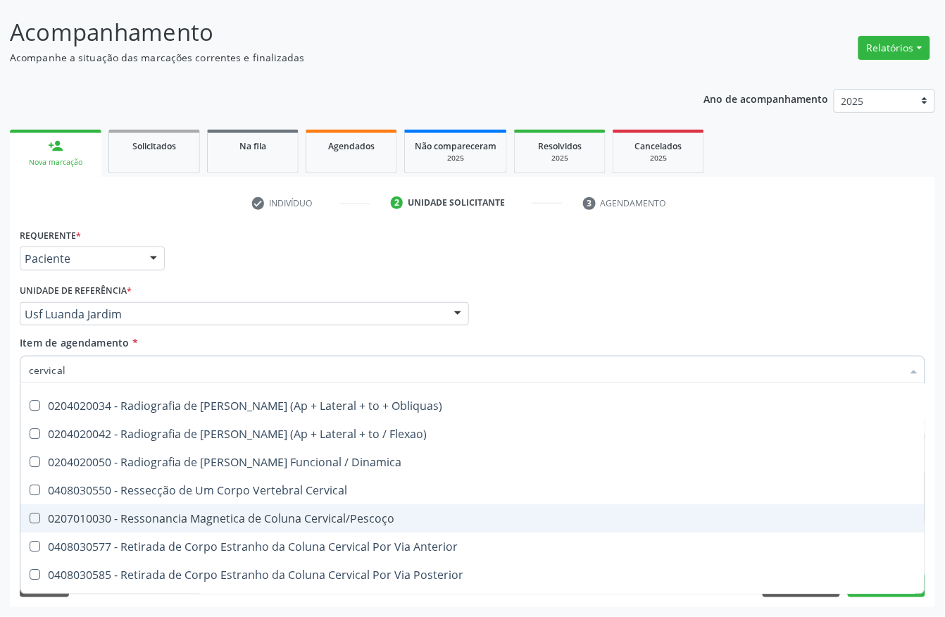
scroll to position [1171, 0]
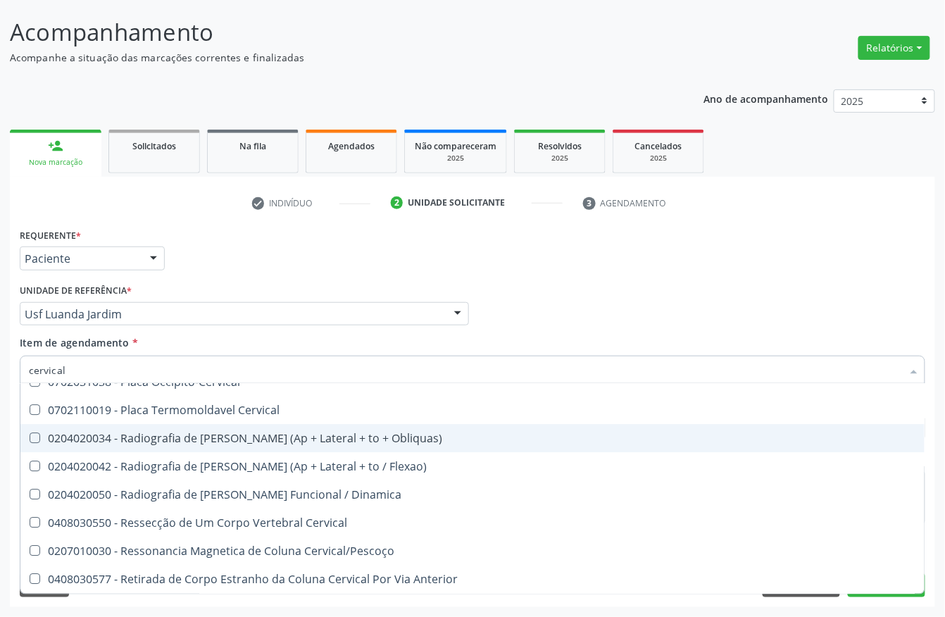
click at [196, 433] on div "0204020034 - Radiografia de Coluna Cervical (Ap + Lateral + to + Obliquas)" at bounding box center [473, 438] width 888 height 11
checkbox Obliquas\) "true"
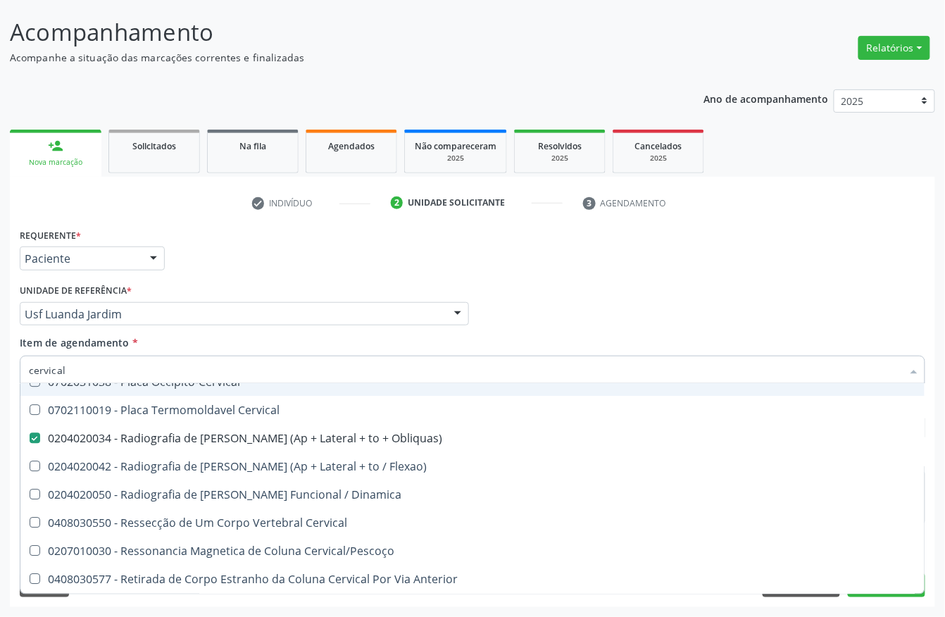
click at [0, 366] on div "Acompanhamento Acompanhe a situação das marcações correntes e finalizadas Relat…" at bounding box center [472, 306] width 945 height 621
type input "lom"
checkbox Obliquas\) "false"
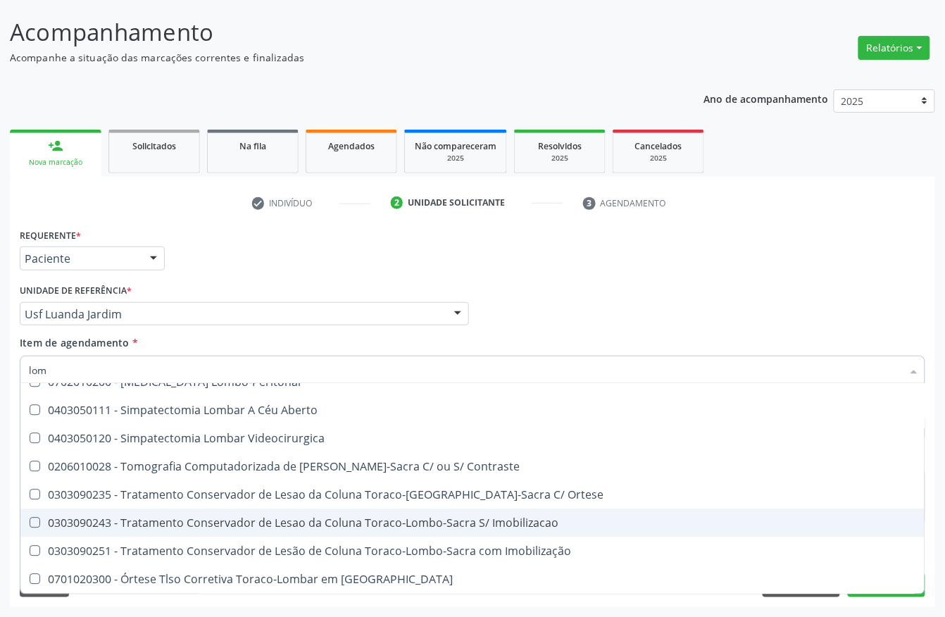
type input "lomb"
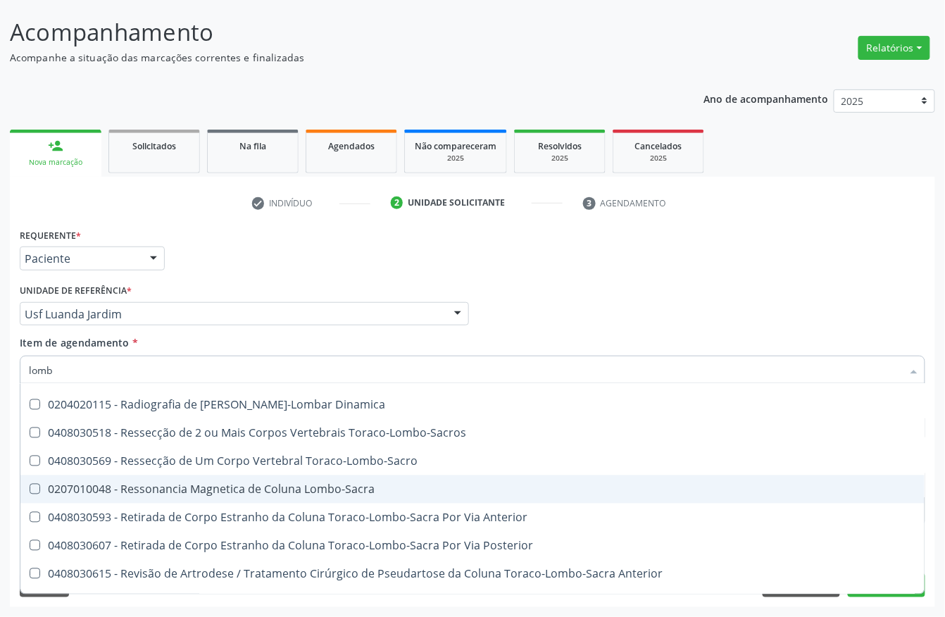
scroll to position [748, 0]
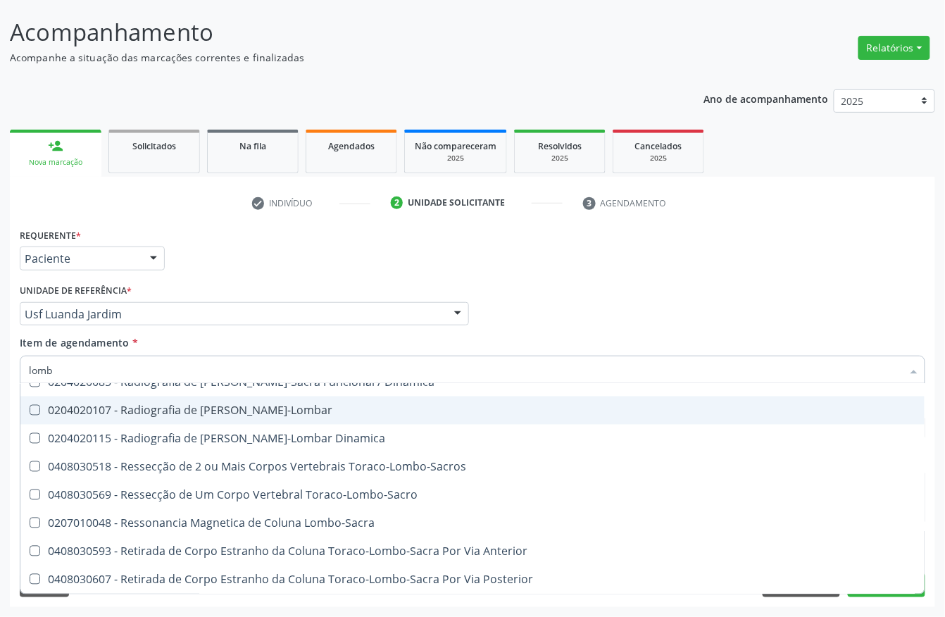
click at [138, 410] on div "0204020107 - Radiografia de Coluna Toraco-Lombar" at bounding box center [473, 410] width 888 height 11
checkbox Toraco-Lombar "true"
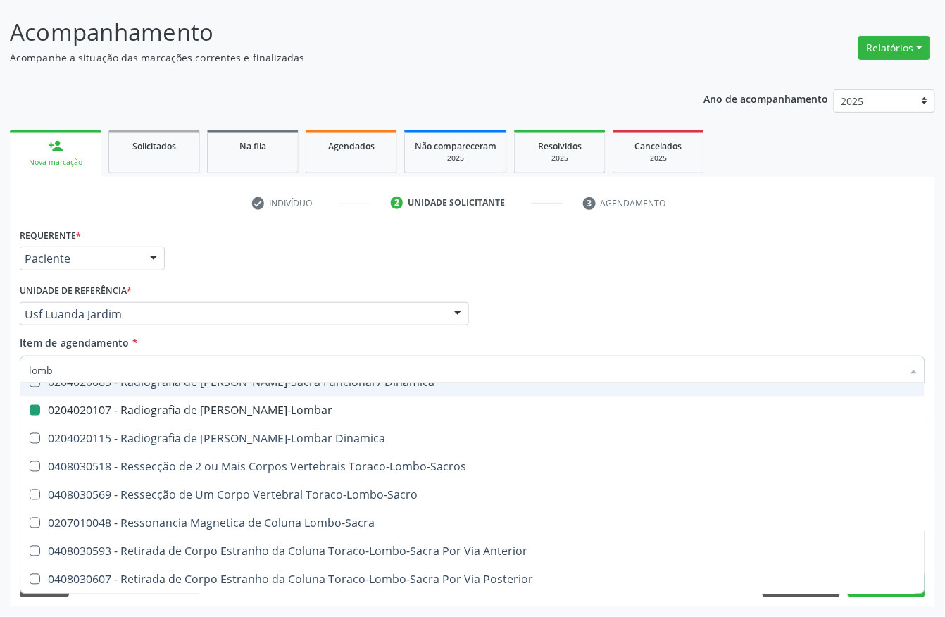
drag, startPoint x: 641, startPoint y: 283, endPoint x: 15, endPoint y: 549, distance: 679.8
click at [641, 283] on div "Profissional Solicitante Por favor, selecione a Unidade de Atendimento primeiro…" at bounding box center [472, 307] width 913 height 55
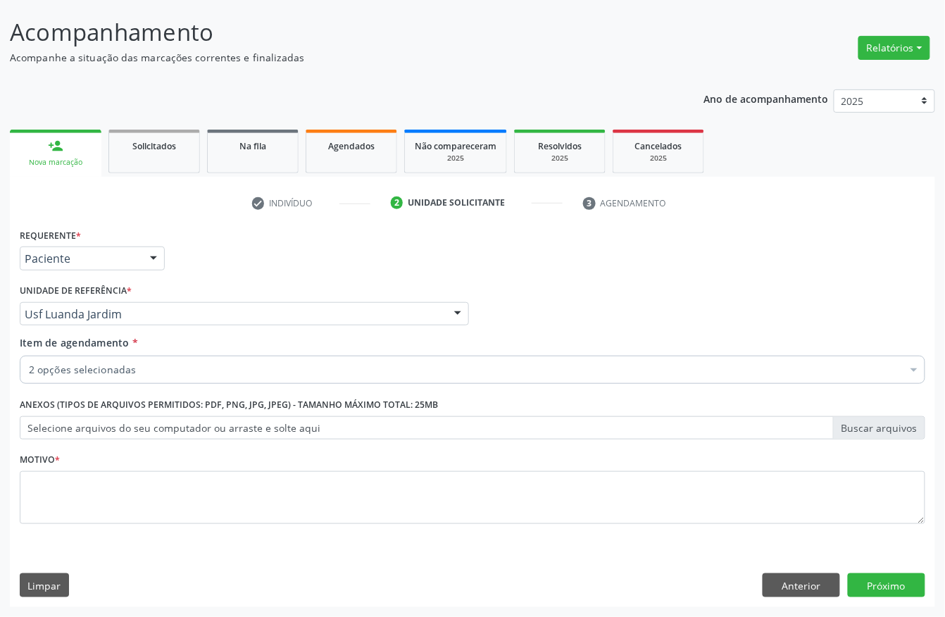
scroll to position [0, 0]
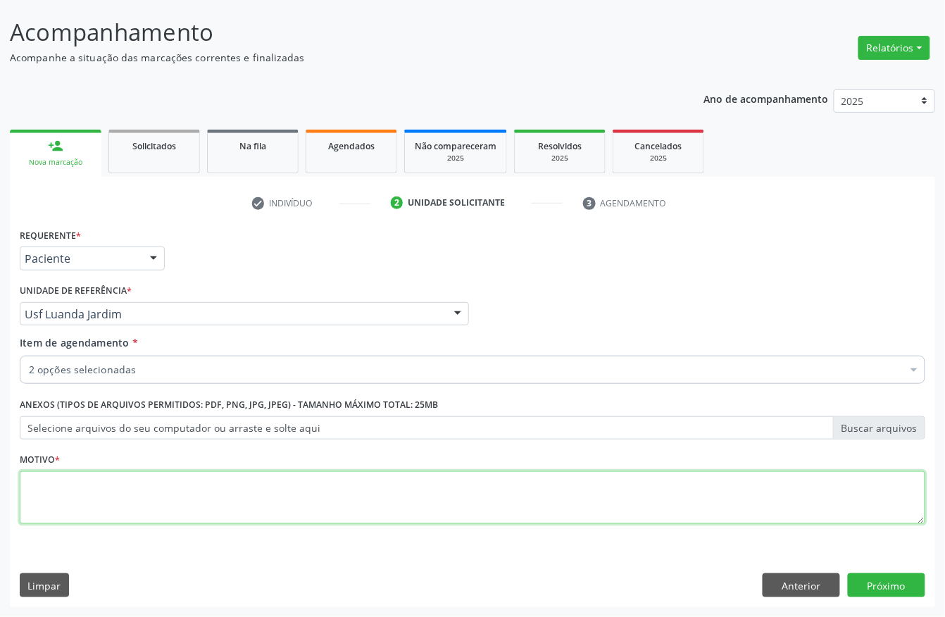
click at [58, 504] on textarea at bounding box center [473, 498] width 906 height 54
type textarea "."
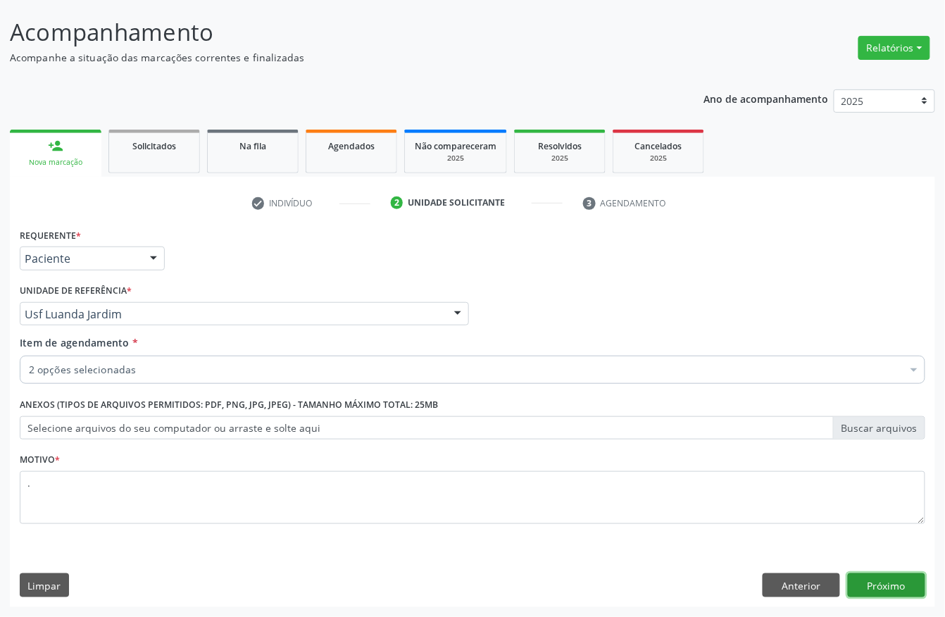
click at [916, 578] on button "Próximo" at bounding box center [886, 585] width 77 height 24
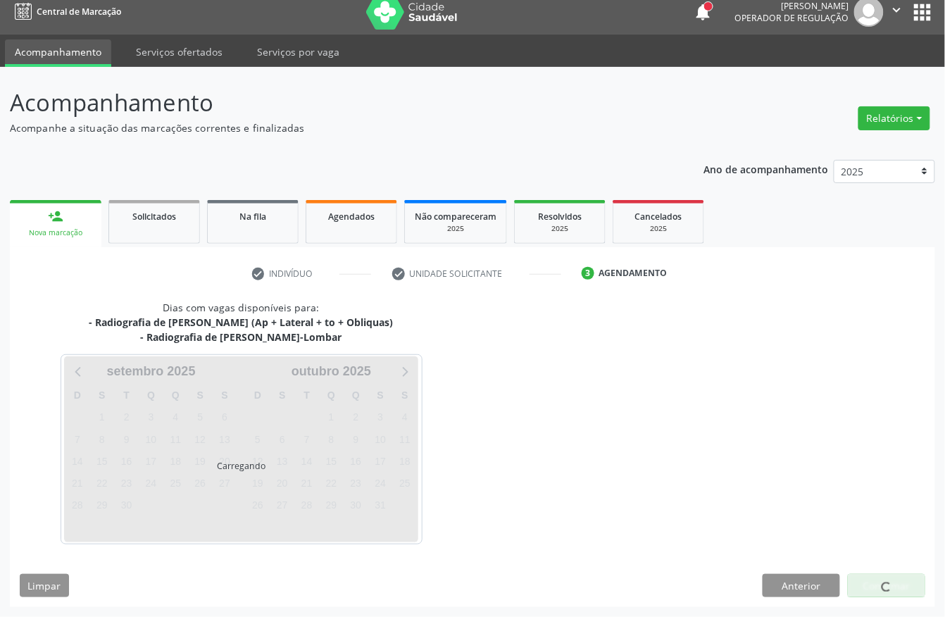
scroll to position [12, 0]
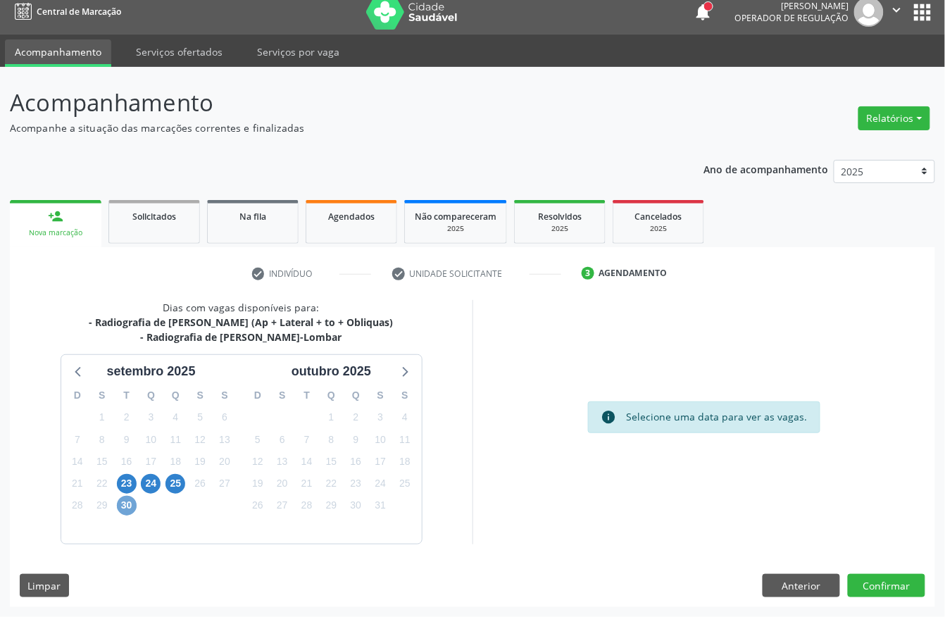
click at [133, 507] on span "30" at bounding box center [127, 506] width 20 height 20
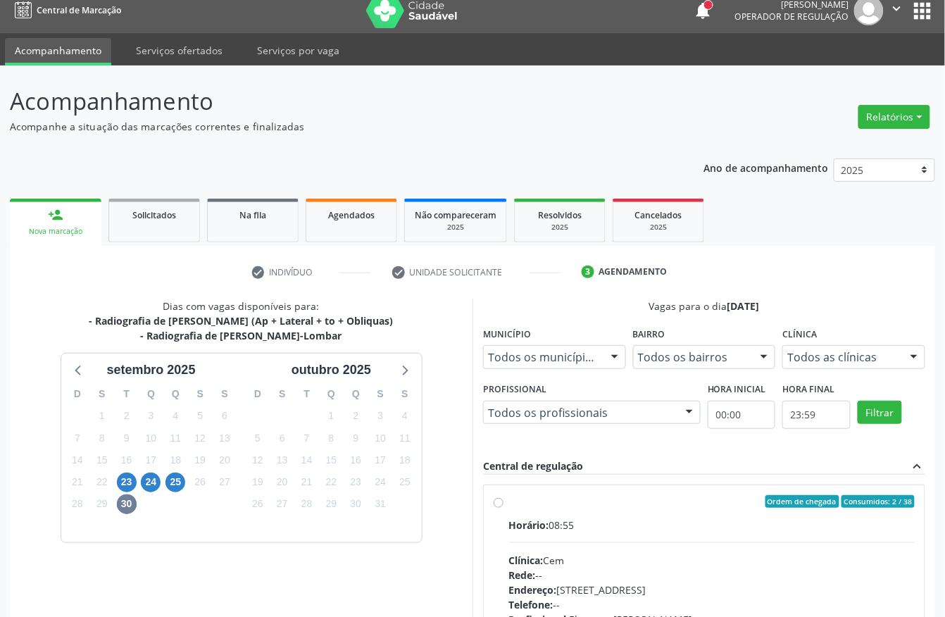
click at [627, 488] on div "Ordem de chegada Consumidos: 2 / 38 Horário: 08:55 Clínica: Cem Rede: -- Endere…" at bounding box center [704, 603] width 441 height 236
radio input "true"
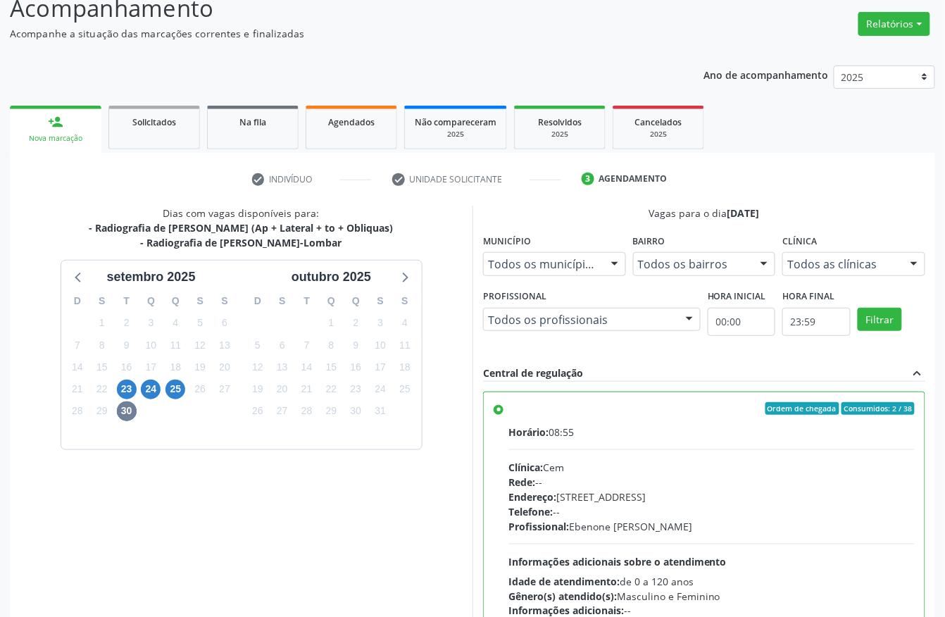
scroll to position [225, 0]
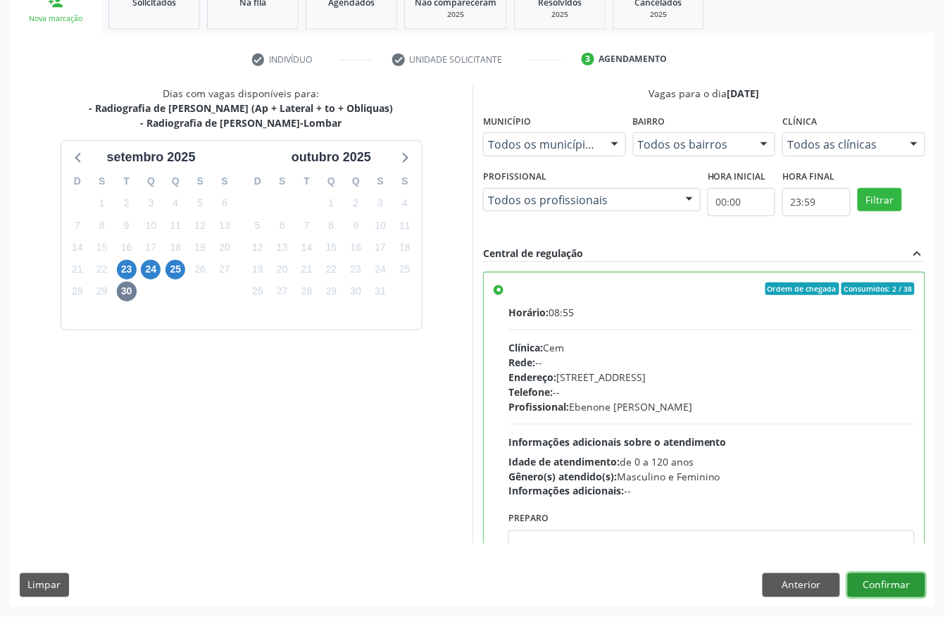
click at [910, 587] on button "Confirmar" at bounding box center [886, 585] width 77 height 24
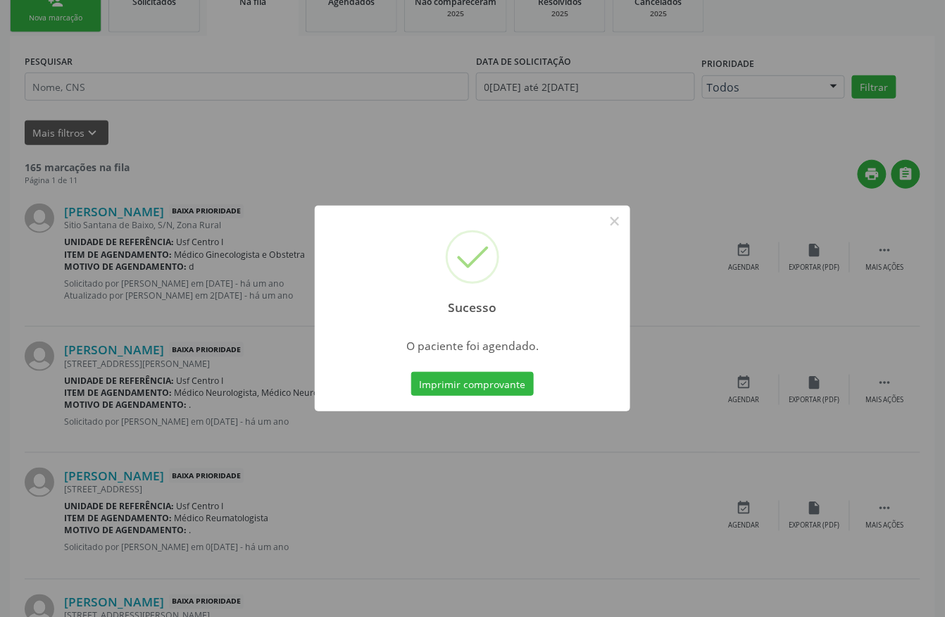
scroll to position [0, 0]
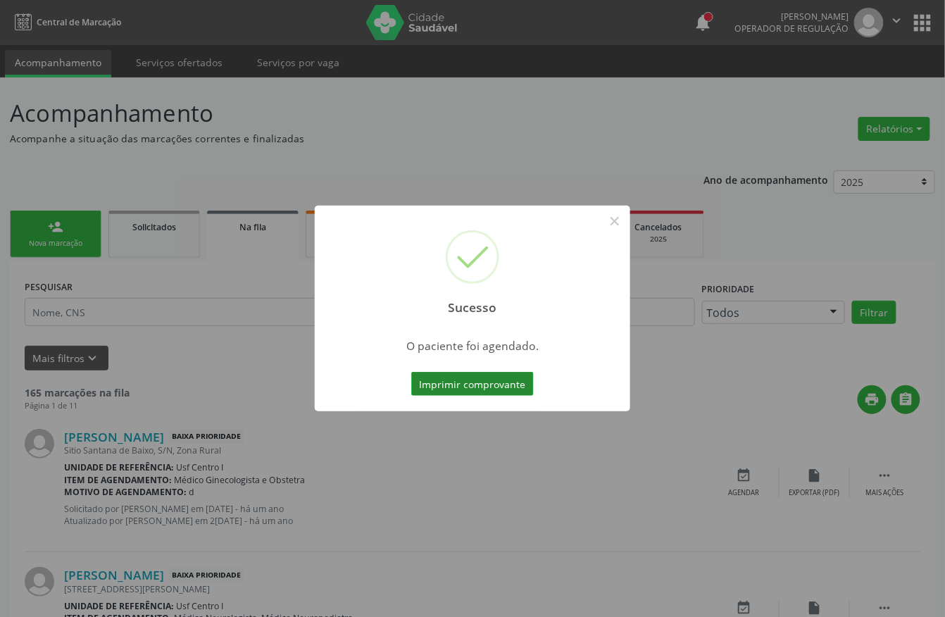
click at [511, 380] on button "Imprimir comprovante" at bounding box center [472, 384] width 123 height 24
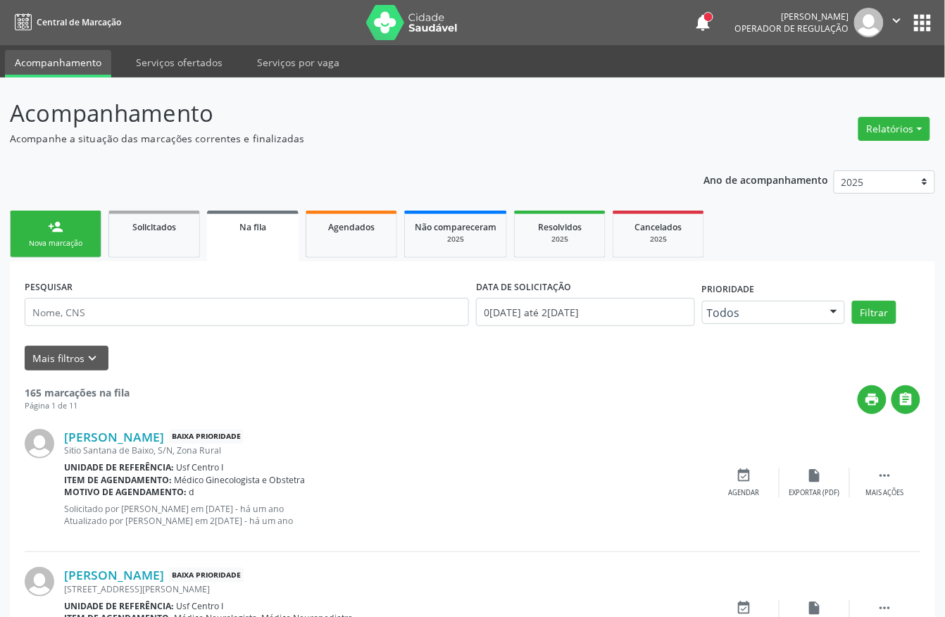
click at [46, 223] on link "person_add Nova marcação" at bounding box center [56, 234] width 92 height 47
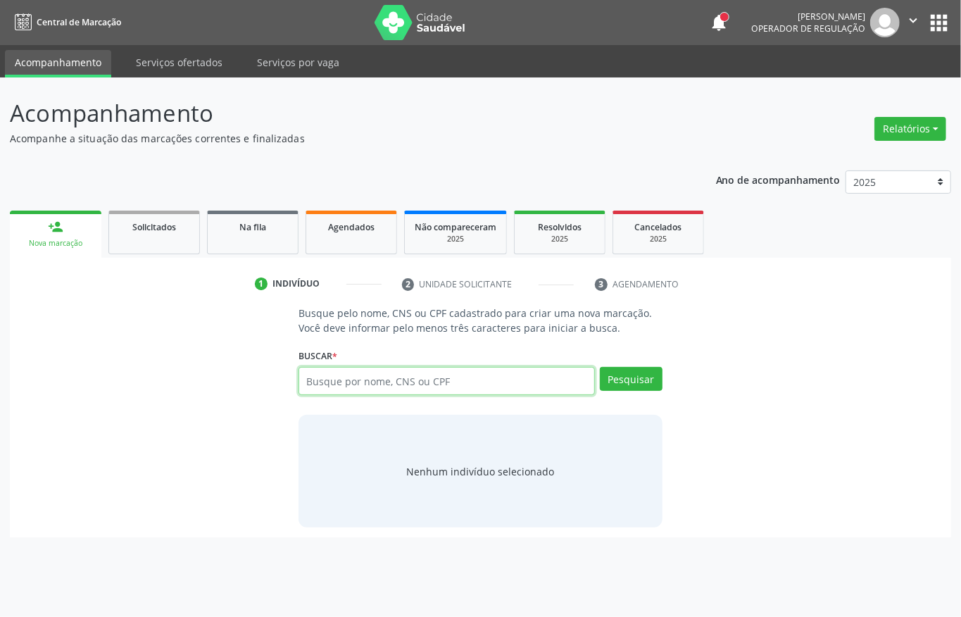
click at [352, 381] on input "text" at bounding box center [447, 381] width 297 height 28
type input "709804006253398"
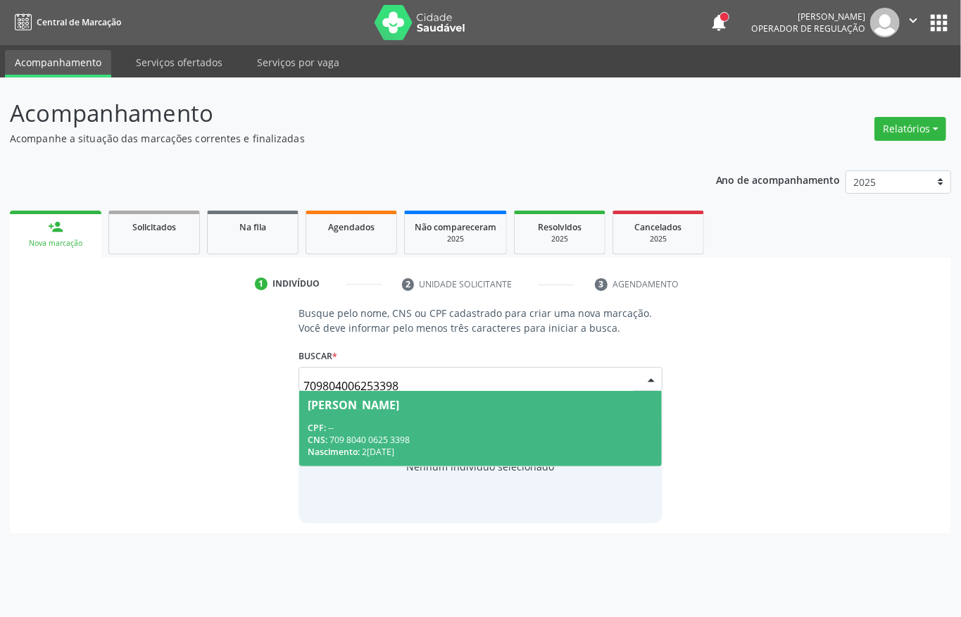
click at [410, 430] on div "CPF: --" at bounding box center [481, 428] width 346 height 12
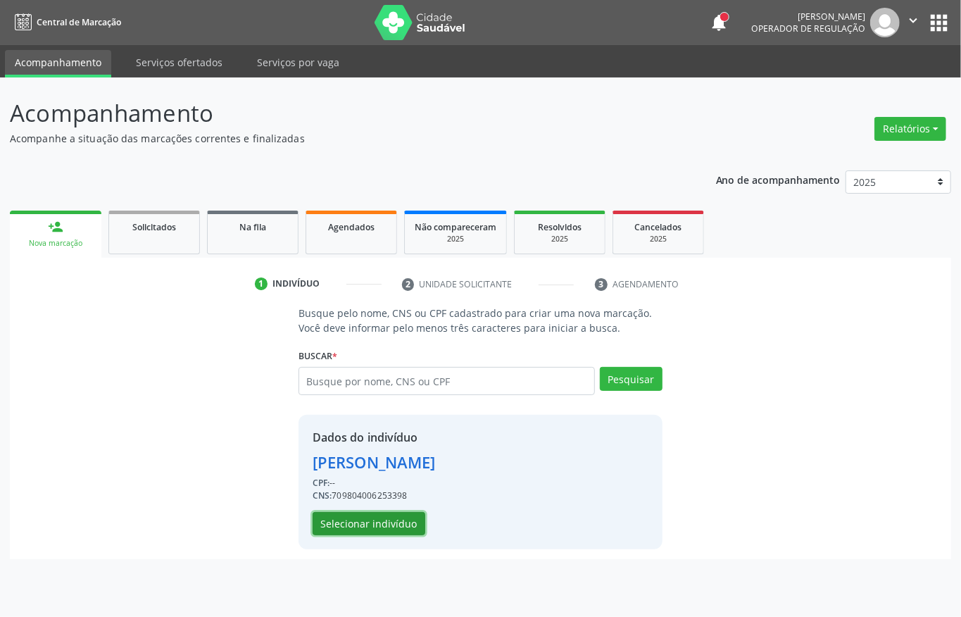
click at [336, 528] on button "Selecionar indivíduo" at bounding box center [369, 524] width 113 height 24
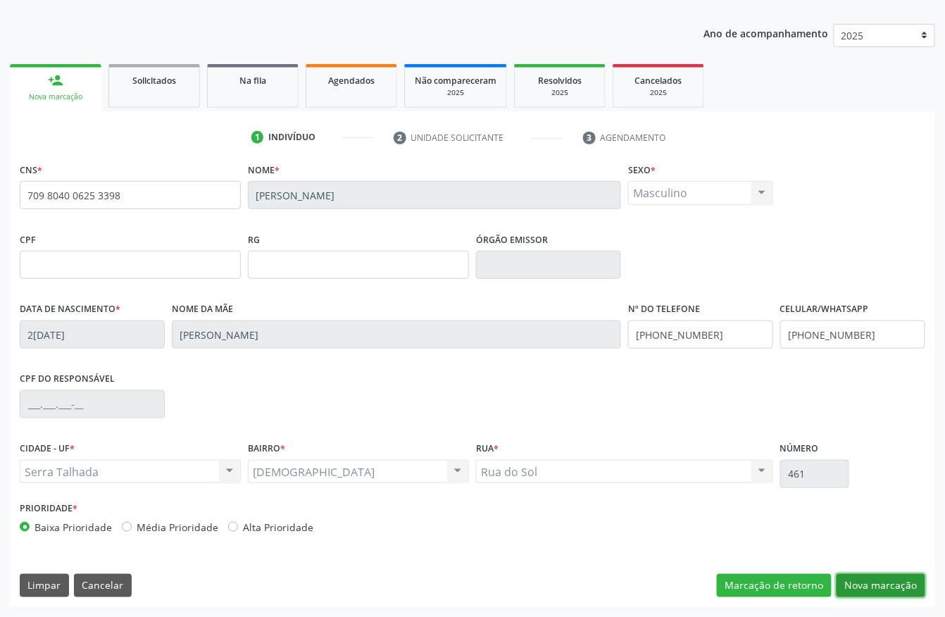
drag, startPoint x: 876, startPoint y: 582, endPoint x: 649, endPoint y: 483, distance: 248.2
click at [875, 582] on button "Nova marcação" at bounding box center [881, 586] width 89 height 24
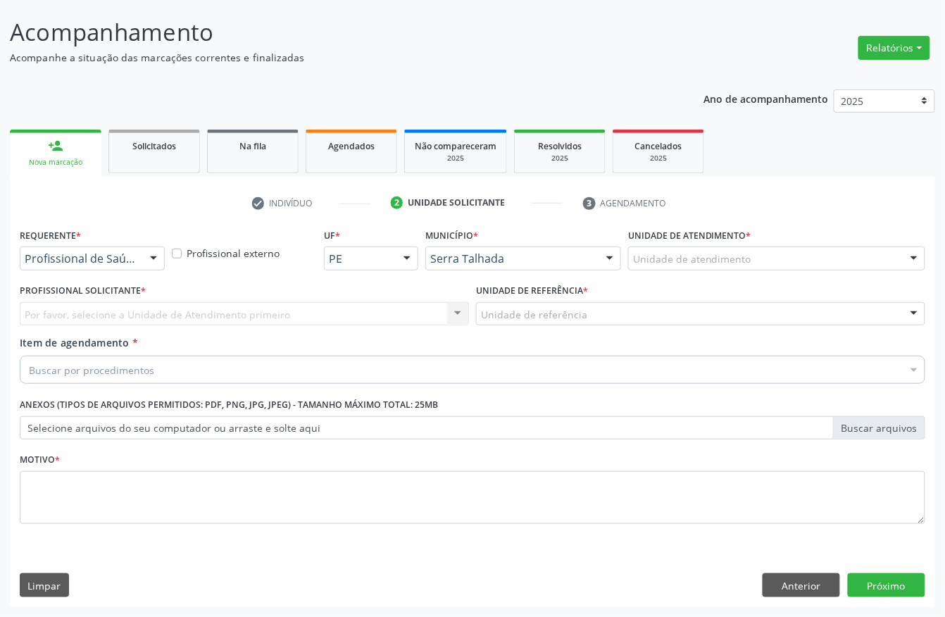
scroll to position [82, 0]
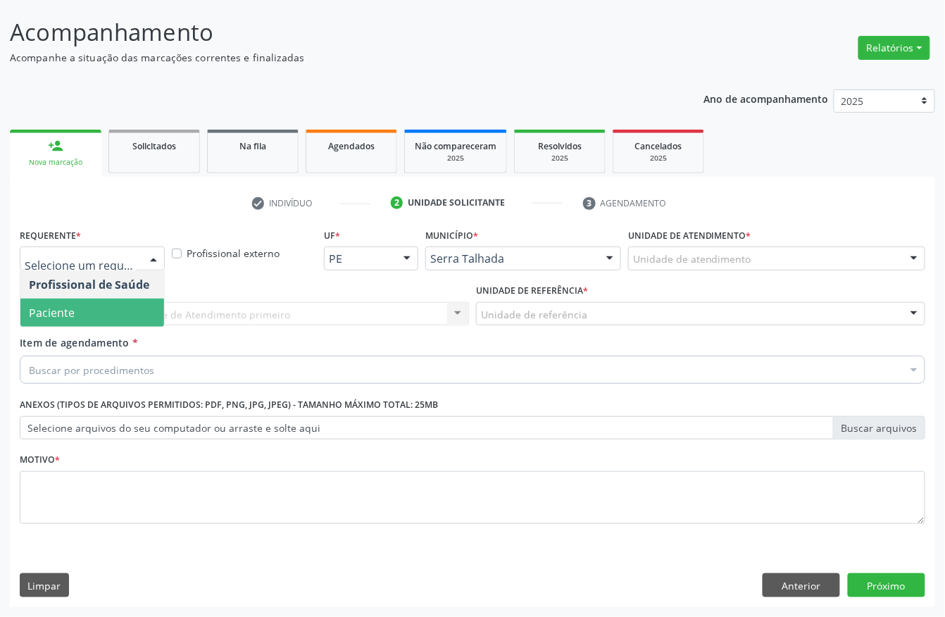
click at [57, 299] on span "Paciente" at bounding box center [92, 313] width 144 height 28
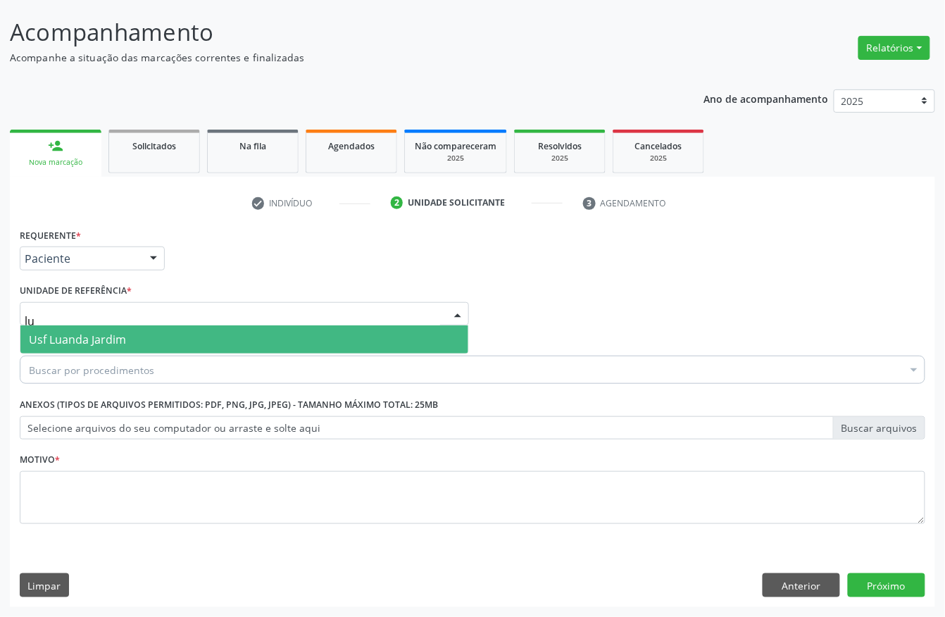
type input "lua"
drag, startPoint x: 68, startPoint y: 339, endPoint x: 68, endPoint y: 347, distance: 7.8
click at [68, 339] on span "Usf Luanda Jardim" at bounding box center [77, 339] width 97 height 15
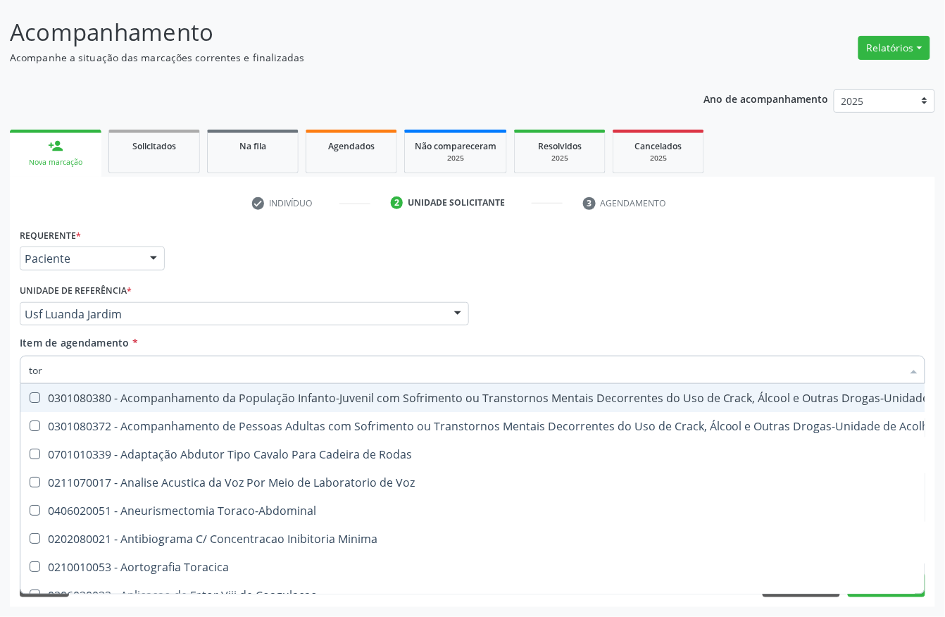
type input "tora"
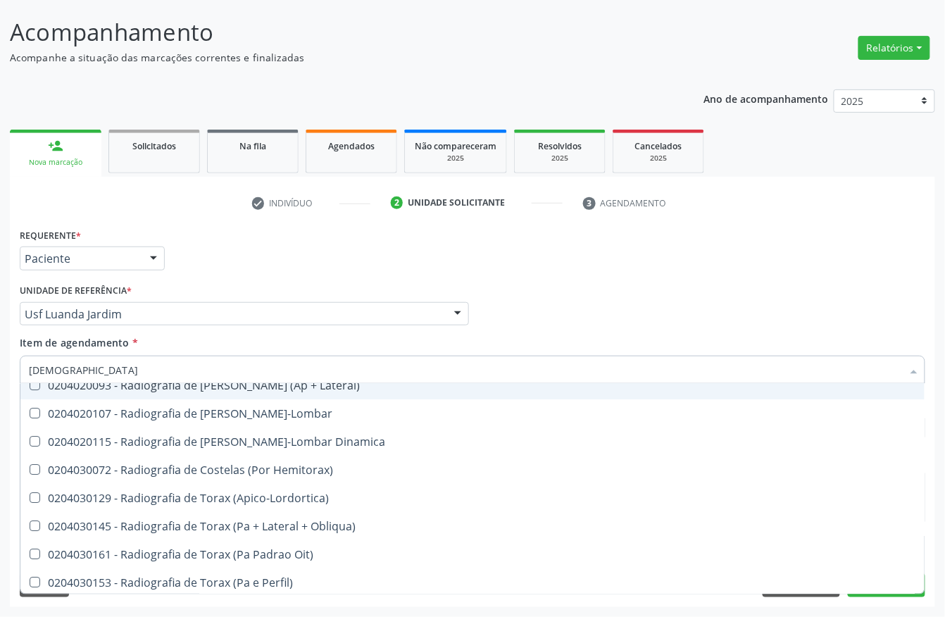
scroll to position [1314, 0]
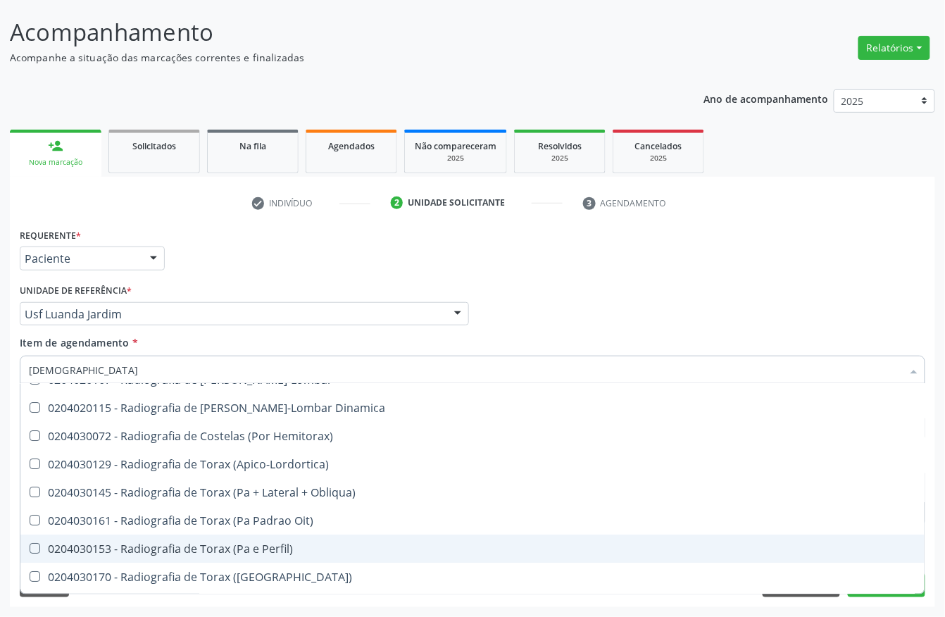
click at [200, 543] on div "0204030153 - Radiografia de Torax (Pa e Perfil)" at bounding box center [473, 548] width 888 height 11
checkbox Perfil\) "true"
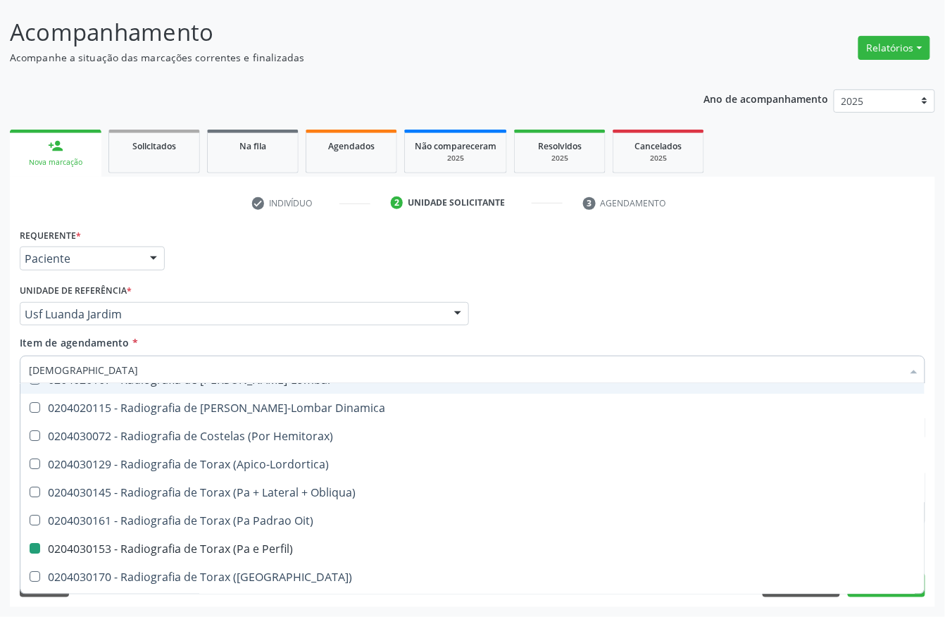
drag, startPoint x: 561, startPoint y: 283, endPoint x: 394, endPoint y: 400, distance: 203.2
click at [561, 285] on div "Profissional Solicitante Por favor, selecione a Unidade de Atendimento primeiro…" at bounding box center [472, 307] width 913 height 55
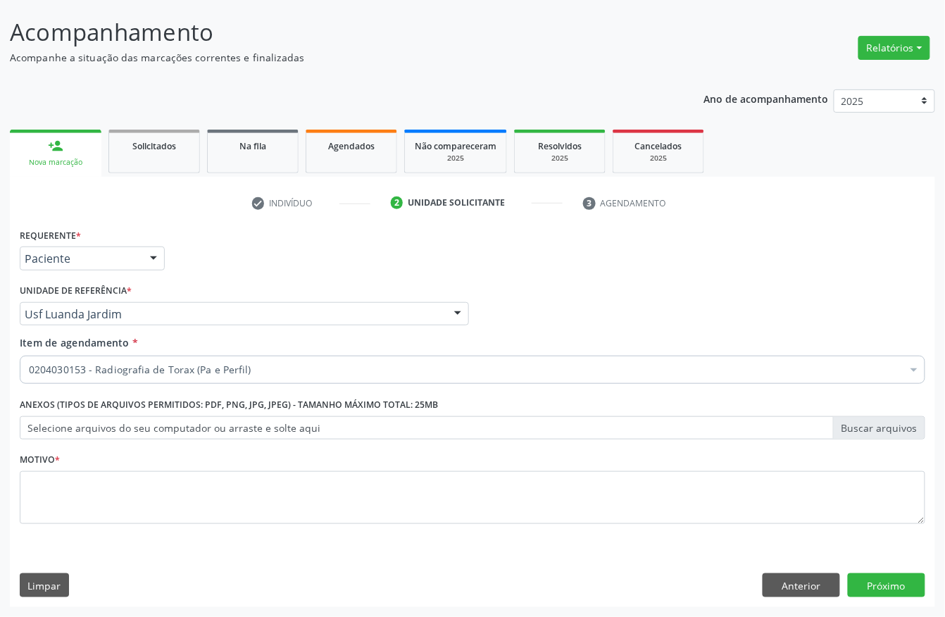
scroll to position [0, 0]
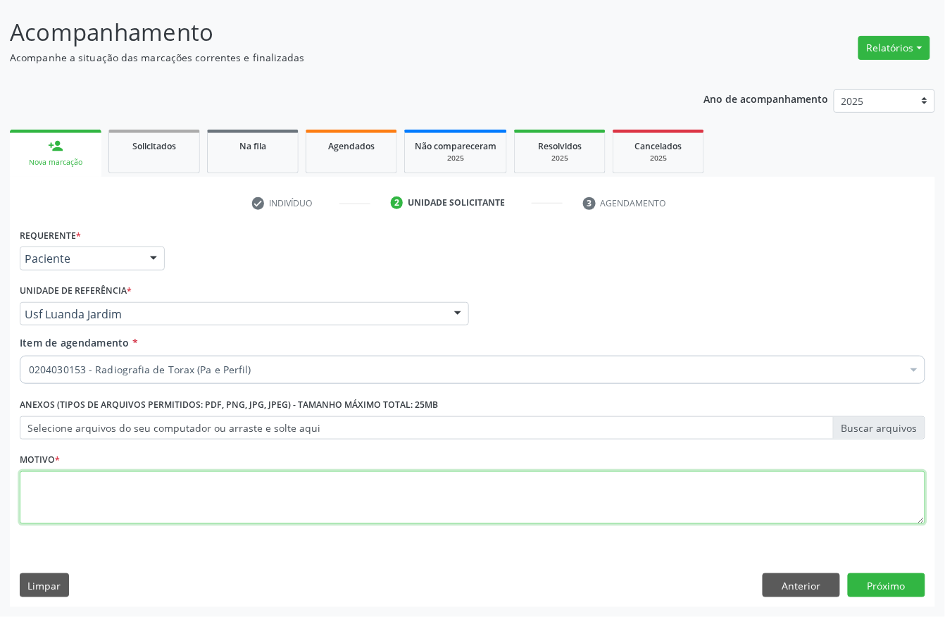
drag, startPoint x: 73, startPoint y: 506, endPoint x: 82, endPoint y: 485, distance: 22.8
click at [74, 502] on textarea at bounding box center [473, 498] width 906 height 54
type textarea "."
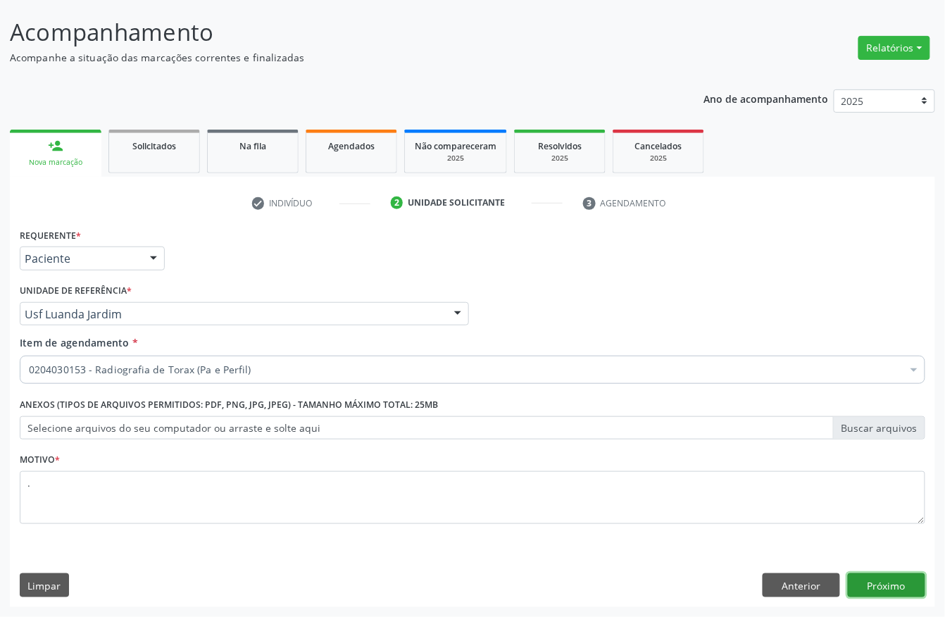
click at [897, 586] on button "Próximo" at bounding box center [886, 585] width 77 height 24
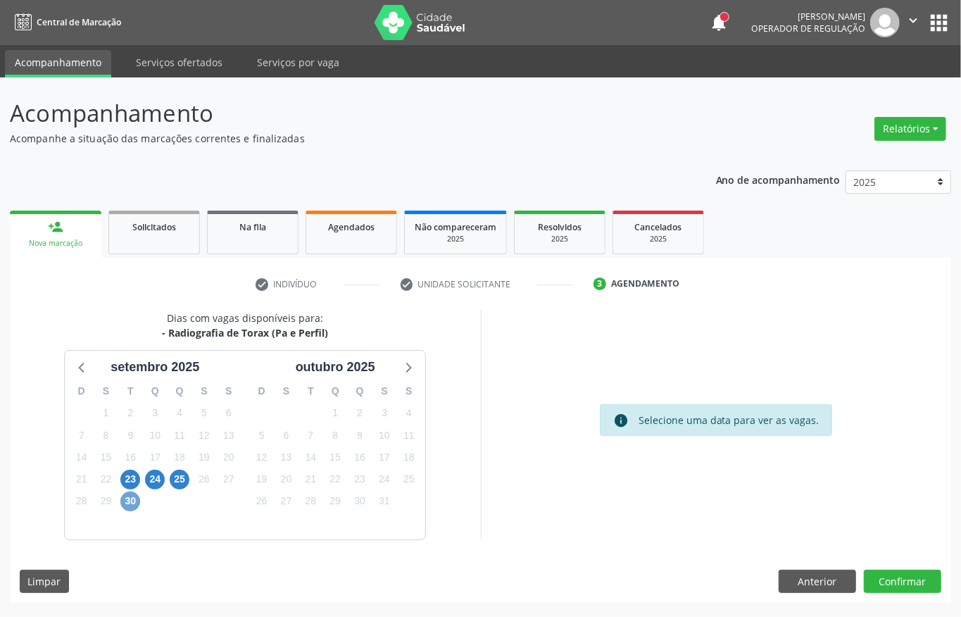
click at [130, 497] on span "30" at bounding box center [130, 502] width 20 height 20
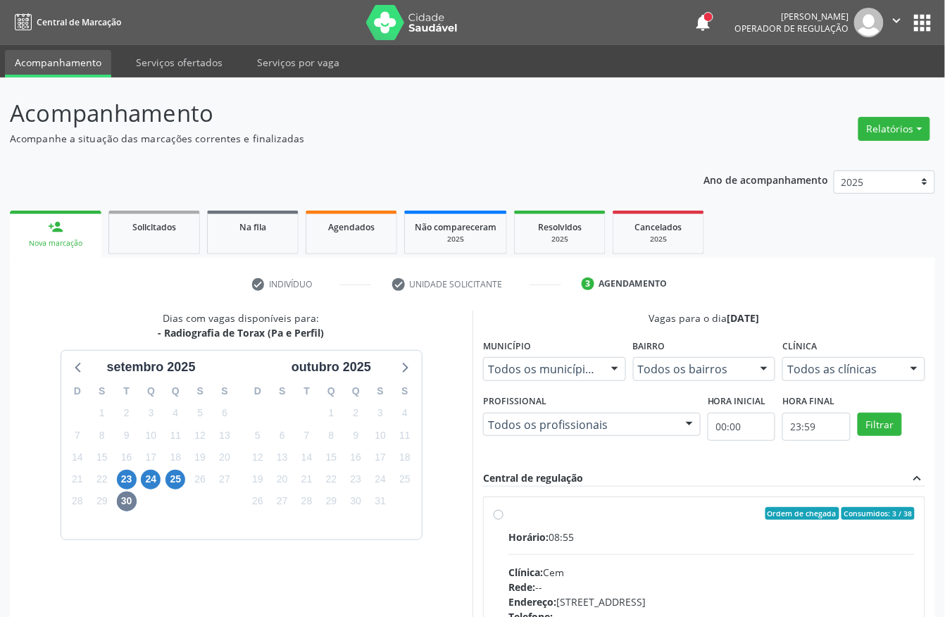
click at [585, 535] on div "Horário: 08:55" at bounding box center [712, 537] width 406 height 15
click at [504, 520] on input "Ordem de chegada Consumidos: 3 / 38 Horário: 08:55 Clínica: Cem Rede: -- Endere…" at bounding box center [499, 513] width 10 height 13
radio input "true"
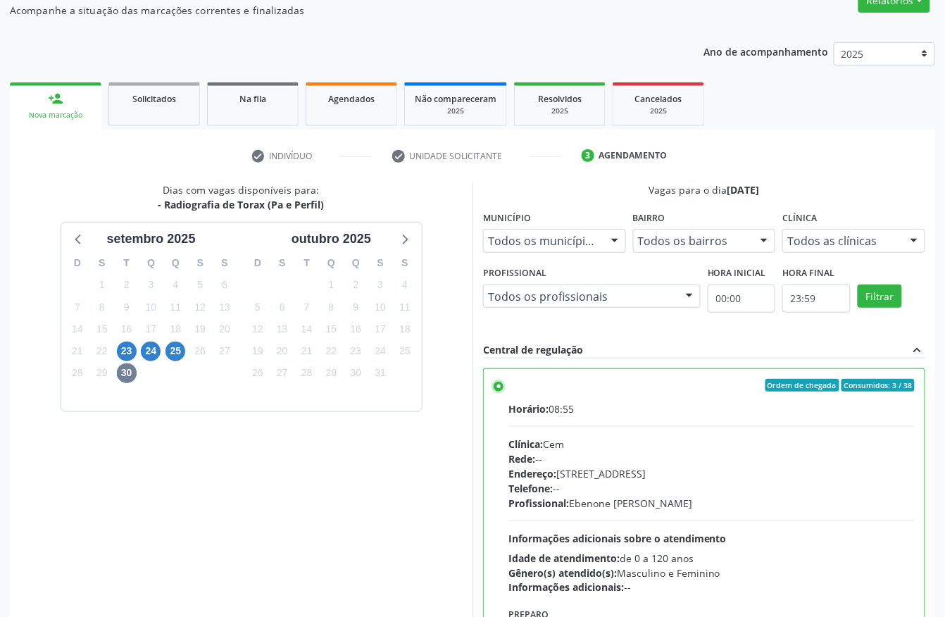
scroll to position [225, 0]
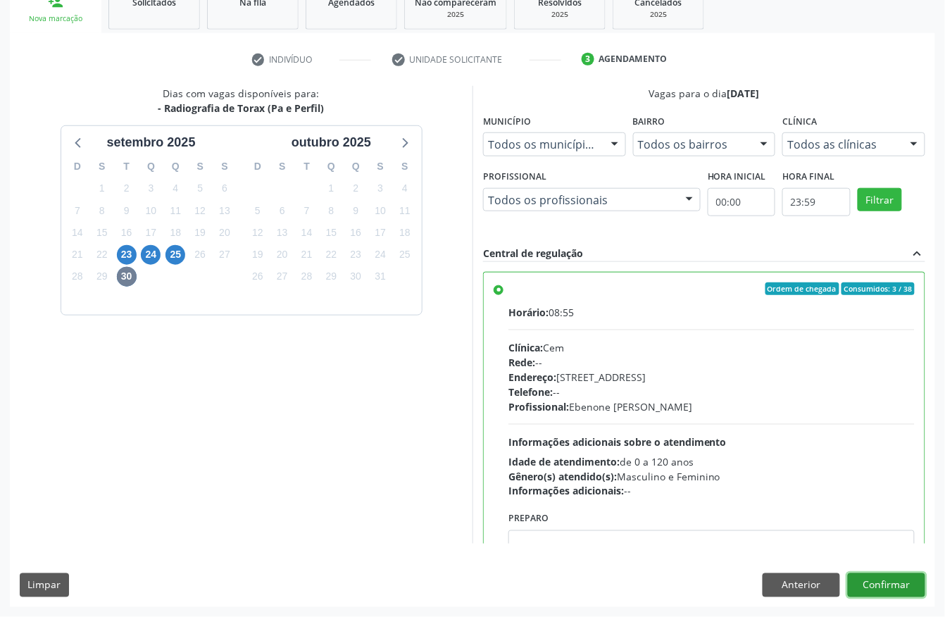
click at [872, 578] on button "Confirmar" at bounding box center [886, 585] width 77 height 24
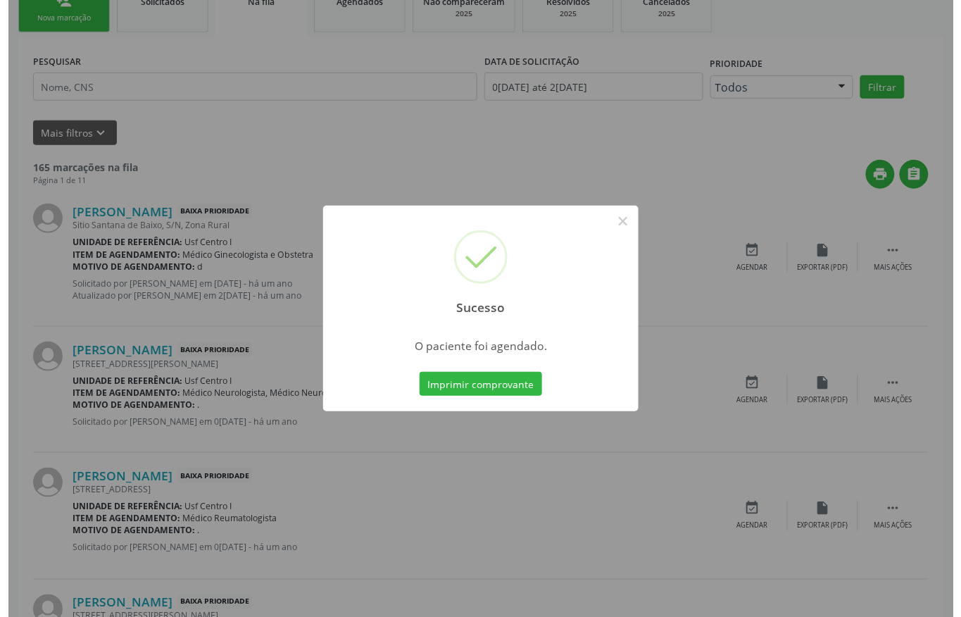
scroll to position [0, 0]
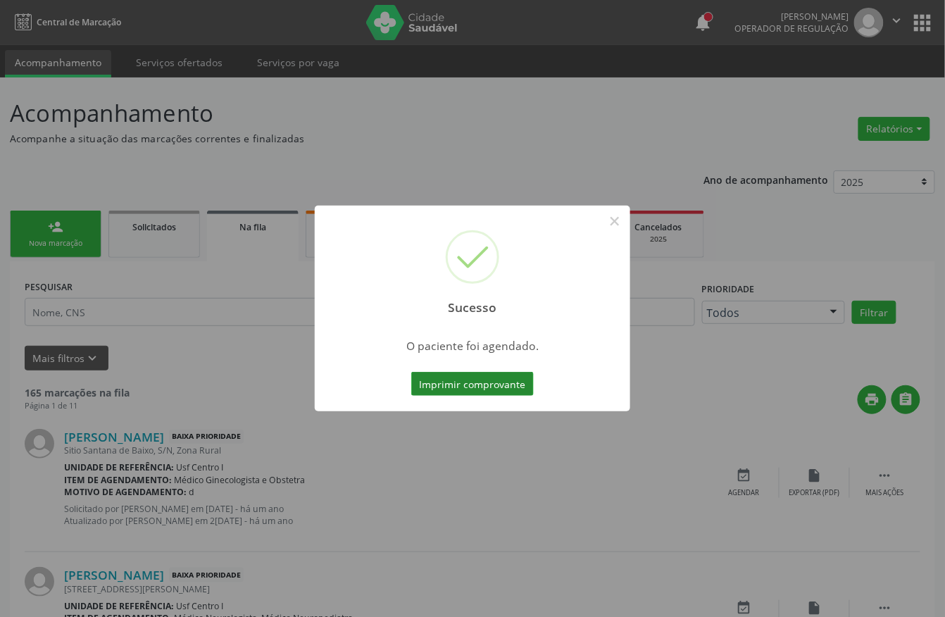
click at [431, 389] on button "Imprimir comprovante" at bounding box center [472, 384] width 123 height 24
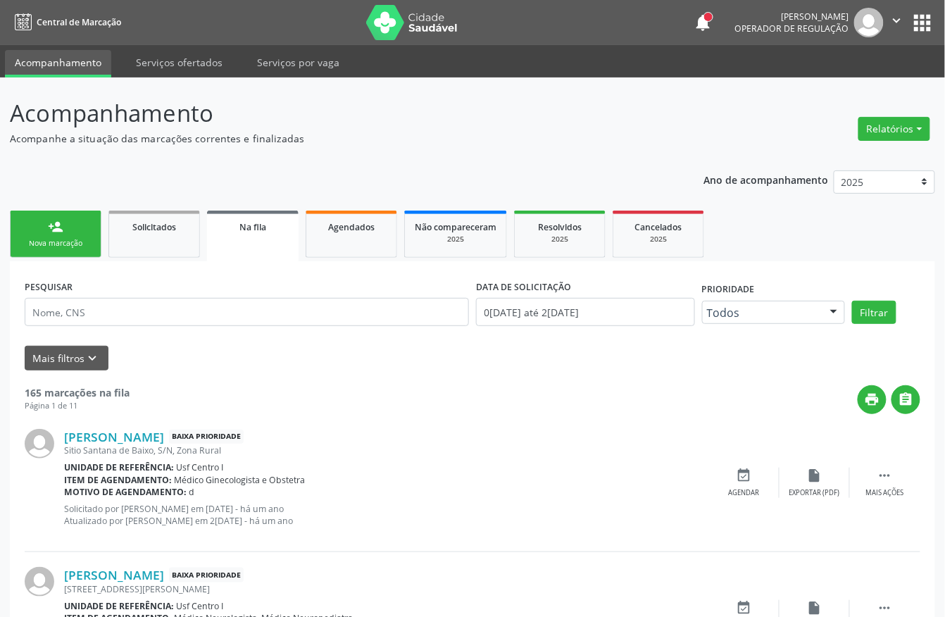
click at [46, 227] on link "person_add Nova marcação" at bounding box center [56, 234] width 92 height 47
